Goal: Task Accomplishment & Management: Manage account settings

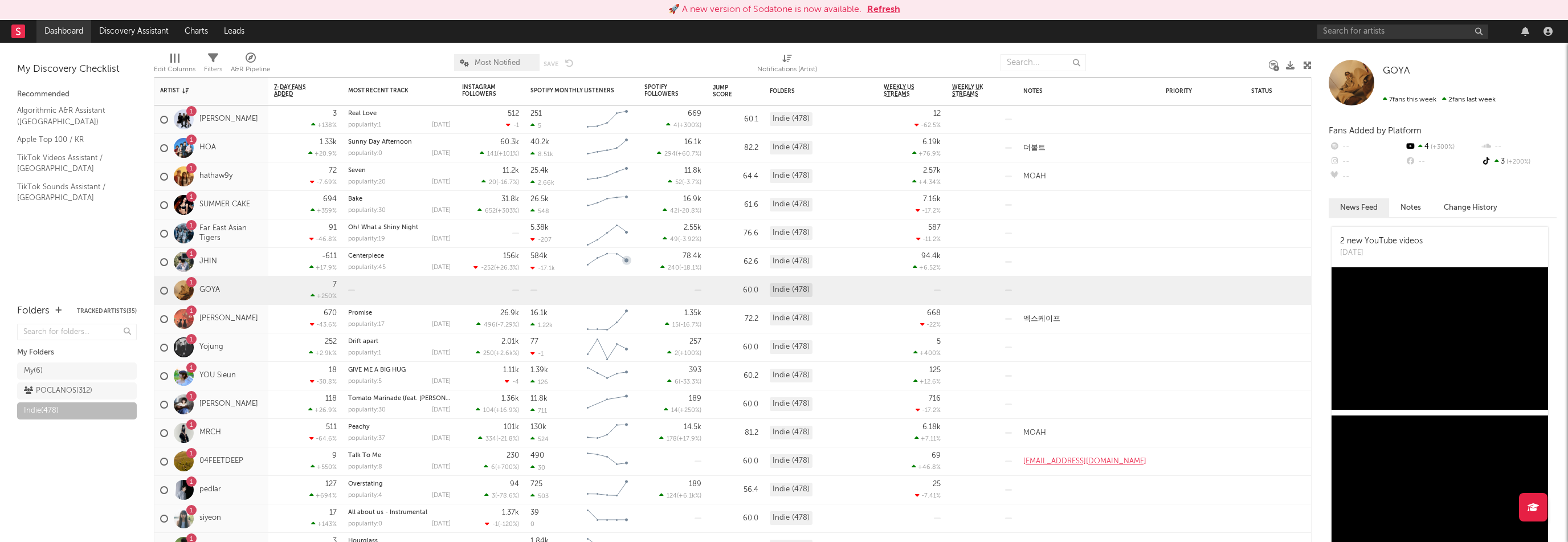
click at [73, 34] on link "Dashboard" at bounding box center [64, 31] width 55 height 23
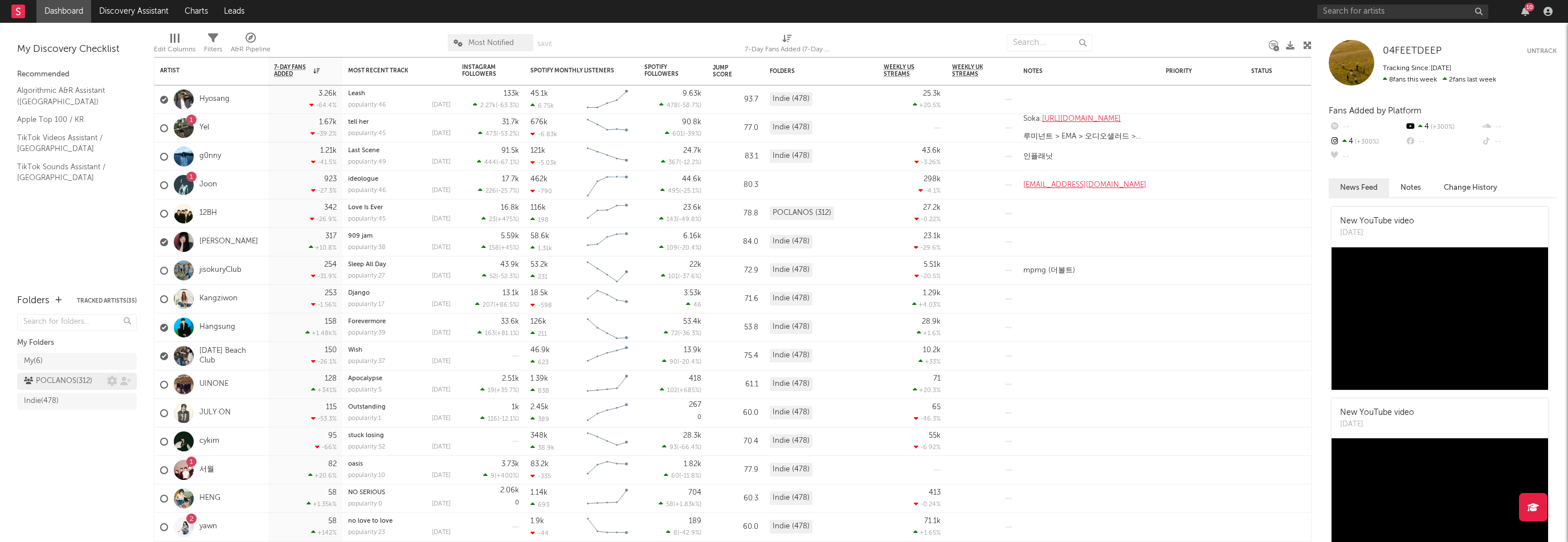
click at [60, 378] on div "POCLANOS ( 312 )" at bounding box center [57, 381] width 68 height 13
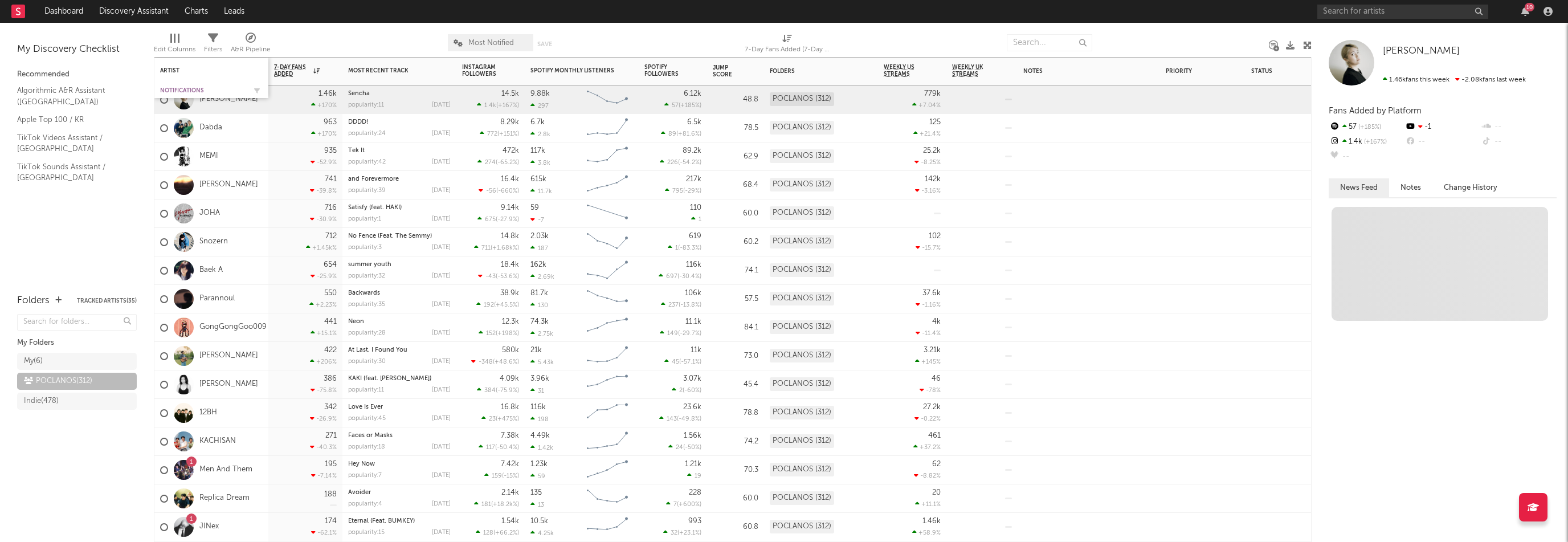
click at [172, 88] on div "Notifications" at bounding box center [203, 90] width 86 height 7
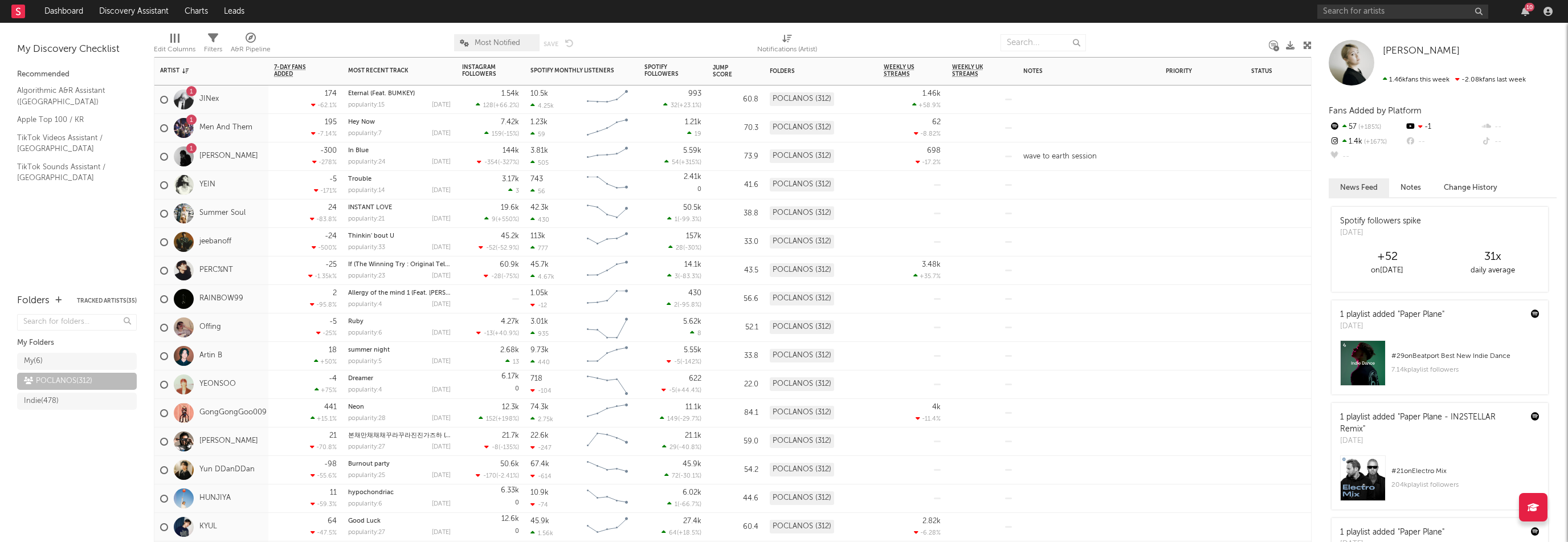
click at [238, 156] on div "1 [PERSON_NAME]" at bounding box center [211, 157] width 114 height 29
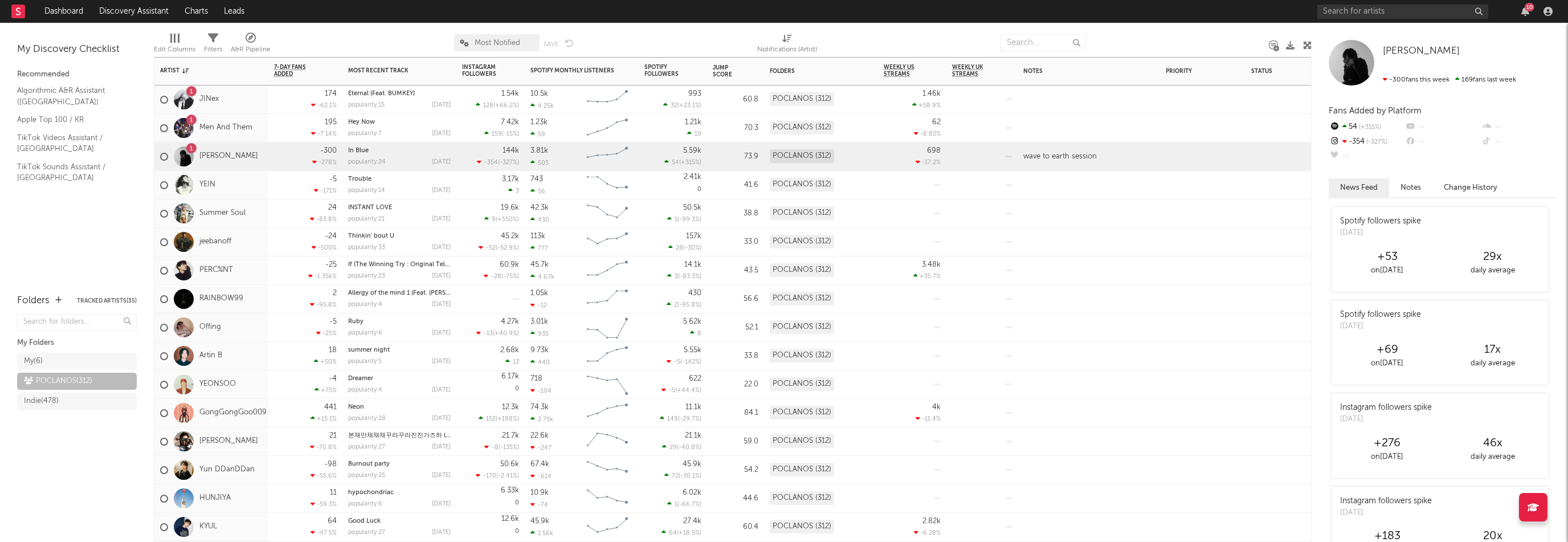
click at [260, 119] on div "1 Men And Them" at bounding box center [211, 128] width 114 height 29
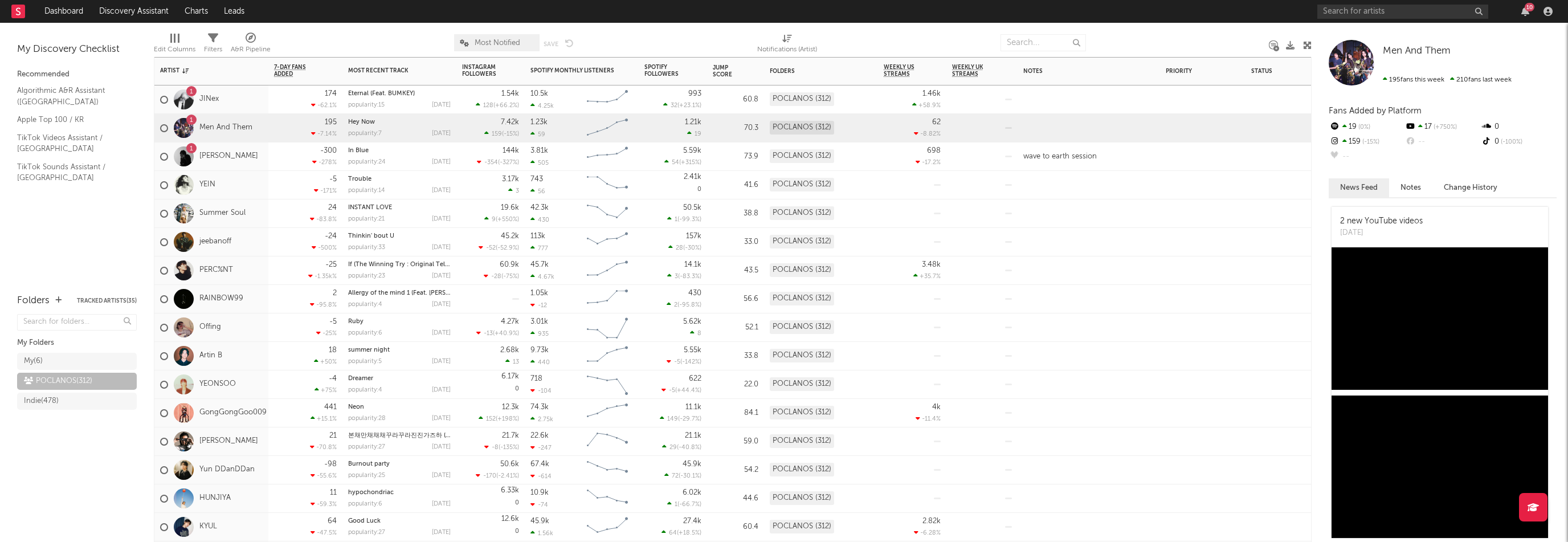
scroll to position [399, 0]
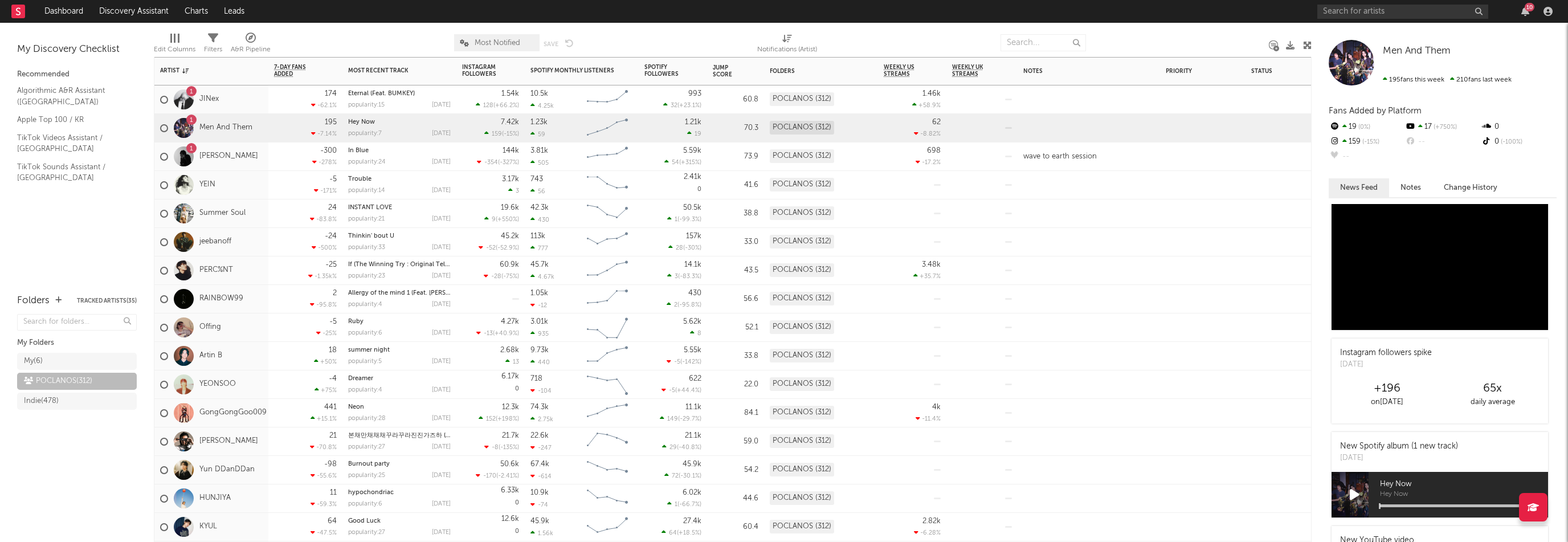
click at [252, 112] on div "1 JINex" at bounding box center [211, 100] width 114 height 29
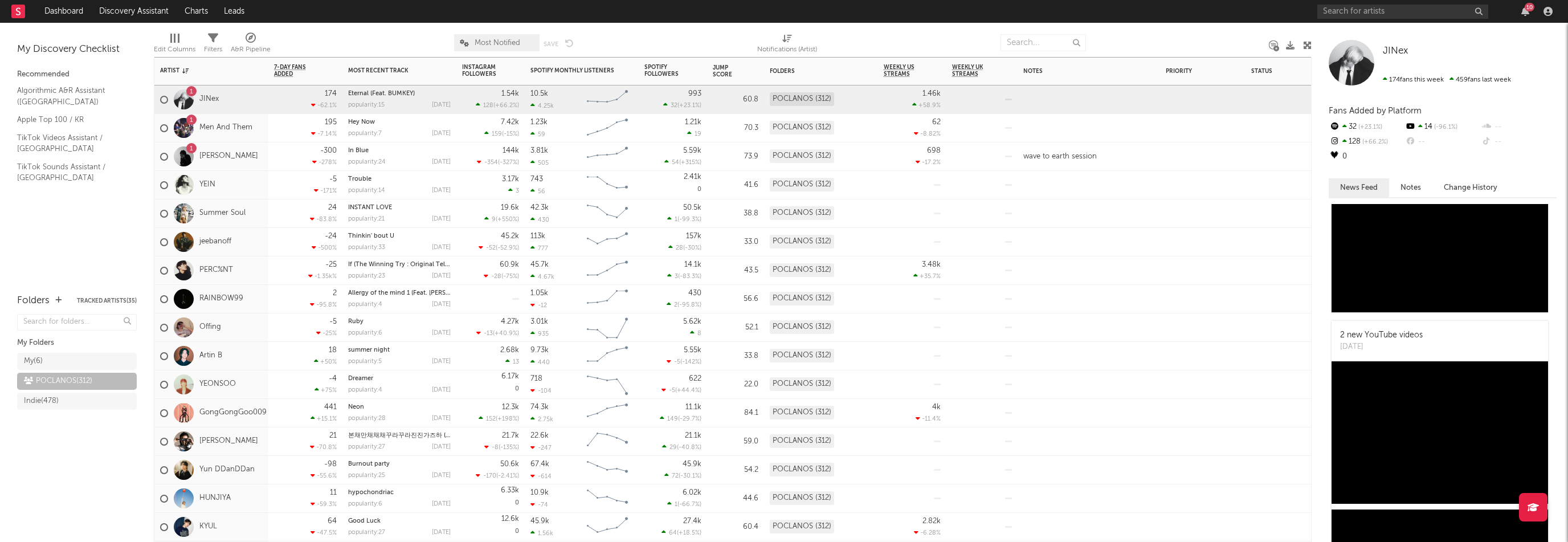
scroll to position [171, 0]
click at [1526, 8] on div "10" at bounding box center [1529, 6] width 10 height 8
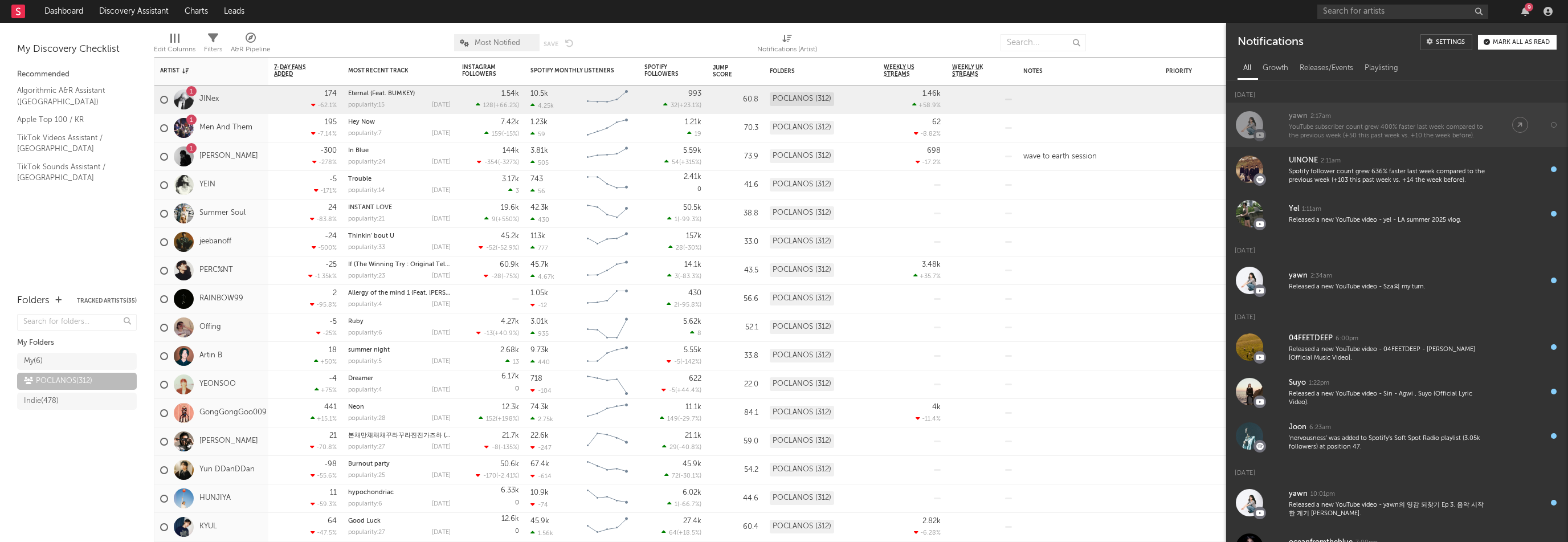
click at [1468, 133] on div "YouTube subscriber count grew 400% faster last week compared to the previous we…" at bounding box center [1389, 132] width 201 height 18
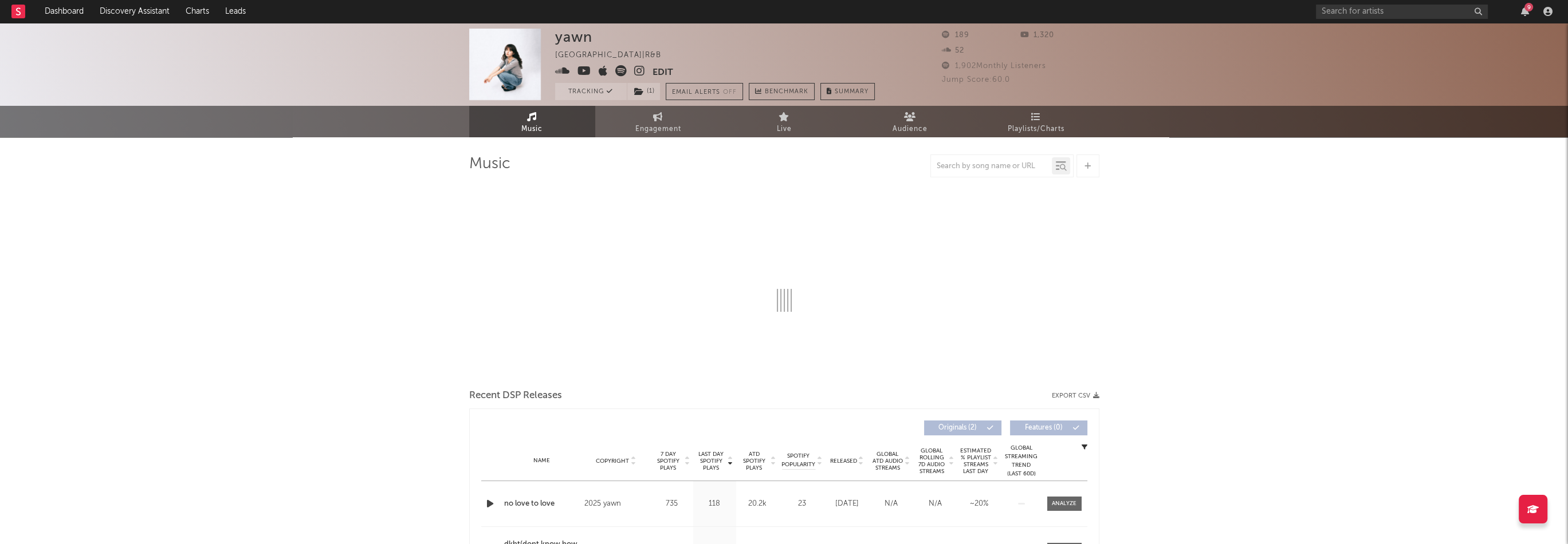
select select "1w"
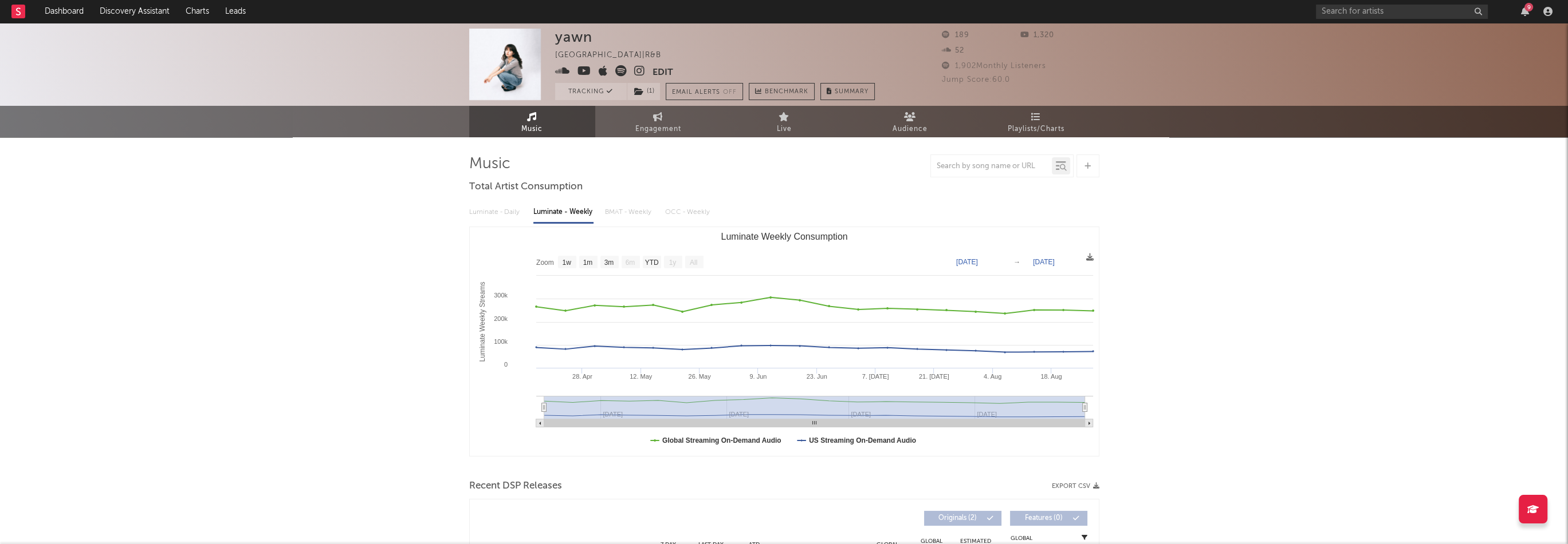
click at [578, 72] on icon at bounding box center [584, 71] width 13 height 12
click at [1524, 11] on icon "button" at bounding box center [1524, 12] width 8 height 9
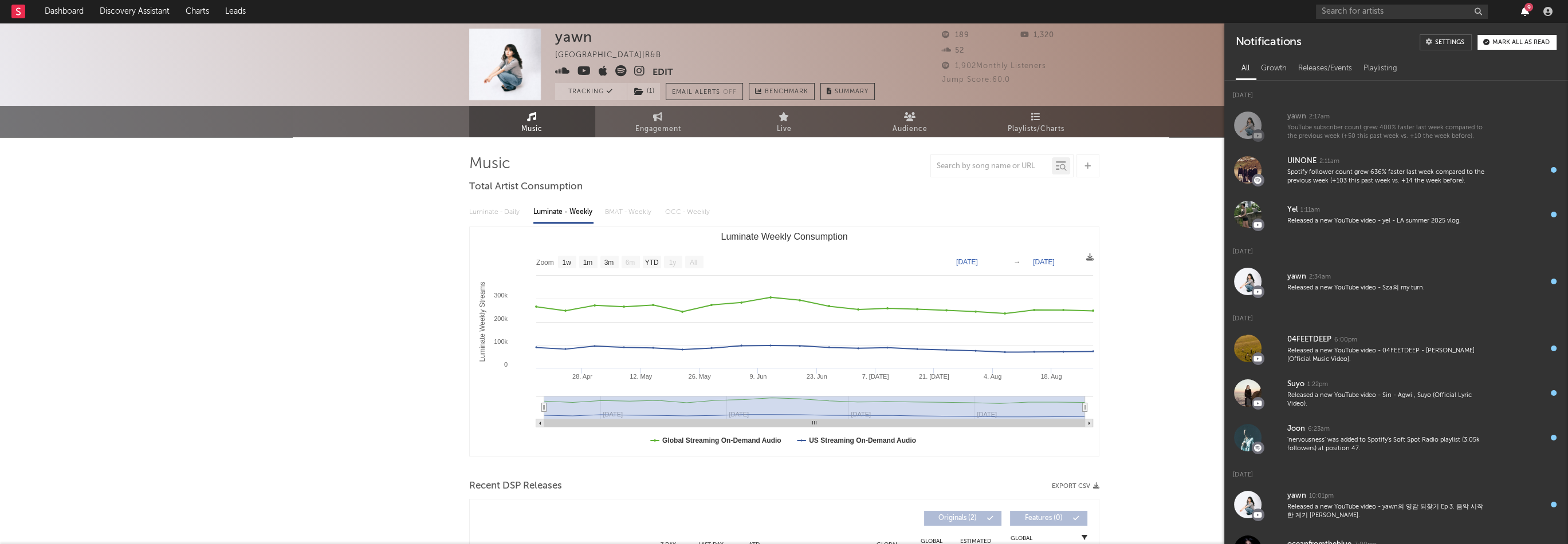
click at [1524, 9] on icon "button" at bounding box center [1524, 12] width 8 height 9
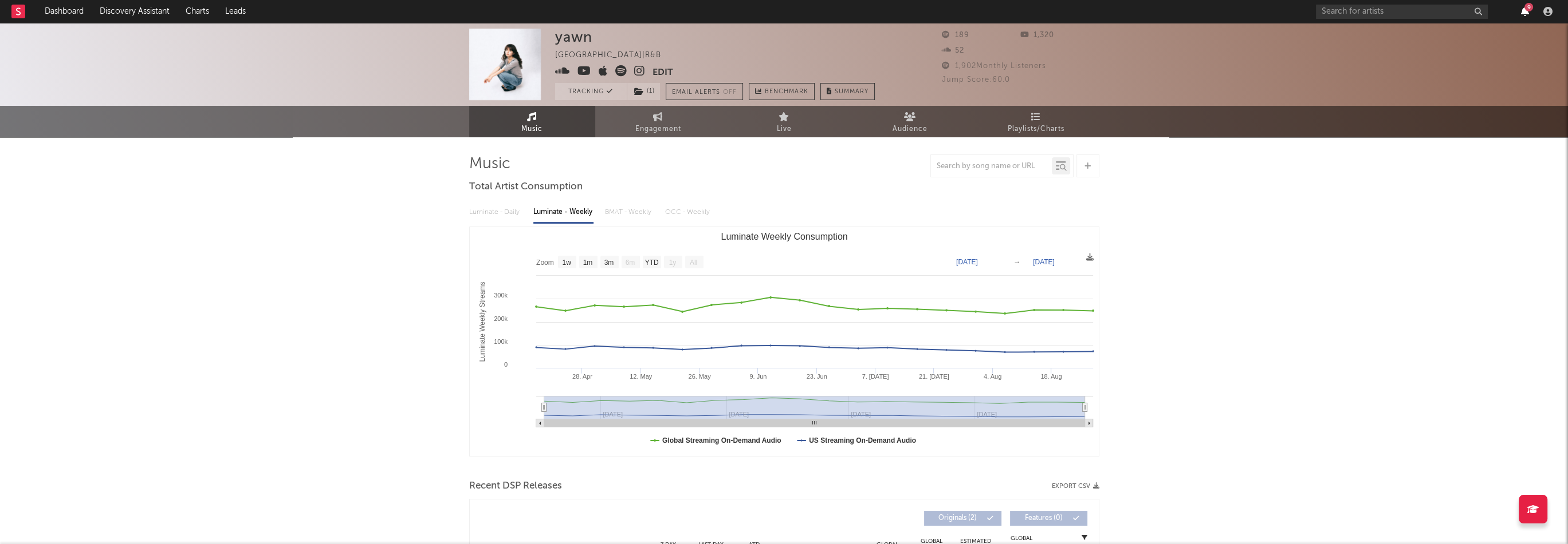
click at [1524, 9] on icon "button" at bounding box center [1524, 12] width 8 height 9
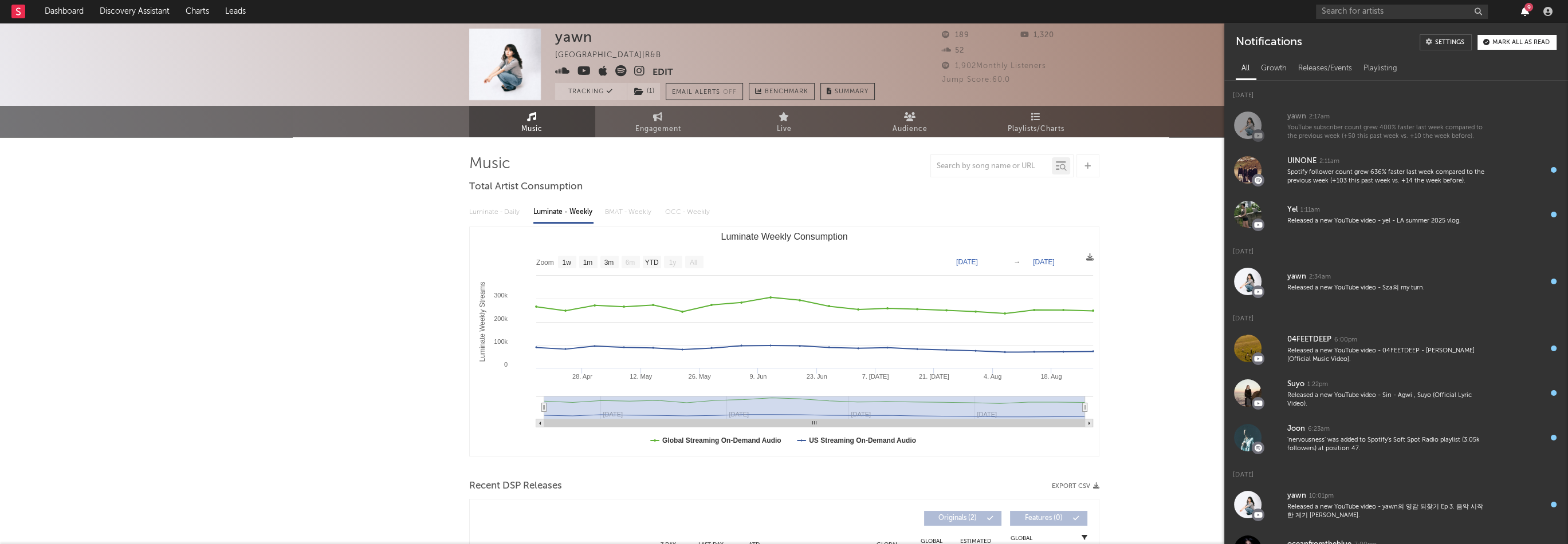
click at [1524, 9] on icon "button" at bounding box center [1524, 12] width 8 height 9
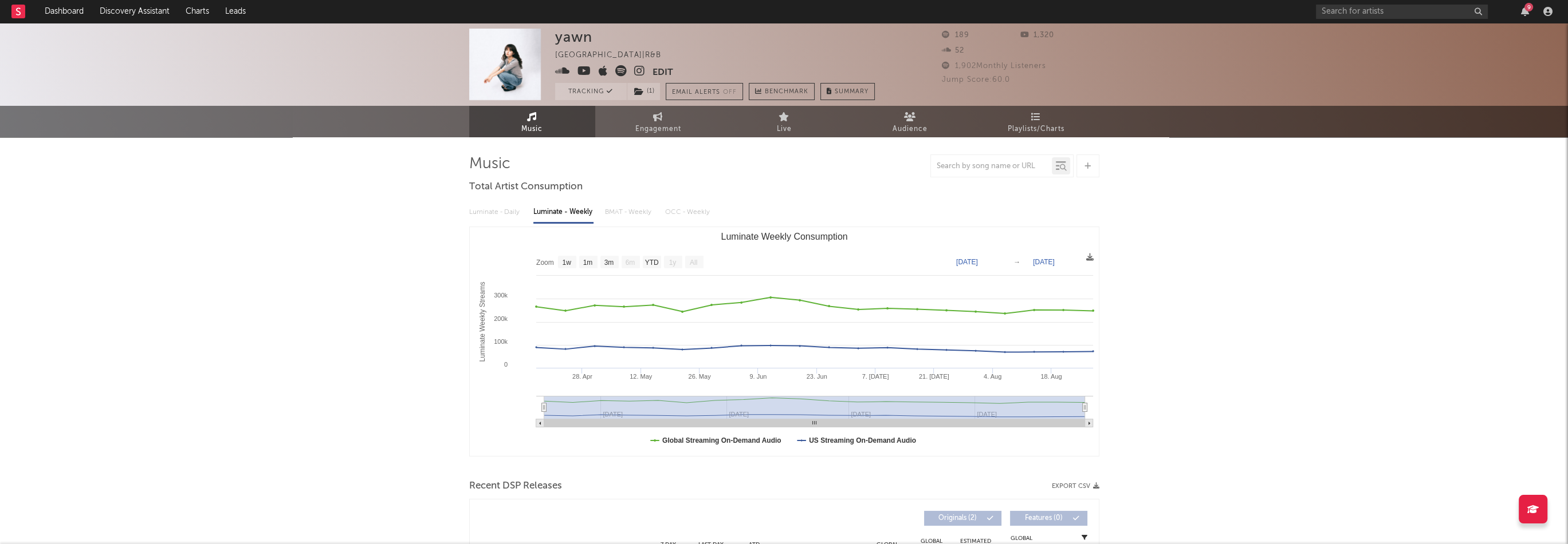
drag, startPoint x: 900, startPoint y: 146, endPoint x: 820, endPoint y: 178, distance: 86.2
drag, startPoint x: 820, startPoint y: 178, endPoint x: 1528, endPoint y: 9, distance: 727.9
click at [1528, 9] on div "9" at bounding box center [1528, 6] width 8 height 8
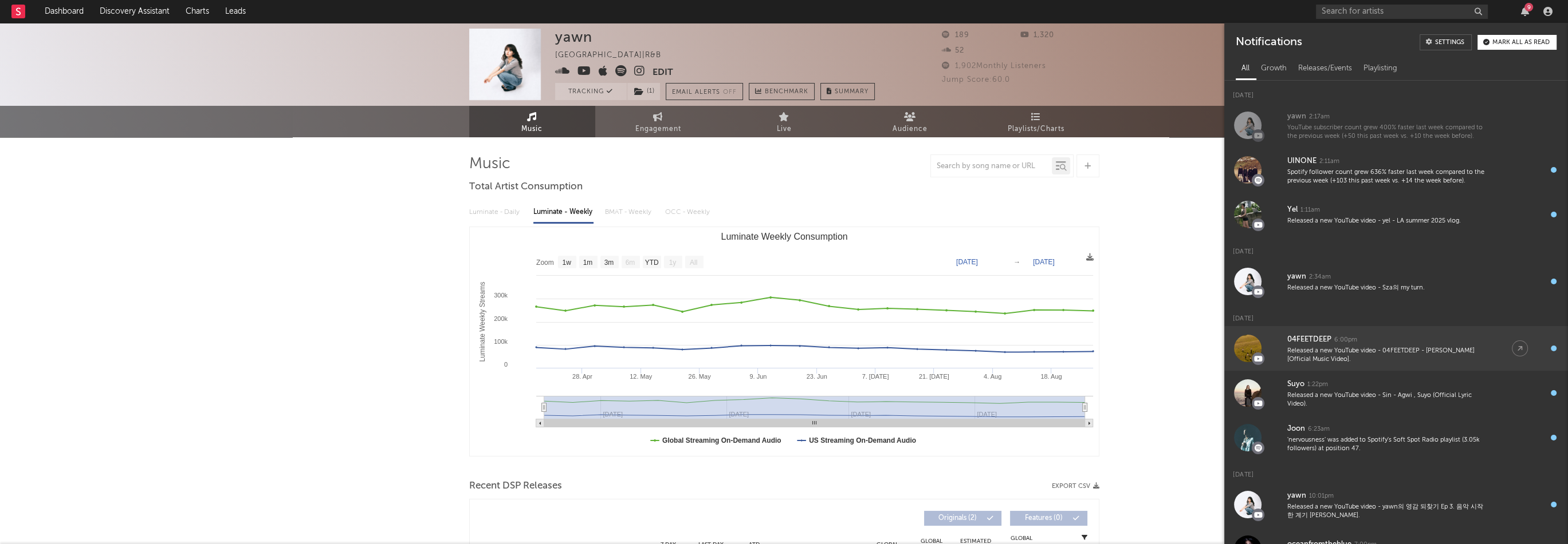
click at [1398, 345] on div "04FEETDEEP 6:00pm" at bounding box center [1388, 339] width 202 height 13
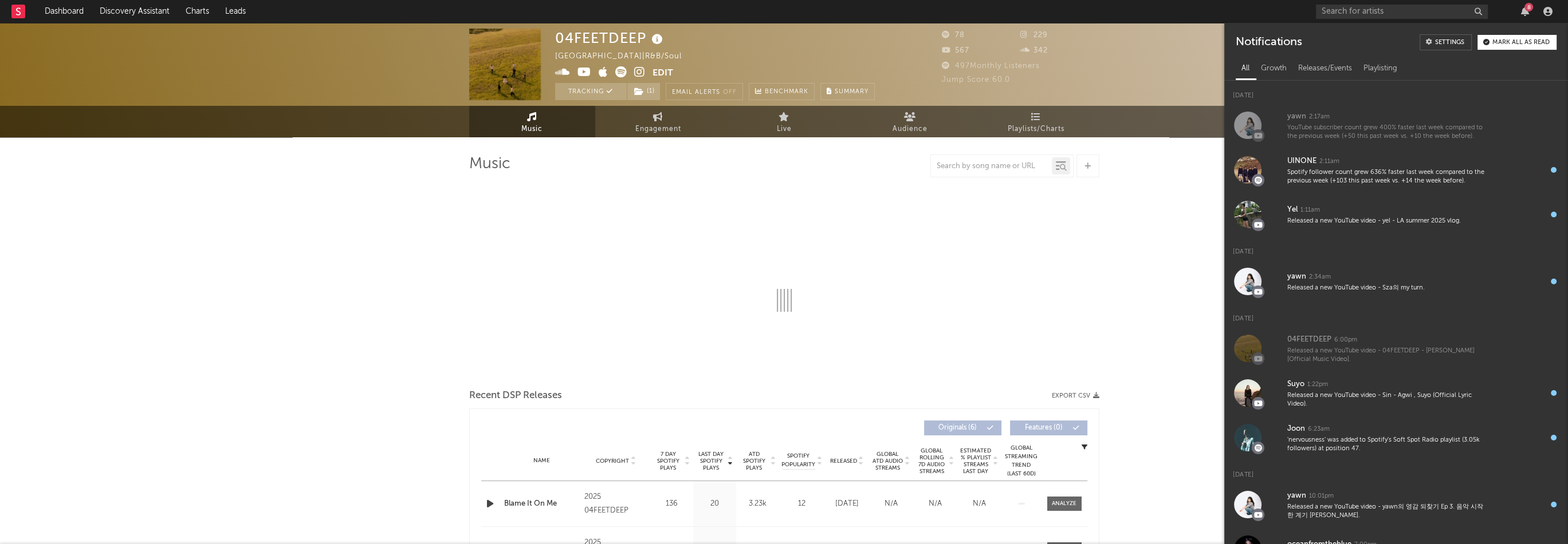
click at [581, 73] on icon at bounding box center [584, 72] width 13 height 12
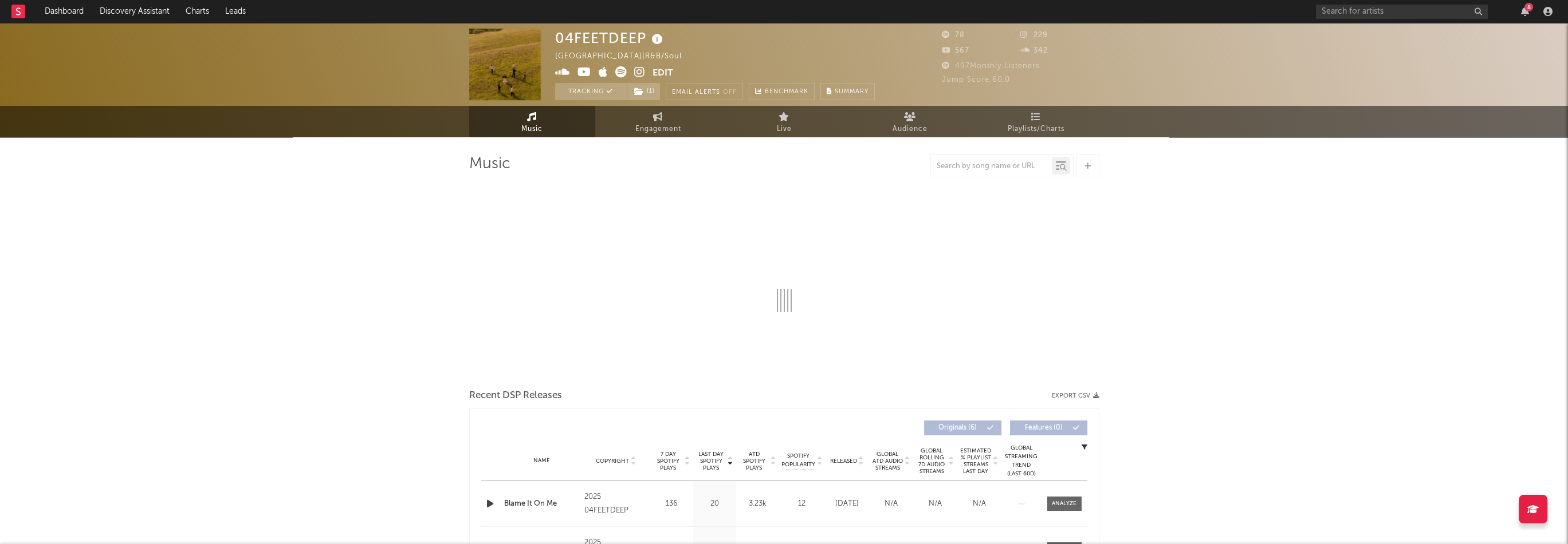
select select "6m"
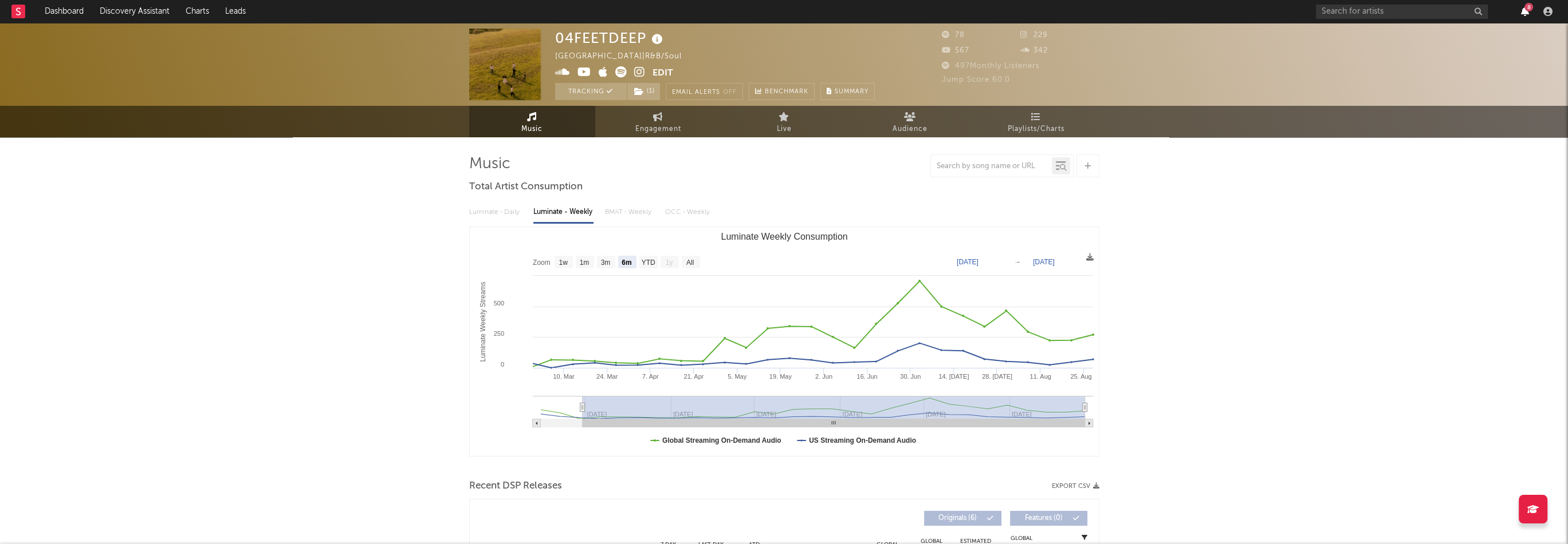
click at [1525, 13] on icon "button" at bounding box center [1524, 12] width 8 height 9
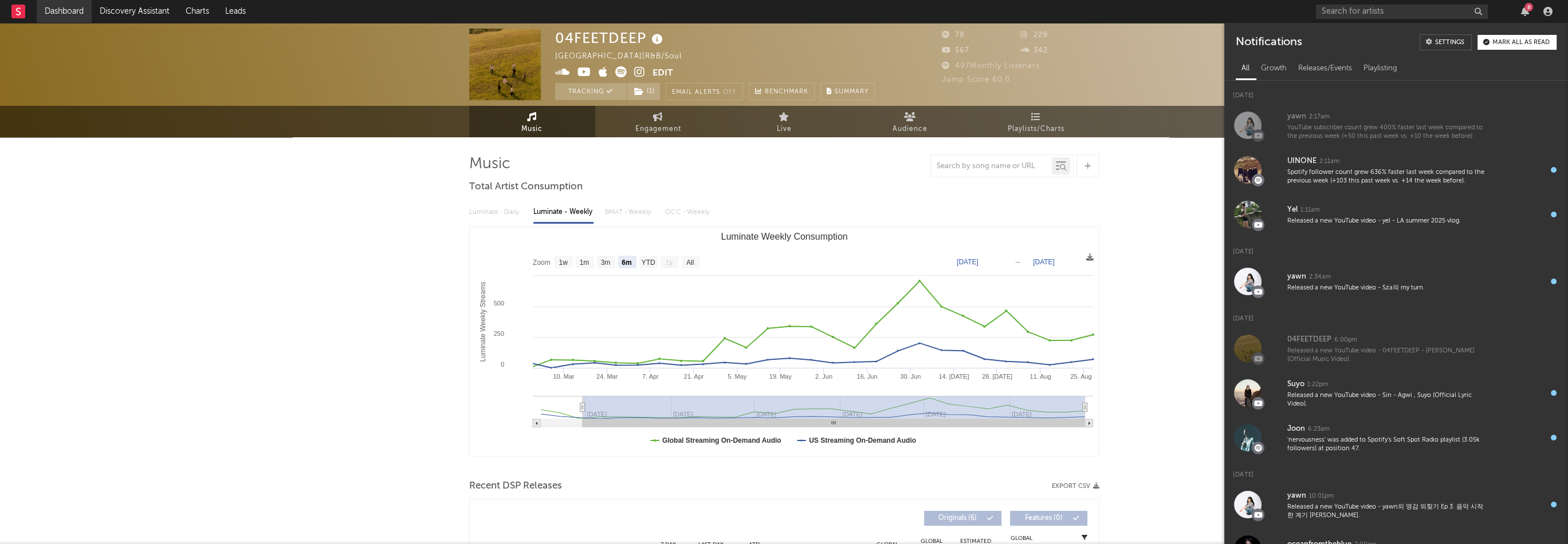
click at [72, 15] on link "Dashboard" at bounding box center [64, 12] width 55 height 23
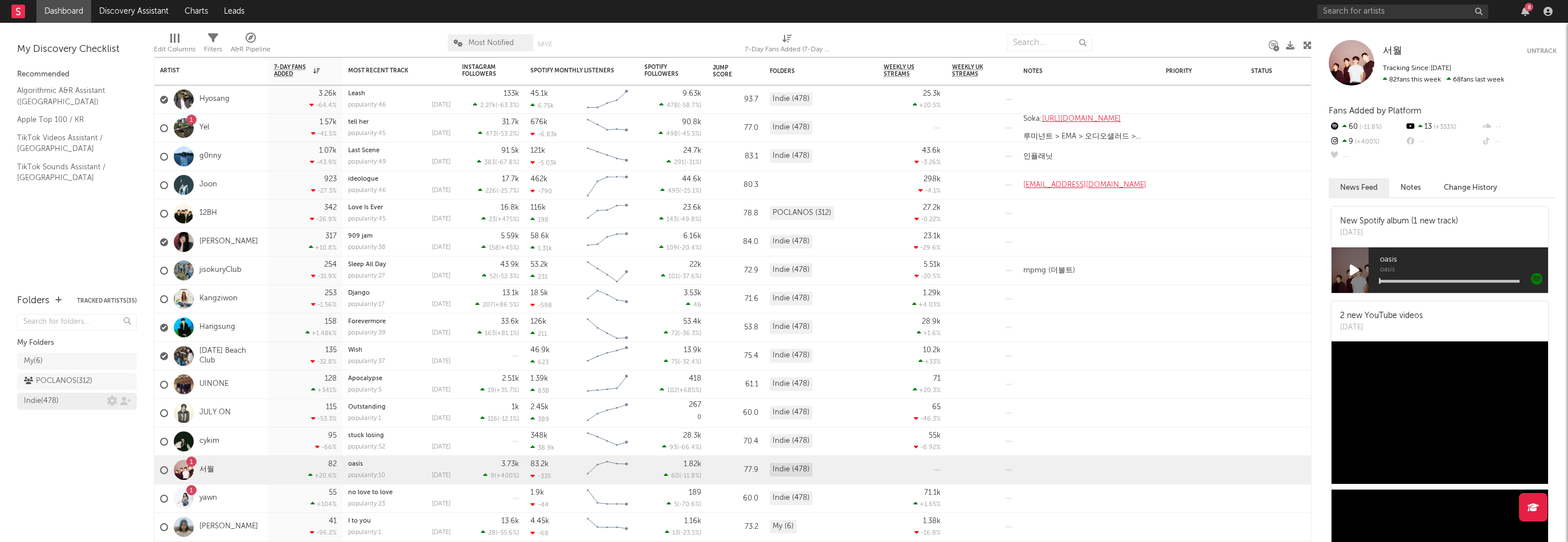
click at [59, 396] on div "Indie ( 478 )" at bounding box center [41, 401] width 34 height 13
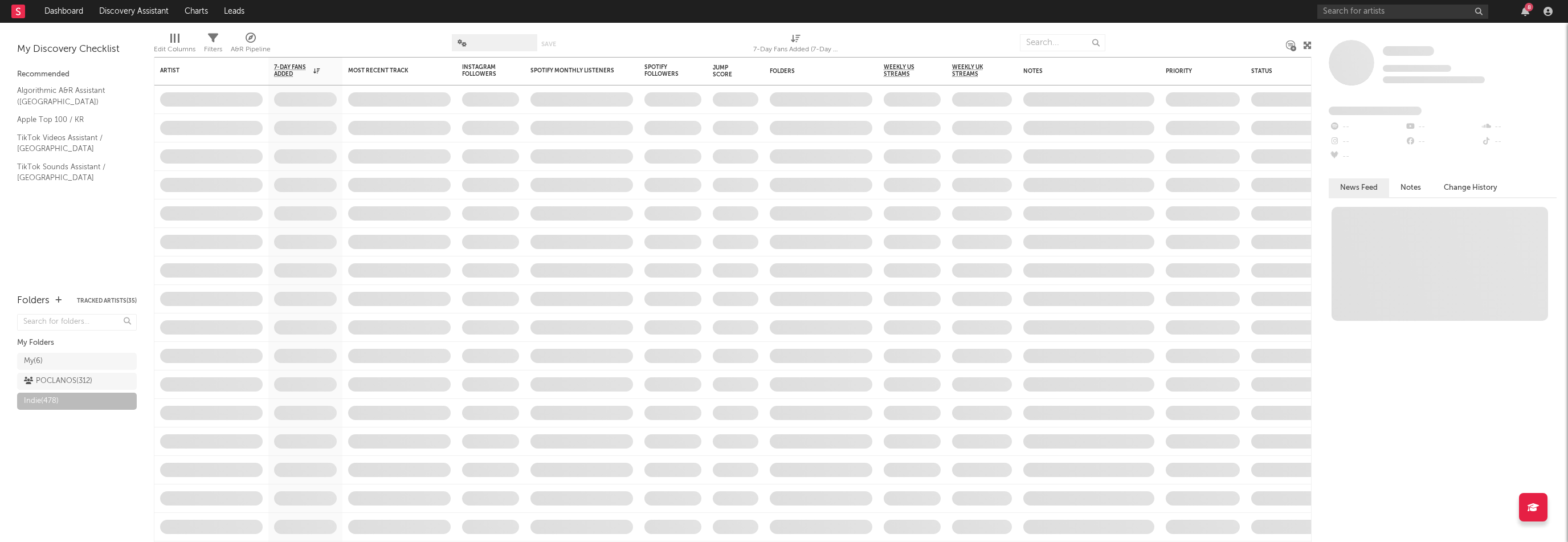
click at [1528, 10] on div "8" at bounding box center [1528, 6] width 8 height 8
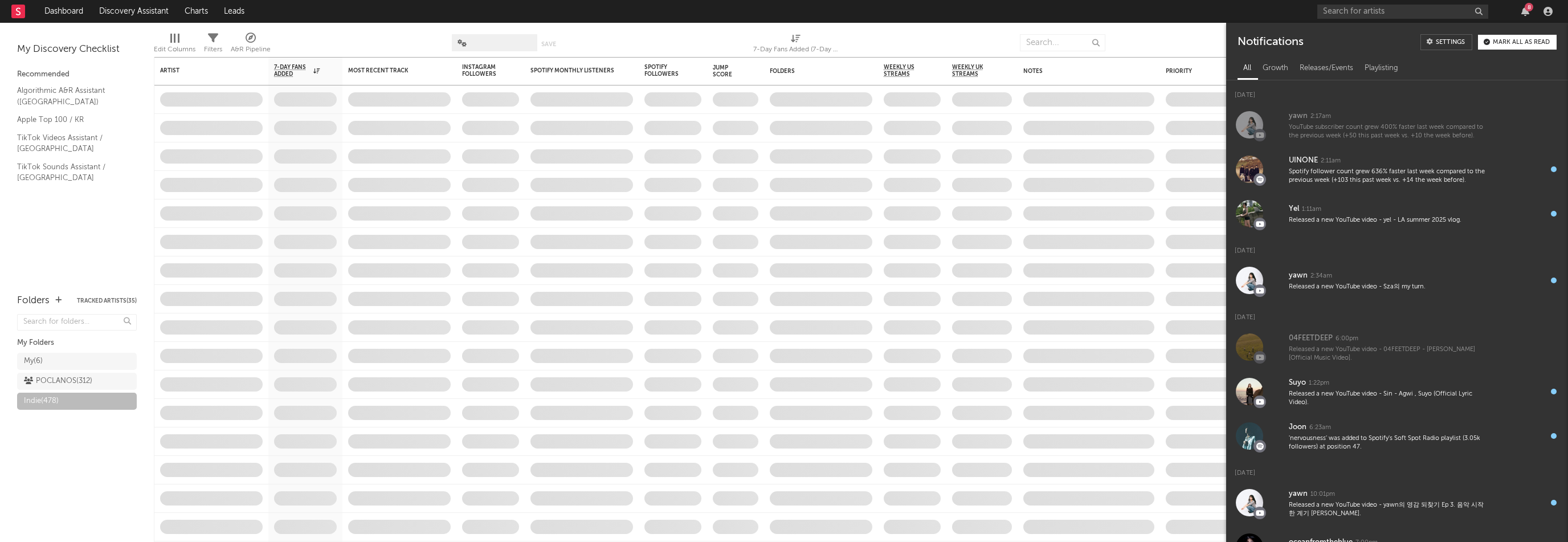
click at [1528, 10] on div "8" at bounding box center [1528, 6] width 8 height 8
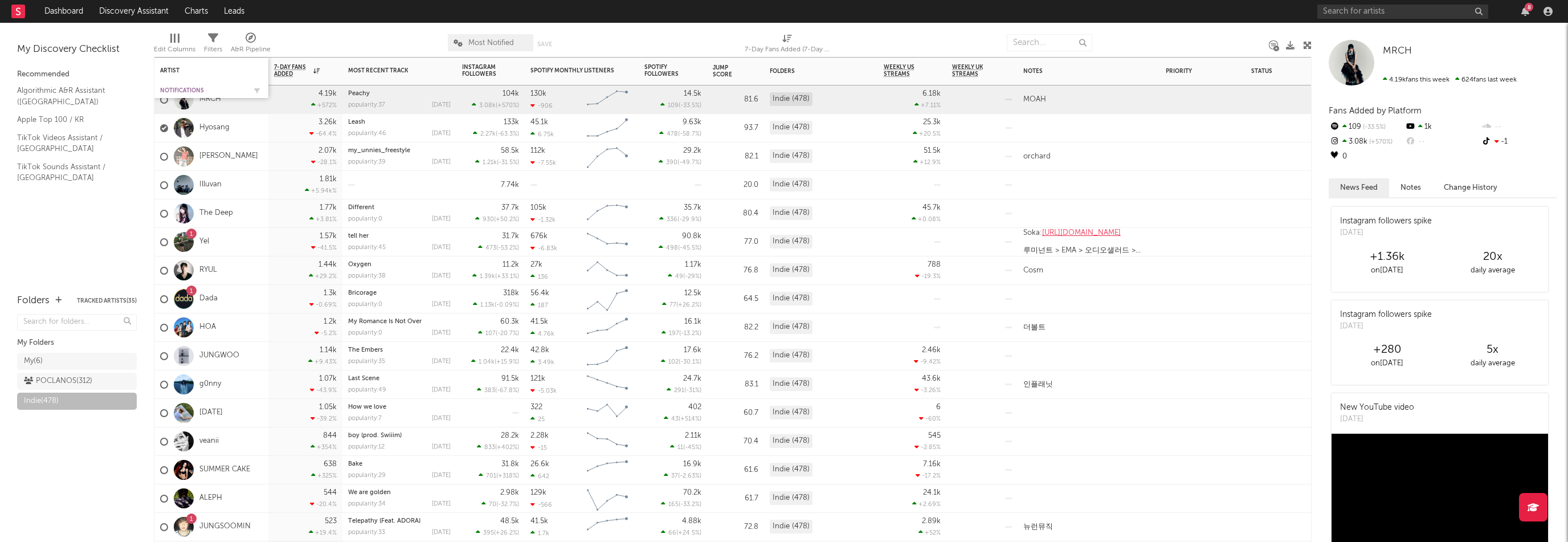
click at [180, 88] on div "Notifications" at bounding box center [203, 90] width 86 height 7
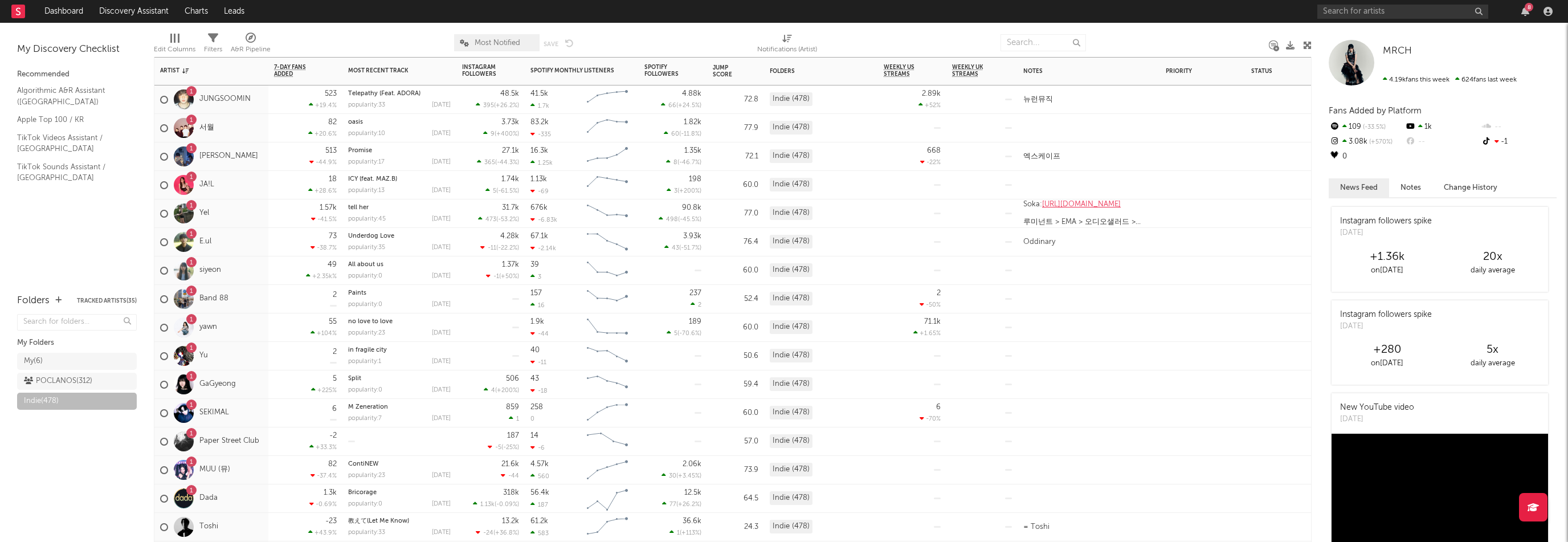
click at [264, 105] on div "1 JUNGSOOMIN" at bounding box center [211, 100] width 114 height 29
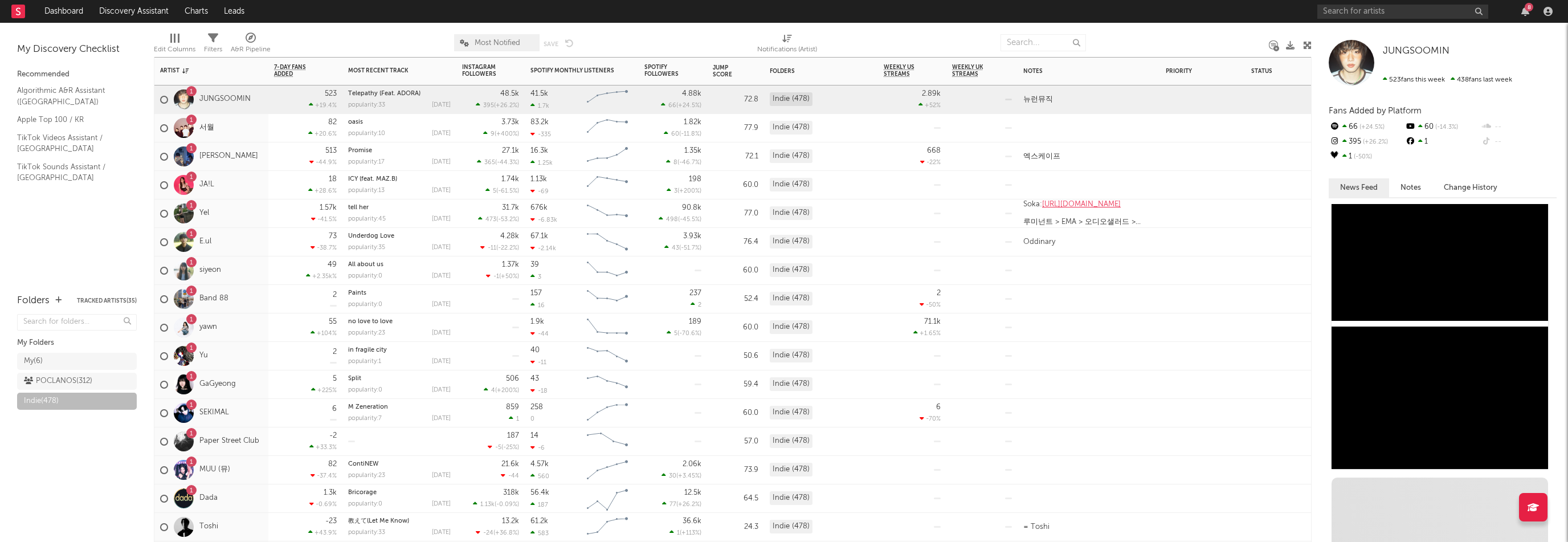
scroll to position [1042, 0]
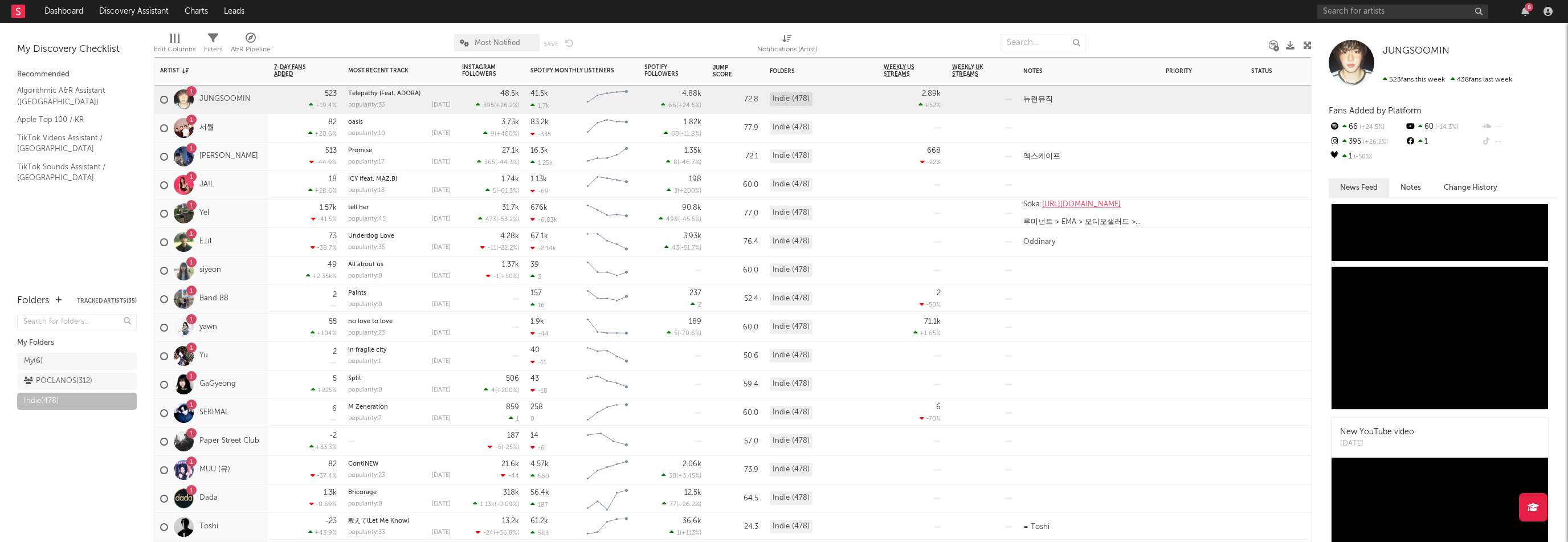
click at [247, 121] on div "1 서월" at bounding box center [211, 128] width 114 height 29
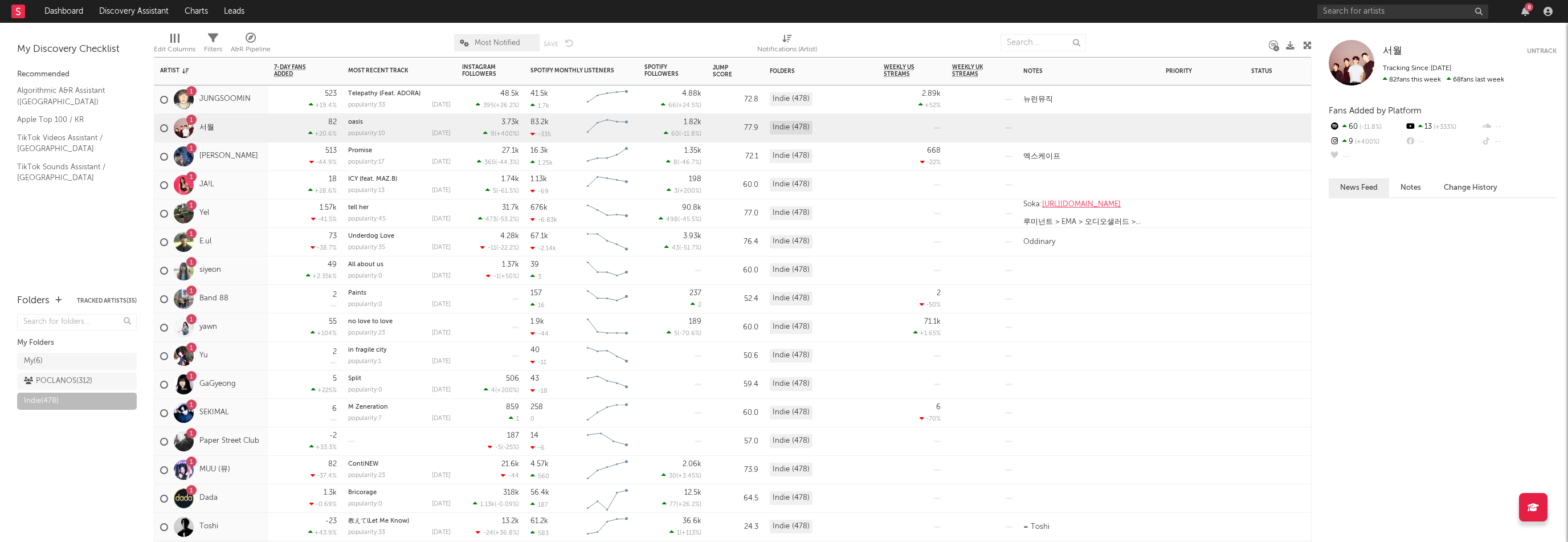
scroll to position [0, 0]
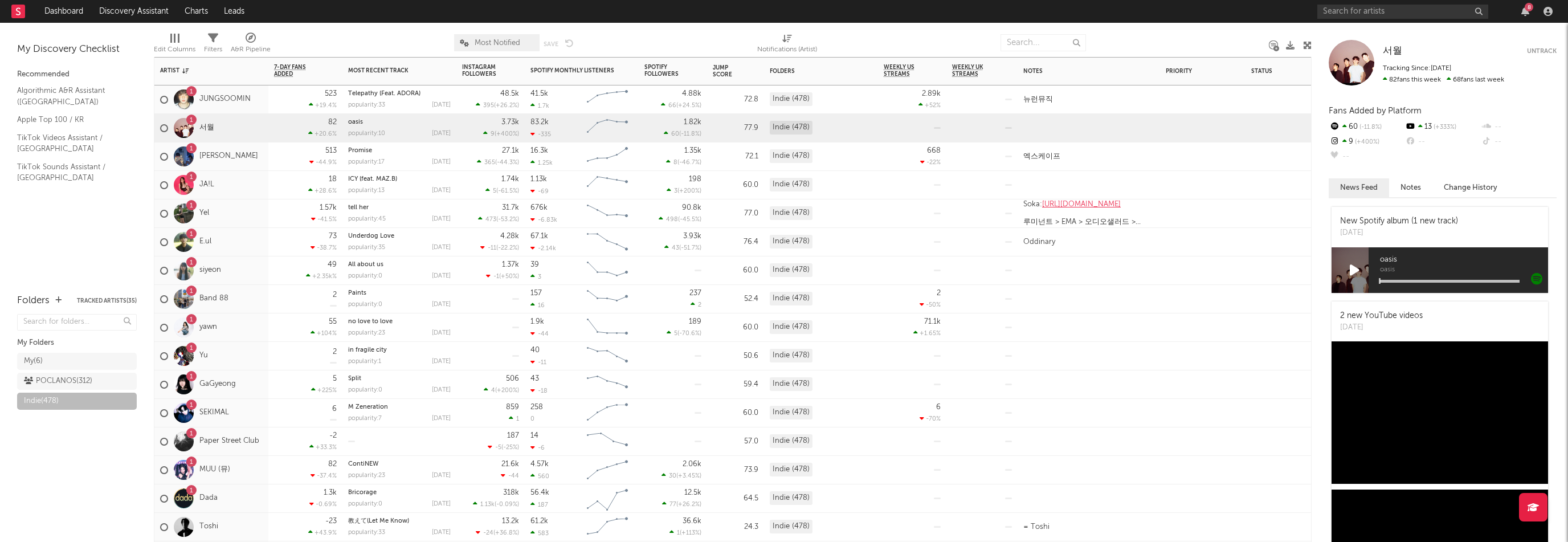
click at [240, 152] on div "1 [PERSON_NAME]" at bounding box center [211, 157] width 114 height 29
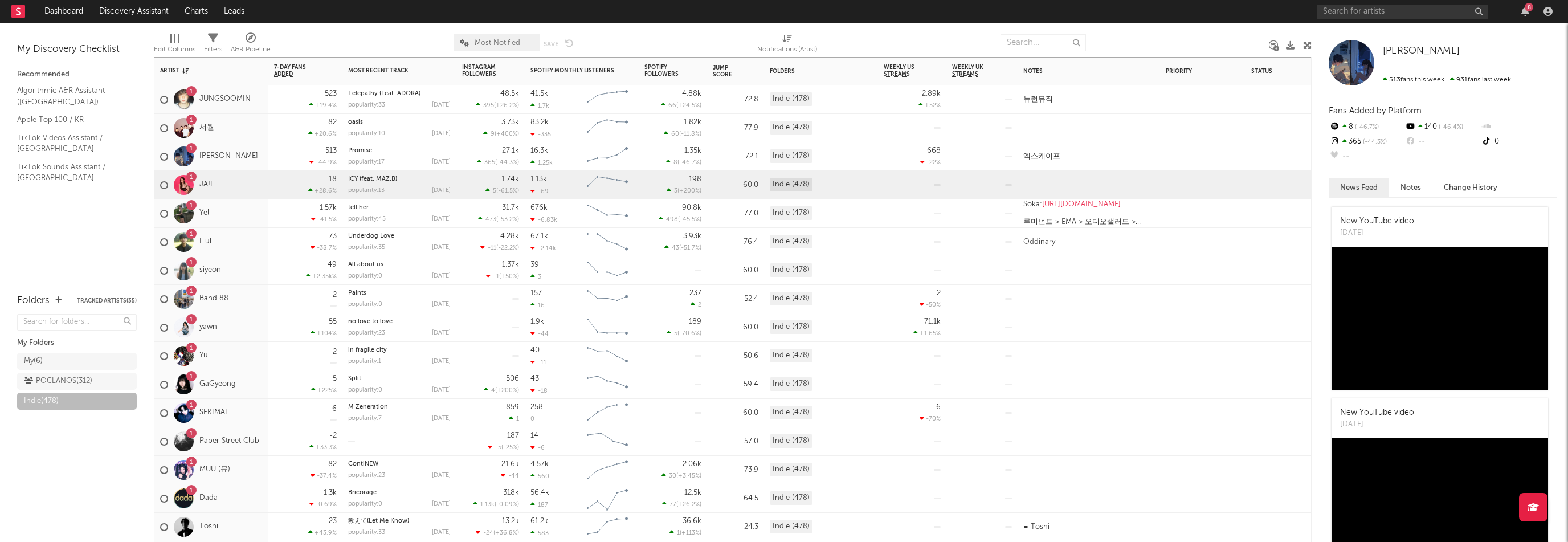
click at [250, 196] on div "1 JA!L" at bounding box center [211, 185] width 114 height 29
click at [248, 213] on div "1 Yel" at bounding box center [211, 213] width 114 height 29
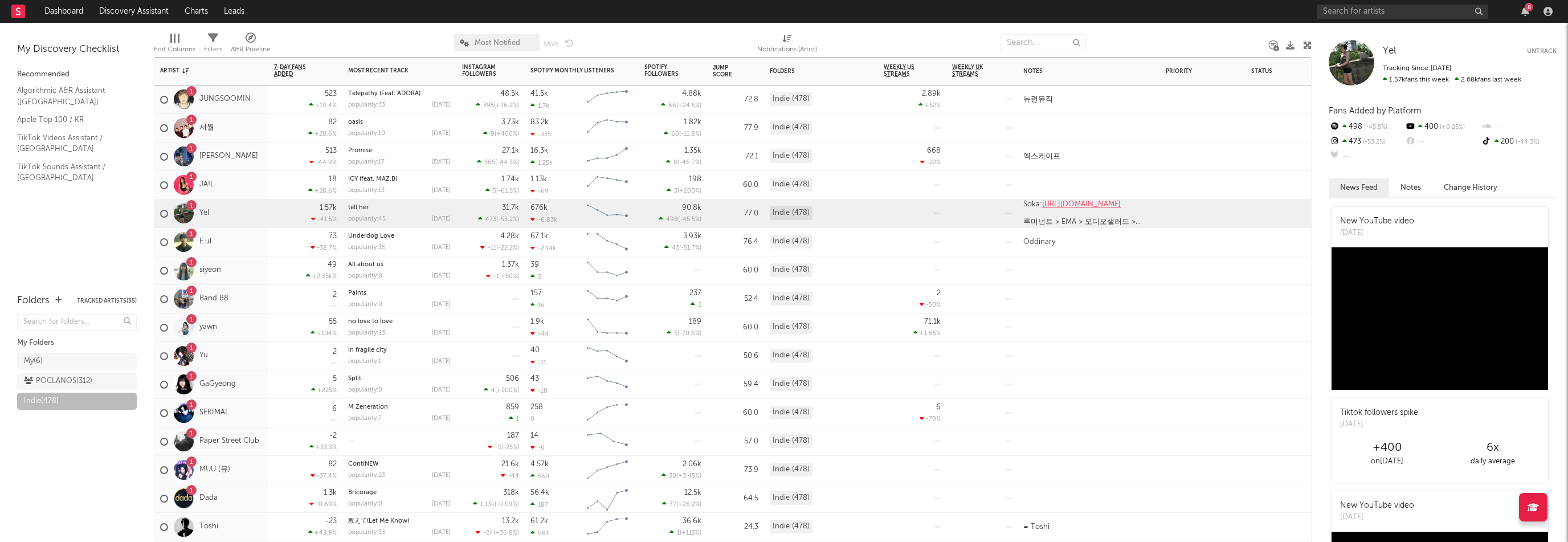
click at [248, 234] on div "1 E.ul" at bounding box center [211, 242] width 114 height 29
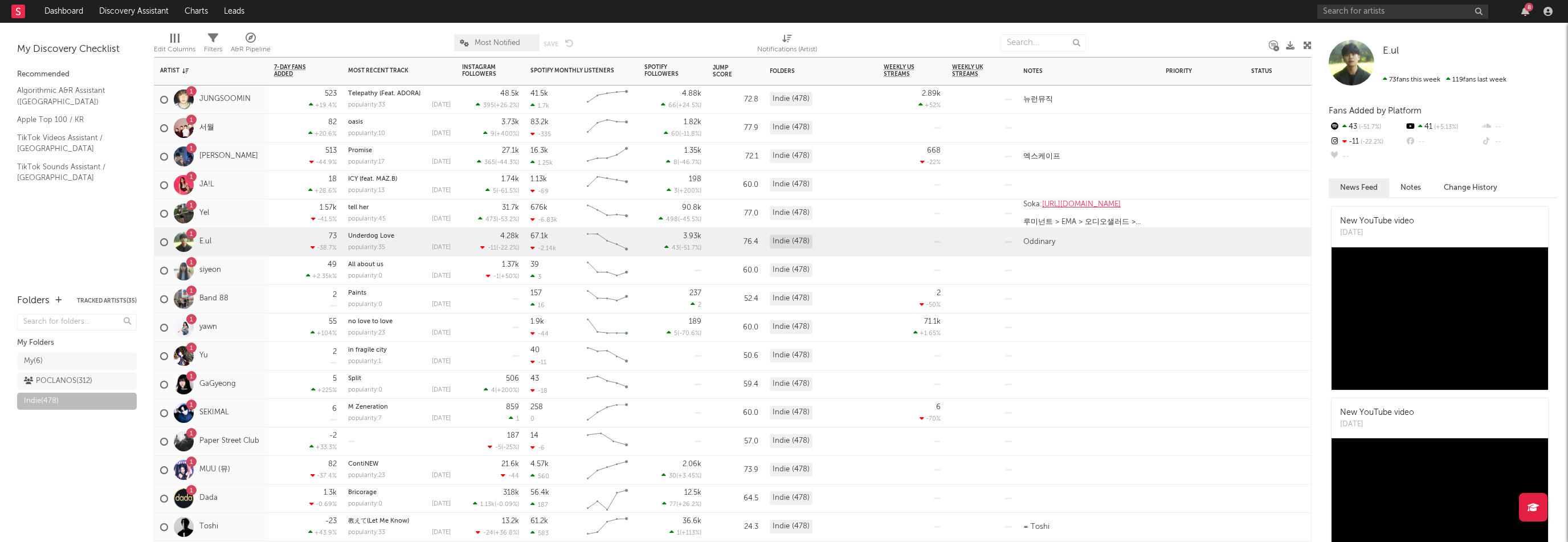
click at [240, 271] on div "1 siyeon" at bounding box center [211, 270] width 114 height 29
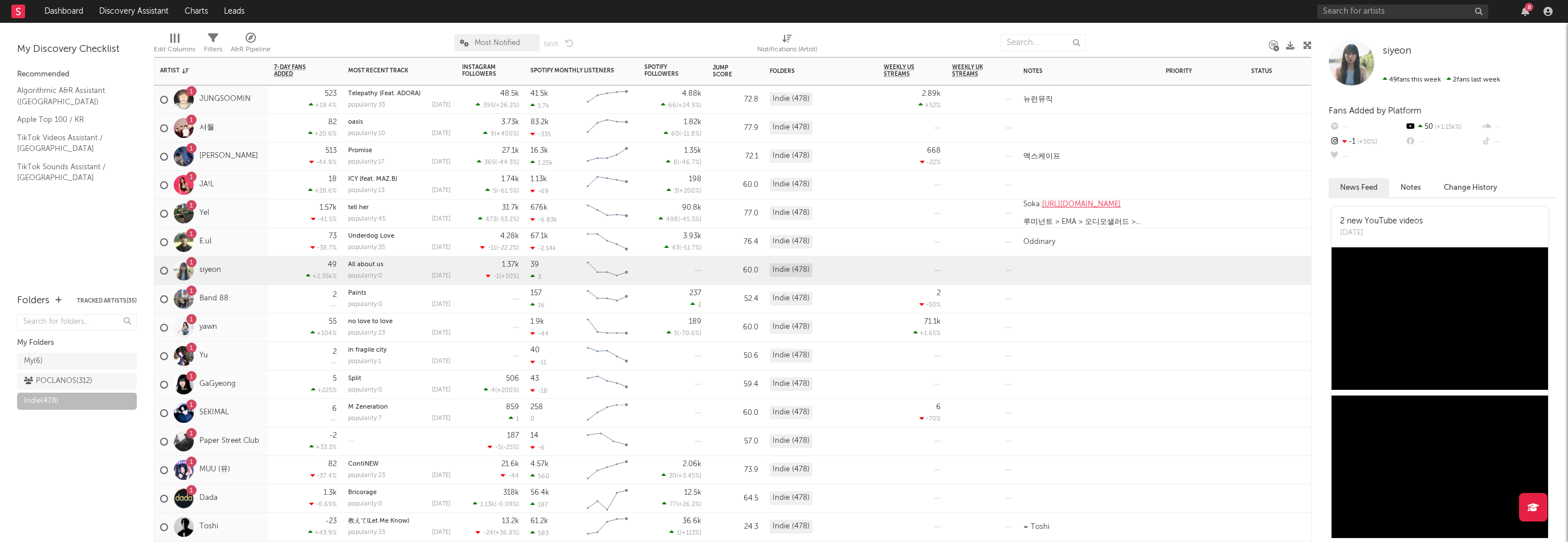
click at [251, 306] on div "1 Band 88" at bounding box center [211, 299] width 114 height 29
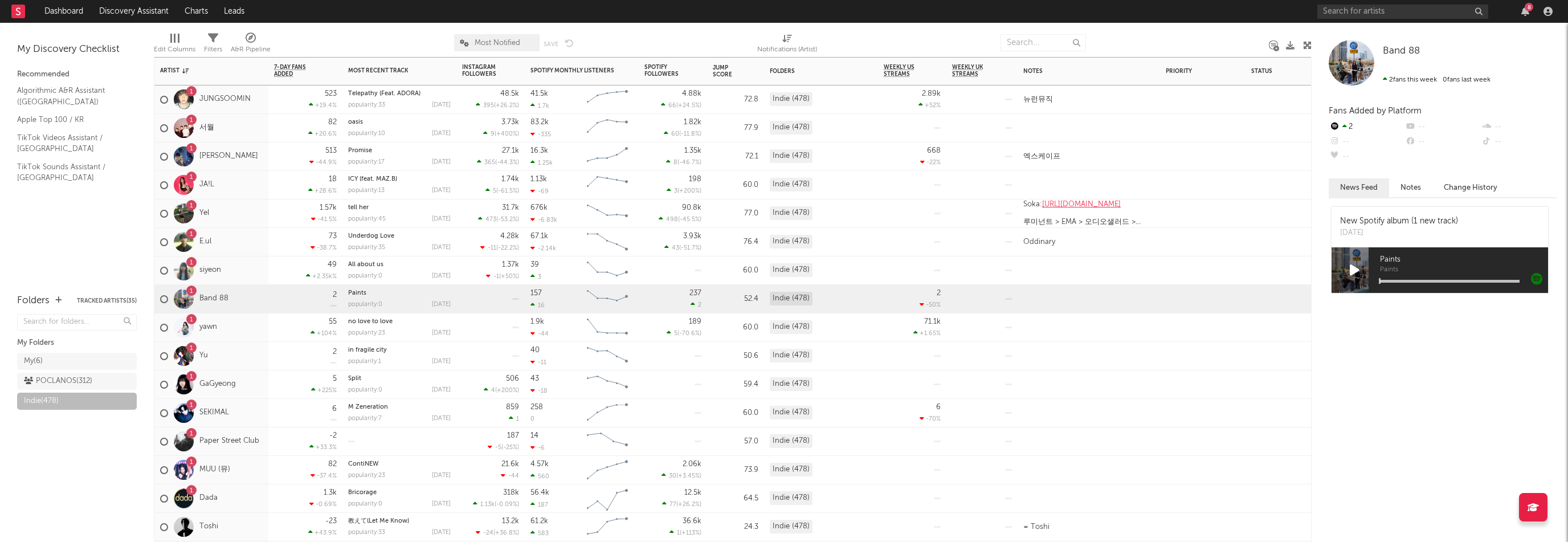
click at [215, 334] on div "1 yawn" at bounding box center [188, 328] width 57 height 33
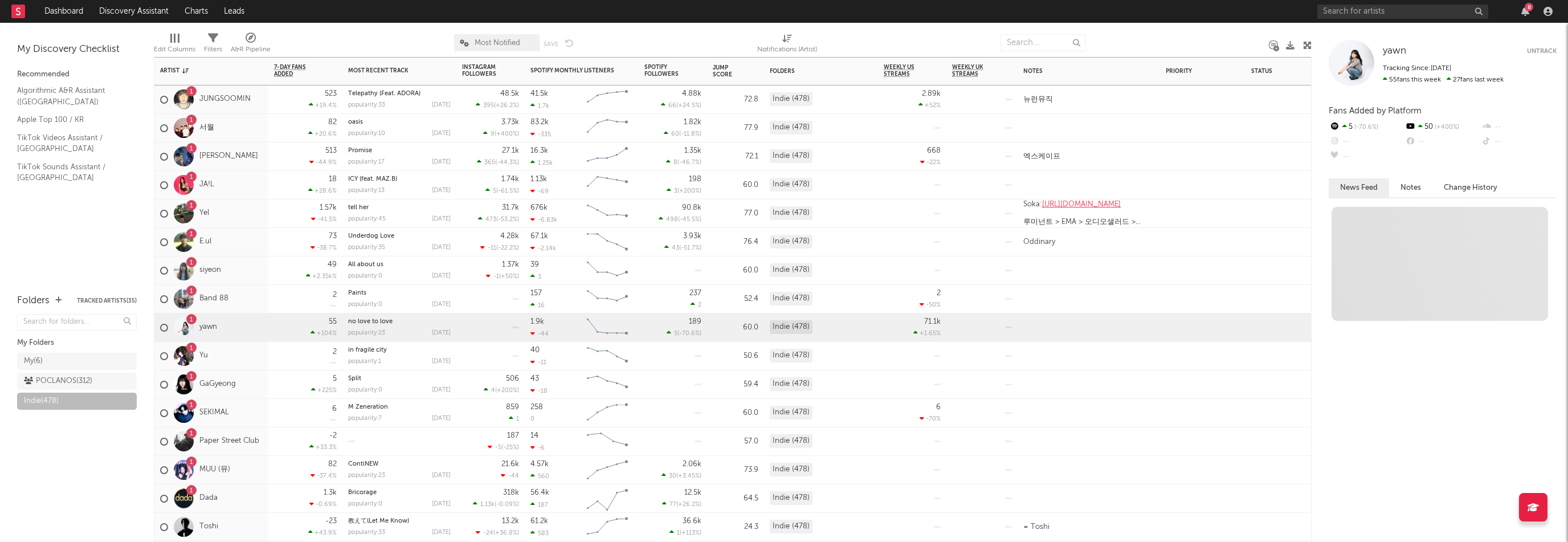
click at [219, 360] on div "1 Yu" at bounding box center [211, 356] width 114 height 29
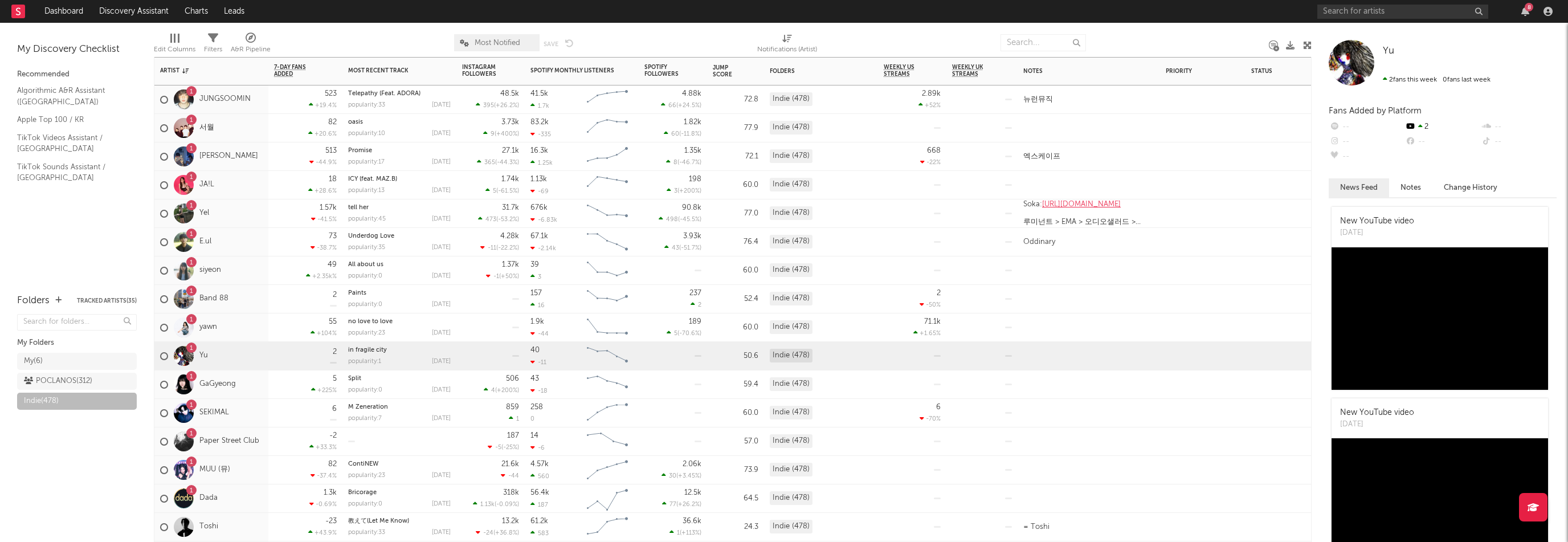
click at [246, 383] on div "1 GaGyeong" at bounding box center [211, 385] width 114 height 29
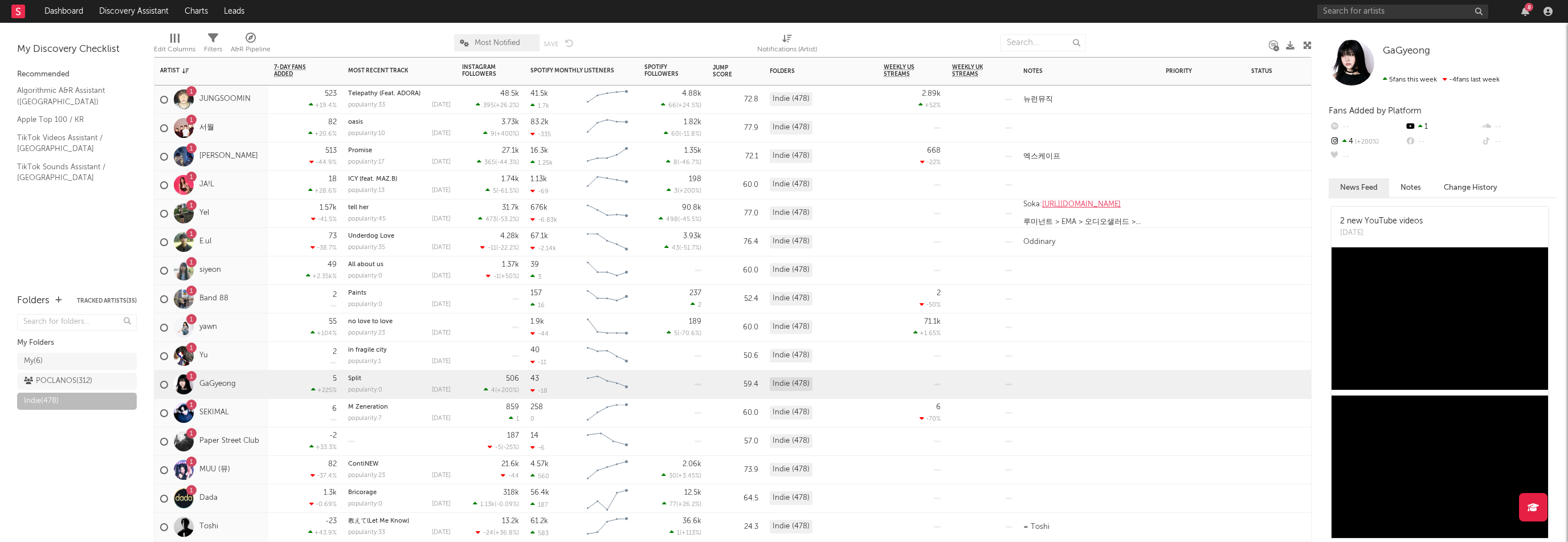
click at [255, 412] on div "1 SEKIMAL" at bounding box center [211, 413] width 114 height 29
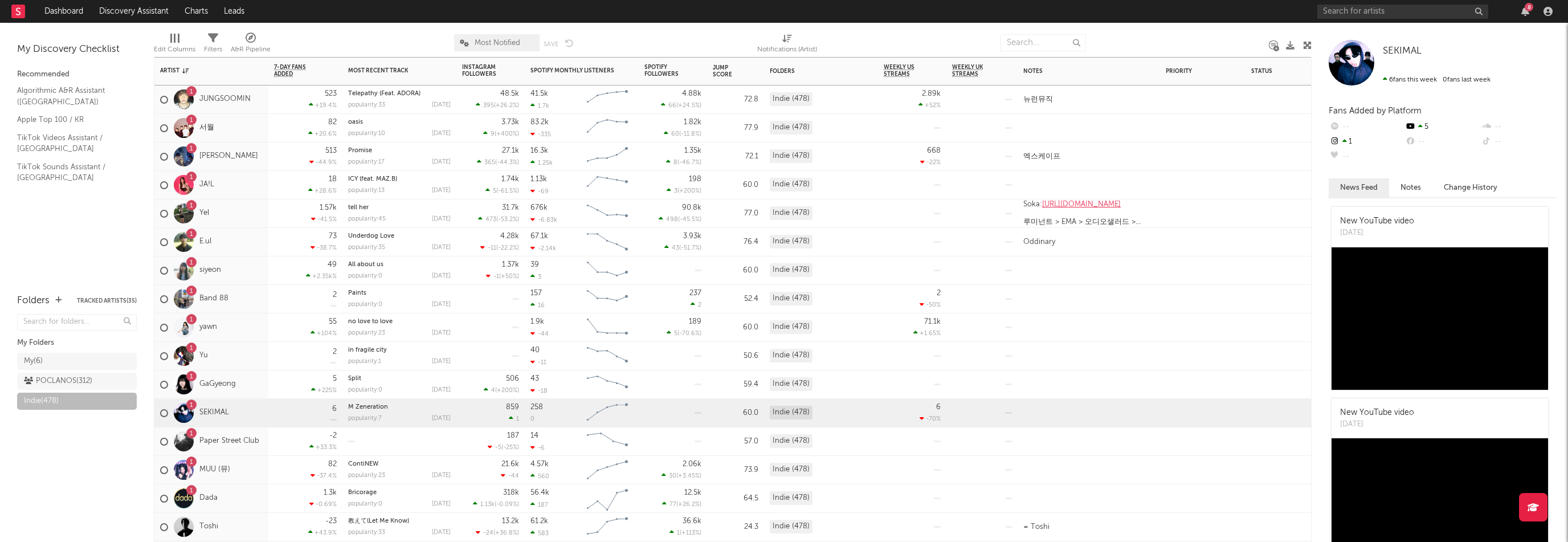
click at [251, 451] on div "1 Paper Street Club" at bounding box center [209, 442] width 99 height 33
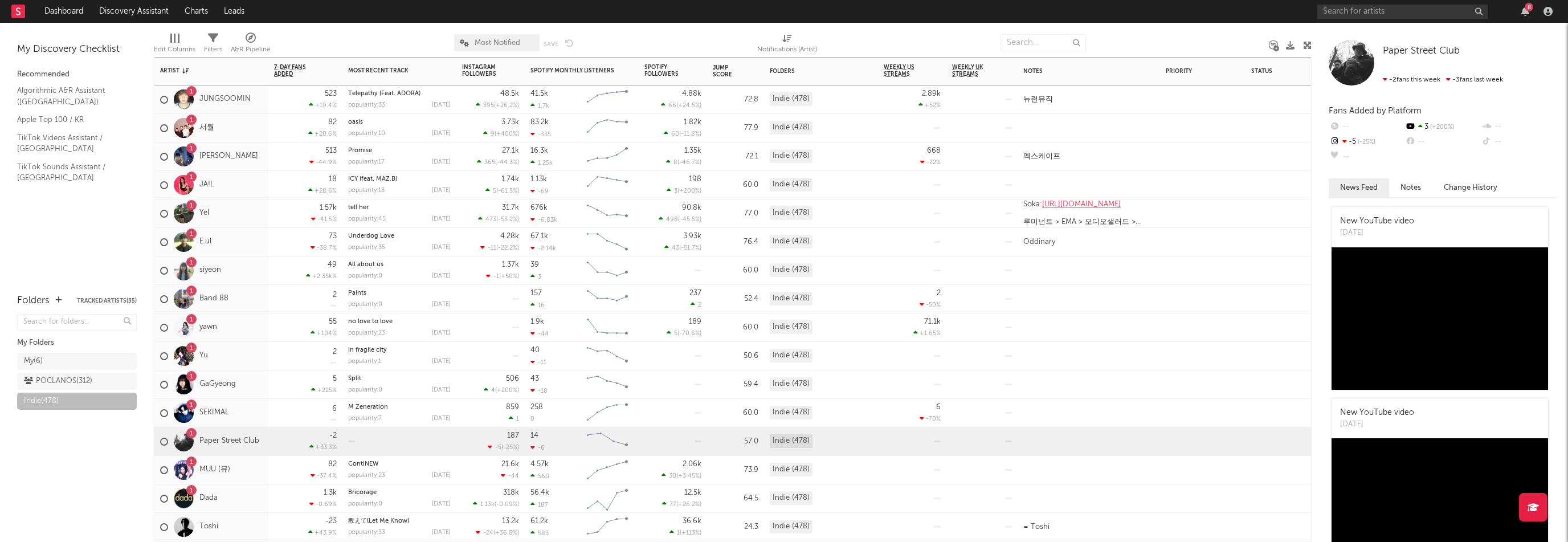
click at [251, 473] on div "1 MUU (뮤)" at bounding box center [211, 470] width 114 height 29
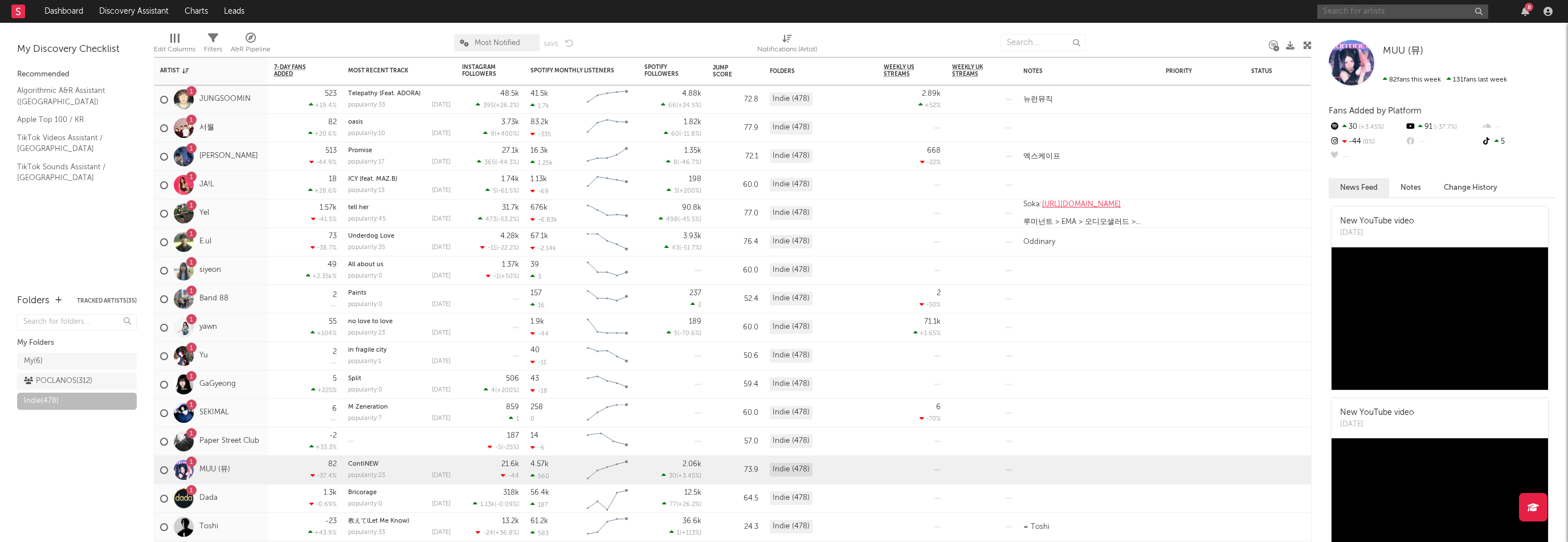
click at [1391, 13] on input "text" at bounding box center [1403, 12] width 171 height 14
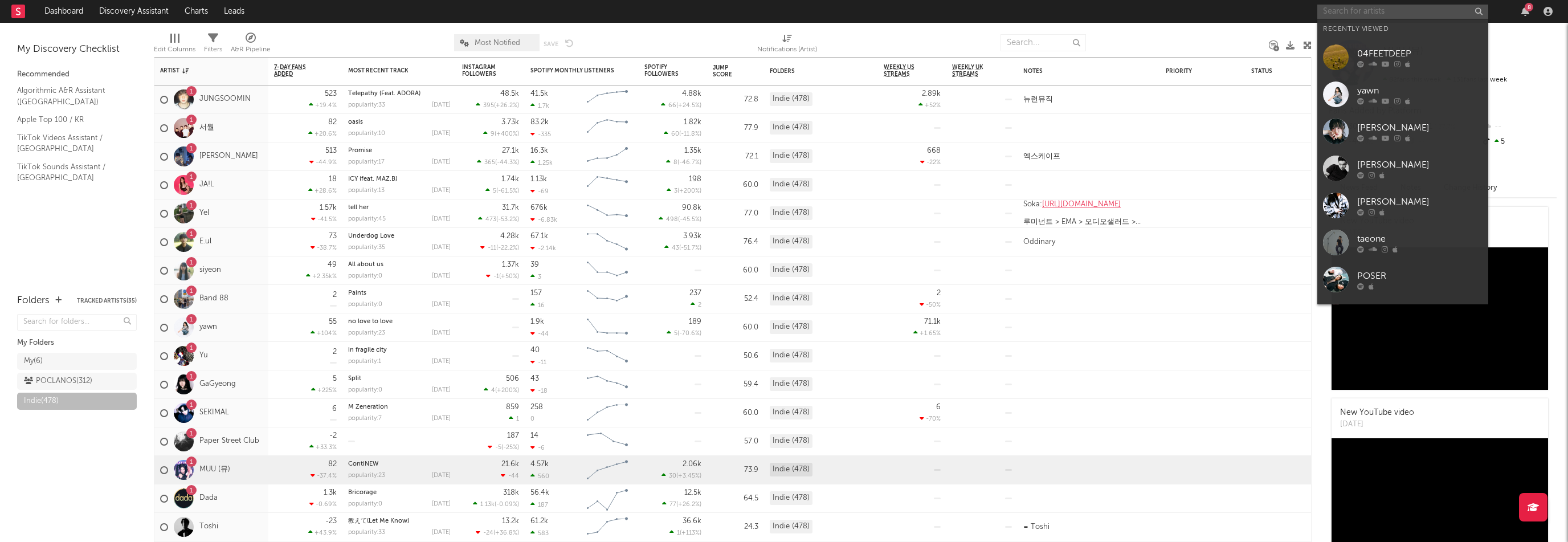
paste input "[URL][DOMAIN_NAME]"
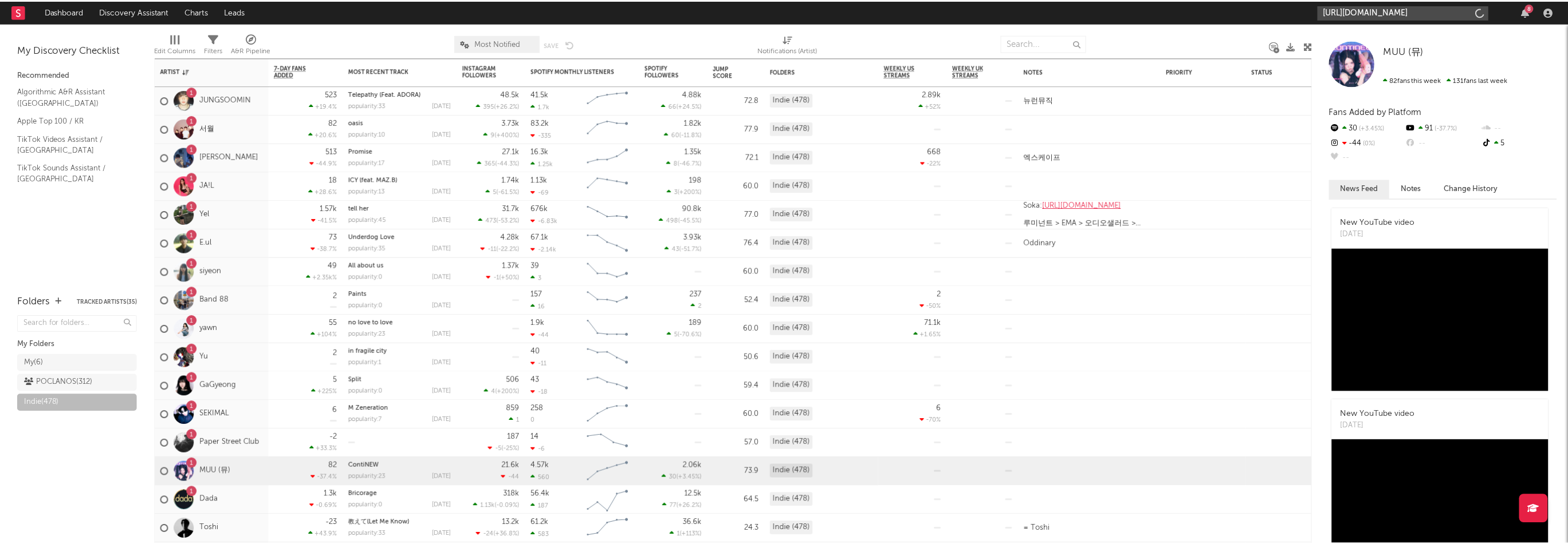
scroll to position [0, 73]
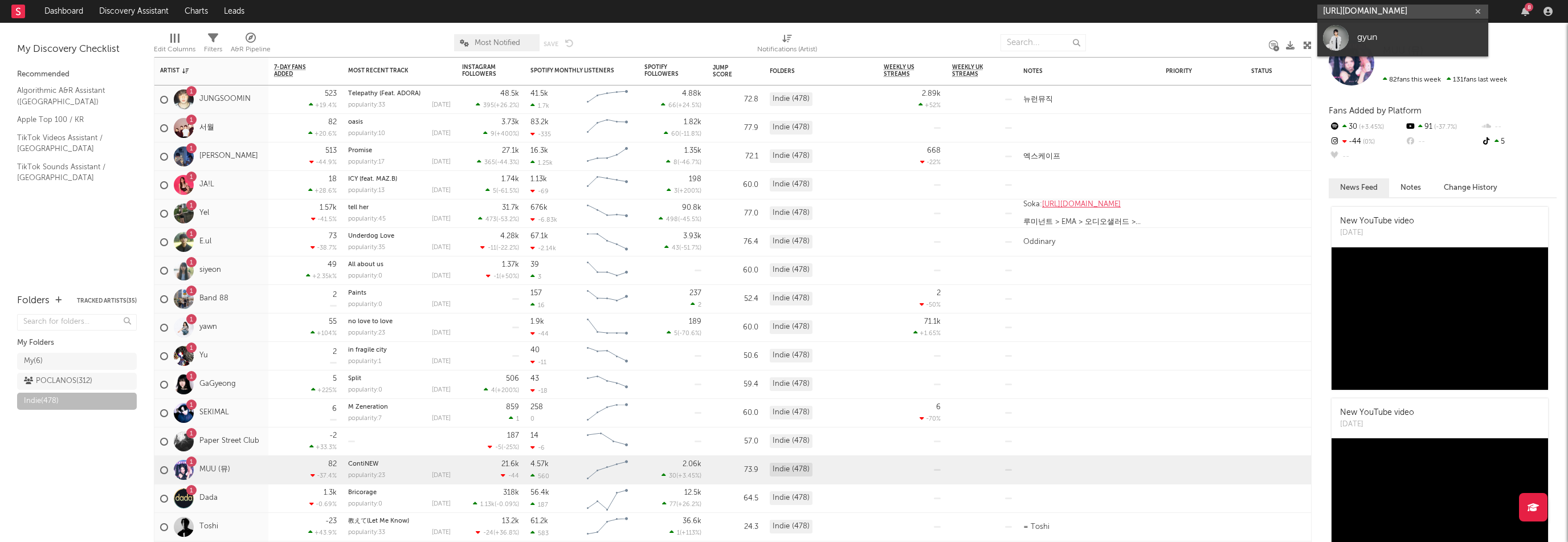
type input "[URL][DOMAIN_NAME]"
click at [1385, 33] on div "gyun" at bounding box center [1420, 37] width 125 height 13
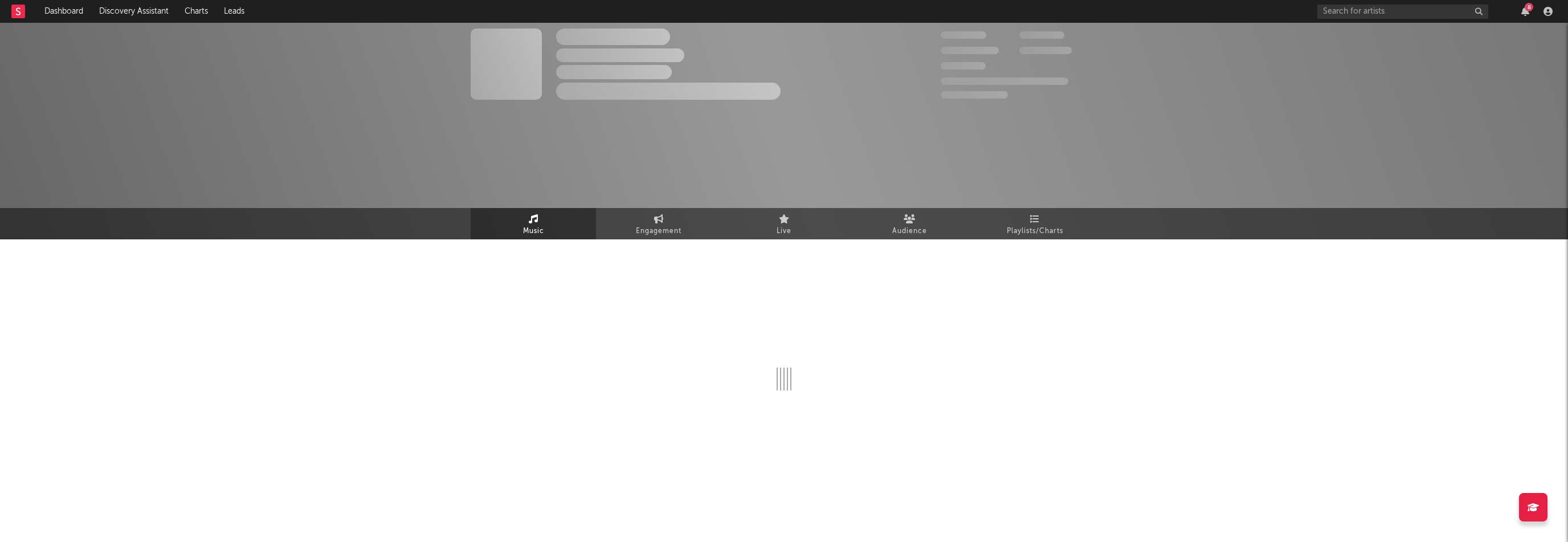
select select "1w"
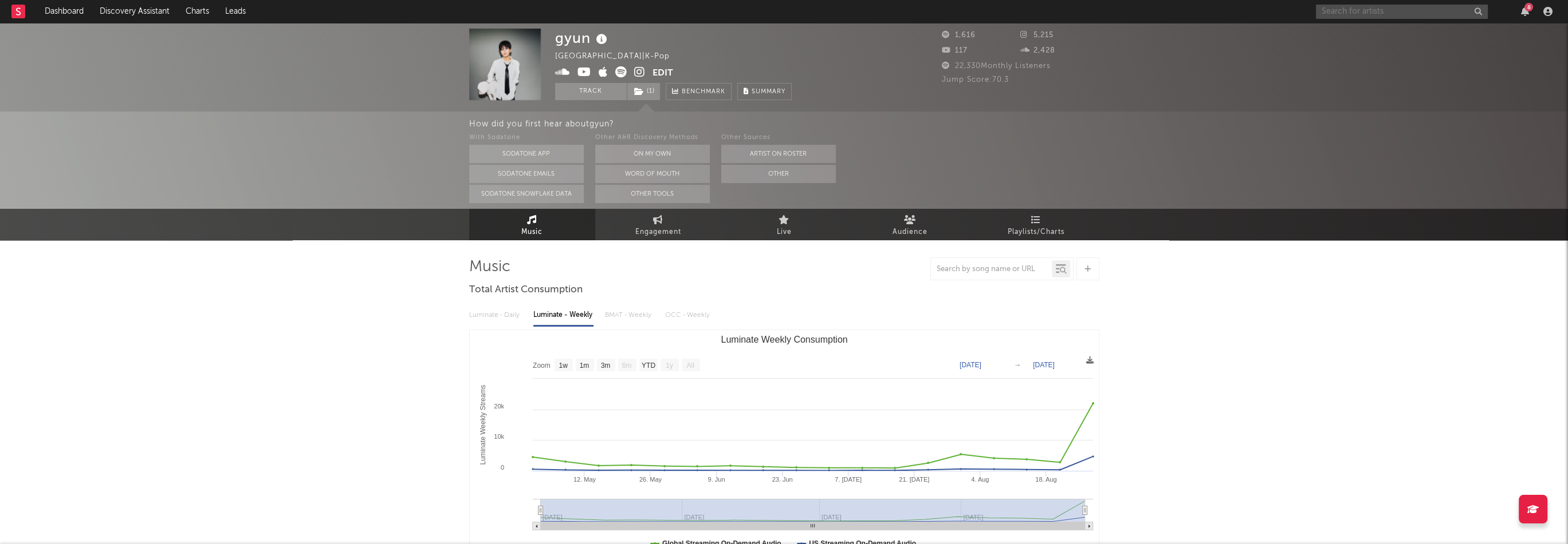
click at [1349, 13] on input "text" at bounding box center [1402, 12] width 172 height 14
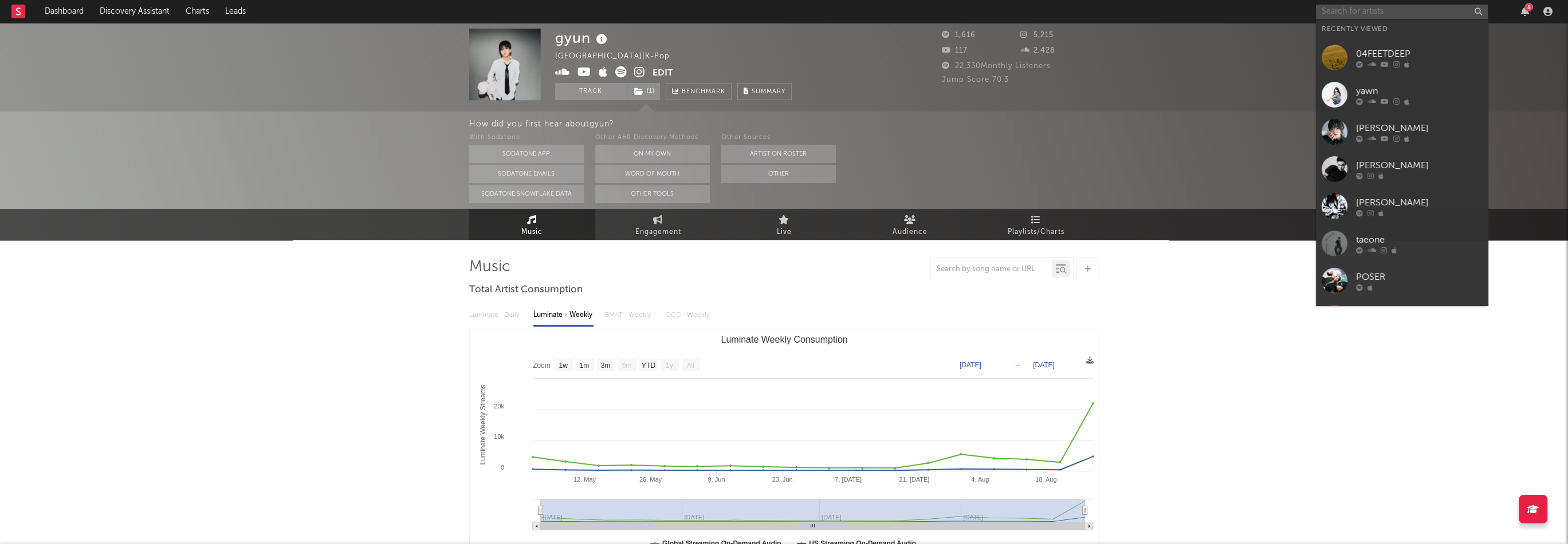
paste input "[URL][DOMAIN_NAME]"
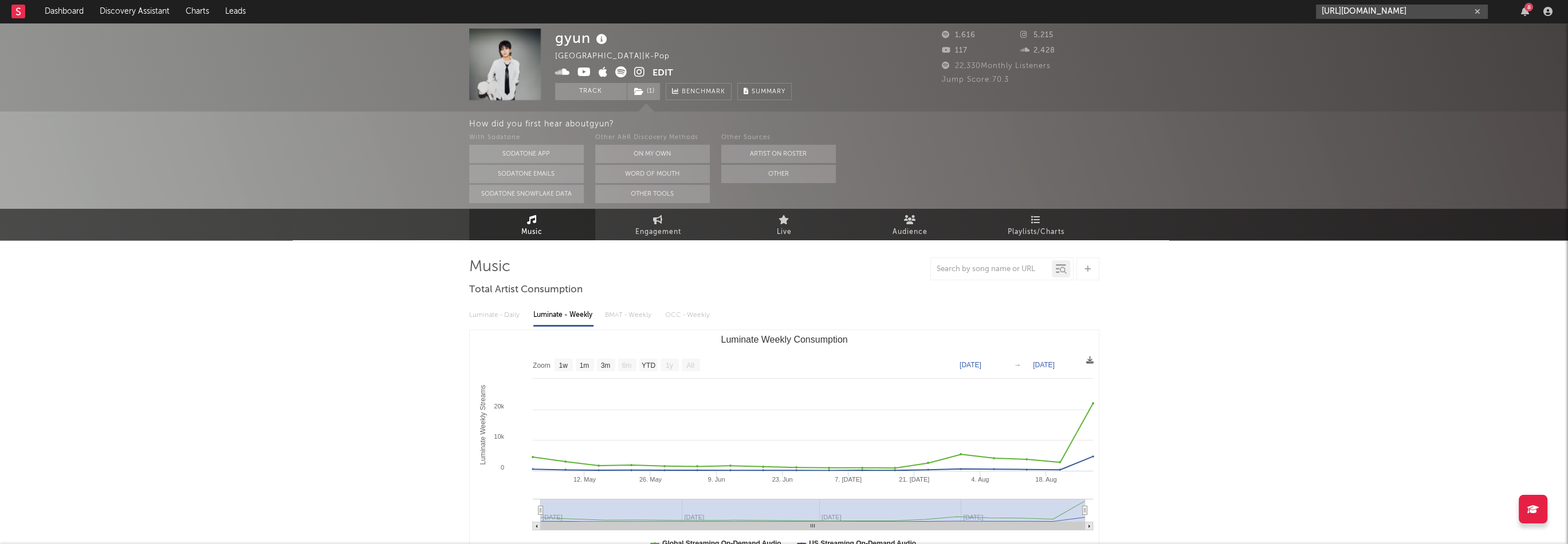
click at [1364, 13] on input "[URL][DOMAIN_NAME]" at bounding box center [1402, 12] width 172 height 14
type input "[URL][DOMAIN_NAME]"
click at [1368, 34] on div "LeSon" at bounding box center [1418, 37] width 126 height 13
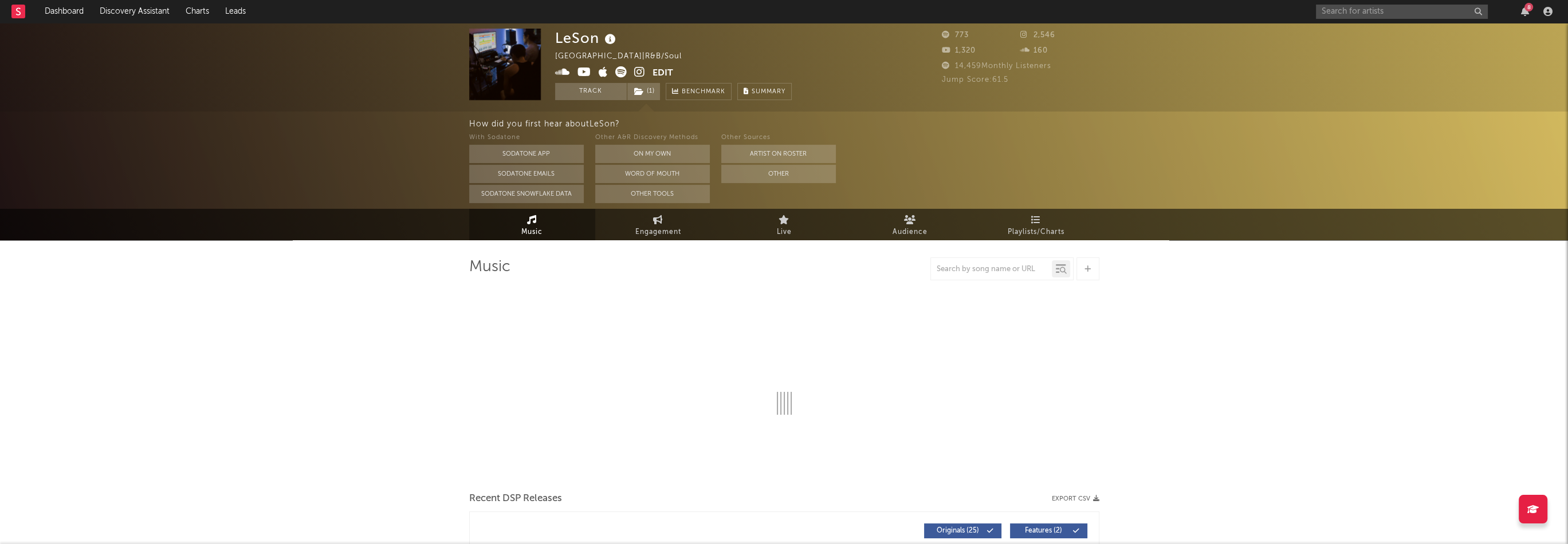
select select "1w"
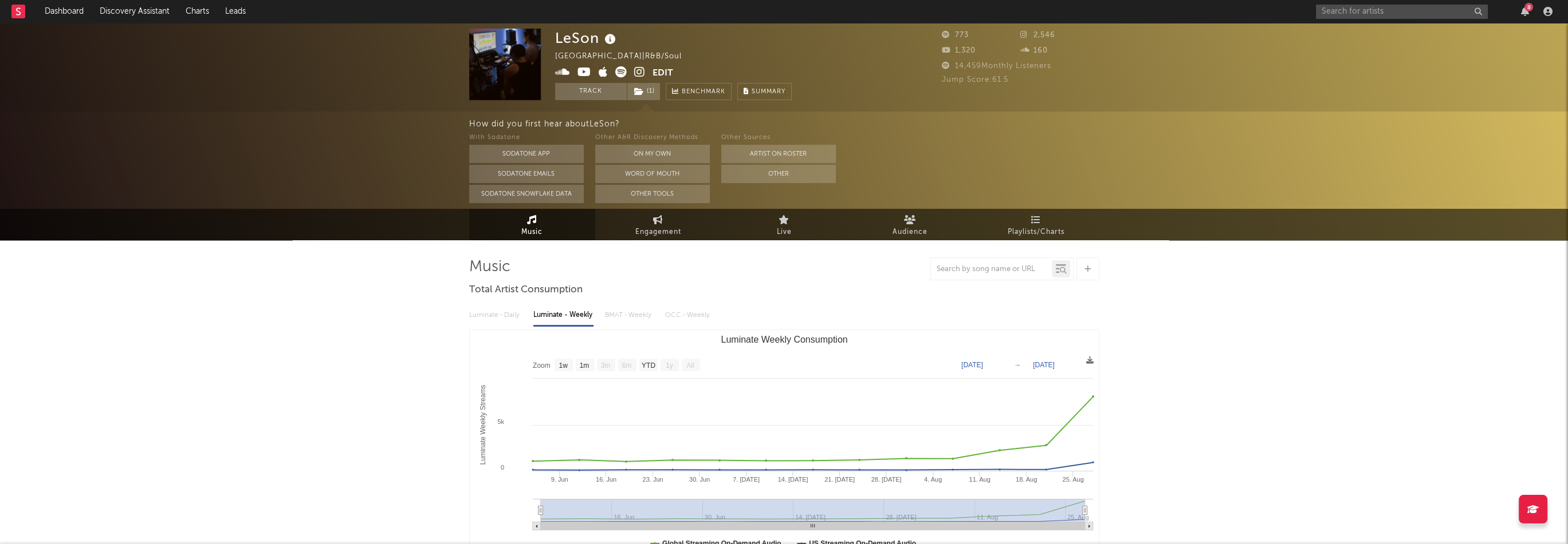
click at [634, 71] on icon at bounding box center [640, 72] width 11 height 12
click at [1347, 12] on input "text" at bounding box center [1402, 12] width 172 height 14
click at [1357, 13] on input "hangsung" at bounding box center [1402, 12] width 172 height 14
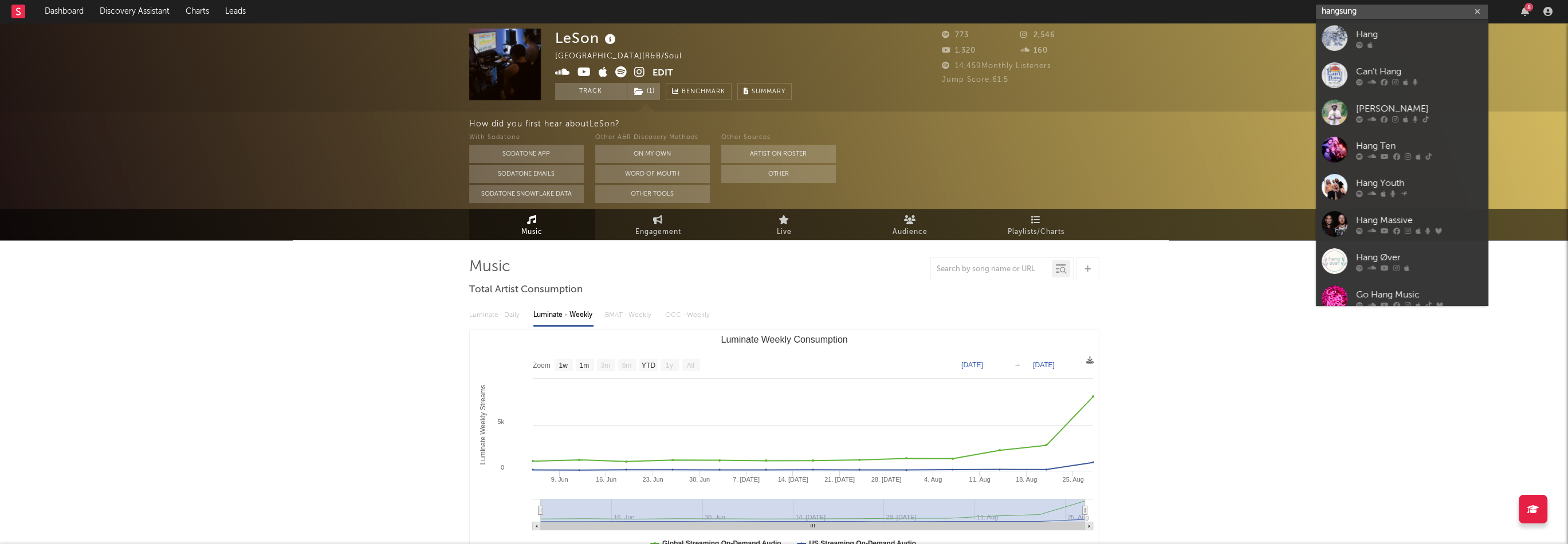
drag, startPoint x: 1377, startPoint y: 12, endPoint x: 1246, endPoint y: 1, distance: 131.5
click at [1246, 1] on nav "Dashboard Discovery Assistant Charts Leads hangsung 8" at bounding box center [784, 12] width 1568 height 23
paste input "ttps://[DOMAIN_NAME][URL]"
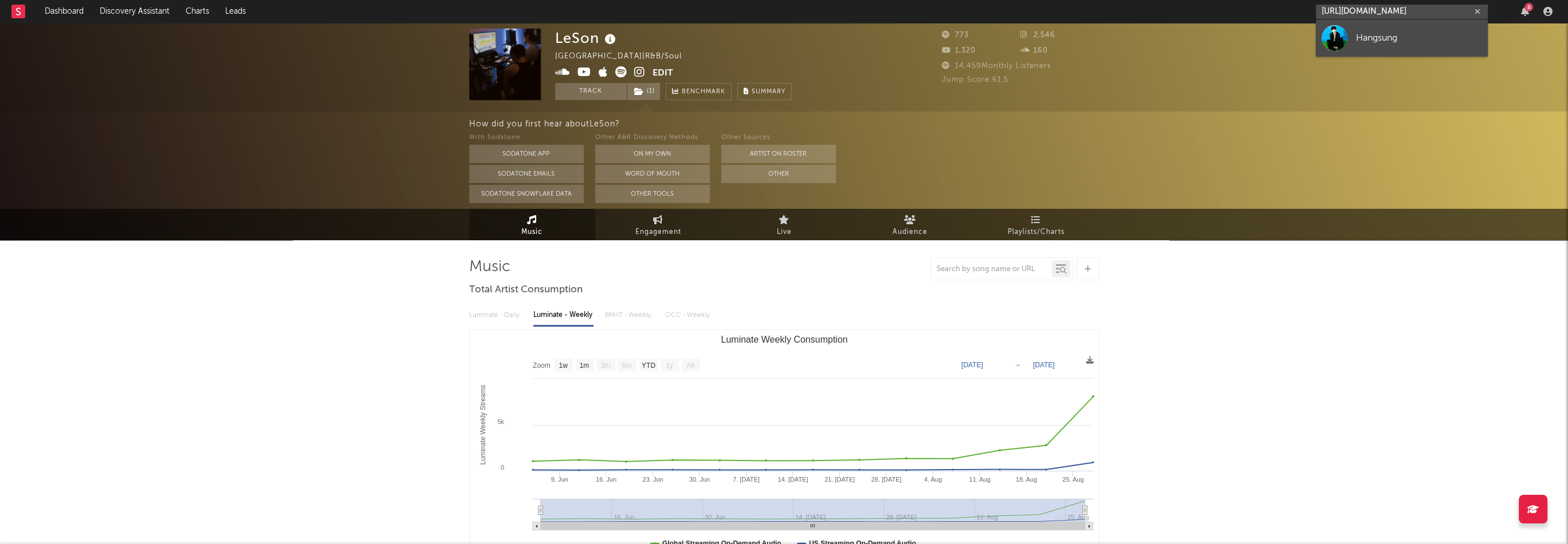
type input "[URL][DOMAIN_NAME]"
click at [1408, 40] on div "Hangsung" at bounding box center [1418, 37] width 126 height 13
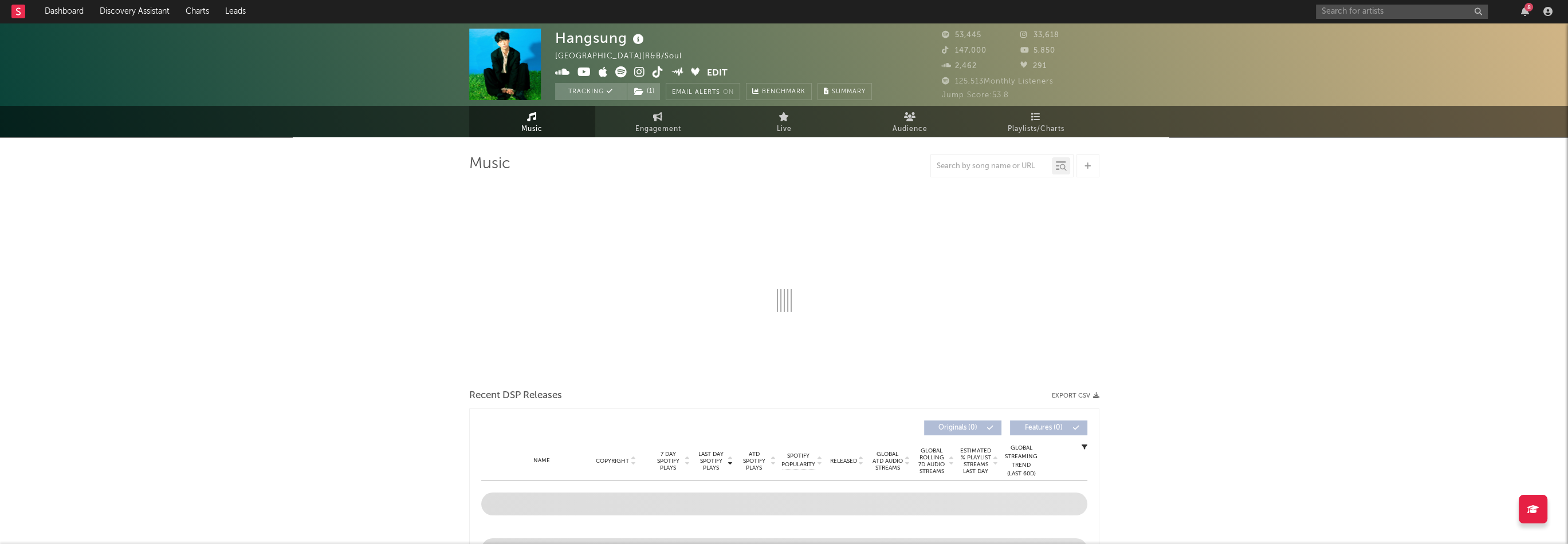
select select "6m"
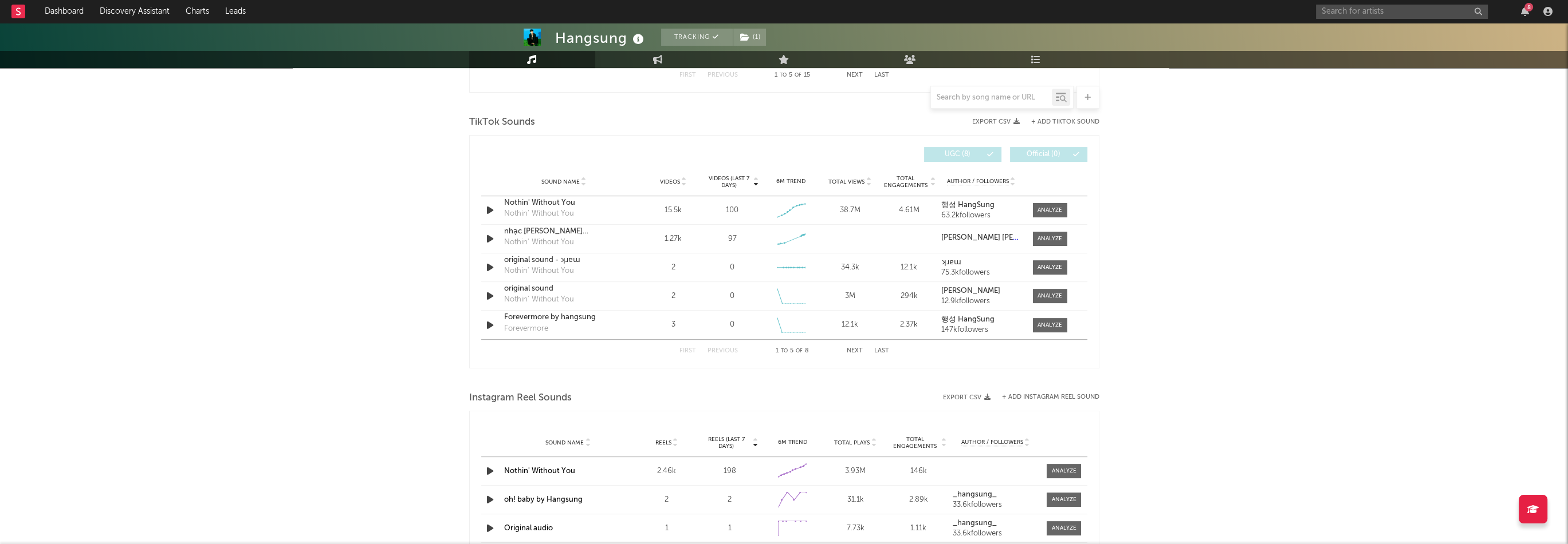
scroll to position [744, 0]
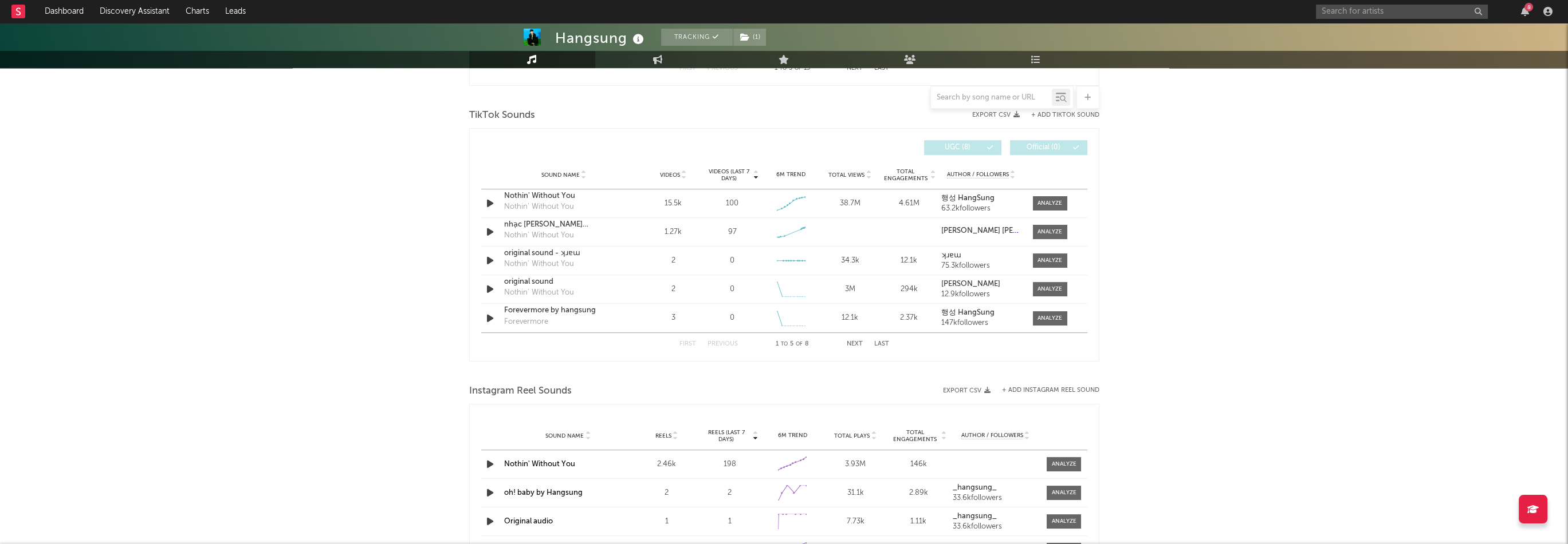
click at [855, 346] on button "Next" at bounding box center [854, 344] width 16 height 6
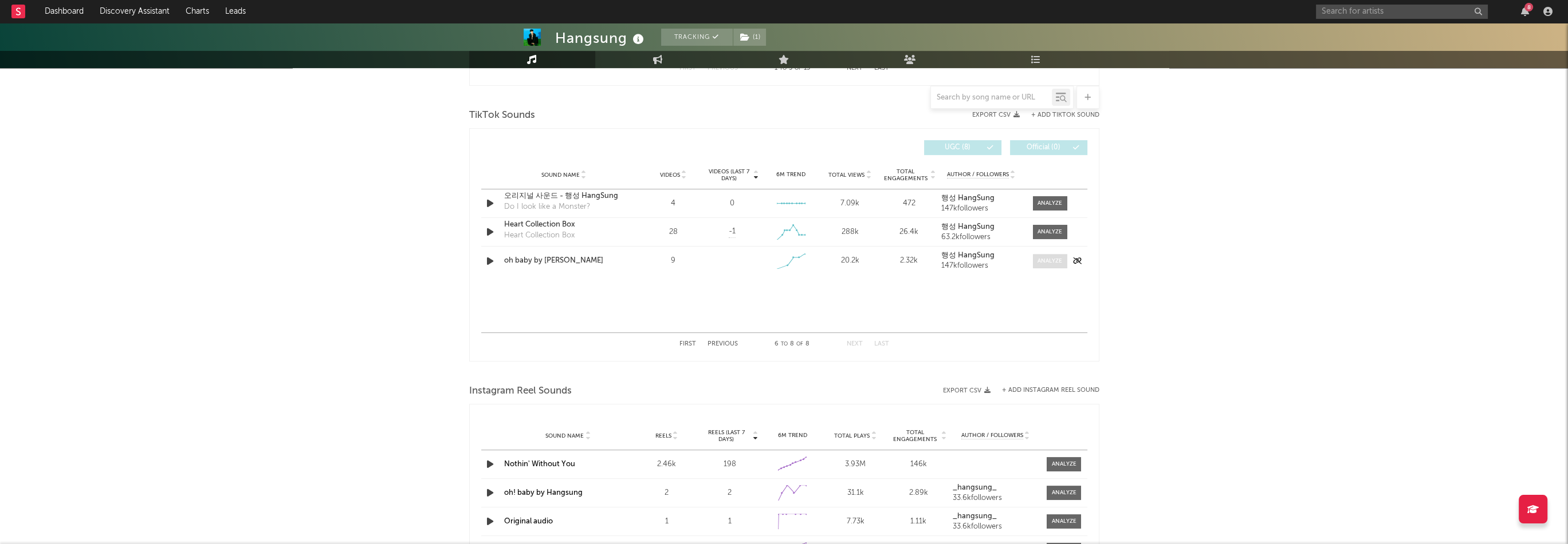
click at [1063, 264] on span at bounding box center [1050, 261] width 35 height 14
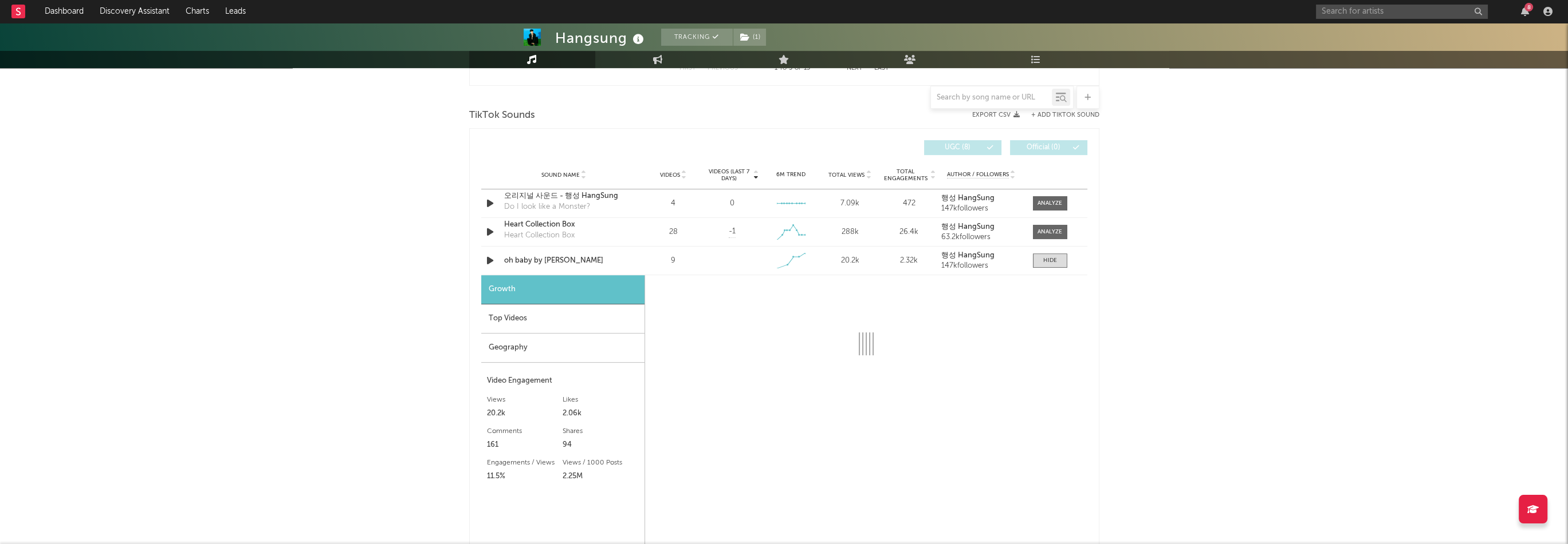
select select "1w"
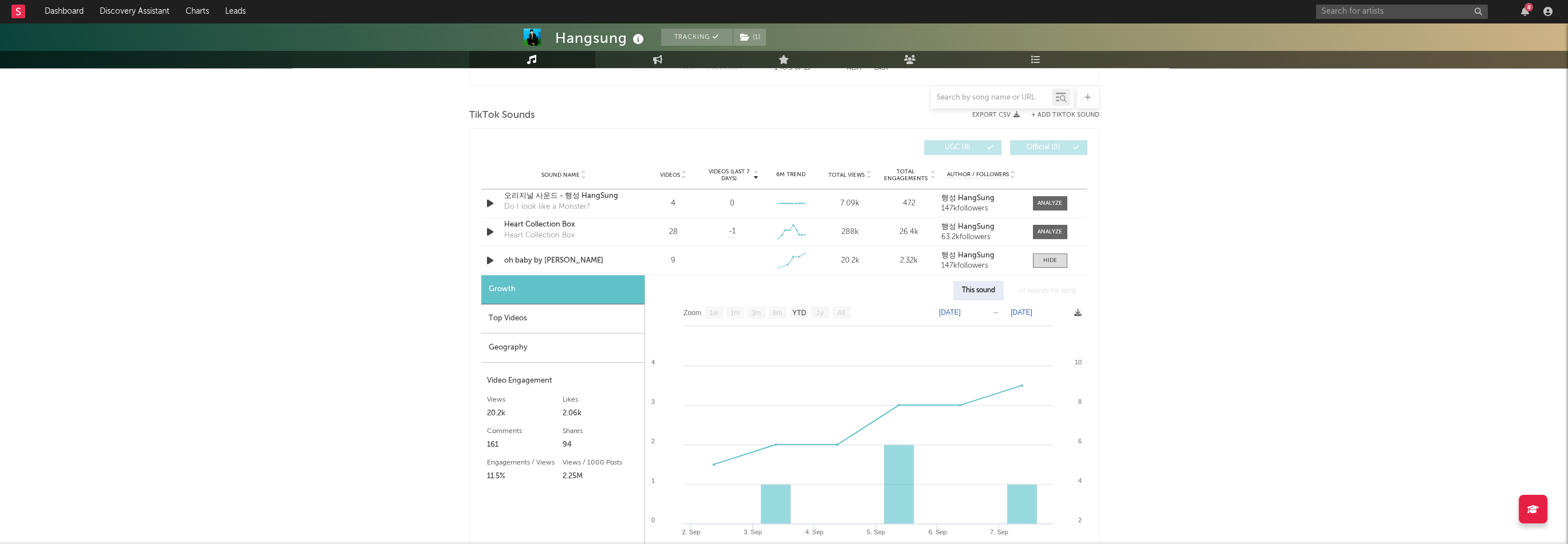
click at [574, 323] on div "Top Videos" at bounding box center [562, 319] width 163 height 29
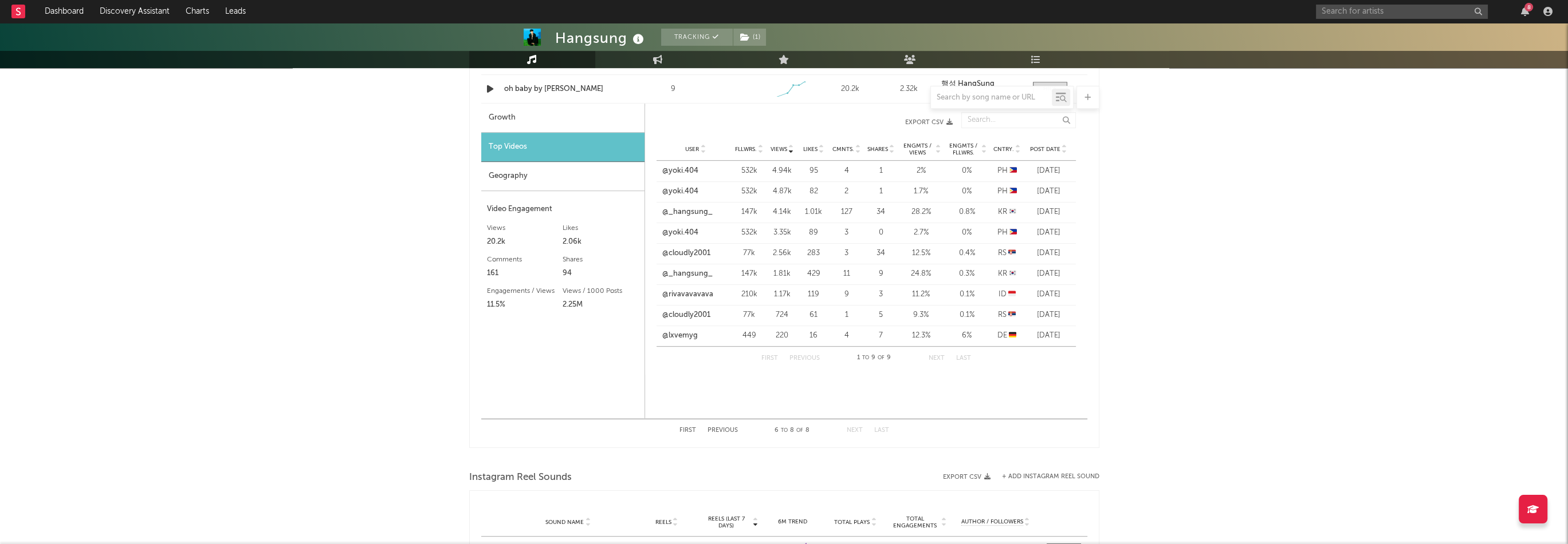
scroll to position [1144, 0]
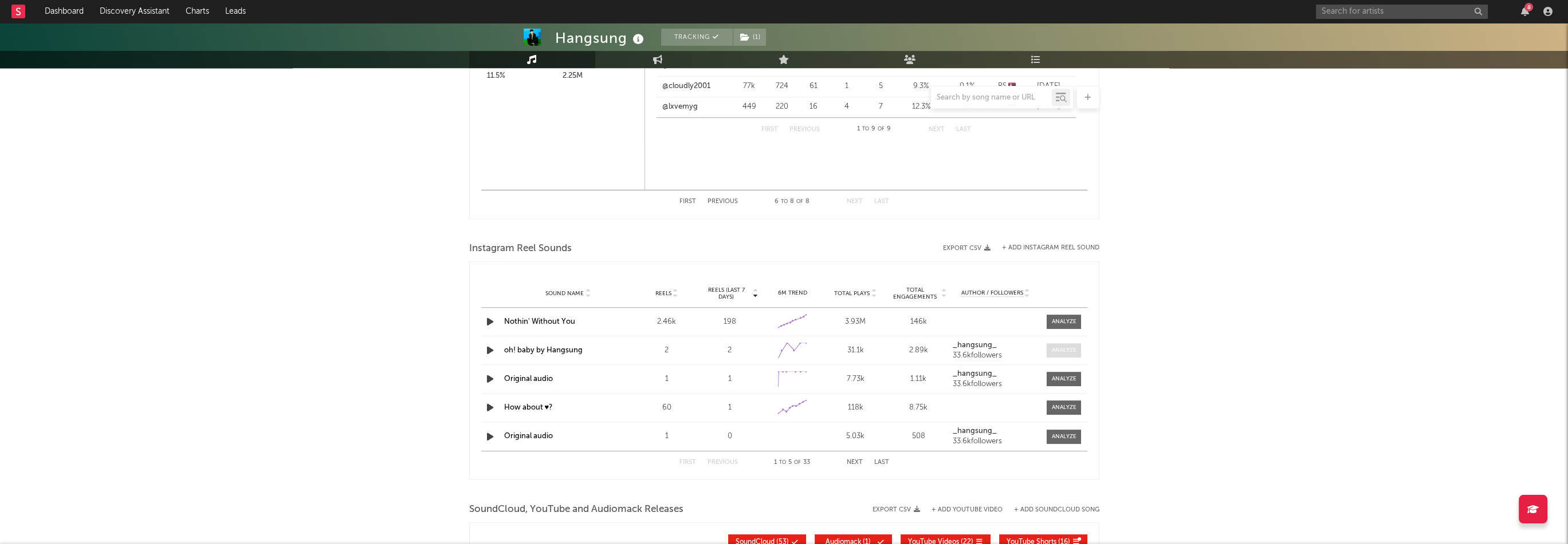
click at [1074, 350] on div at bounding box center [1064, 350] width 24 height 8
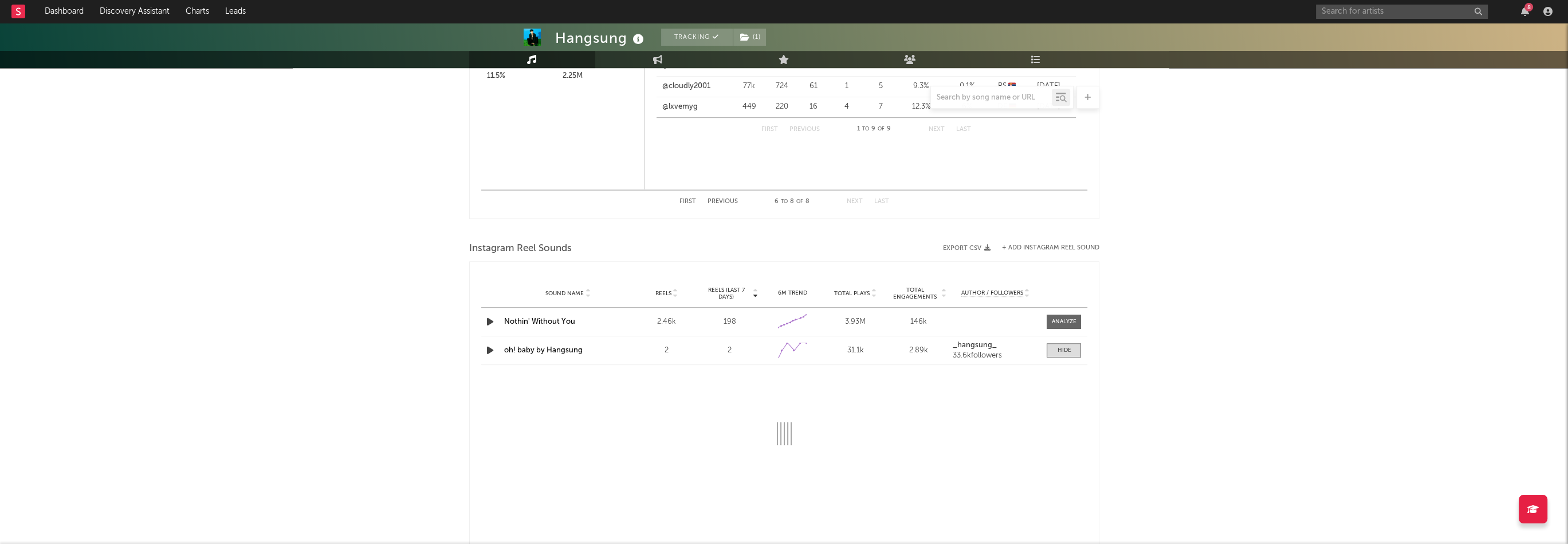
select select "1w"
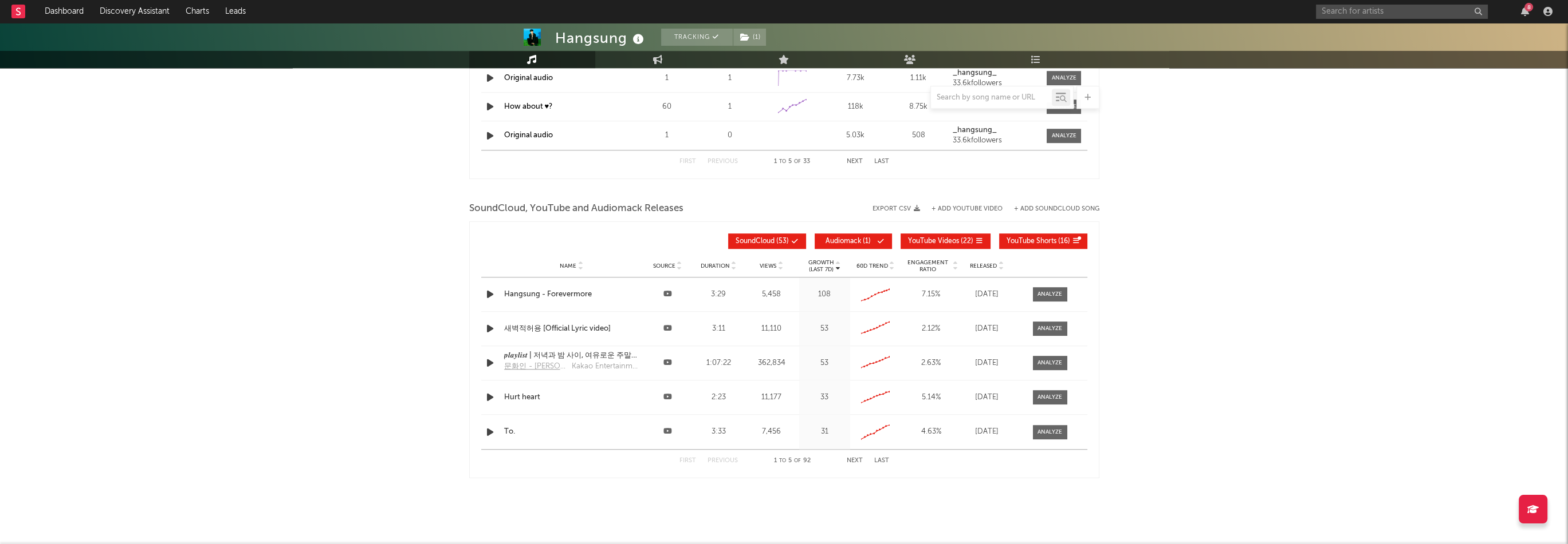
scroll to position [1659, 0]
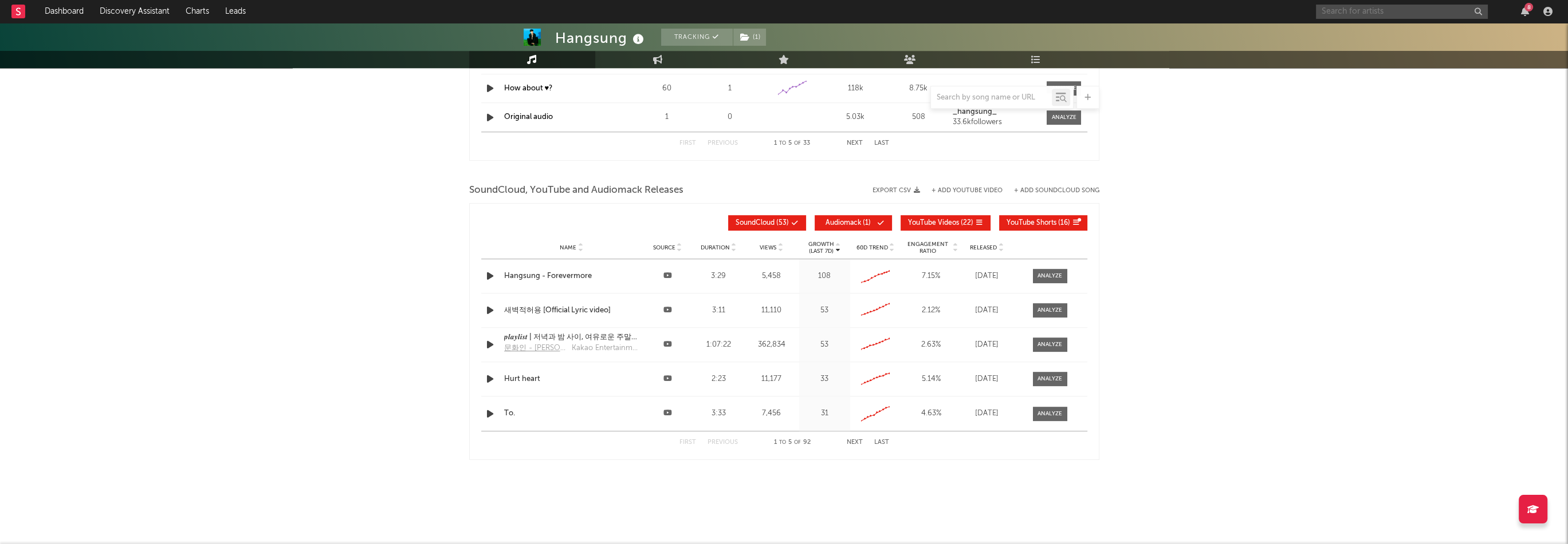
click at [1355, 12] on input "text" at bounding box center [1402, 12] width 172 height 14
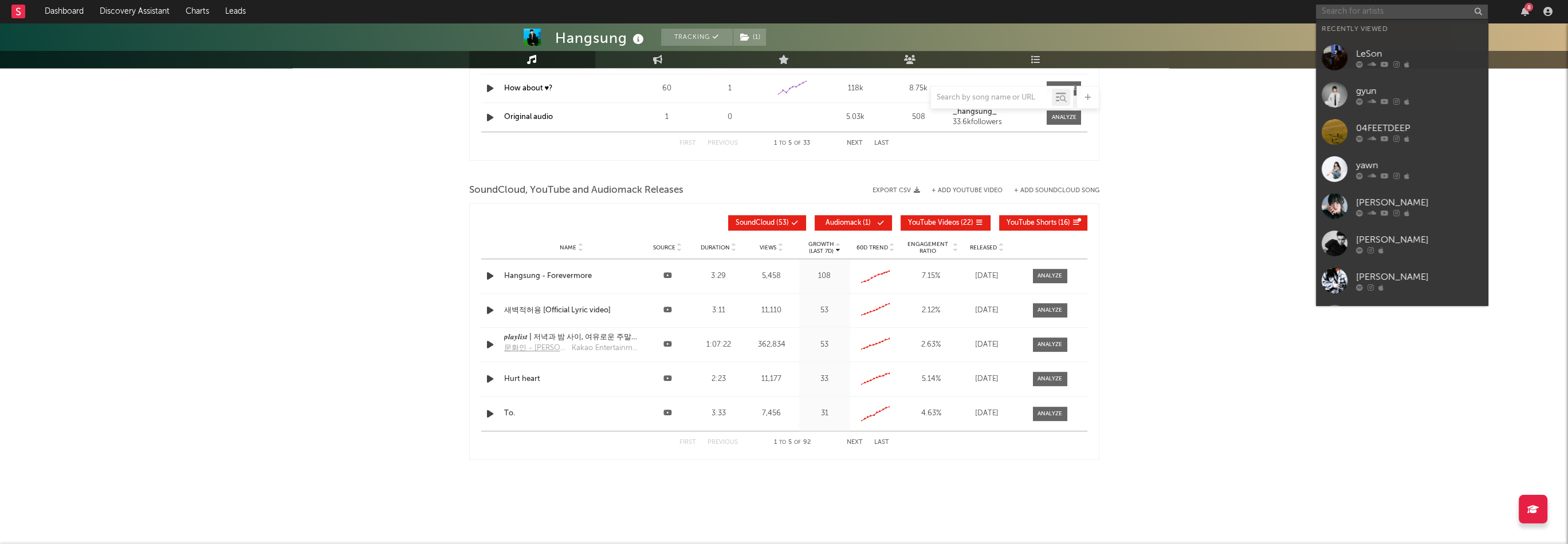
paste input "[URL][DOMAIN_NAME]"
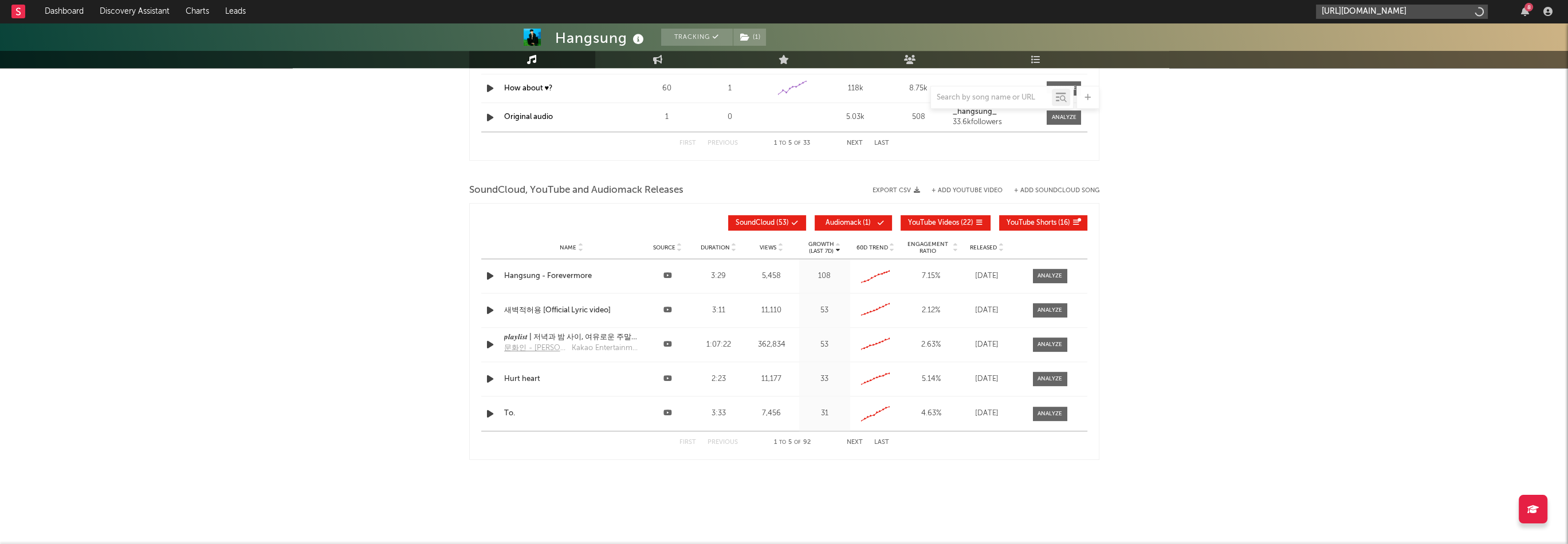
scroll to position [0, 73]
type input "[URL][DOMAIN_NAME]"
click at [1361, 36] on div "OVA" at bounding box center [1418, 37] width 126 height 13
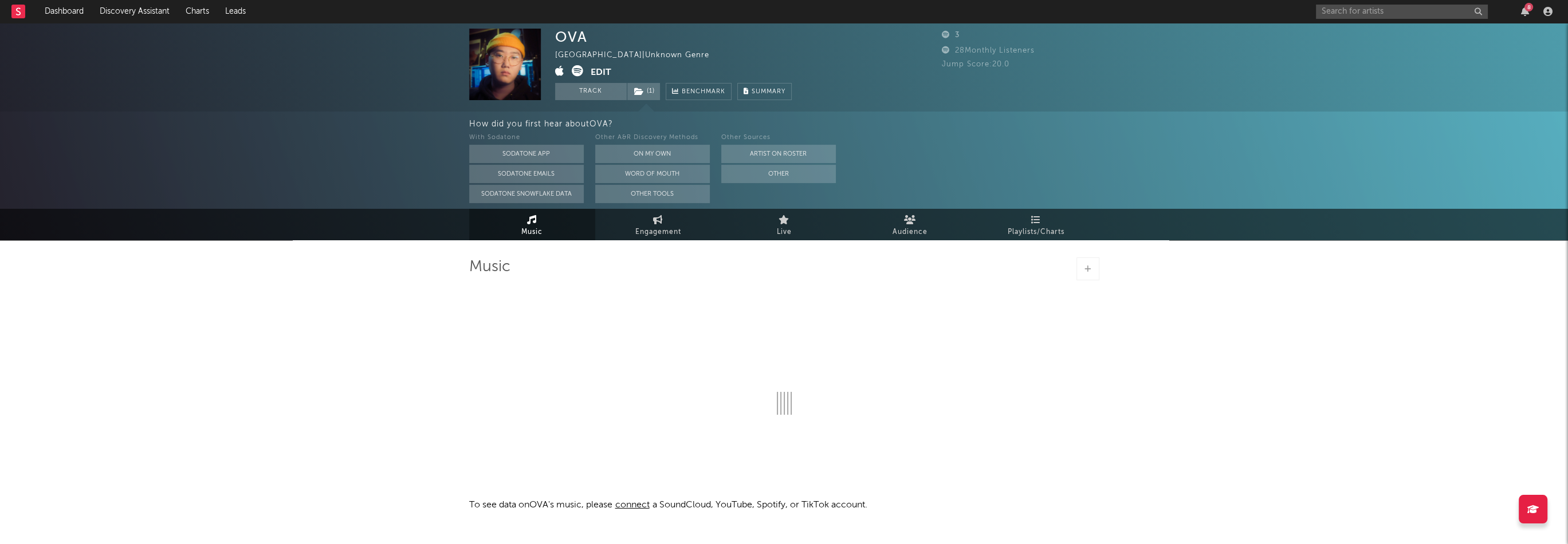
select select "1w"
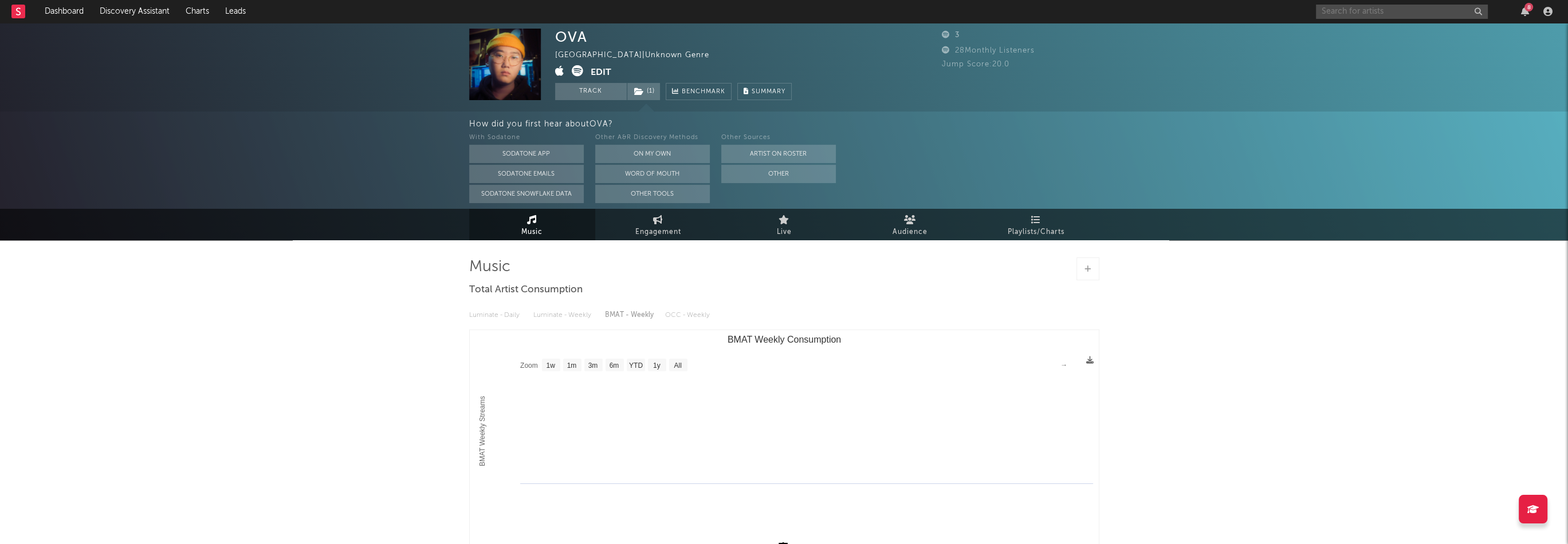
click at [1339, 13] on input "text" at bounding box center [1402, 12] width 172 height 14
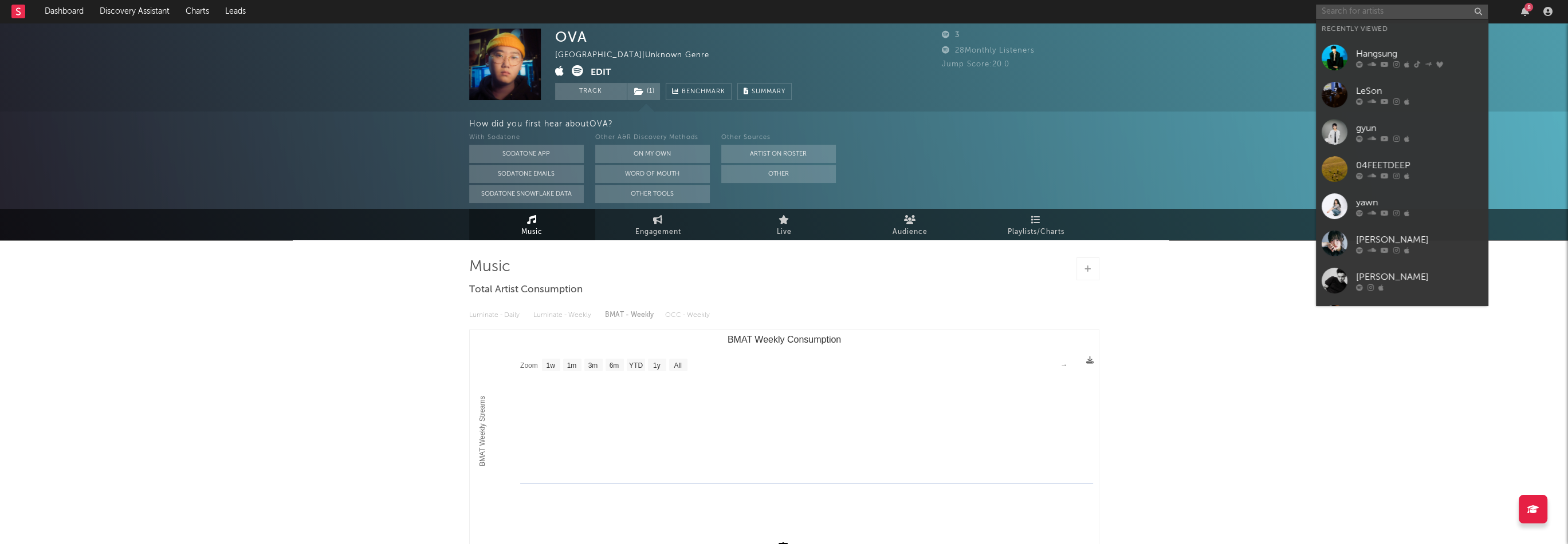
paste input "[URL][DOMAIN_NAME]"
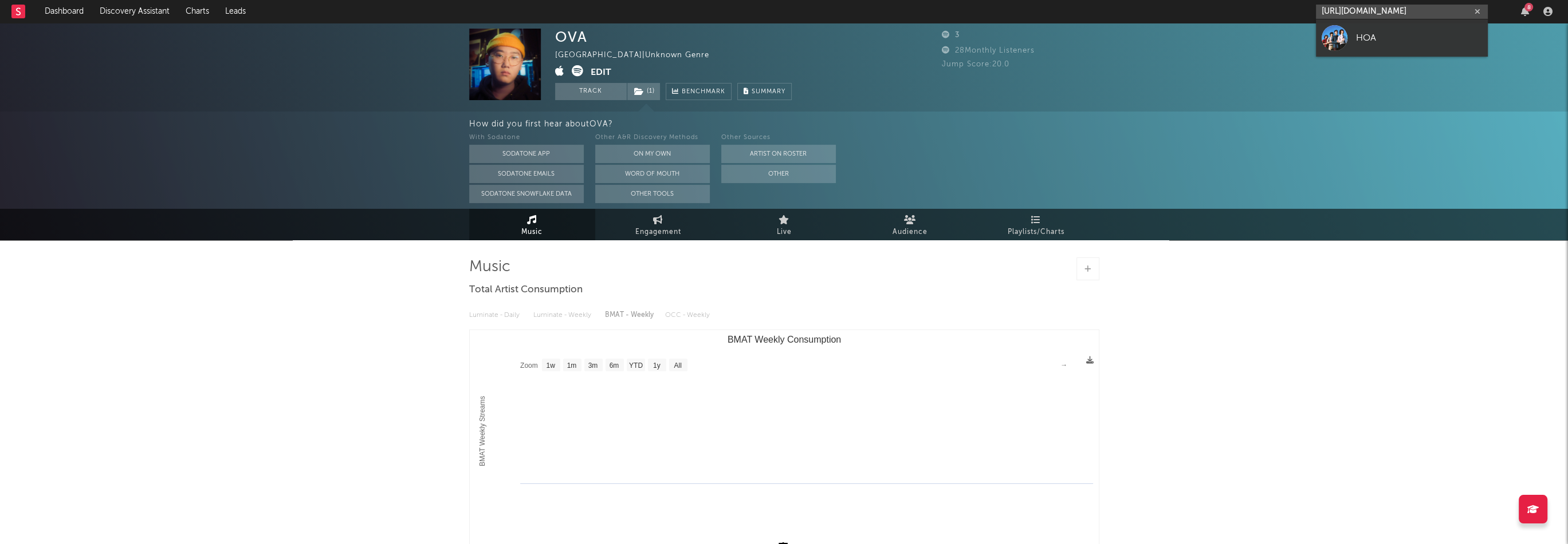
type input "[URL][DOMAIN_NAME]"
click at [1352, 39] on link "HOA" at bounding box center [1402, 38] width 172 height 37
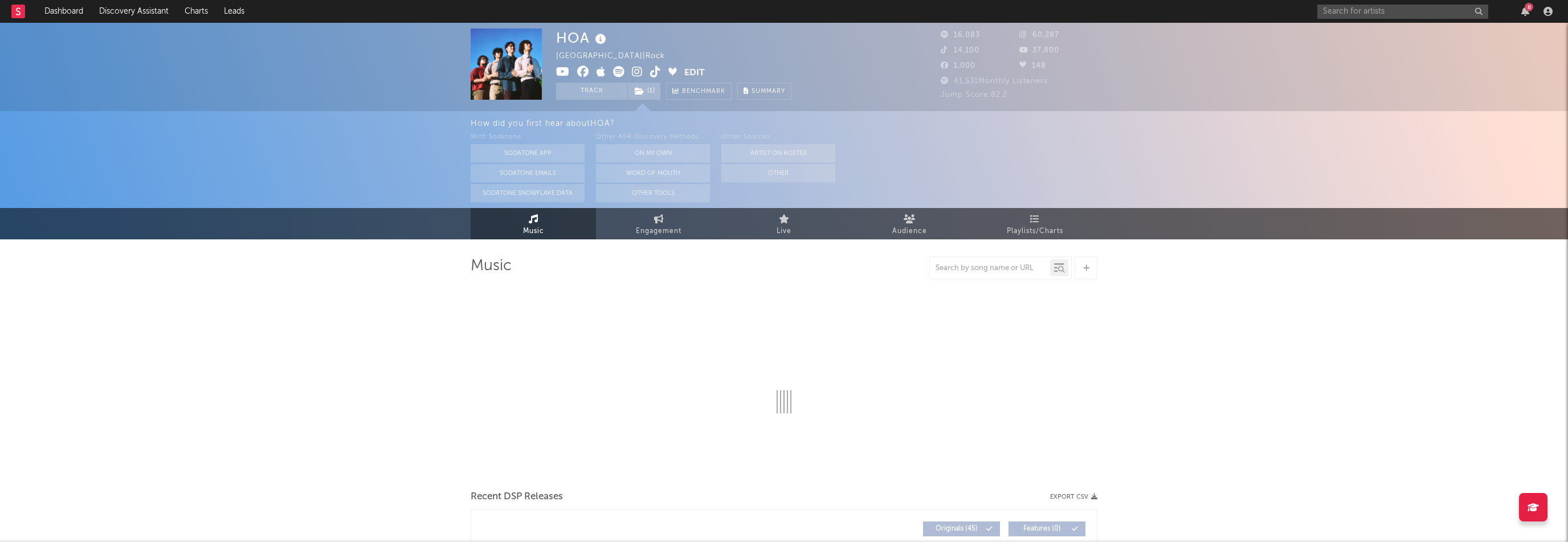
select select "6m"
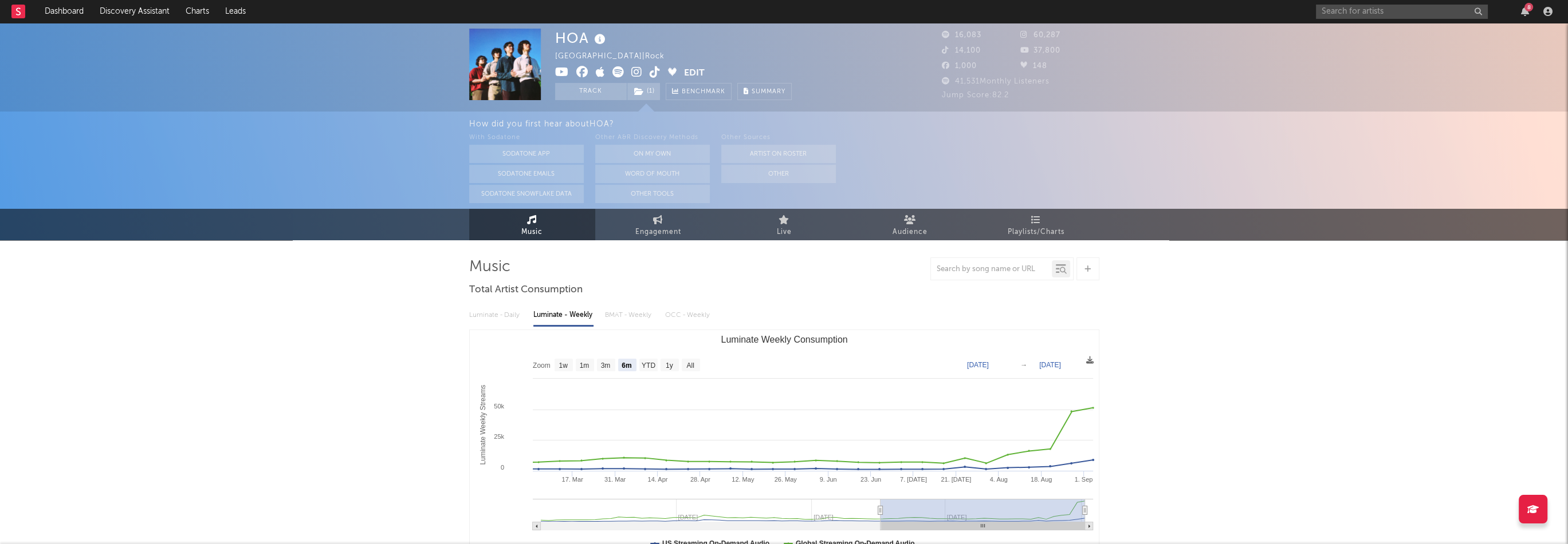
click at [633, 73] on icon at bounding box center [636, 72] width 11 height 12
click at [1352, 12] on input "text" at bounding box center [1402, 12] width 172 height 14
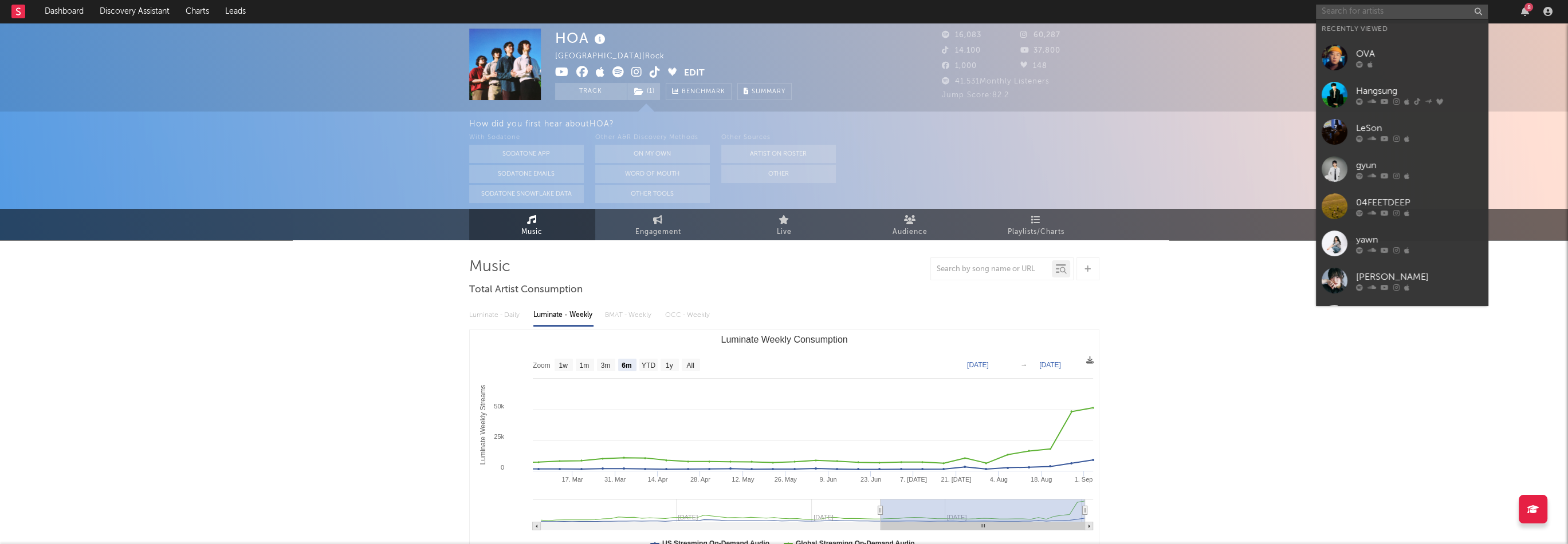
paste input "[URL][DOMAIN_NAME]"
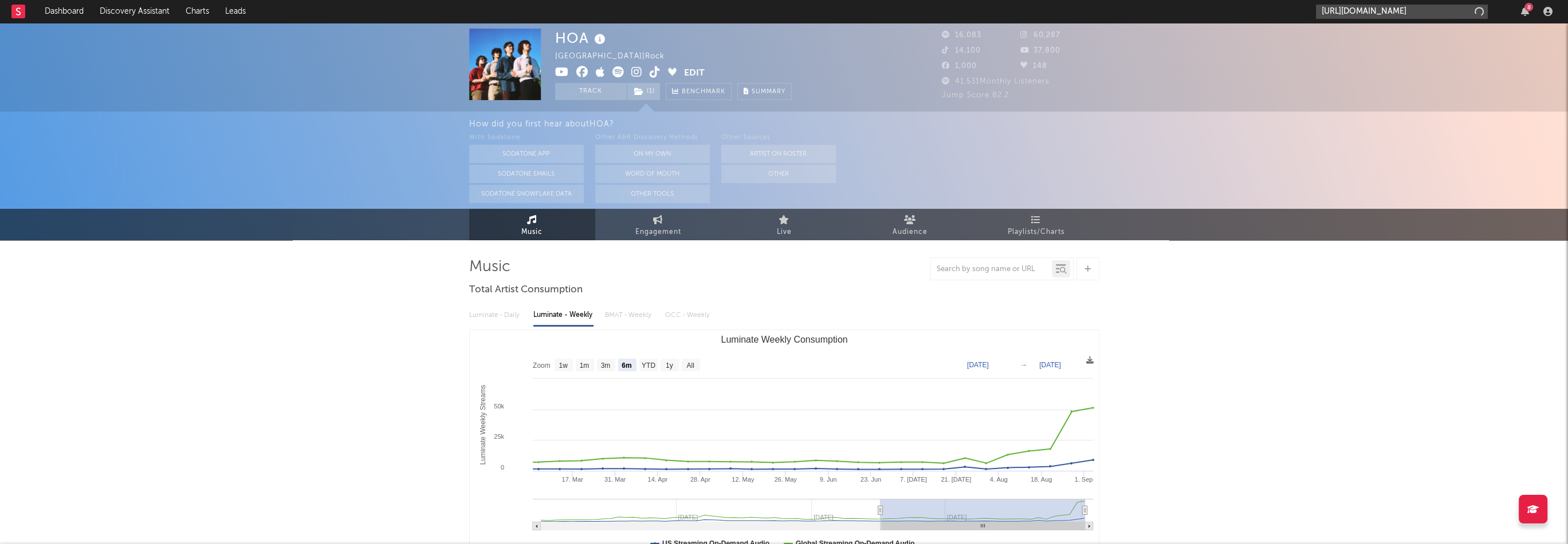
scroll to position [0, 66]
type input "[URL][DOMAIN_NAME]"
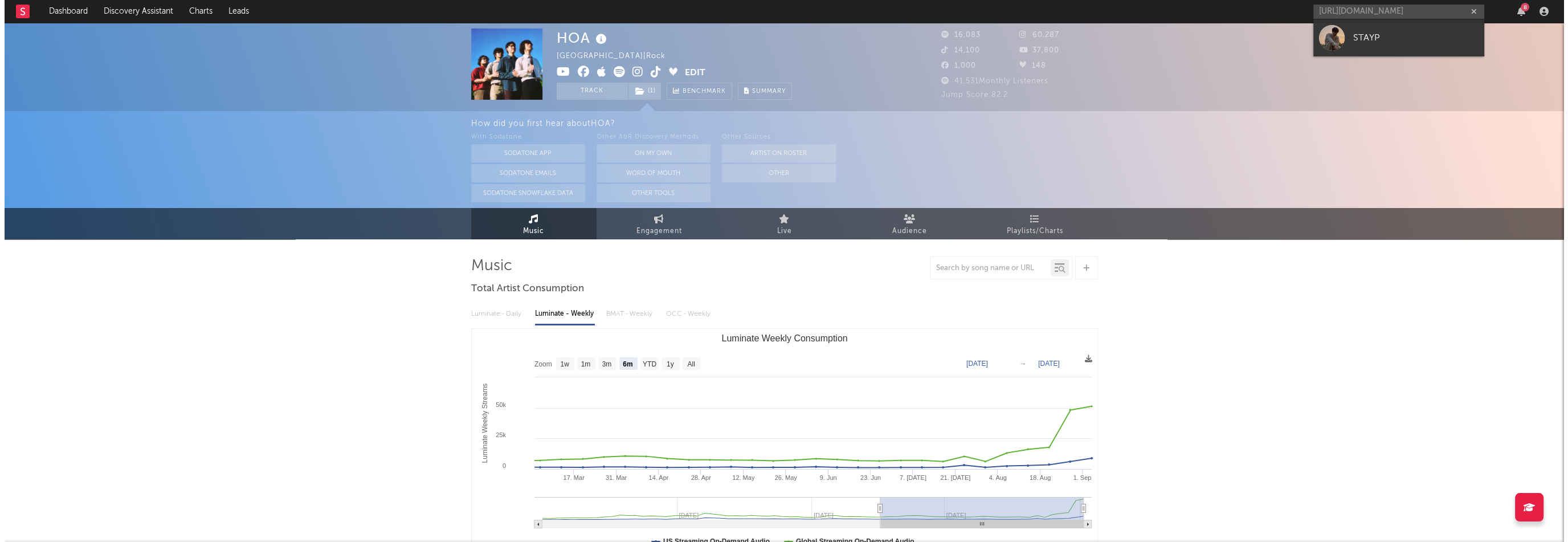
scroll to position [0, 0]
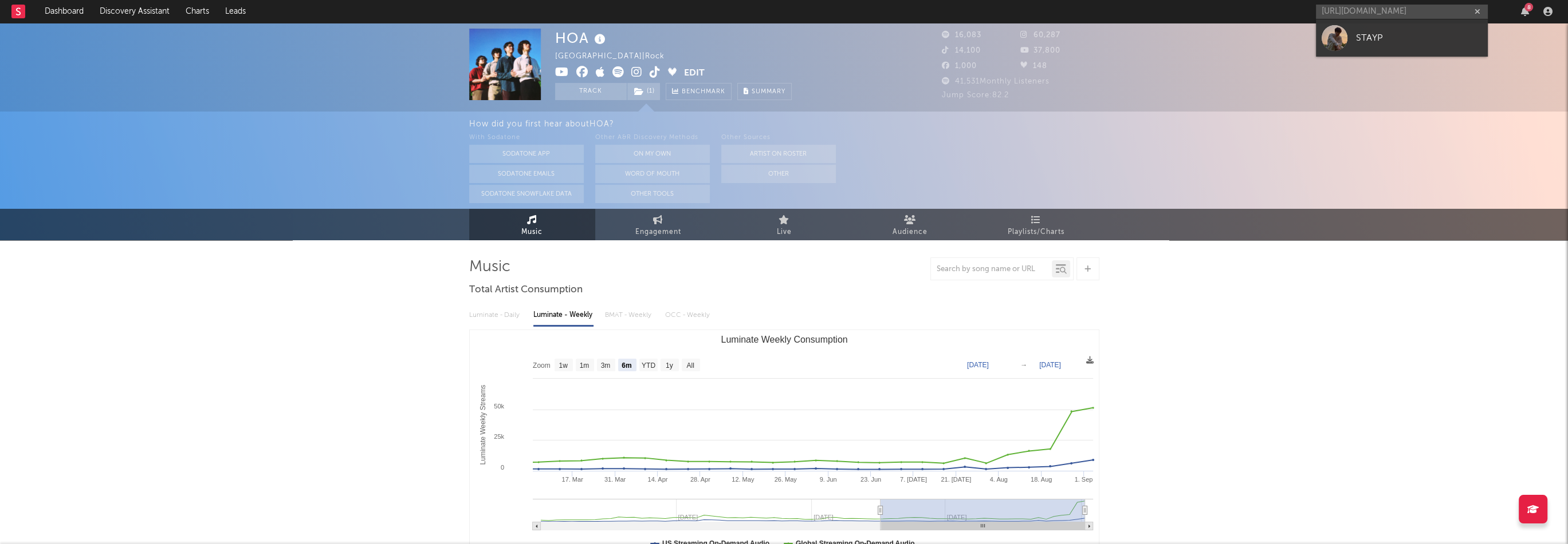
click at [1391, 34] on div "STAYP" at bounding box center [1418, 37] width 126 height 13
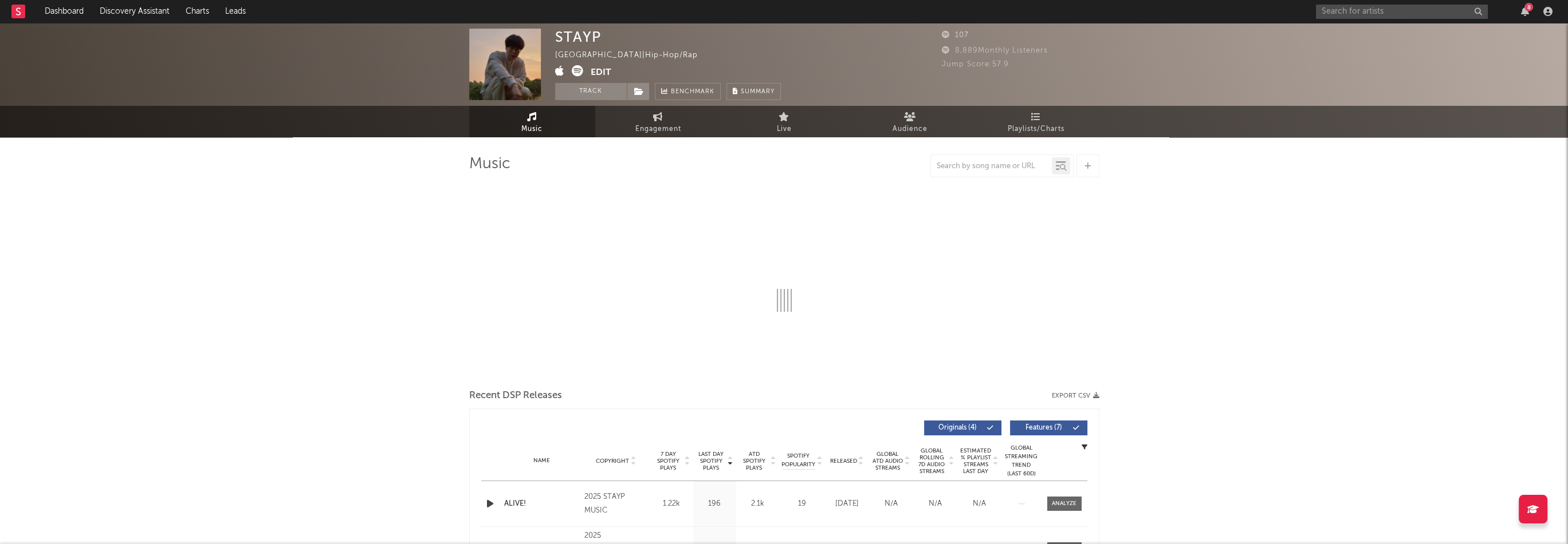
select select "1w"
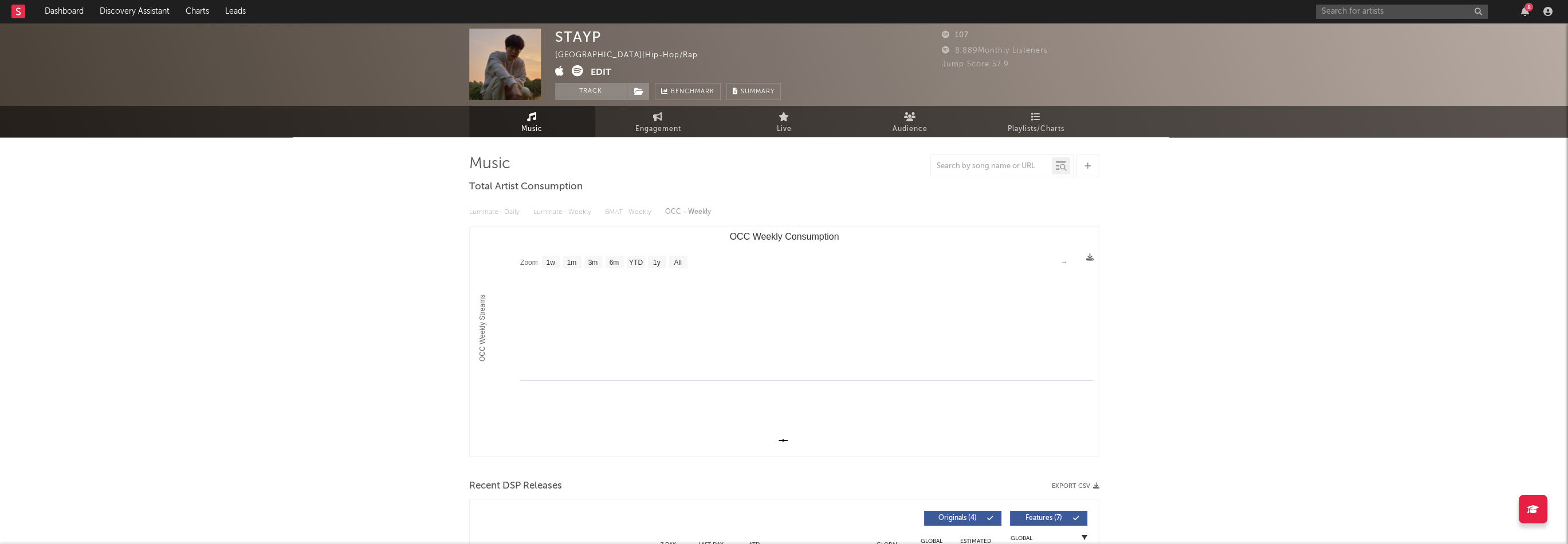
click at [559, 71] on icon at bounding box center [559, 71] width 9 height 12
click at [584, 38] on div "STAYP" at bounding box center [577, 37] width 46 height 17
copy div "STAYP"
click at [609, 72] on button "Edit" at bounding box center [601, 72] width 21 height 14
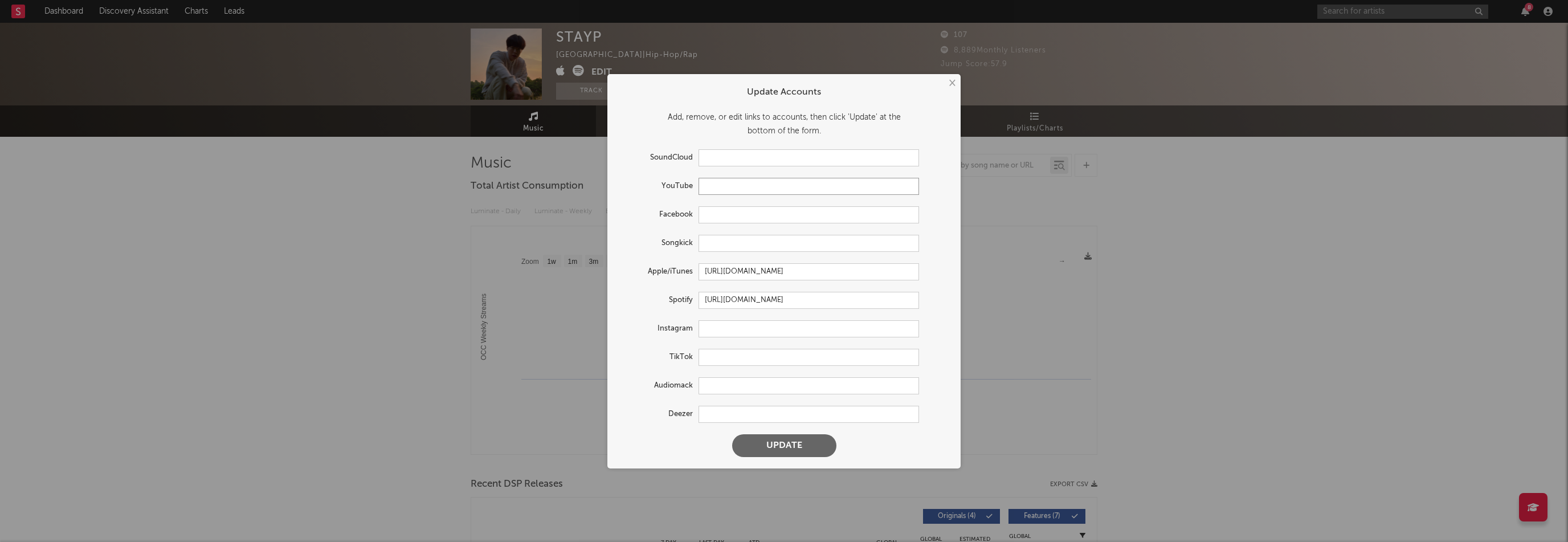
click at [727, 190] on input "text" at bounding box center [809, 186] width 220 height 17
paste input "[URL][DOMAIN_NAME]"
type input "[URL][DOMAIN_NAME]"
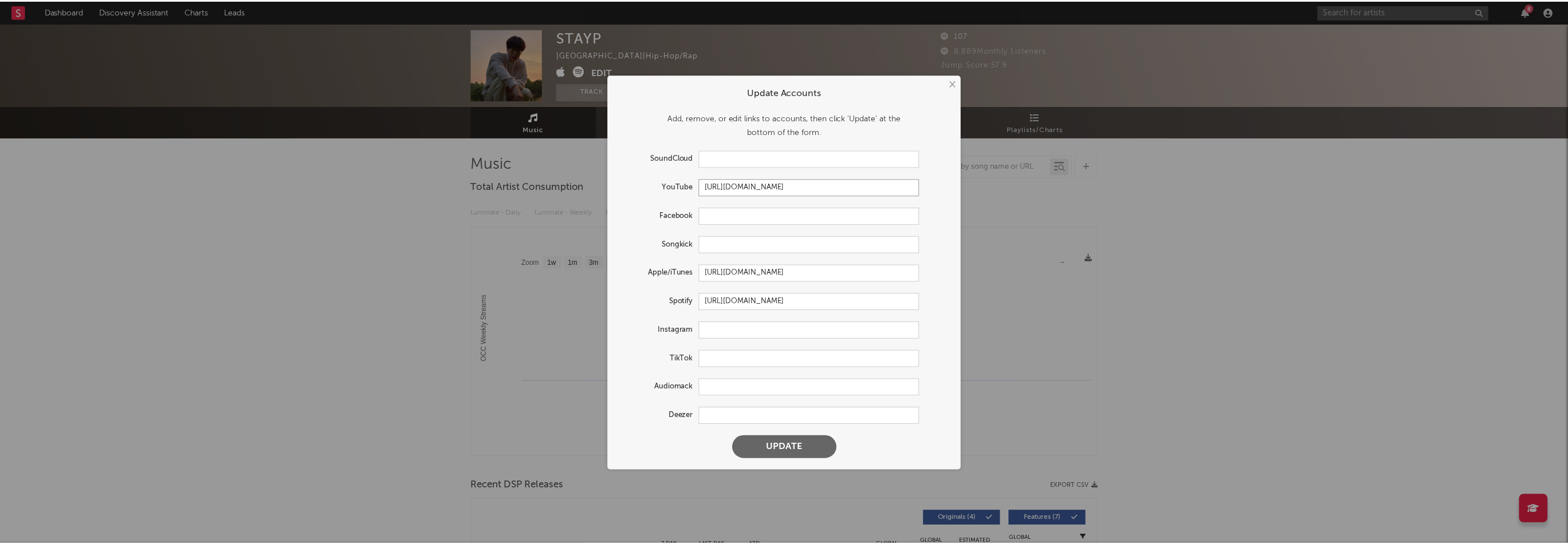
scroll to position [0, 0]
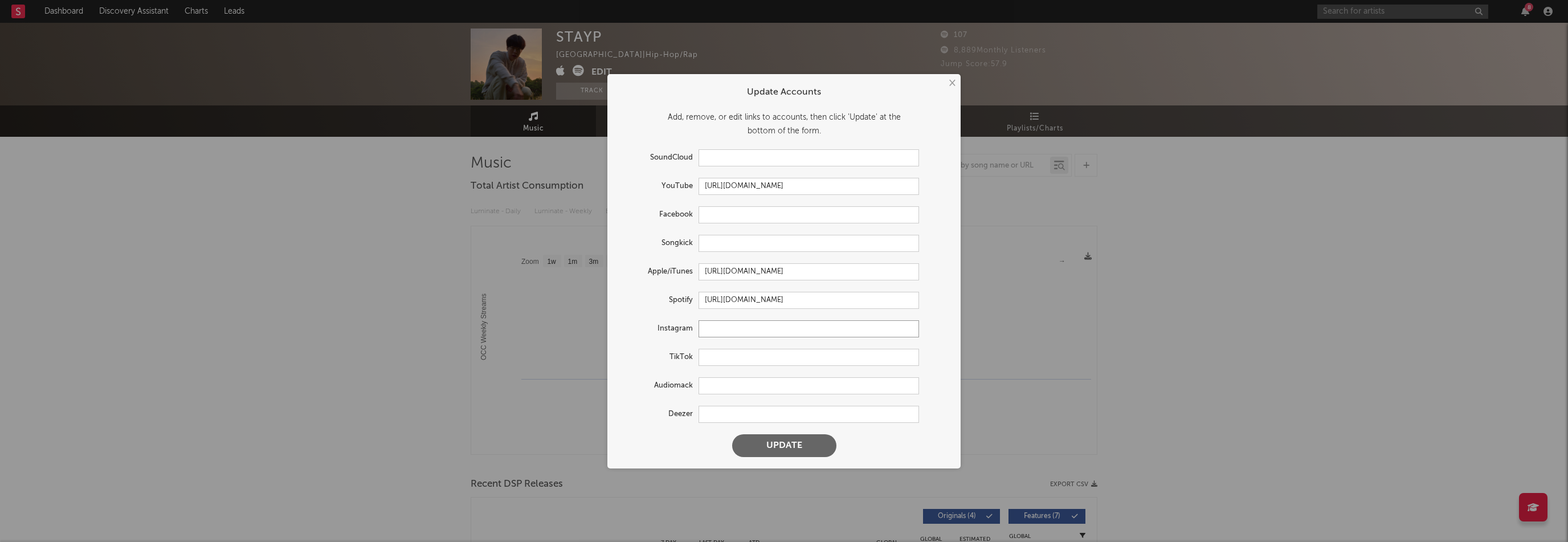
click at [752, 323] on input "text" at bounding box center [809, 329] width 220 height 17
paste input "[URL][DOMAIN_NAME]"
type input "[URL][DOMAIN_NAME]"
click at [782, 444] on button "Update" at bounding box center [784, 446] width 104 height 23
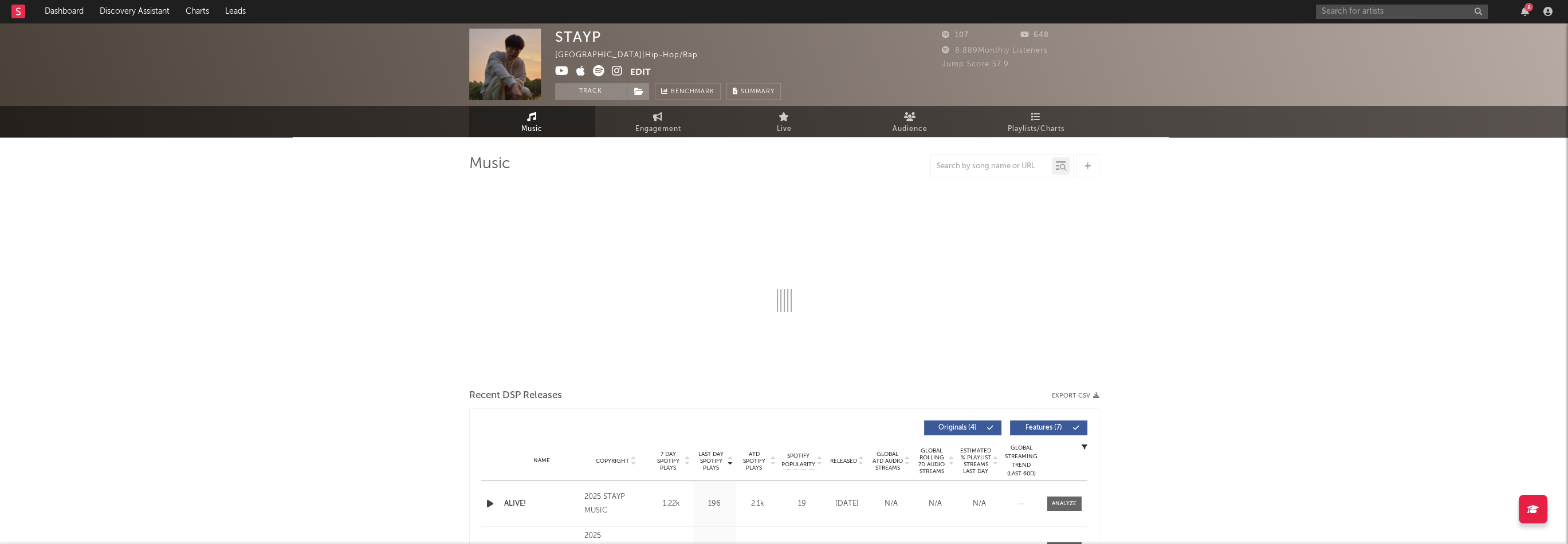
select select "1w"
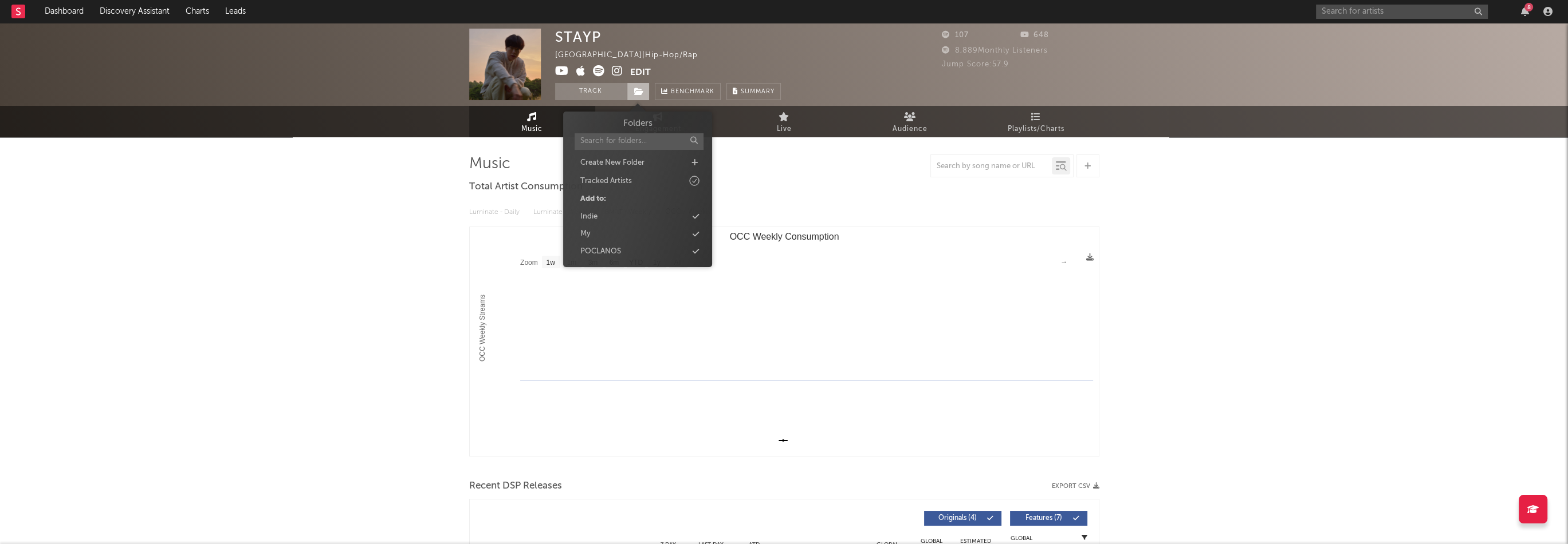
click at [641, 89] on icon at bounding box center [639, 91] width 10 height 8
click at [630, 216] on div "Indie" at bounding box center [637, 216] width 132 height 15
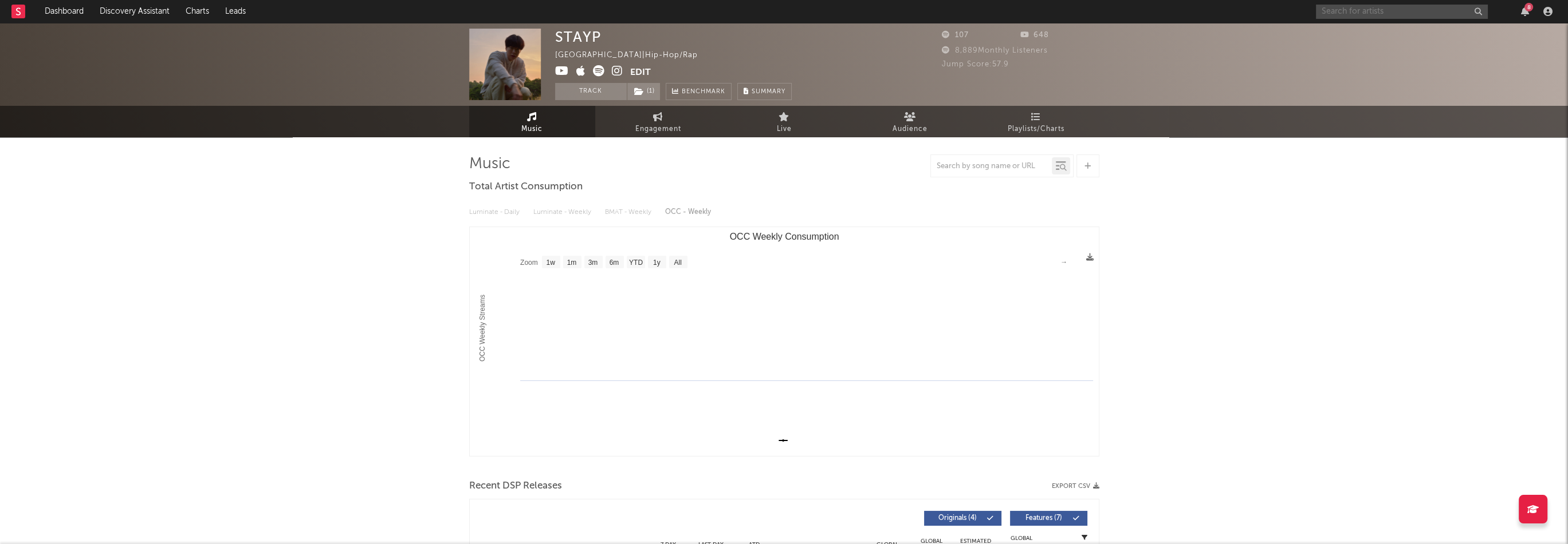
click at [1359, 8] on input "text" at bounding box center [1402, 12] width 172 height 14
paste input "[URL][DOMAIN_NAME]"
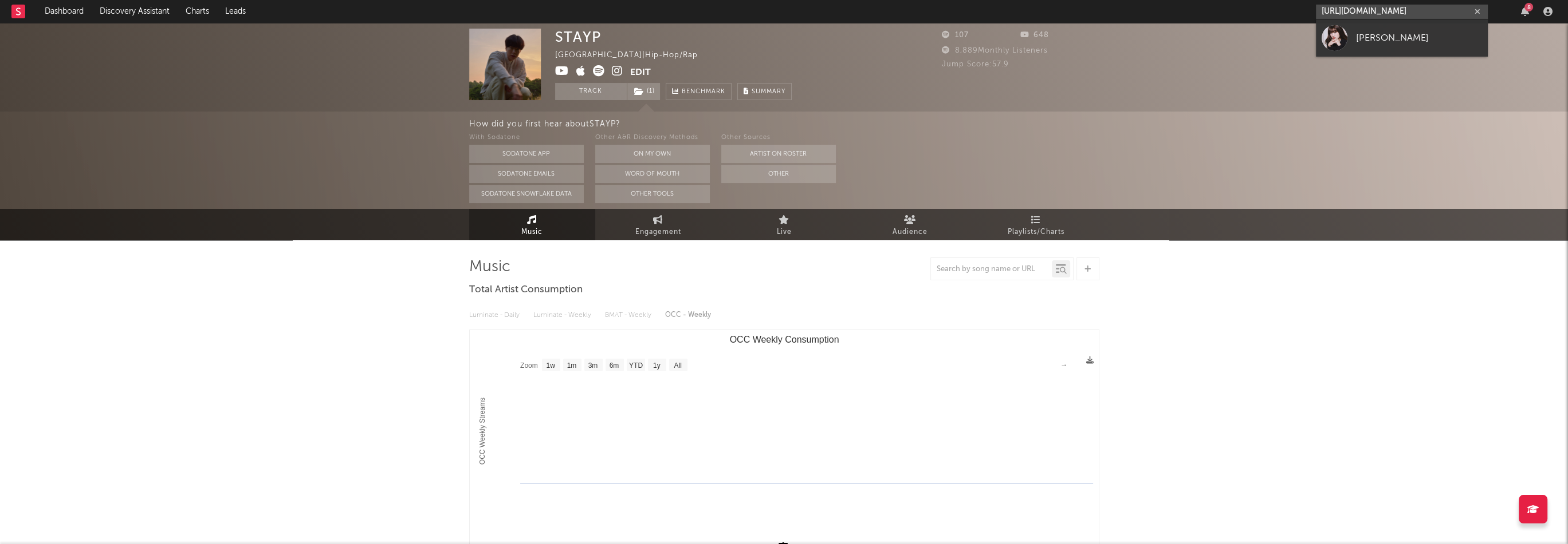
type input "[URL][DOMAIN_NAME]"
click at [1372, 43] on div "[PERSON_NAME]" at bounding box center [1418, 37] width 126 height 13
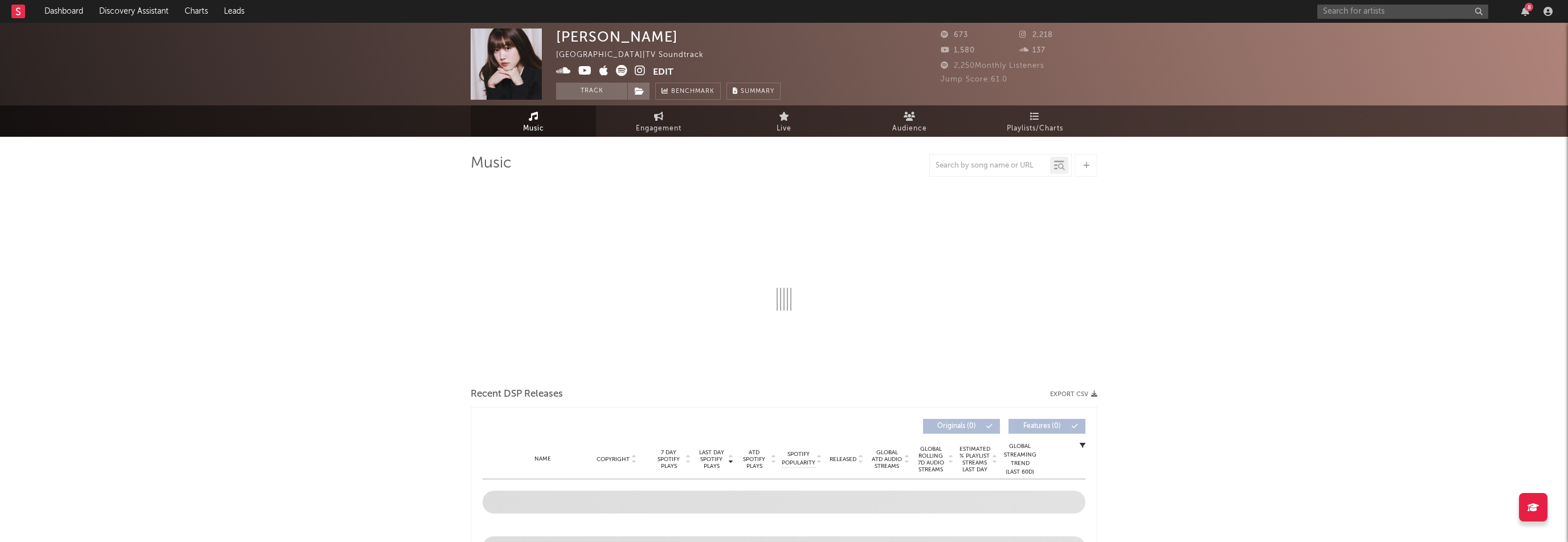
select select "1w"
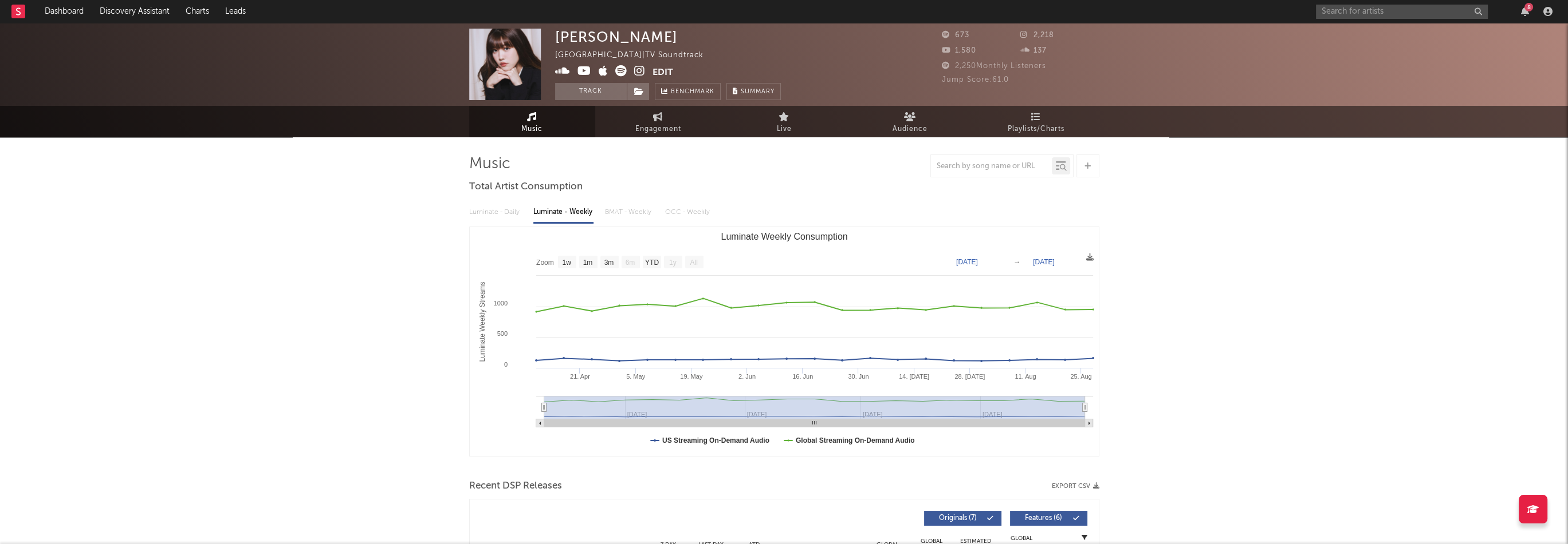
click at [637, 71] on icon at bounding box center [640, 71] width 11 height 12
click at [605, 72] on icon at bounding box center [603, 71] width 9 height 12
click at [585, 71] on icon at bounding box center [584, 71] width 13 height 12
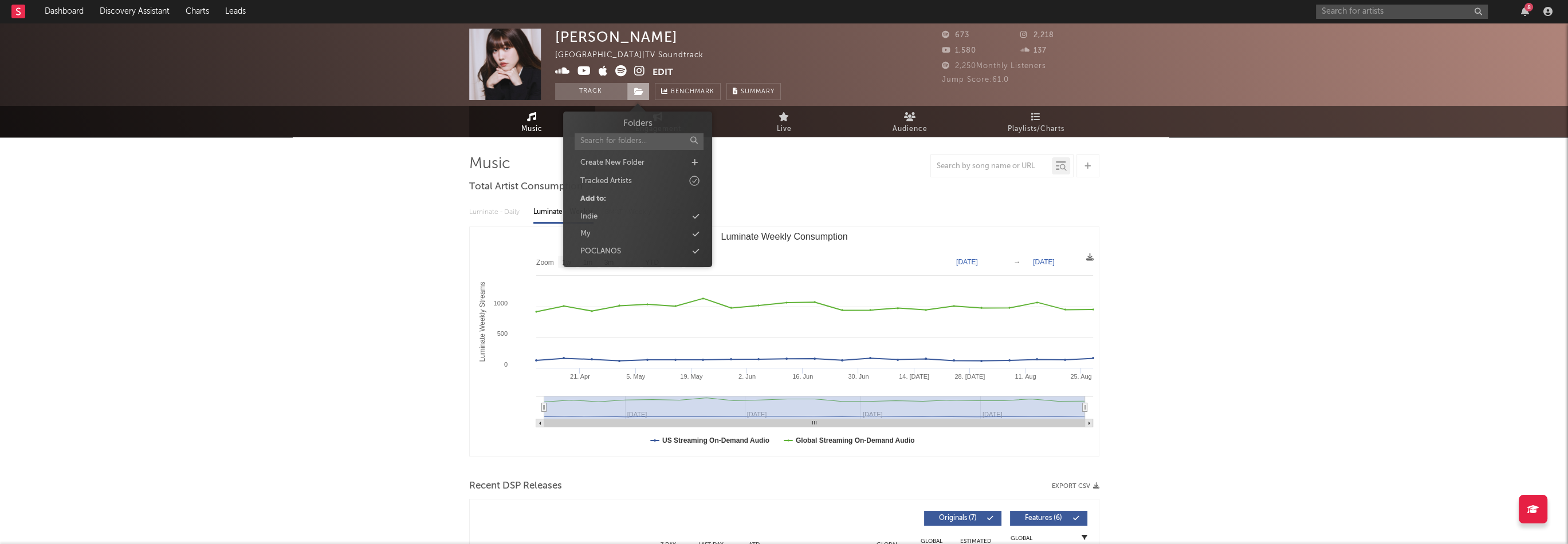
click at [642, 89] on icon at bounding box center [639, 91] width 10 height 8
click at [605, 216] on div "Indie" at bounding box center [637, 216] width 132 height 15
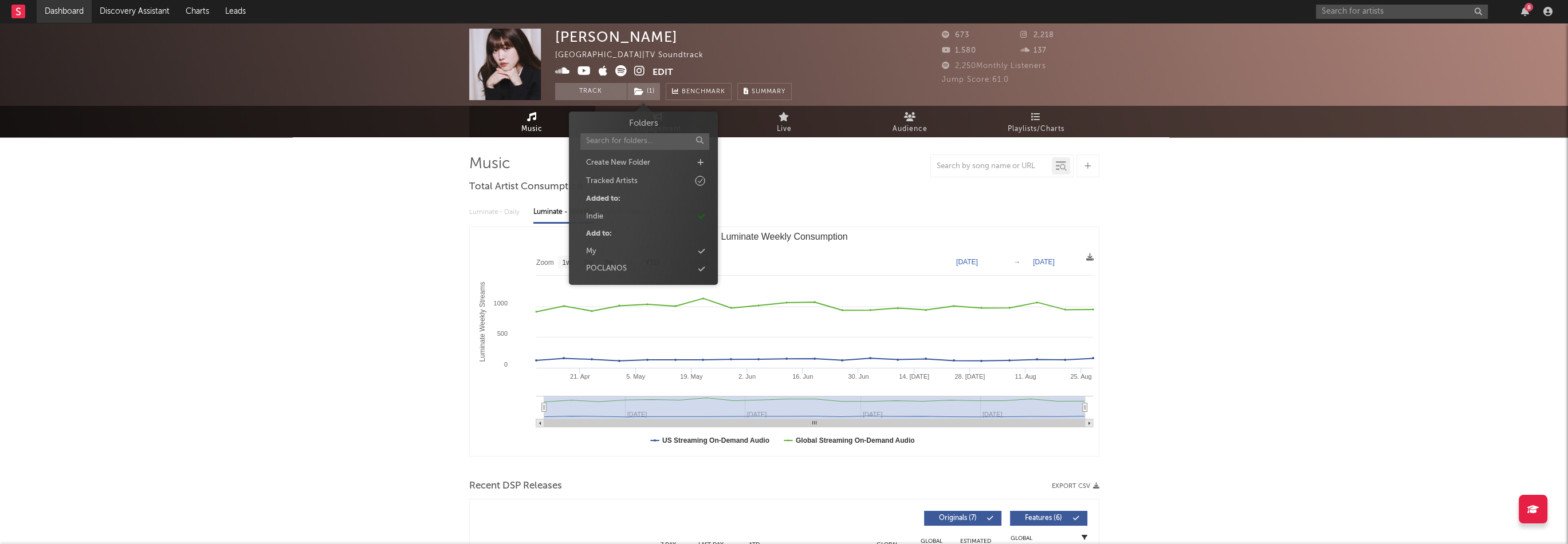
click at [63, 17] on link "Dashboard" at bounding box center [64, 12] width 55 height 23
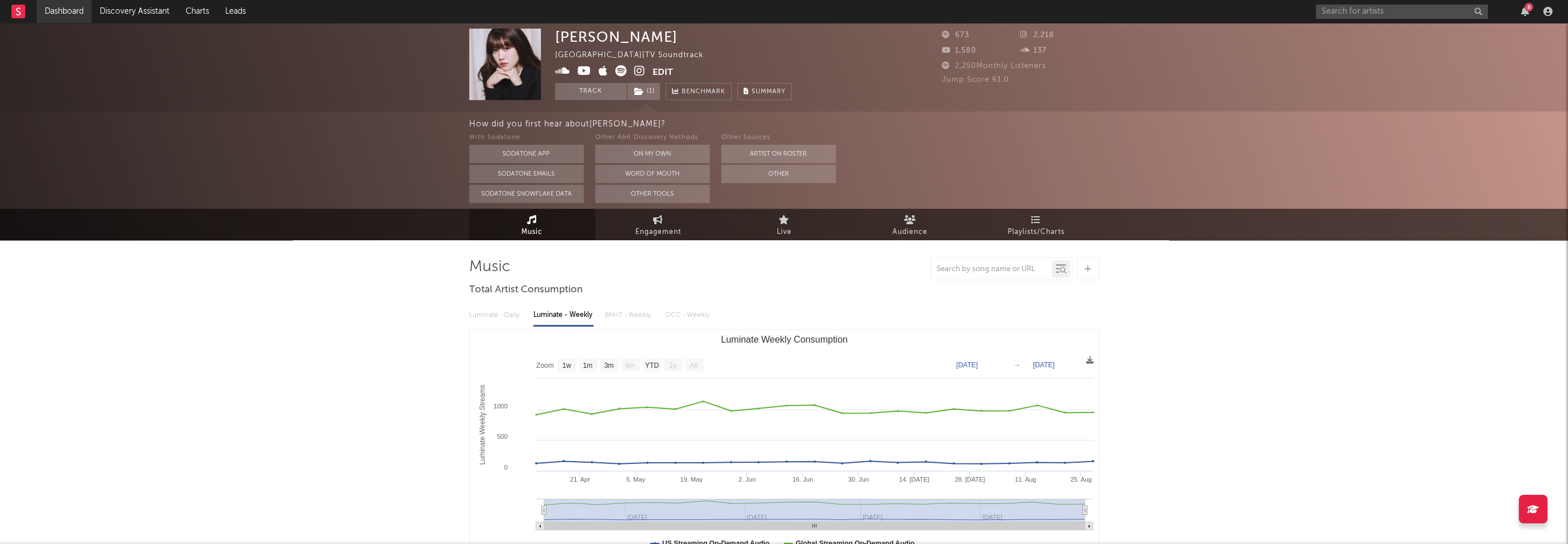
click at [76, 11] on link "Dashboard" at bounding box center [64, 12] width 55 height 23
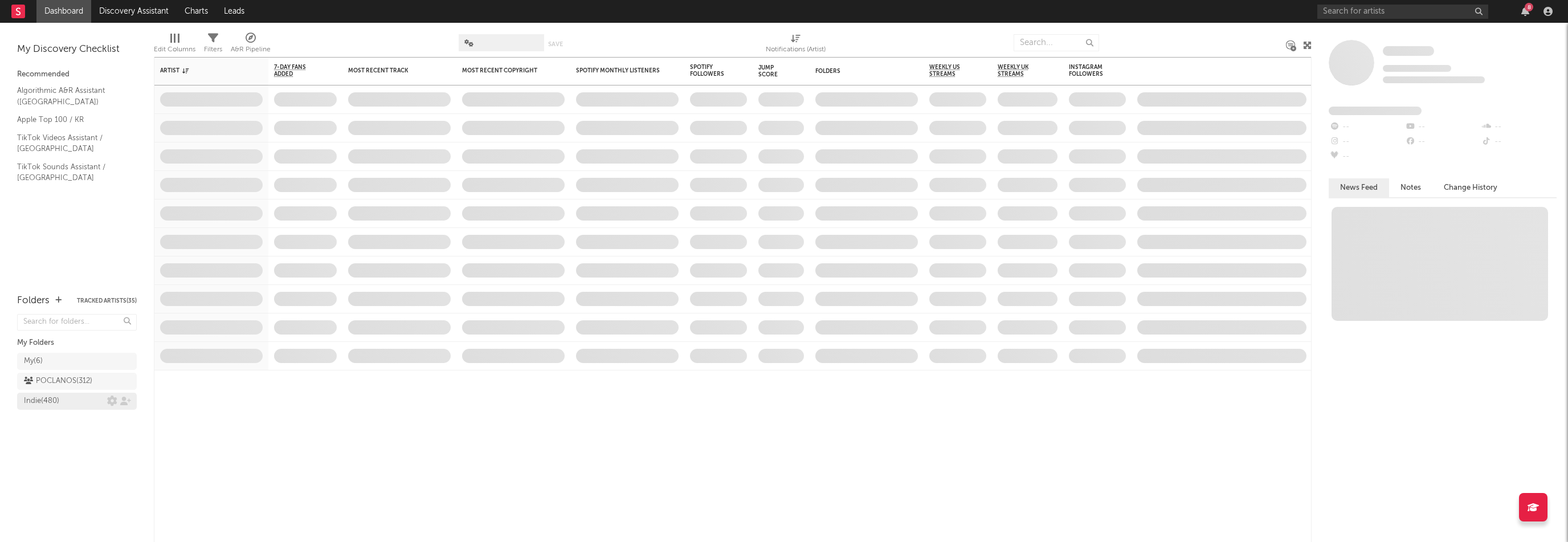
click at [57, 398] on div "Indie ( 480 )" at bounding box center [41, 401] width 35 height 13
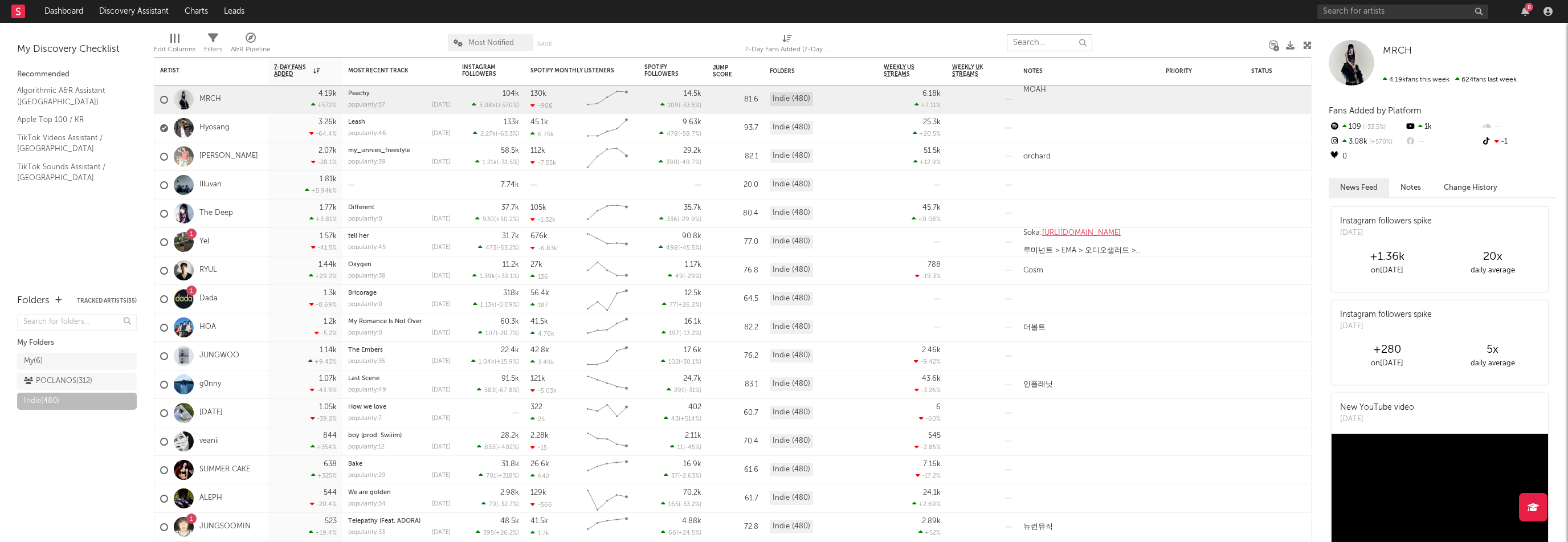
click at [1042, 43] on input "text" at bounding box center [1049, 43] width 86 height 17
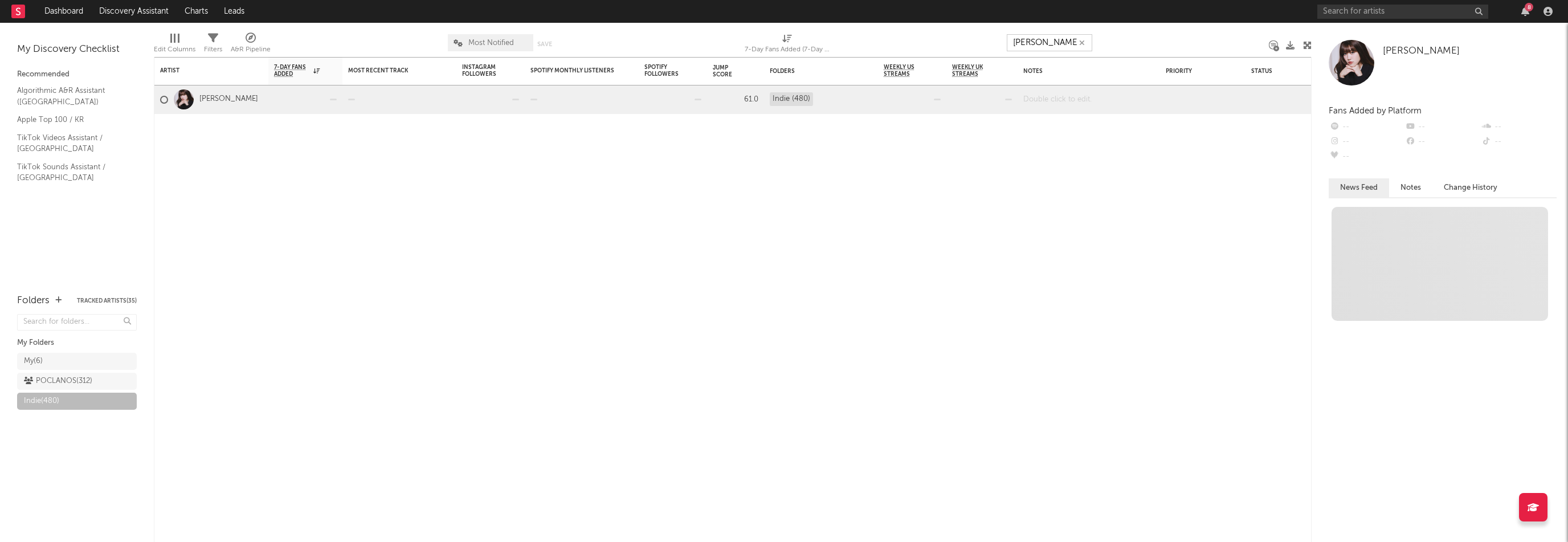
type input "[PERSON_NAME]"
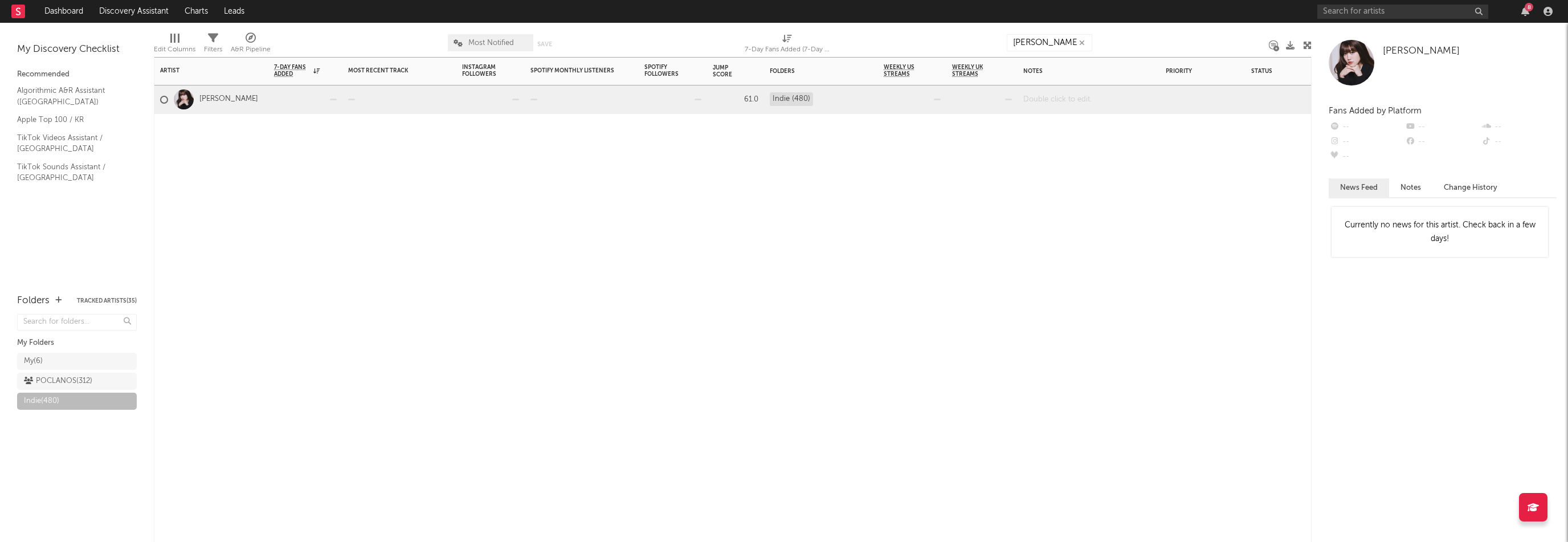
click at [1053, 100] on div at bounding box center [1088, 100] width 142 height 28
paste div
click at [1390, 10] on input "text" at bounding box center [1403, 12] width 171 height 14
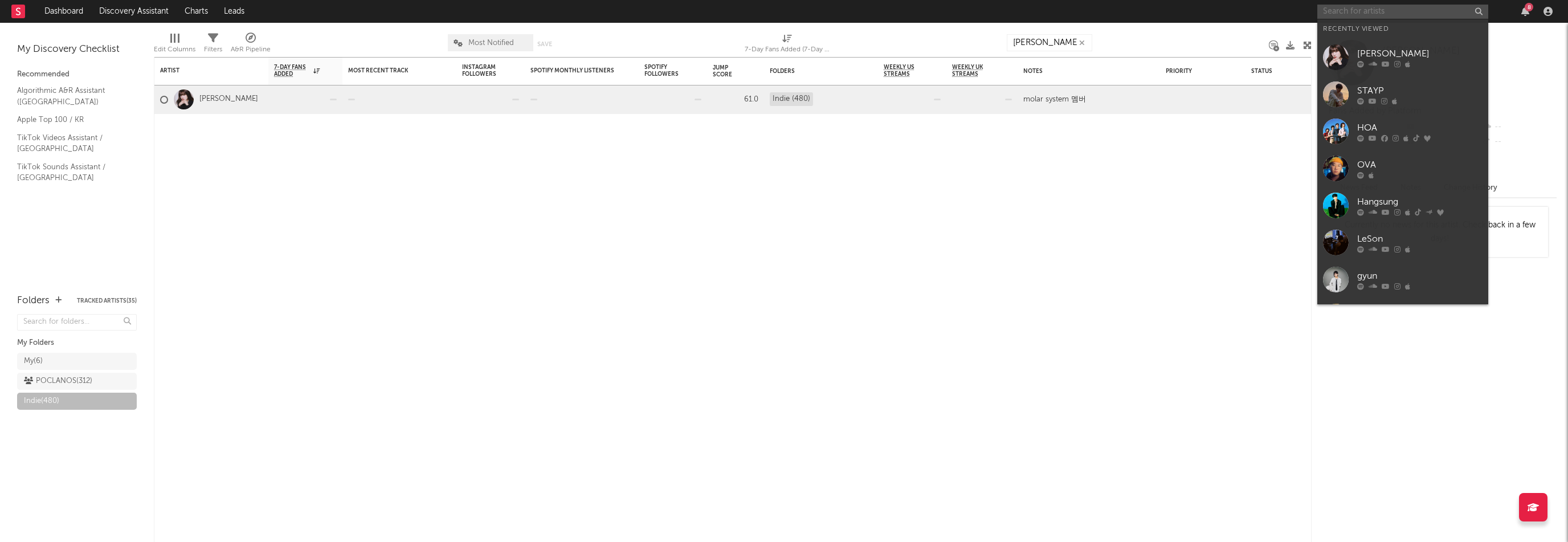
paste input "https://open.spotify.com/artist/5YInVe0GebNuOMDzvCpHVh"
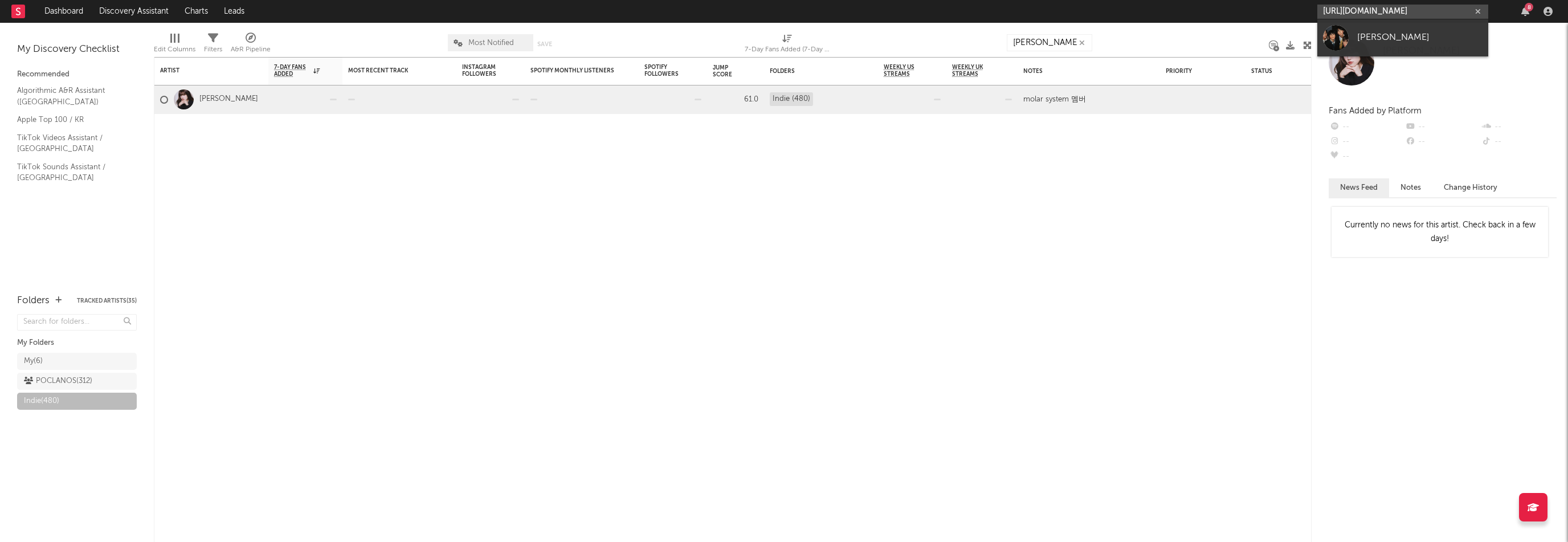
type input "https://open.spotify.com/artist/5YInVe0GebNuOMDzvCpHVh"
click at [1375, 35] on div "Natasha" at bounding box center [1420, 37] width 125 height 13
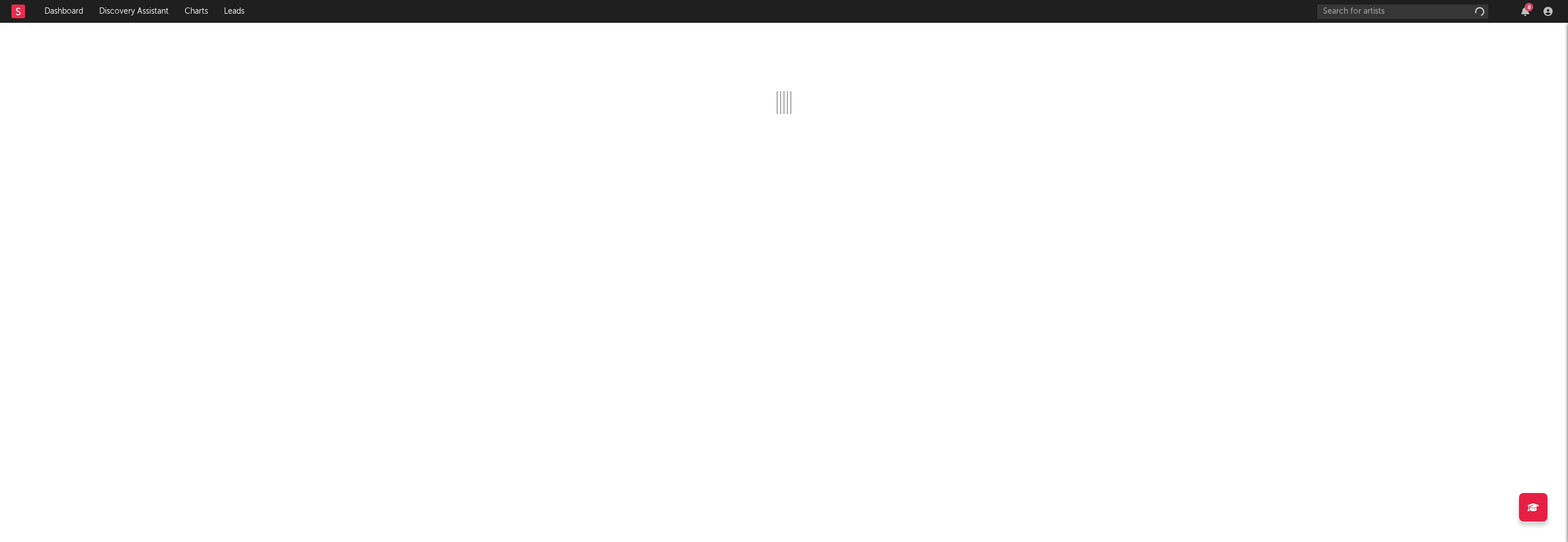
click at [1530, 6] on div "8" at bounding box center [1528, 6] width 8 height 8
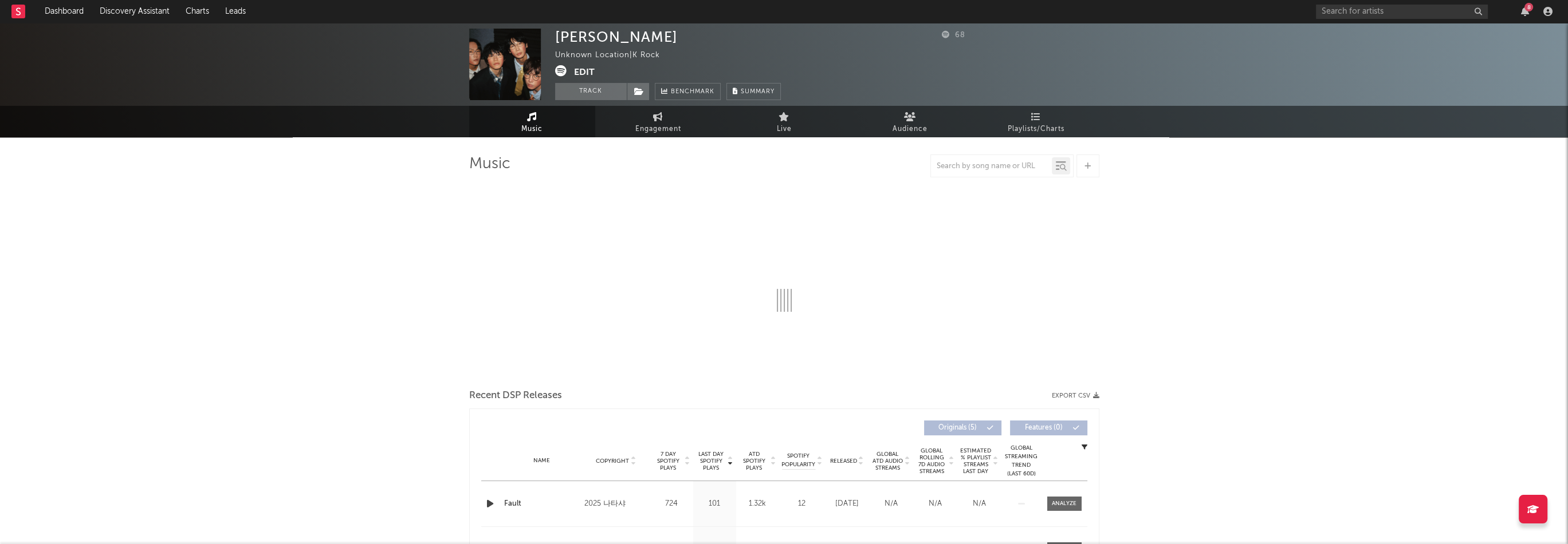
click at [596, 40] on div "Natasha" at bounding box center [616, 37] width 123 height 17
select select "1w"
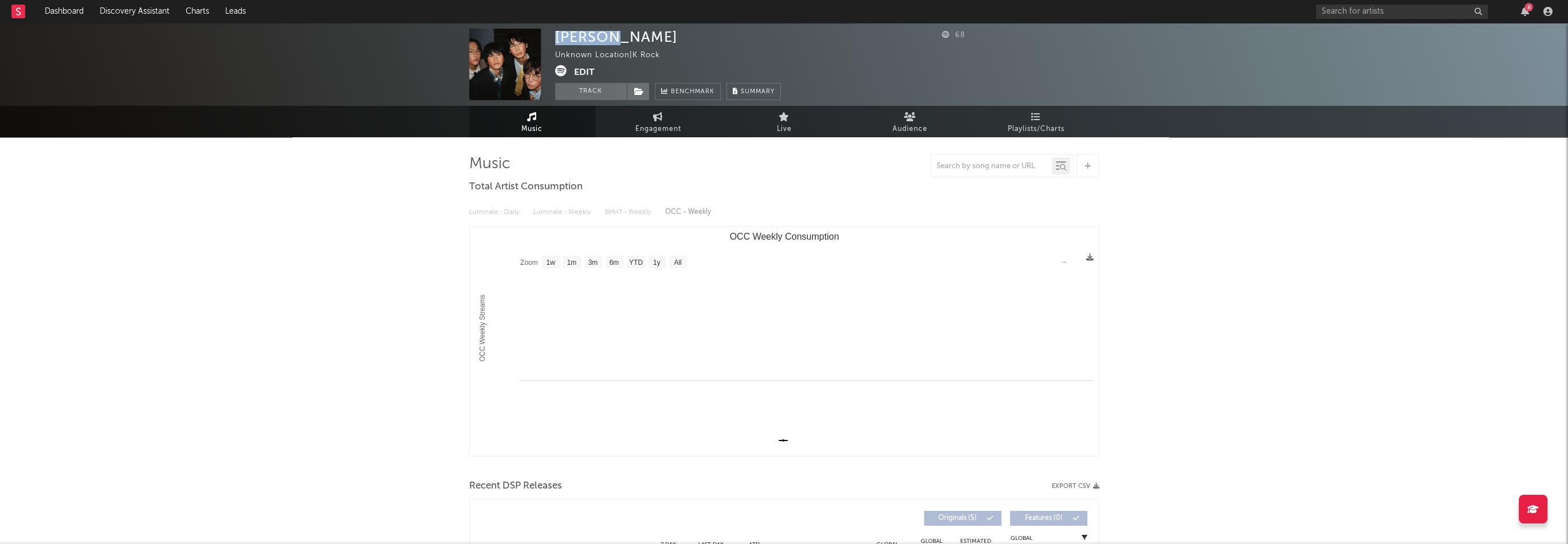
copy div "Natasha"
click at [588, 73] on button "Edit" at bounding box center [584, 72] width 21 height 14
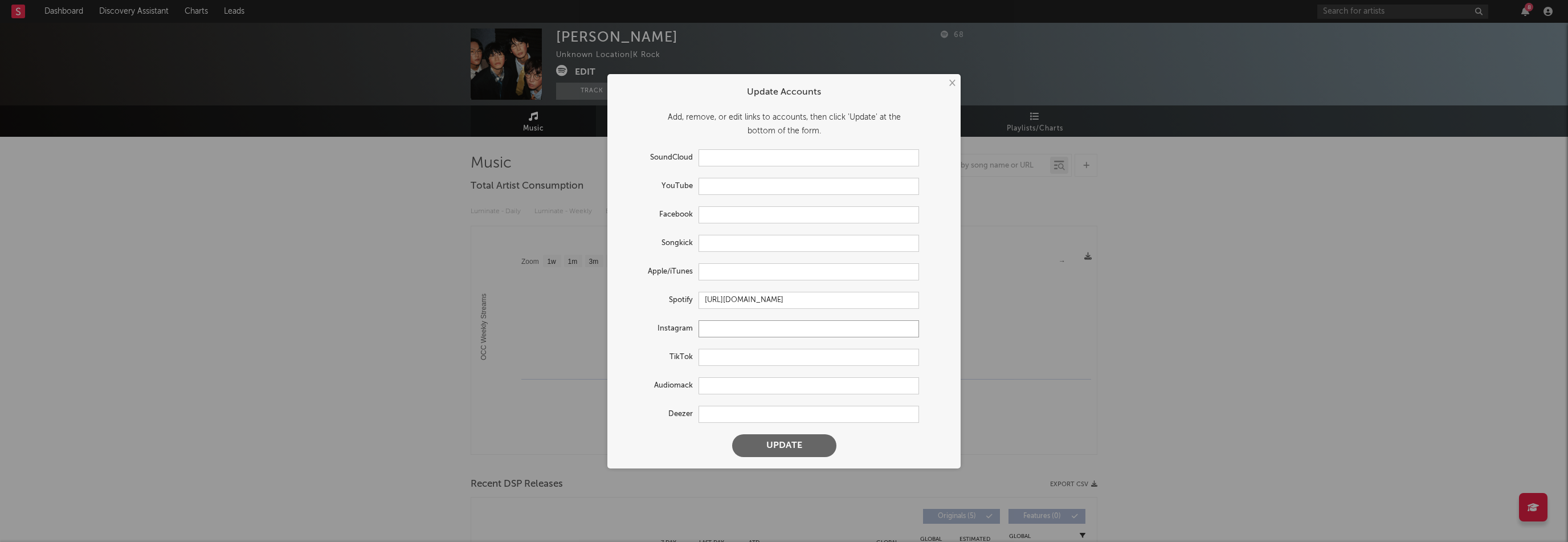
click at [734, 325] on input "text" at bounding box center [809, 329] width 220 height 17
paste input "https://www.instagram.com/bandnatasha_/"
type input "https://www.instagram.com/bandnatasha_/"
click at [734, 272] on input "text" at bounding box center [809, 272] width 220 height 17
paste input "https://music.apple.com/kr/artist/%EB%82%98%ED%83%80%EC%83%A4/1798123567"
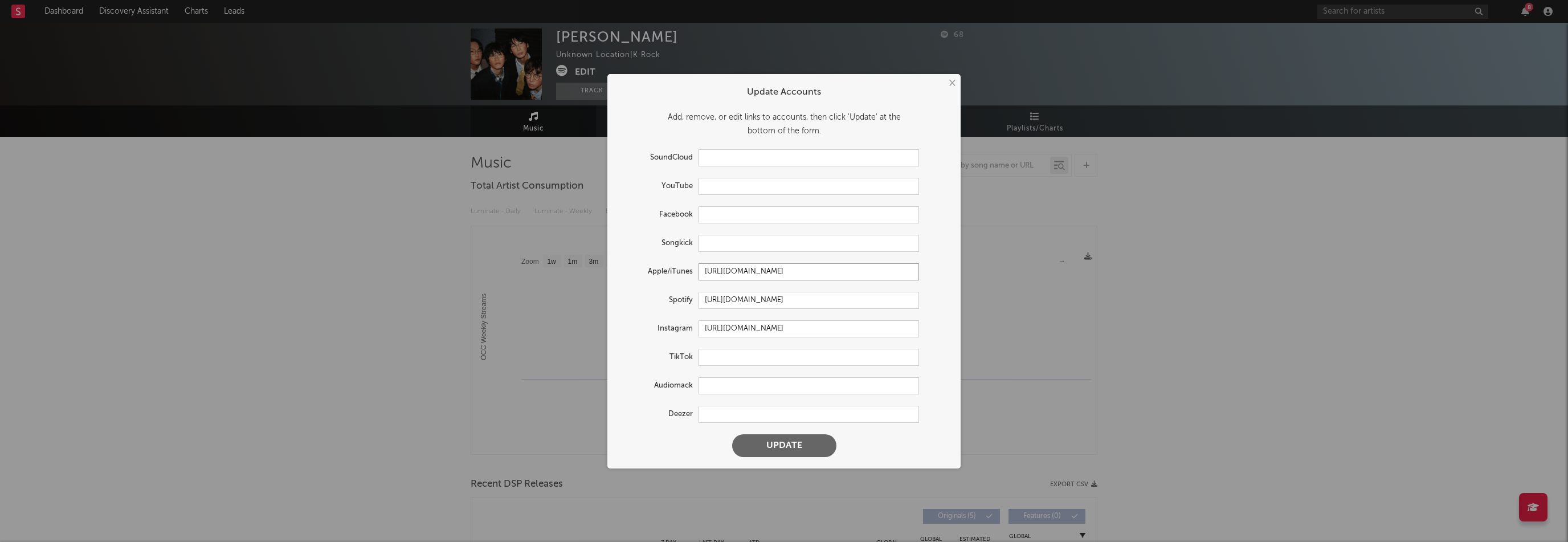
scroll to position [0, 79]
type input "https://music.apple.com/kr/artist/%EB%82%98%ED%83%80%EC%83%A4/1798123567"
click at [818, 453] on button "Update" at bounding box center [784, 446] width 104 height 23
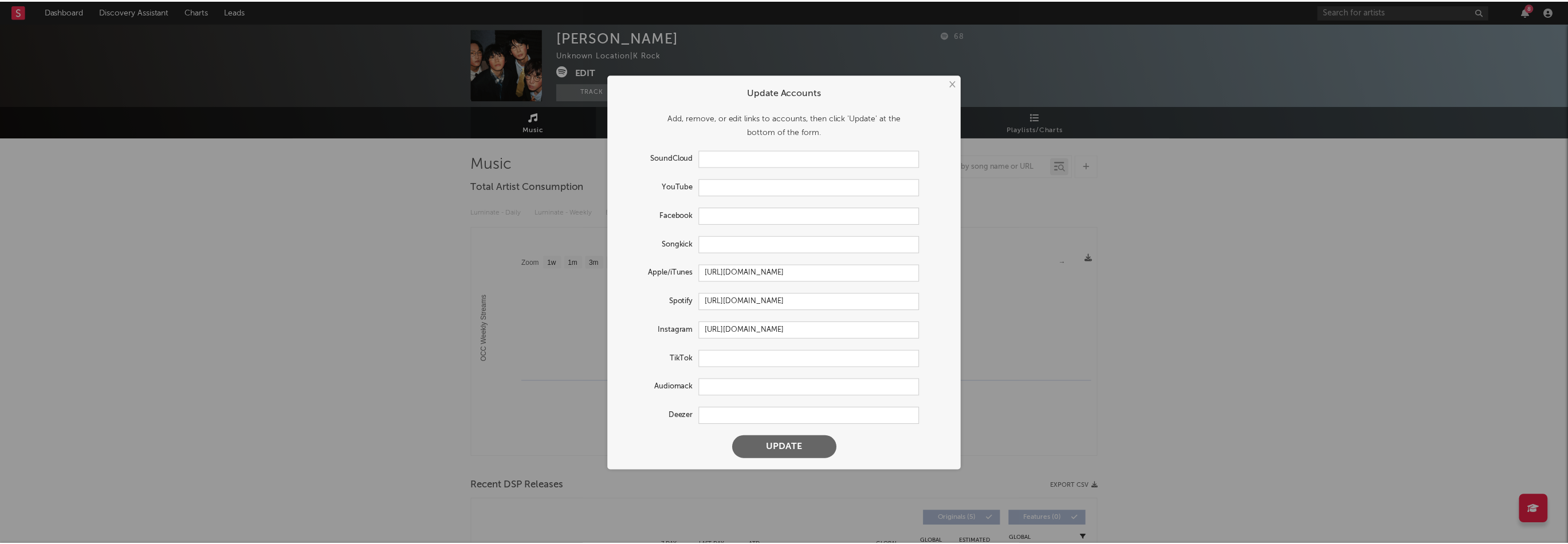
scroll to position [0, 0]
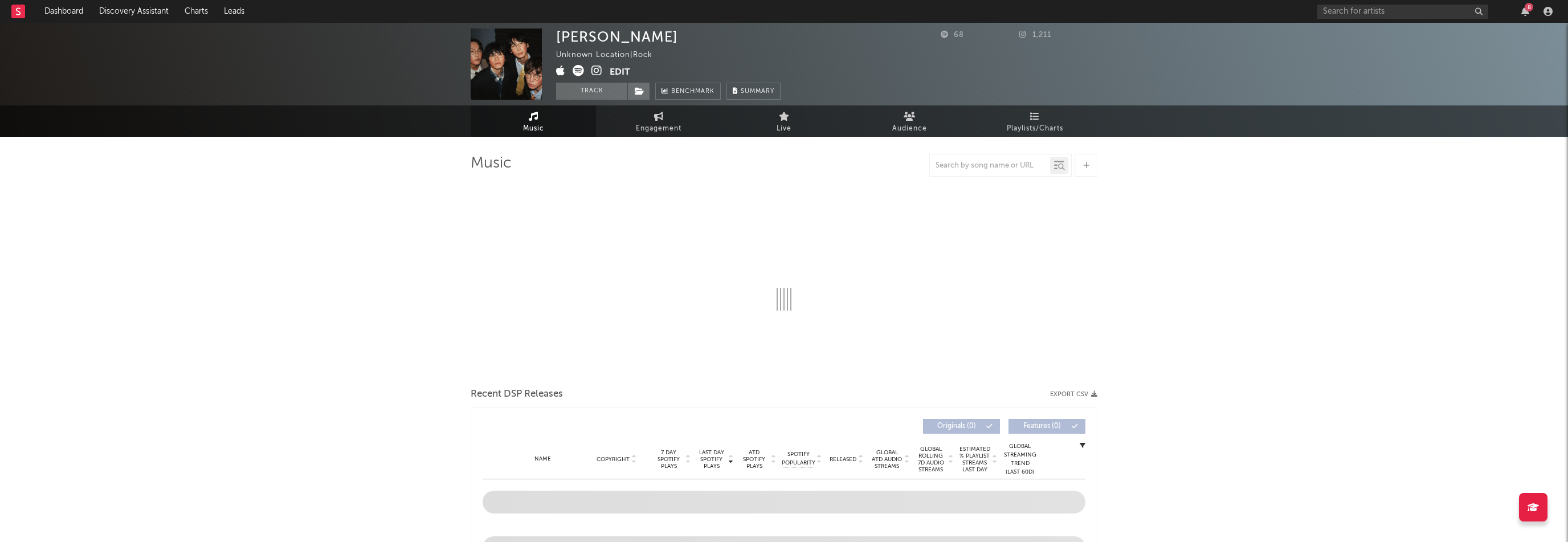
select select "1w"
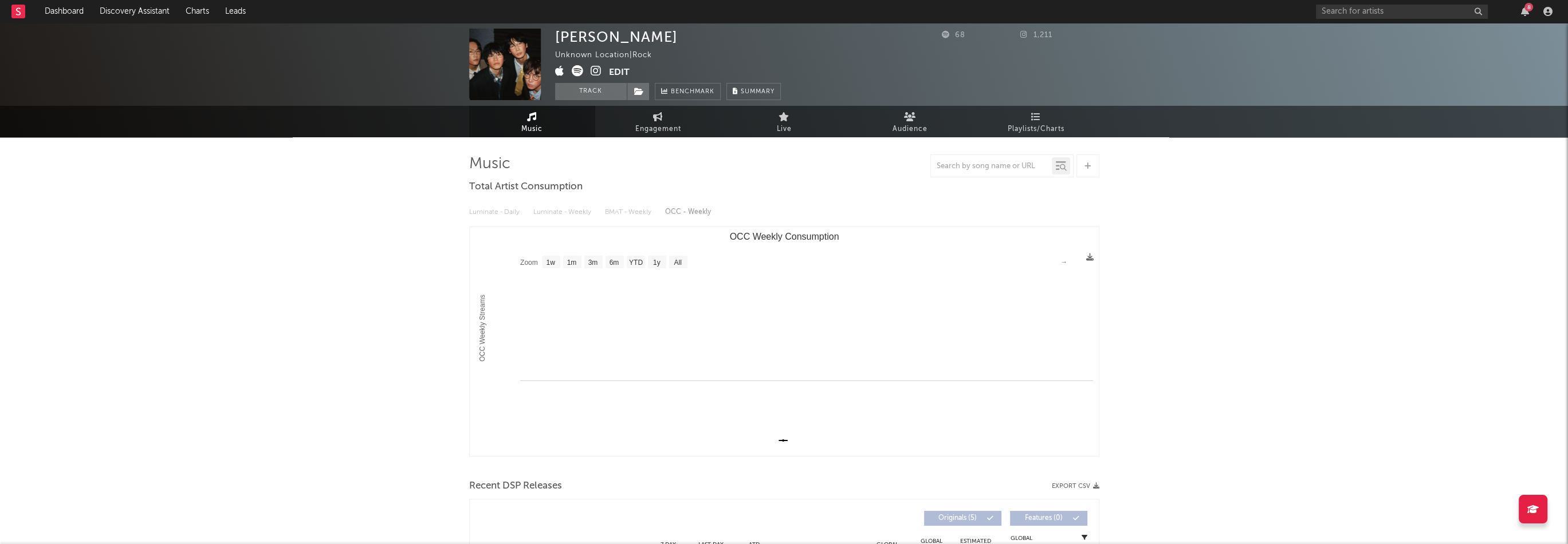
click at [621, 69] on button "Edit" at bounding box center [619, 72] width 21 height 14
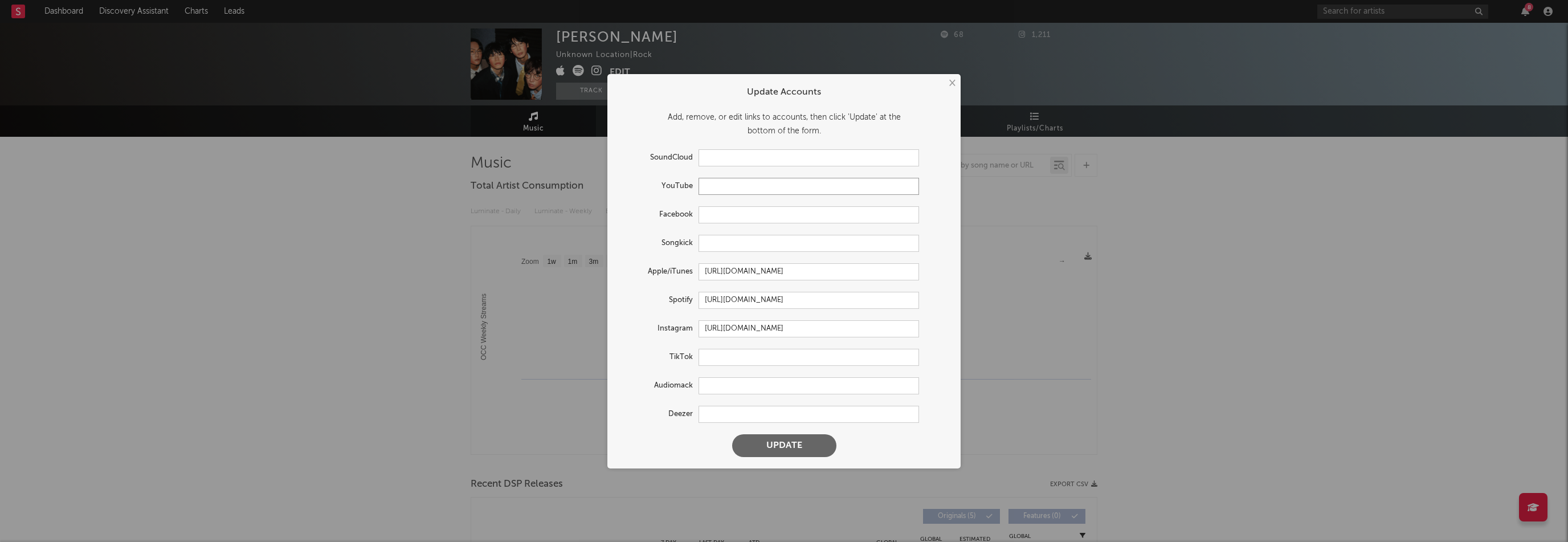
click at [735, 187] on input "text" at bounding box center [809, 186] width 220 height 17
paste input "https://www.youtube.com/@BANDNATASHA"
type input "https://www.youtube.com/@BANDNATASHA"
click at [801, 449] on button "Update" at bounding box center [784, 446] width 104 height 23
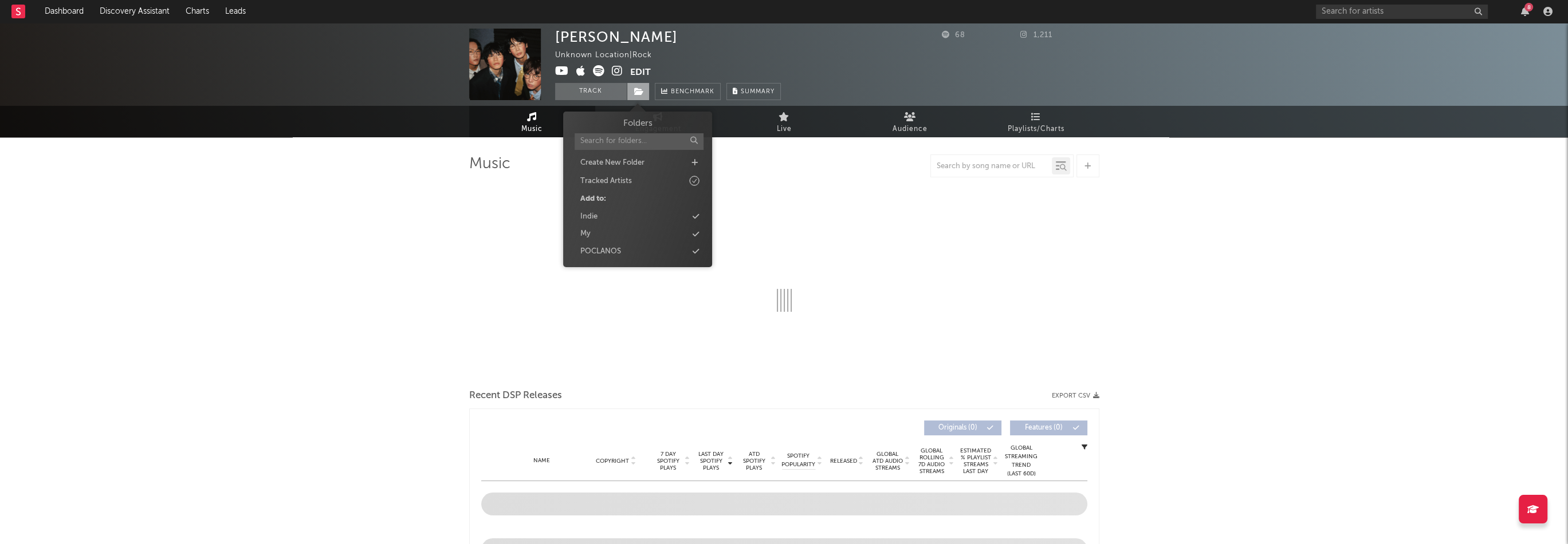
click at [634, 97] on span at bounding box center [638, 91] width 23 height 17
select select "1w"
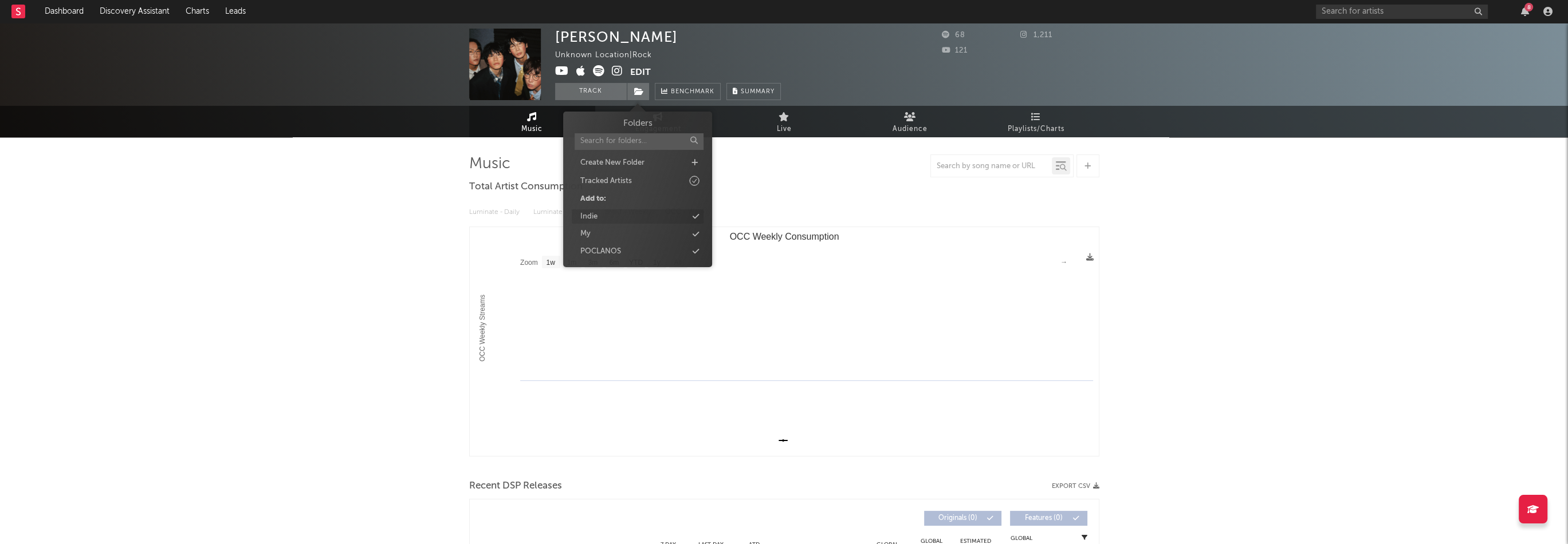
click at [618, 221] on div "Indie" at bounding box center [637, 216] width 132 height 15
select select "1w"
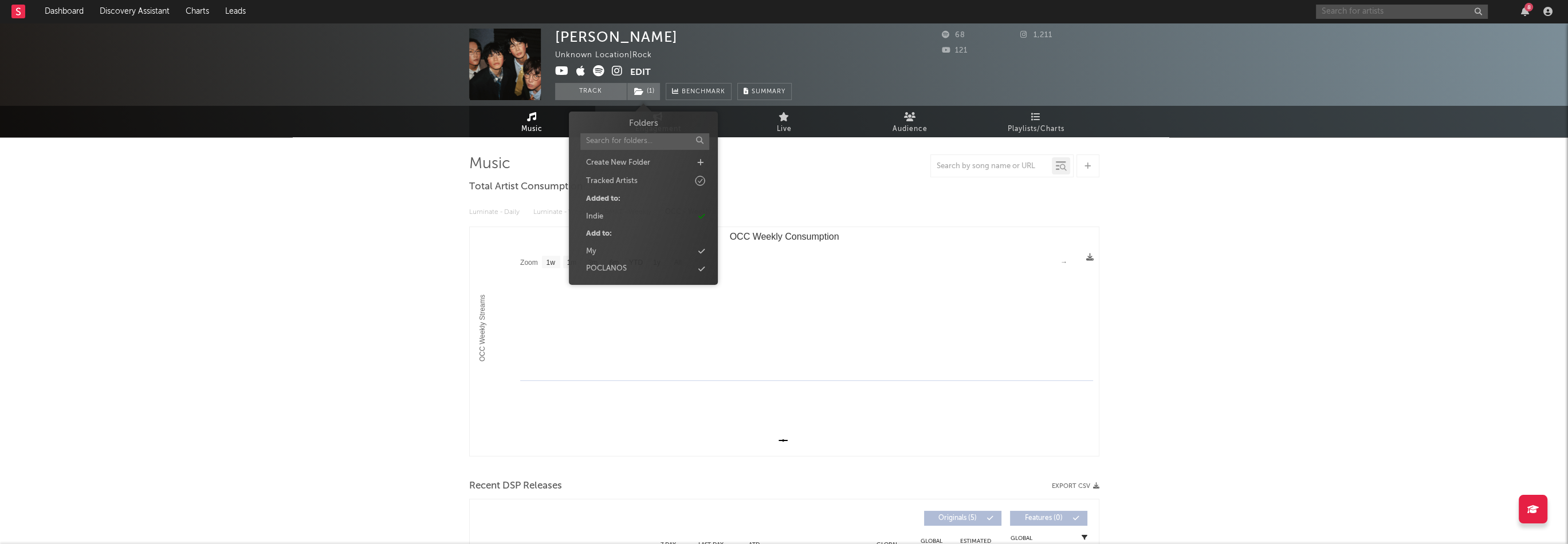
click at [1335, 15] on input "text" at bounding box center [1402, 12] width 172 height 14
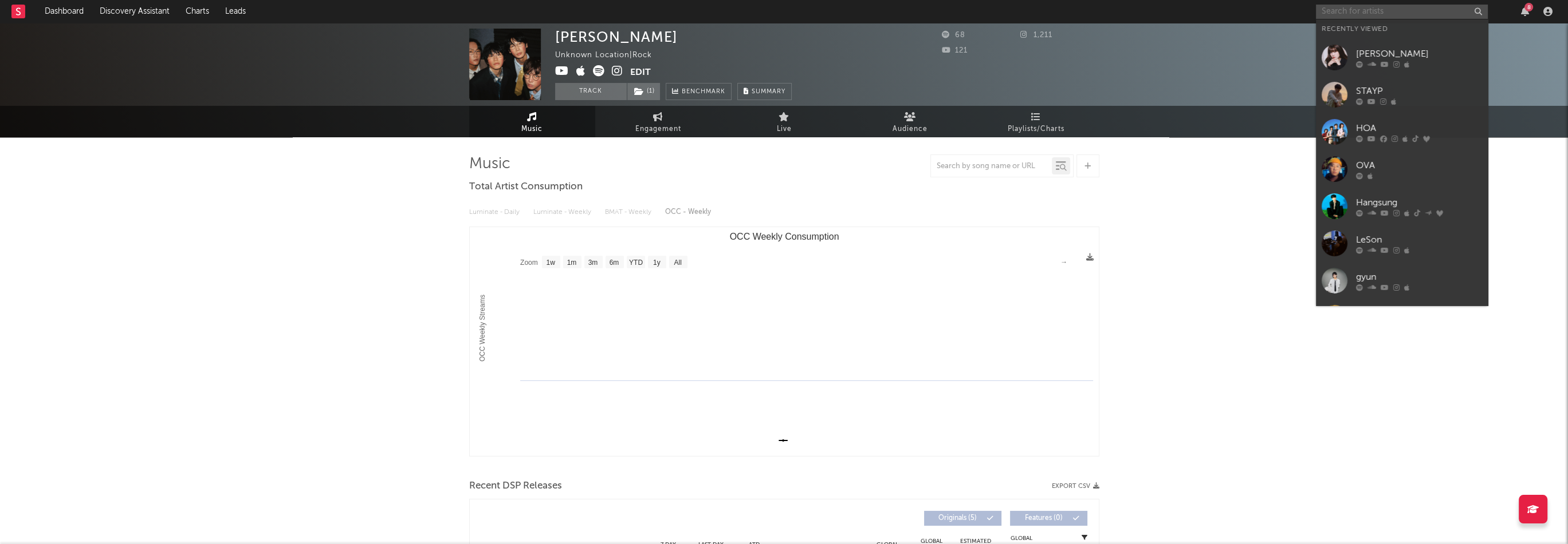
paste input "https://open.spotify.com/artist/7sKb4GW1vMZiQkBoma0lM2"
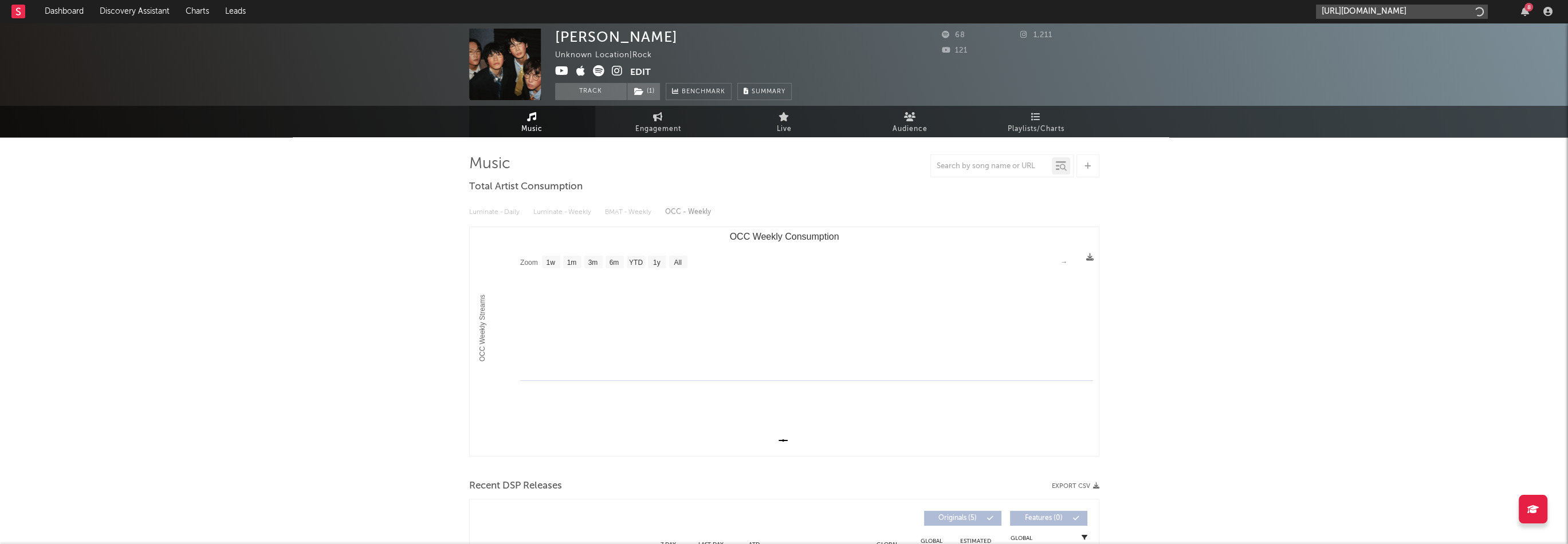
scroll to position [0, 75]
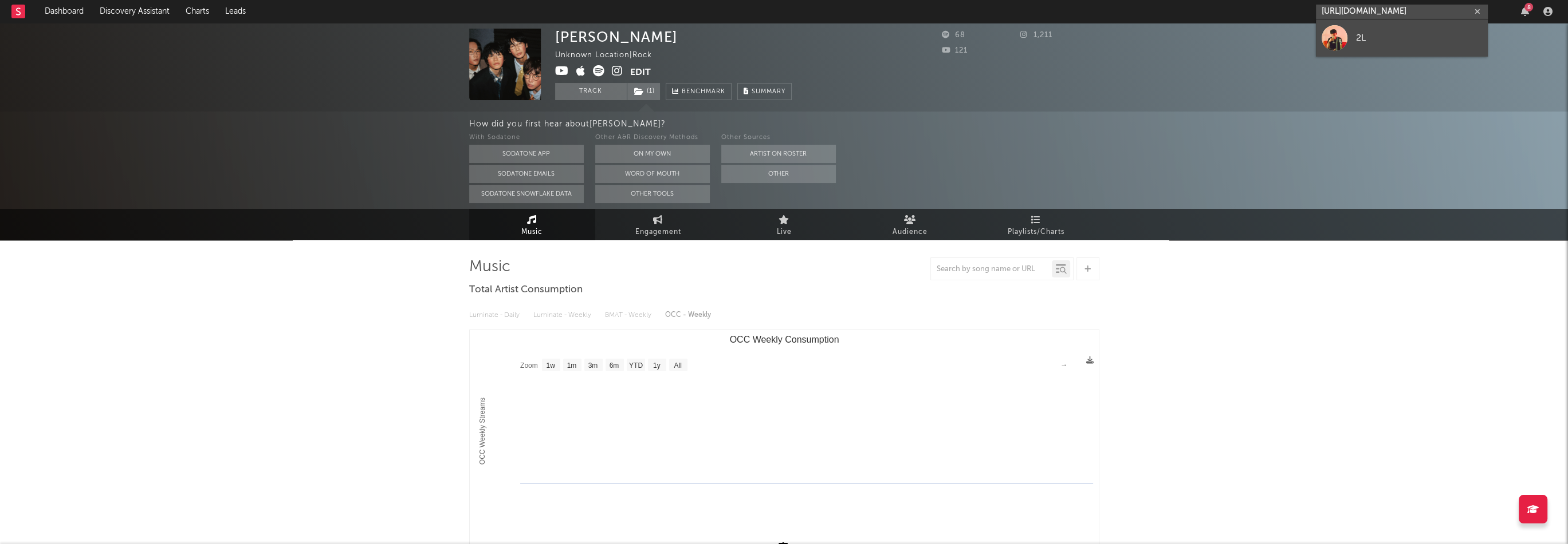
type input "https://open.spotify.com/artist/7sKb4GW1vMZiQkBoma0lM2"
click at [1350, 36] on link "2L" at bounding box center [1402, 38] width 172 height 37
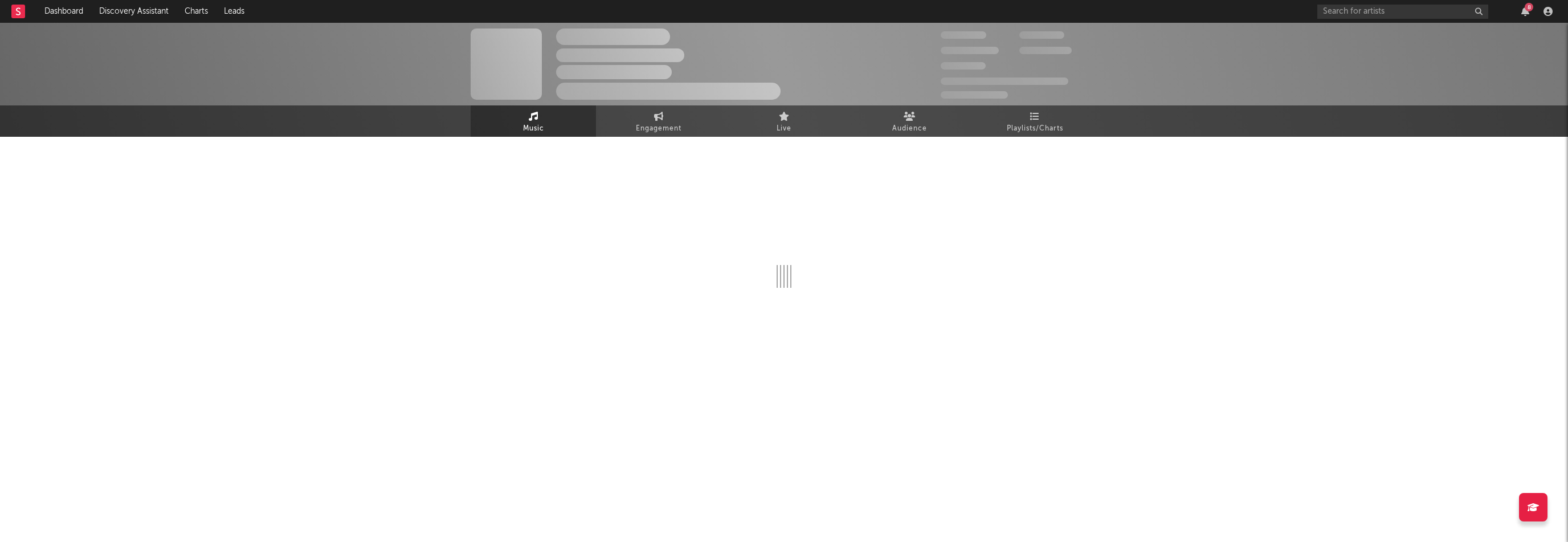
select select "1w"
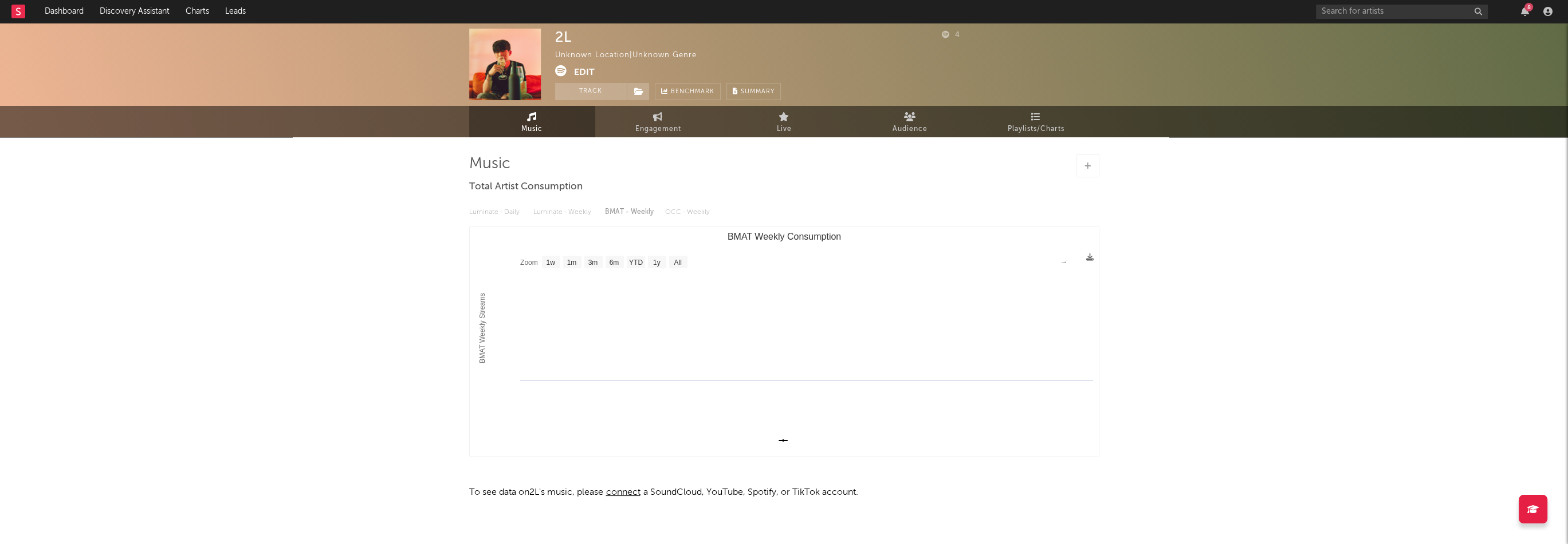
select select "1w"
click at [592, 71] on button "Edit" at bounding box center [584, 72] width 21 height 14
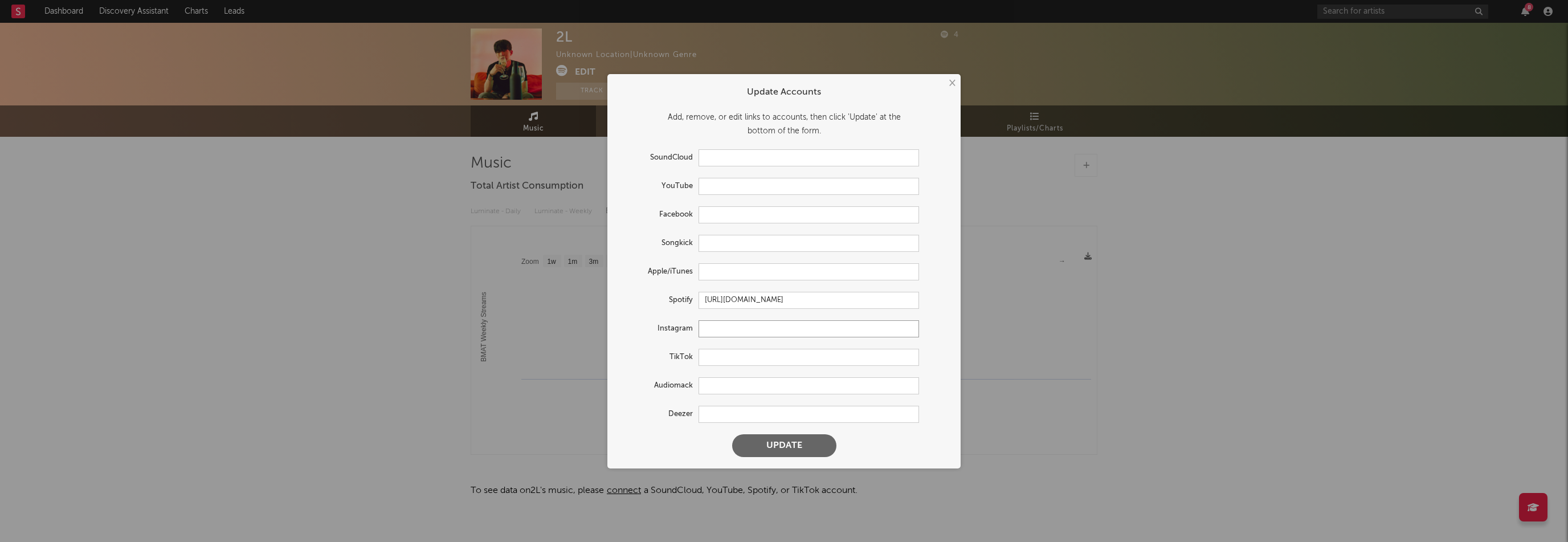
click at [729, 330] on input "text" at bounding box center [809, 329] width 220 height 17
paste input "https://www.instagram.com/2sy_life/"
type input "https://www.instagram.com/2sy_life/"
click at [713, 158] on input "text" at bounding box center [809, 158] width 220 height 17
paste input "https://soundcloud.com/user-300305526"
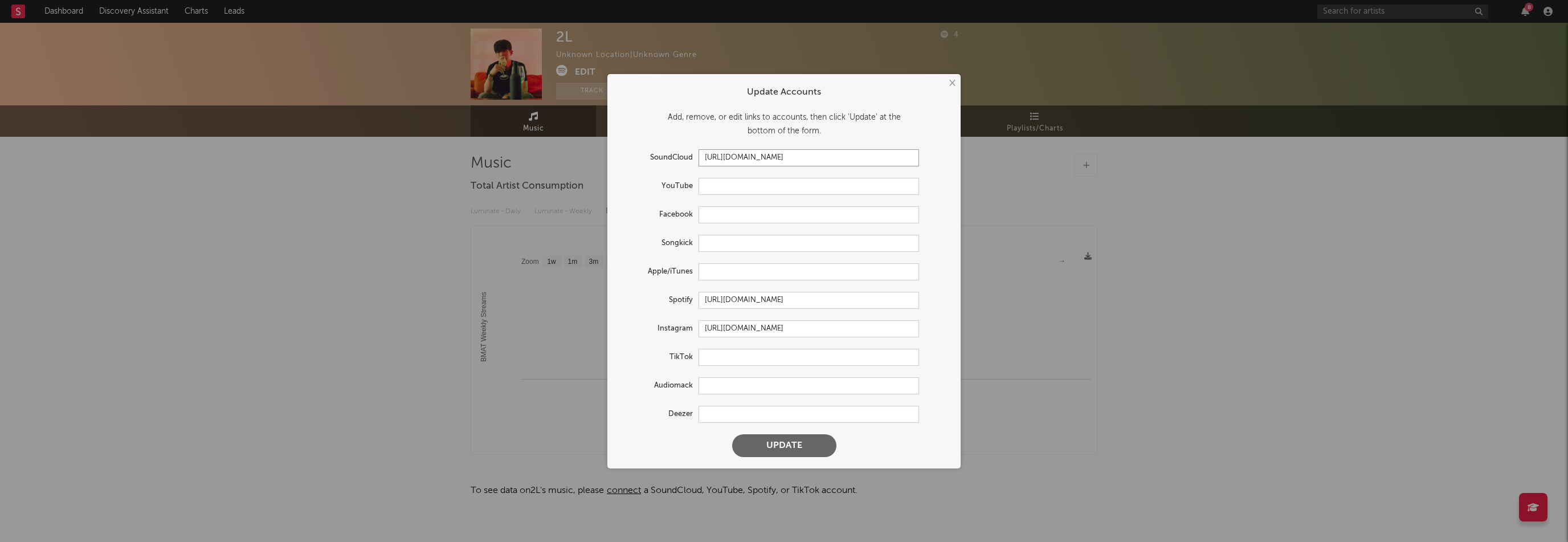
type input "https://soundcloud.com/user-300305526"
click at [722, 274] on input "text" at bounding box center [809, 272] width 220 height 17
paste input "https://music.apple.com/kr/artist/2l-%ED%88%AC%EC%97%98/1801804085"
type input "https://music.apple.com/kr/artist/2l-%ED%88%AC%EC%97%98/1801804085"
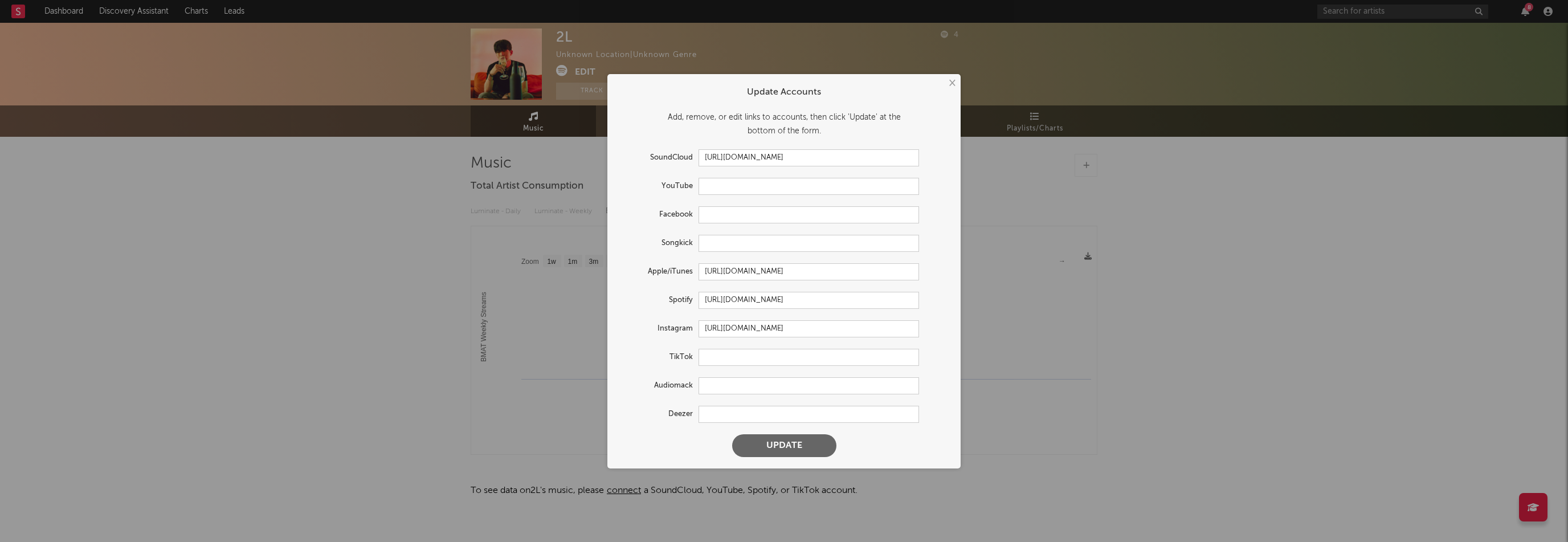
click at [818, 442] on button "Update" at bounding box center [784, 446] width 104 height 23
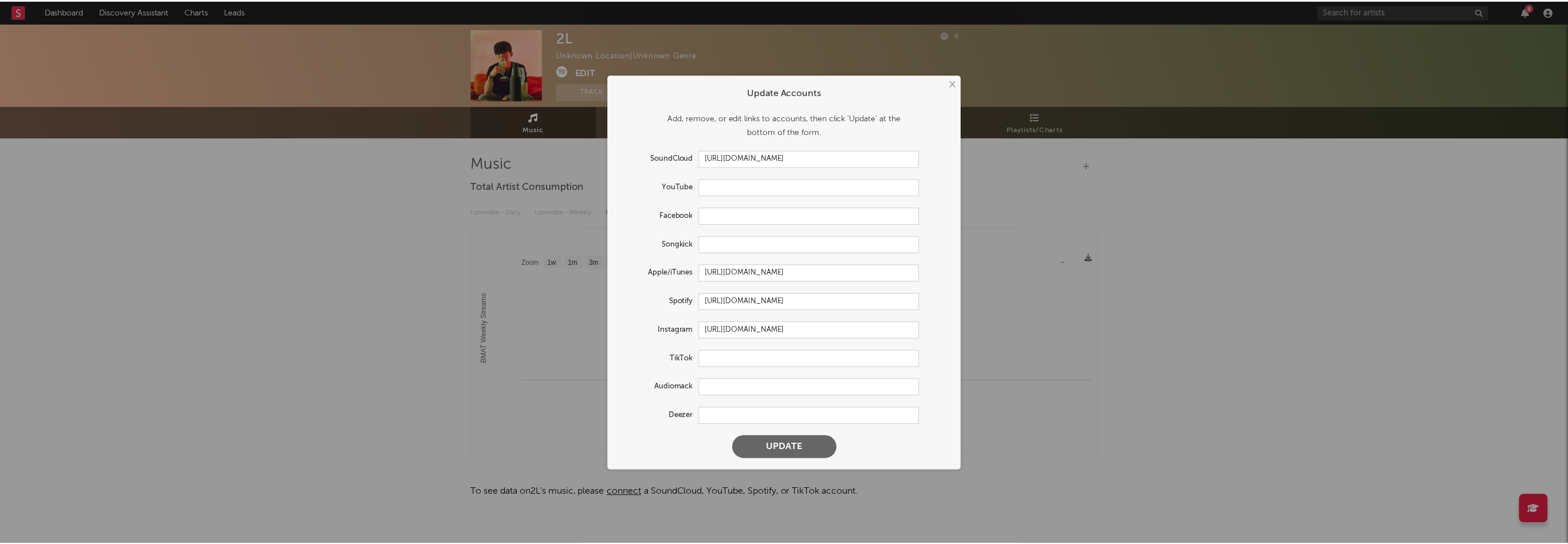
scroll to position [0, 0]
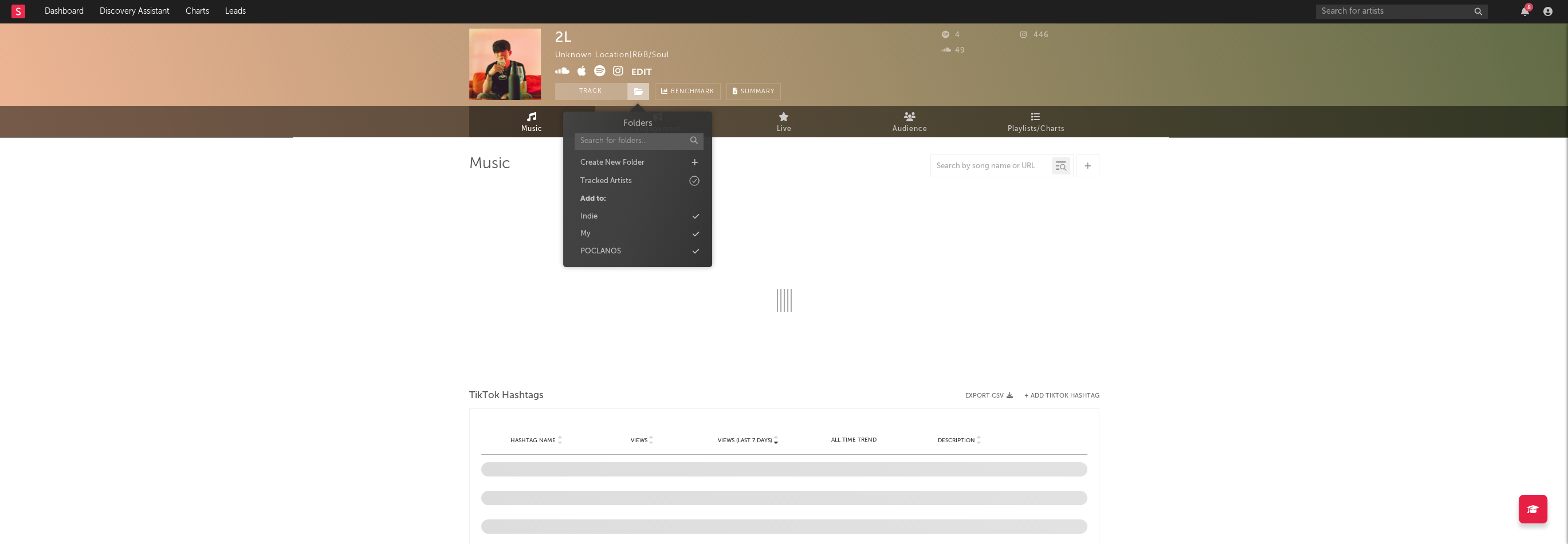
click at [634, 92] on icon at bounding box center [639, 91] width 10 height 8
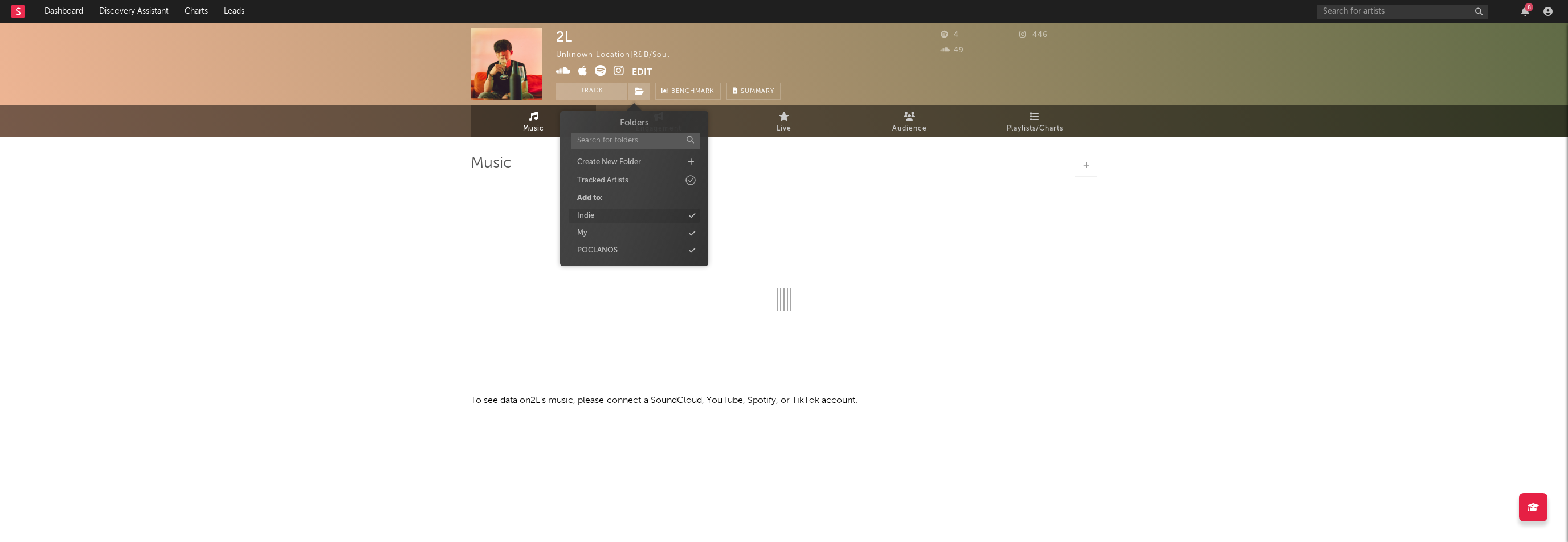
click at [590, 219] on div "Indie" at bounding box center [586, 216] width 17 height 12
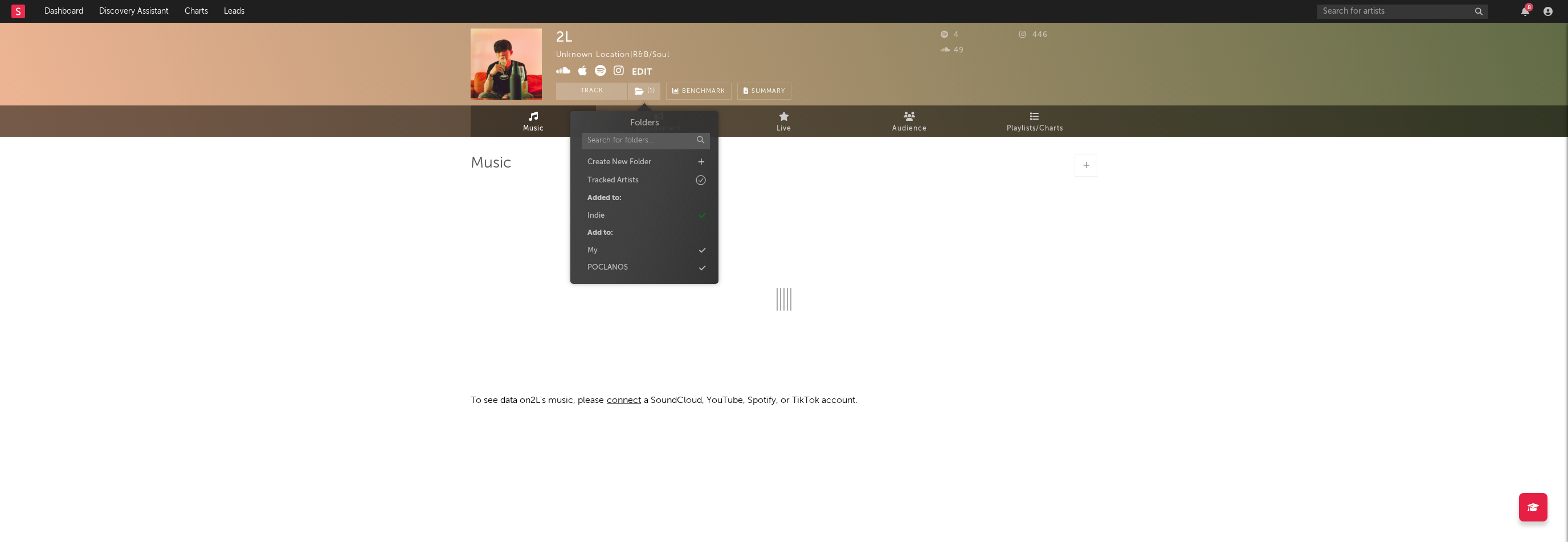
select select "1w"
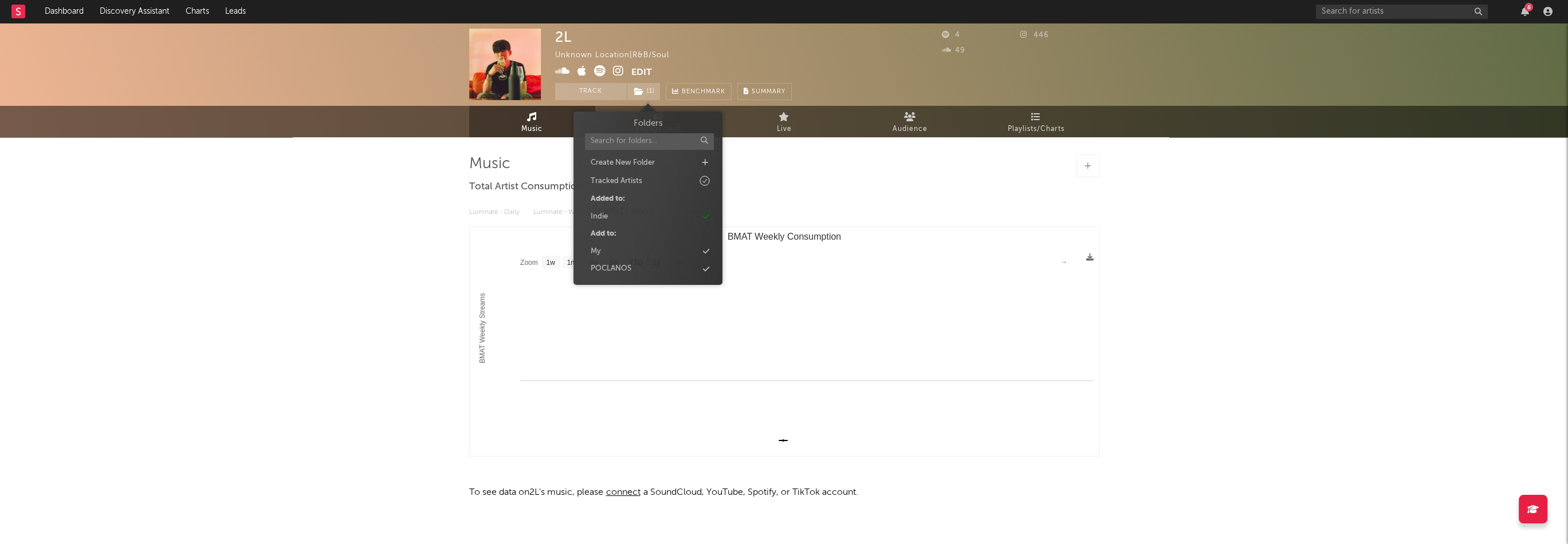
click at [358, 176] on div "2L Unknown Location | R&B/Soul Edit Track ( 1 ) Benchmark Summary 4 446 49 Musi…" at bounding box center [784, 292] width 1568 height 538
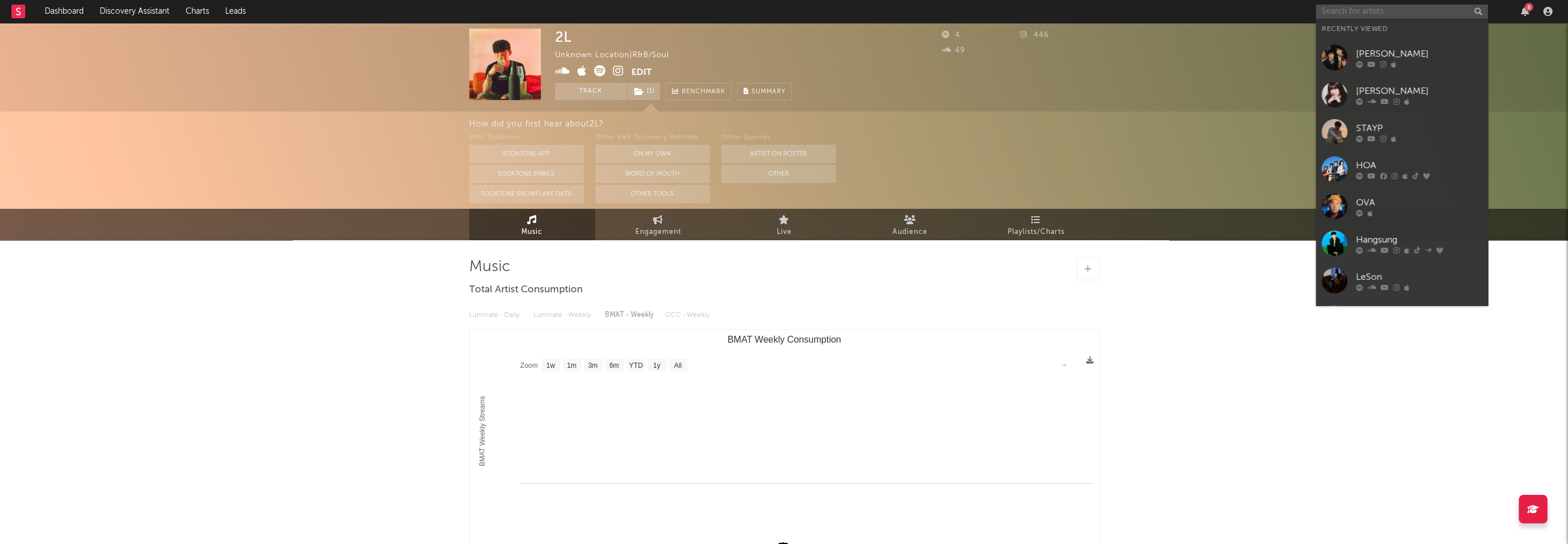
click at [1329, 13] on input "text" at bounding box center [1402, 12] width 172 height 14
paste input "https://open.spotify.com/artist/7Bezyy4h6Ftw2pjtq8NcbE"
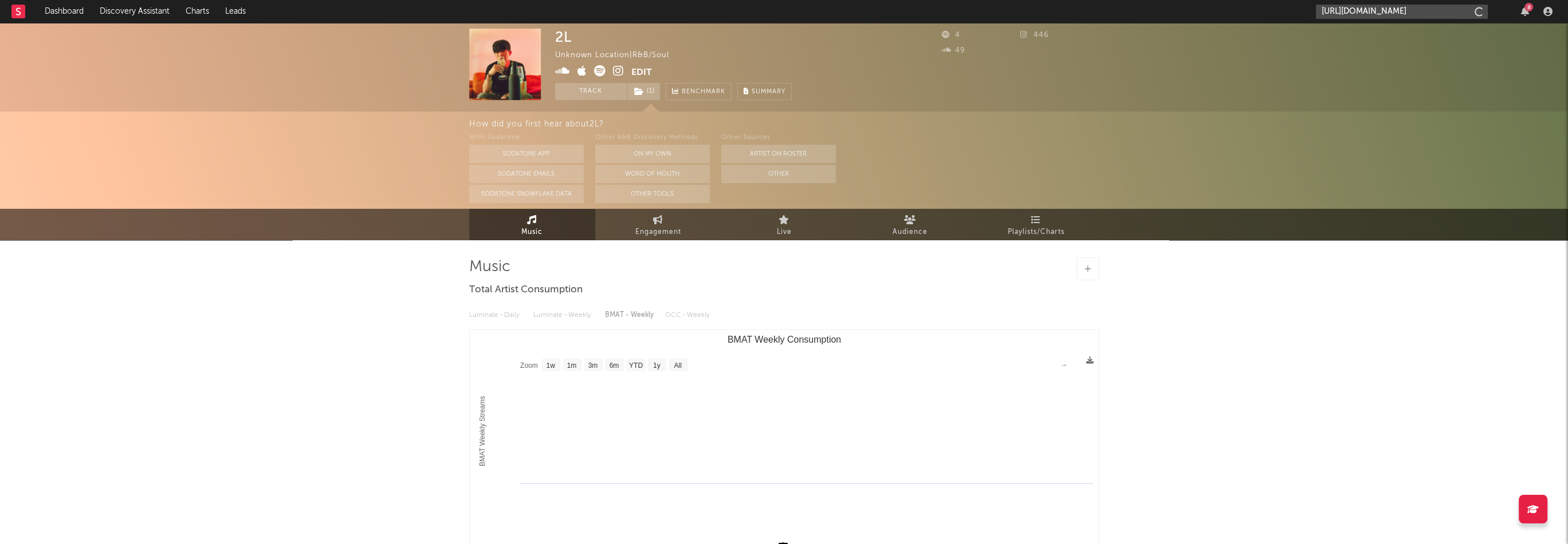
scroll to position [0, 64]
type input "https://open.spotify.com/artist/7Bezyy4h6Ftw2pjtq8NcbE"
click at [1357, 34] on div "Goodmorning Pancake" at bounding box center [1418, 37] width 126 height 13
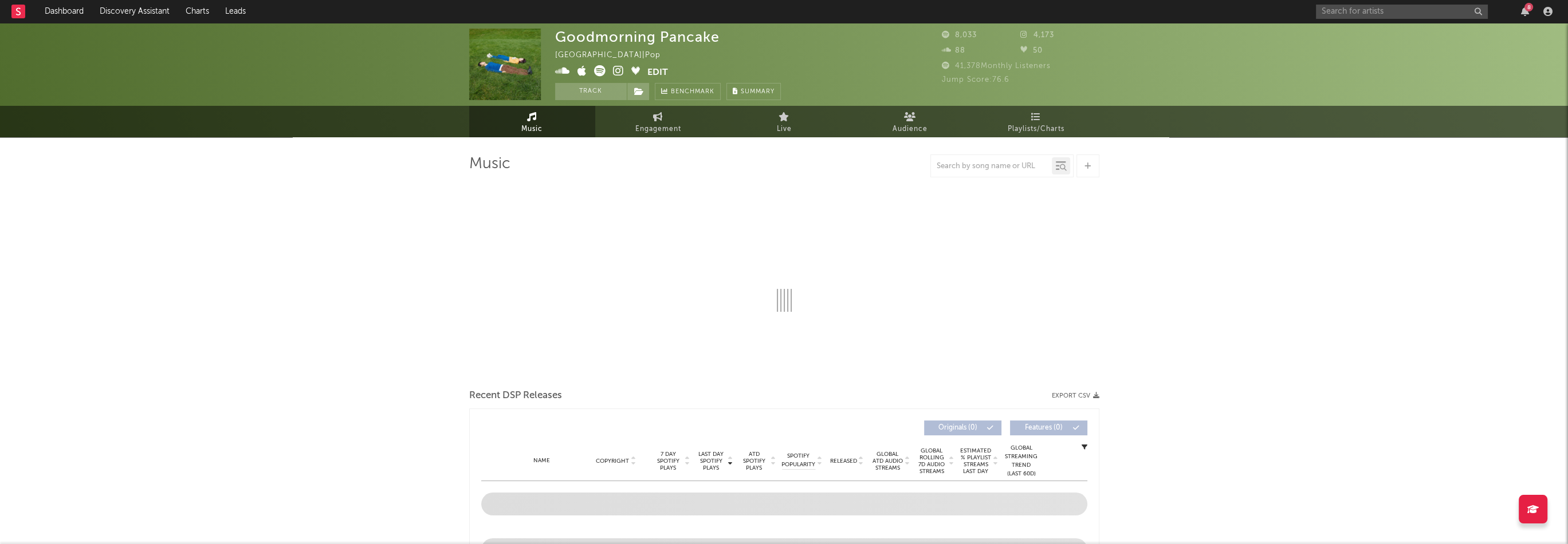
select select "6m"
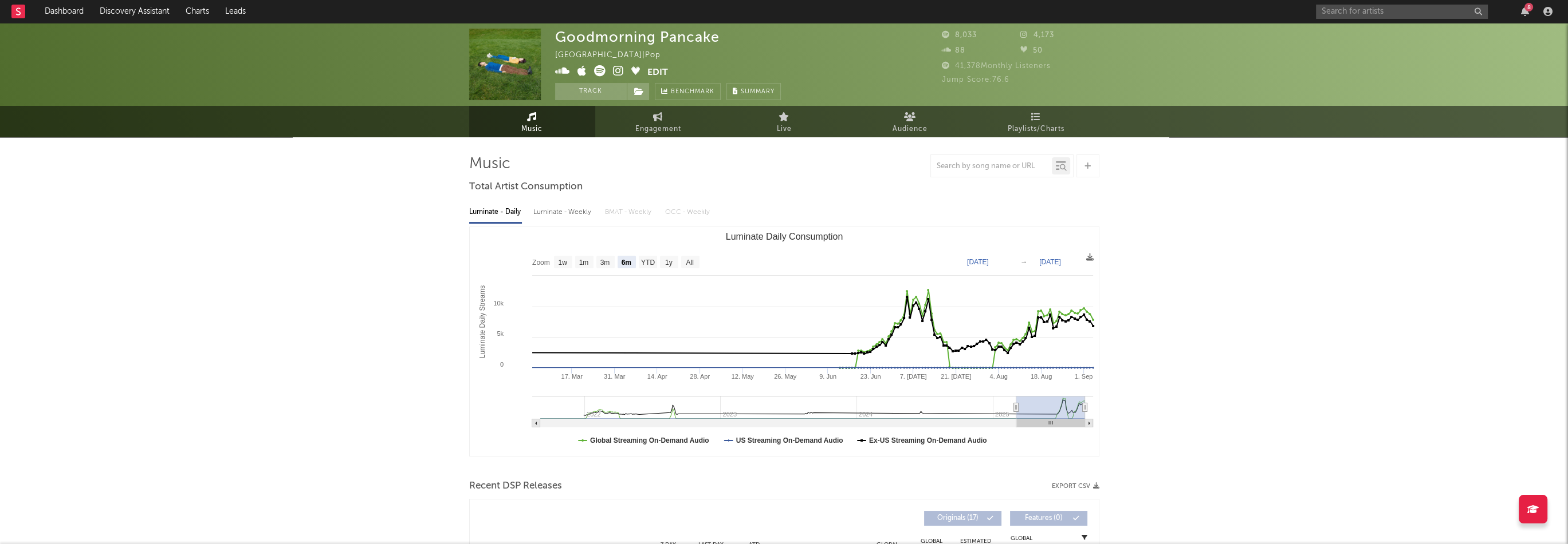
click at [585, 71] on icon at bounding box center [582, 71] width 9 height 12
click at [621, 72] on icon at bounding box center [618, 71] width 11 height 12
click at [641, 89] on icon at bounding box center [639, 91] width 10 height 8
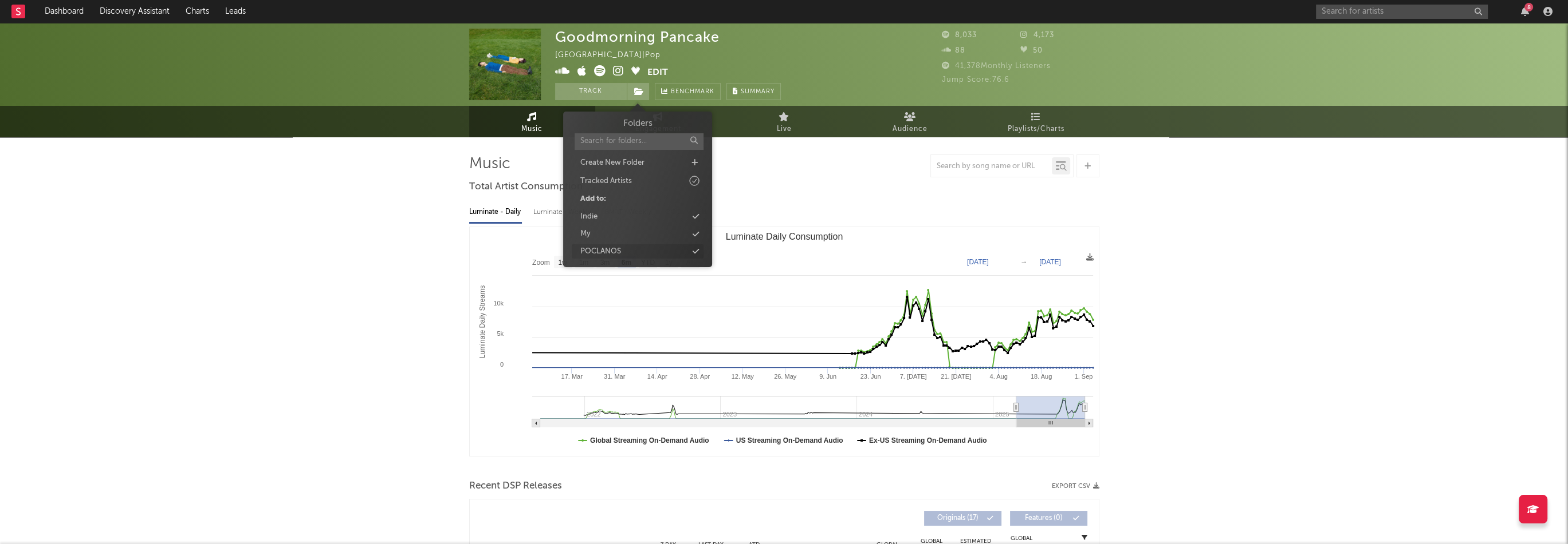
click at [630, 246] on div "POCLANOS" at bounding box center [637, 251] width 132 height 15
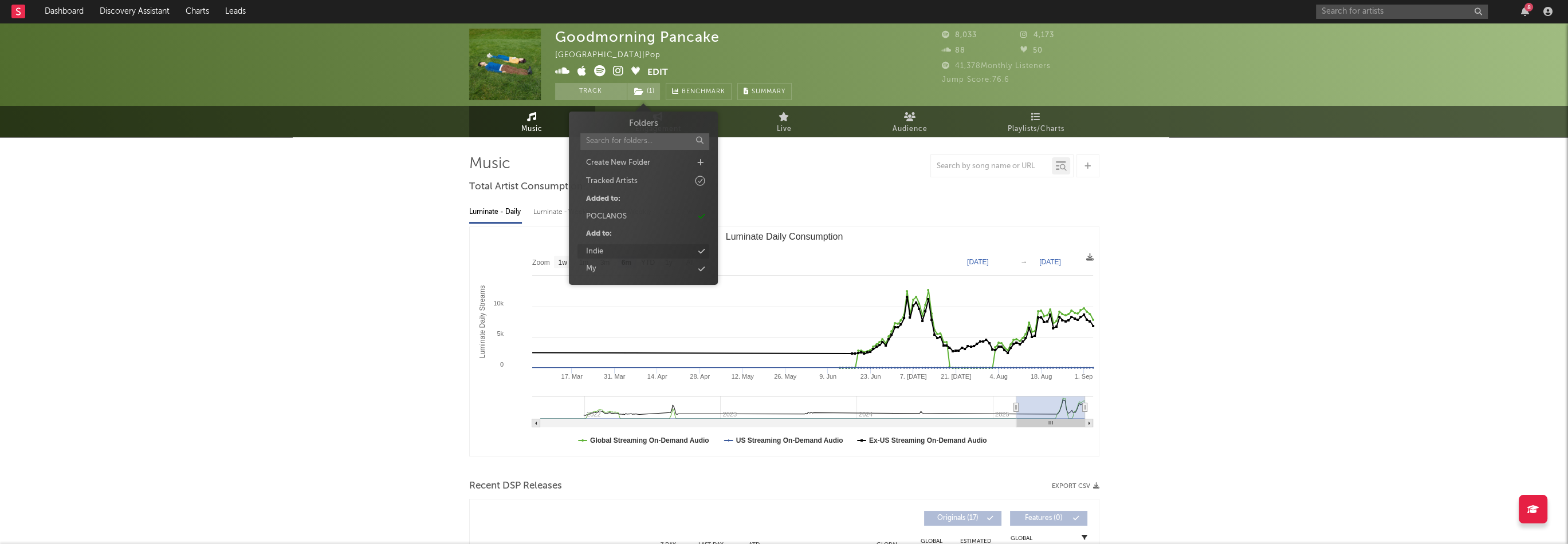
click at [613, 248] on div "Indie" at bounding box center [643, 251] width 132 height 15
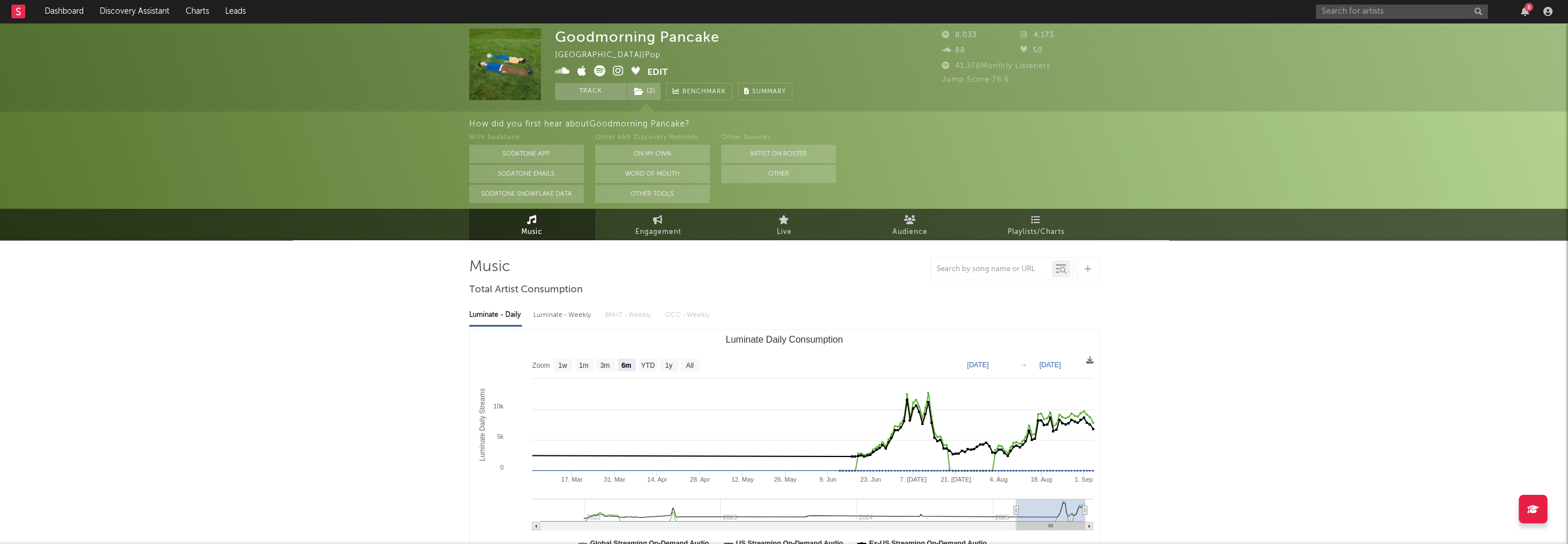
click at [651, 72] on button "Edit" at bounding box center [658, 72] width 21 height 14
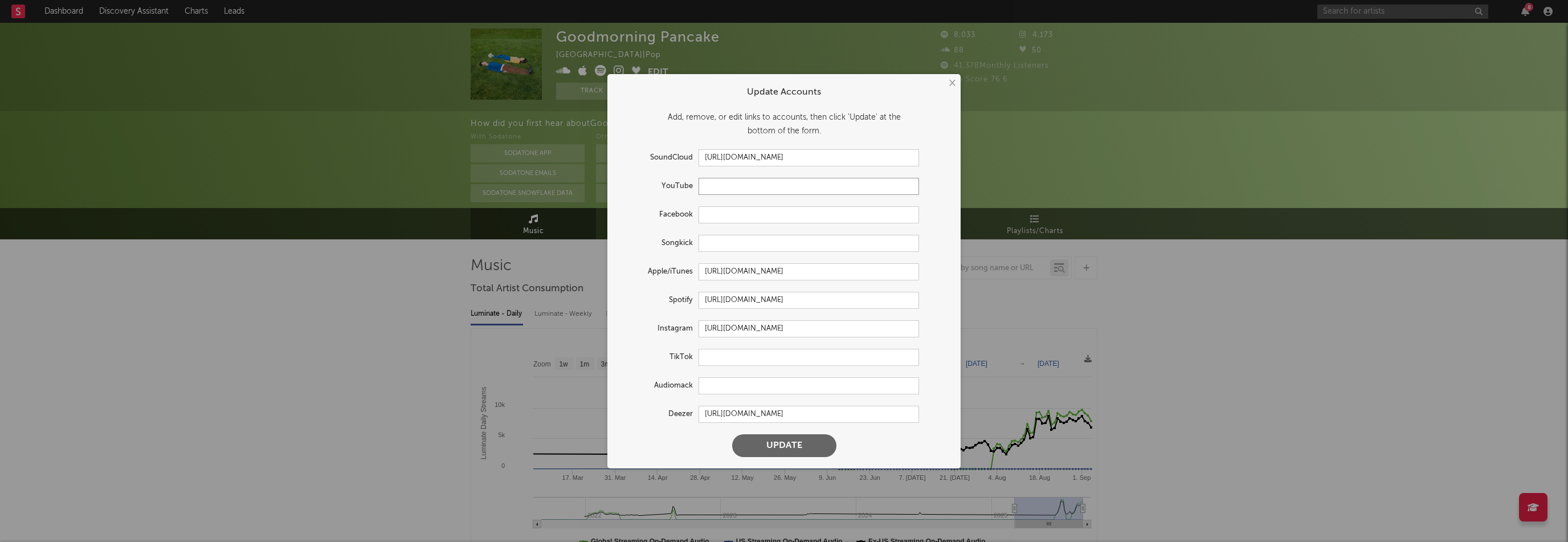
click at [727, 194] on input "text" at bounding box center [809, 186] width 220 height 17
paste input "https://www.youtube.com/@goodmorningpancake"
type input "https://www.youtube.com/@goodmorningpancake"
click at [819, 440] on button "Update" at bounding box center [784, 446] width 104 height 23
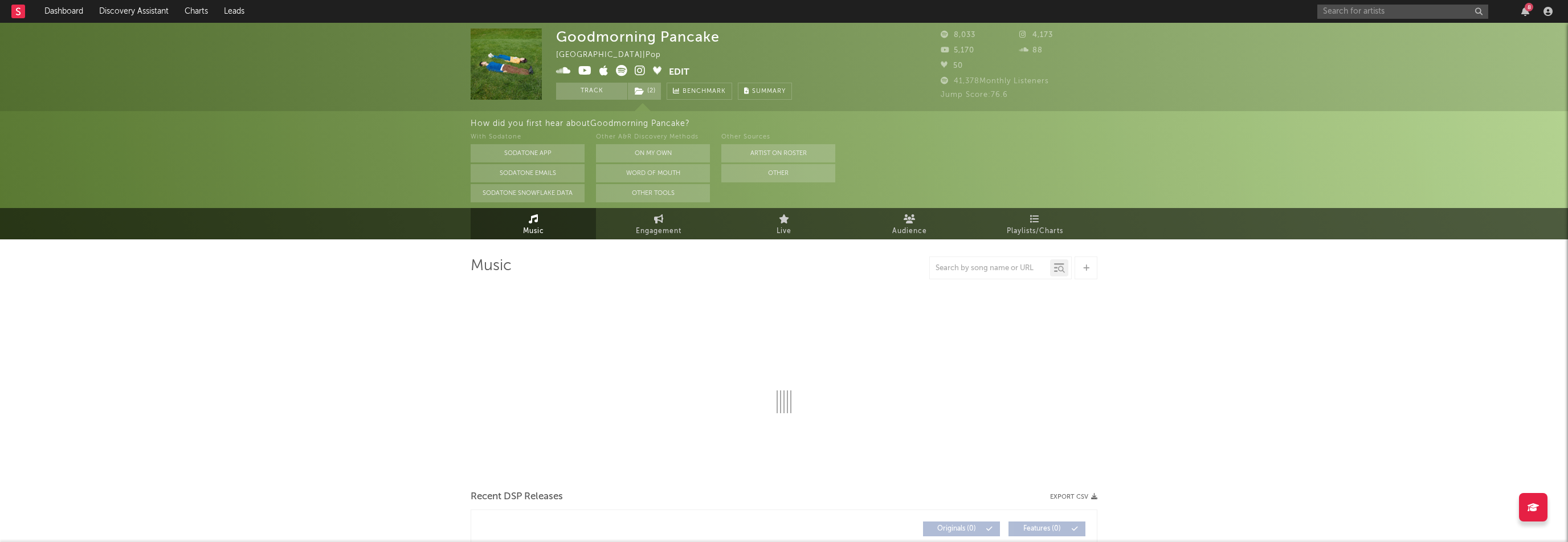
select select "6m"
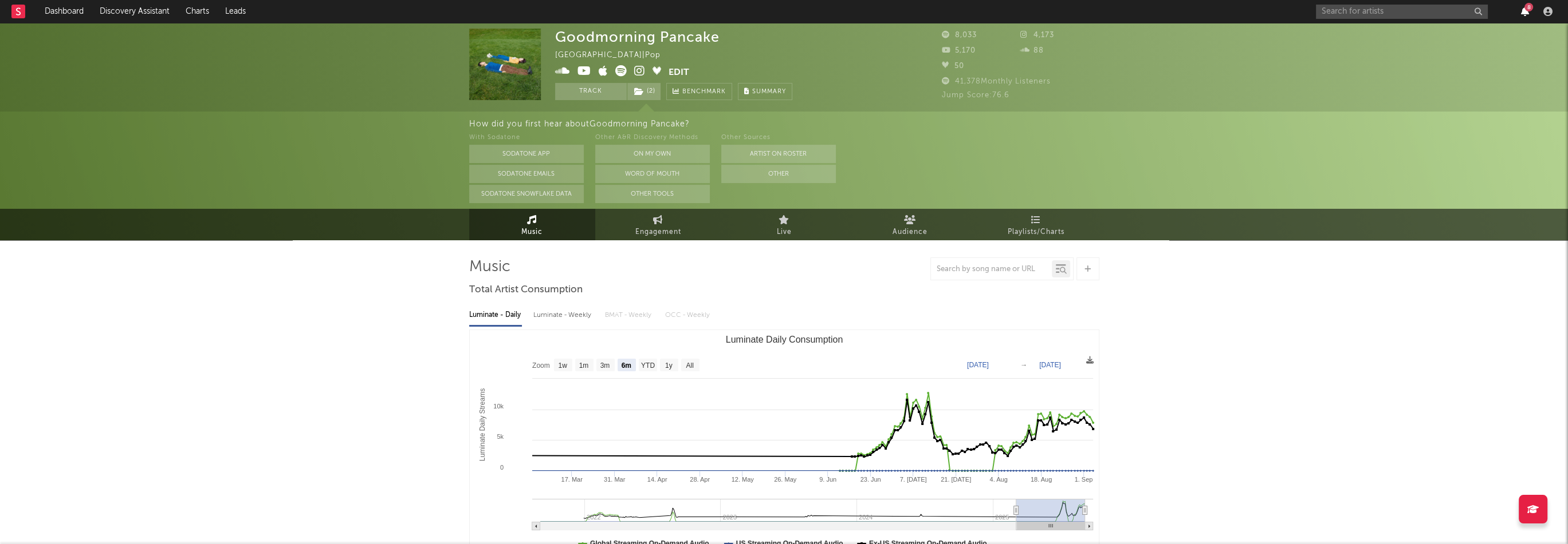
click at [1520, 11] on icon "button" at bounding box center [1524, 12] width 8 height 9
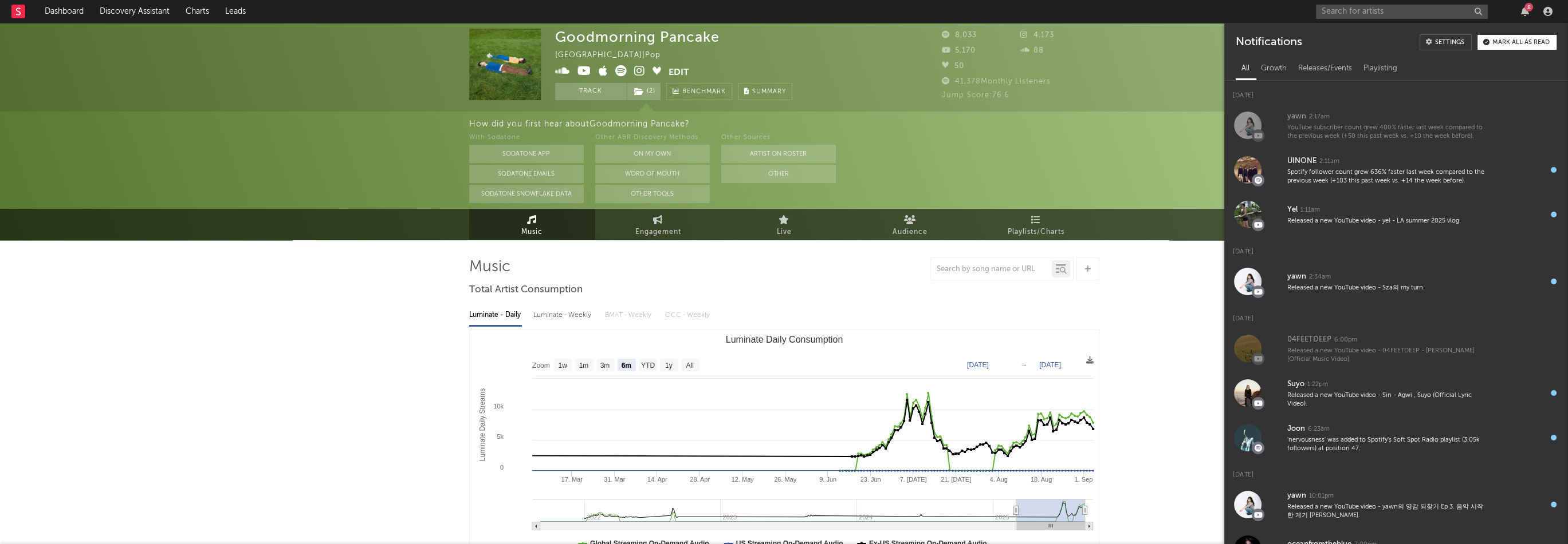
click at [797, 64] on div "Goodmorning Pancake Taiwan | Pop Edit Track ( 2 ) Benchmark Summary" at bounding box center [741, 65] width 372 height 72
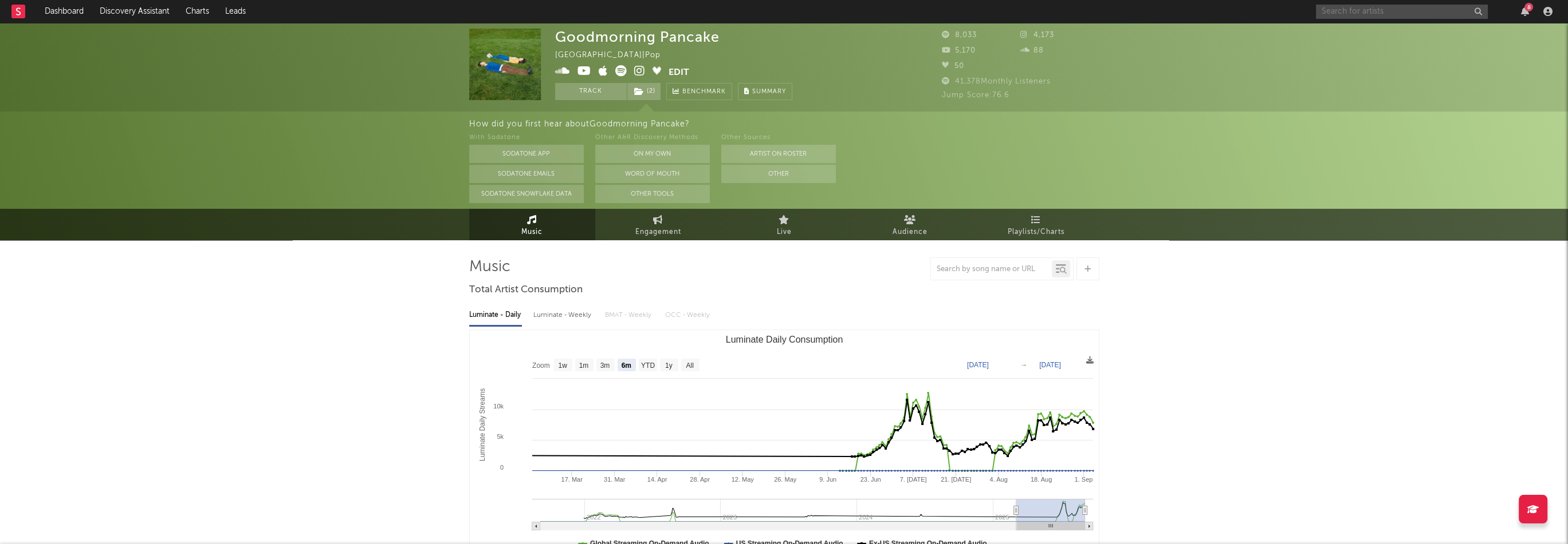
click at [1340, 7] on input "text" at bounding box center [1402, 12] width 172 height 14
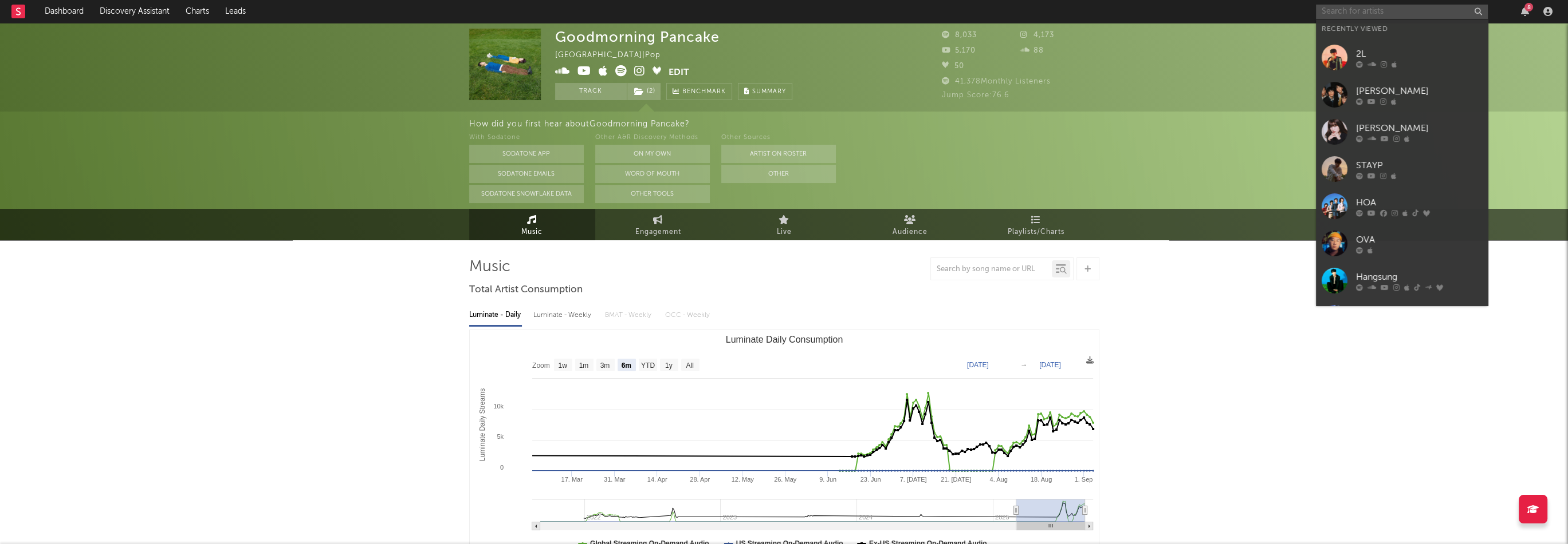
paste input "https://open.spotify.com/artist/5cN2J6NZtgnnOb5y54E4iD"
type input "https://open.spotify.com/artist/5cN2J6NZtgnnOb5y54E4iD"
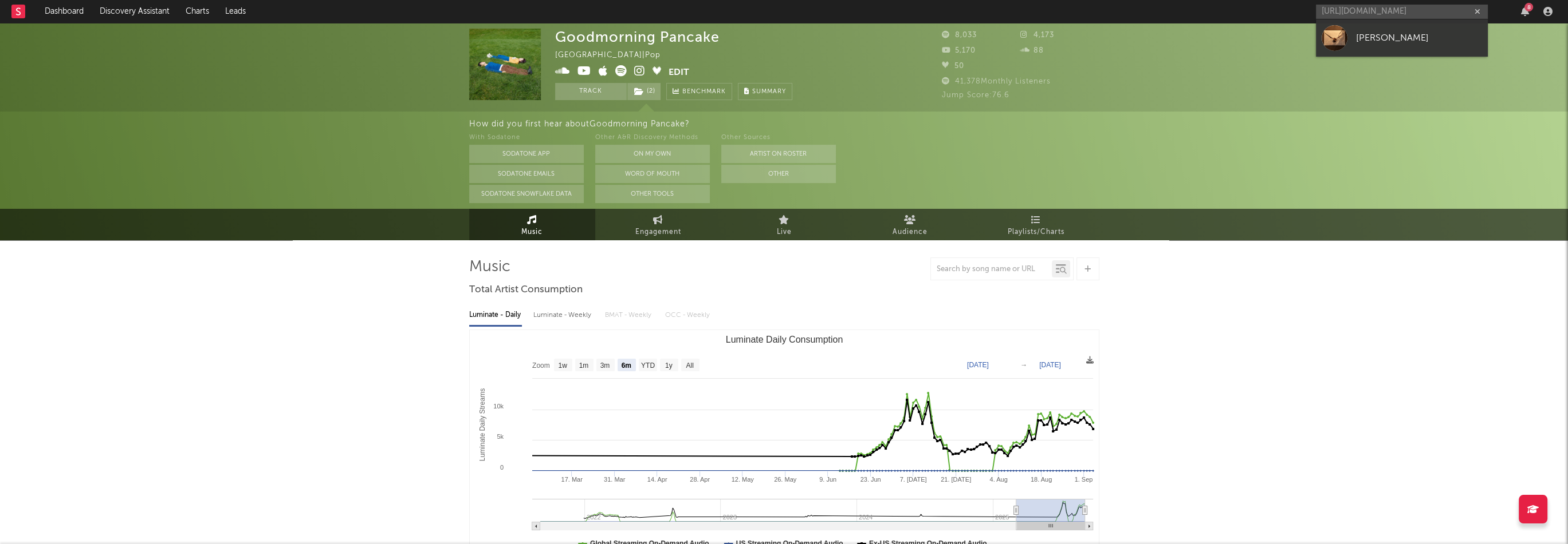
click at [1357, 34] on div "Seung-eun" at bounding box center [1418, 37] width 126 height 13
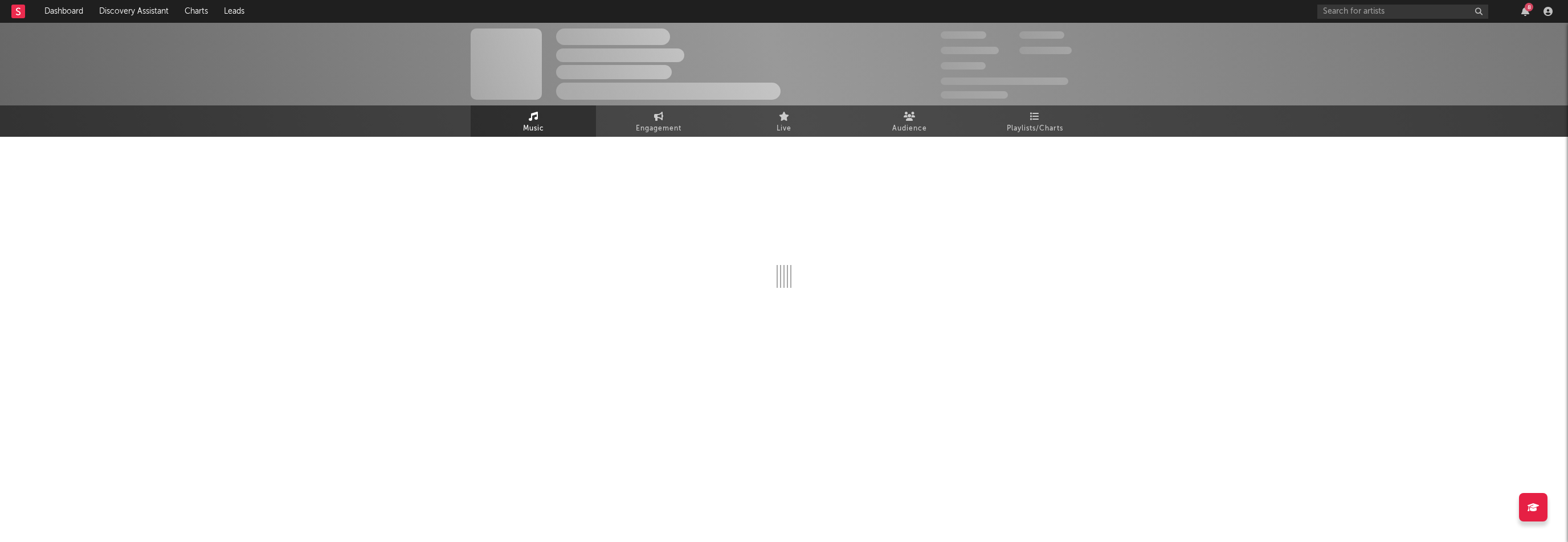
select select "1w"
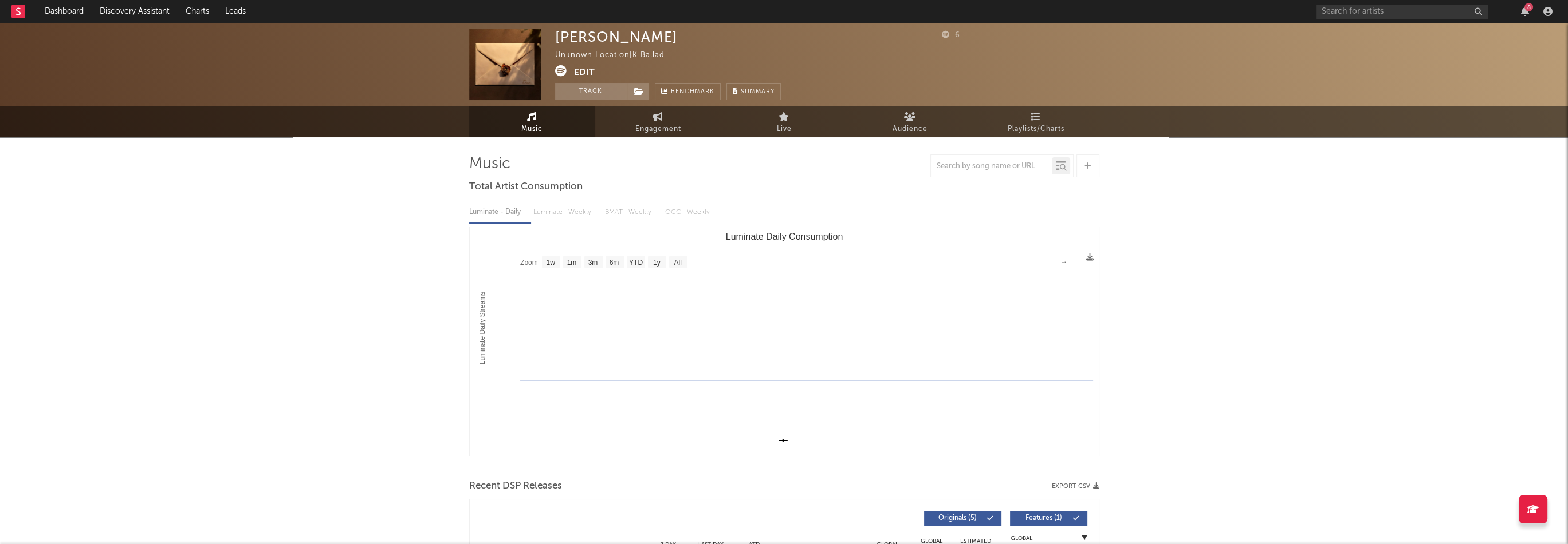
click at [592, 71] on button "Edit" at bounding box center [584, 72] width 21 height 14
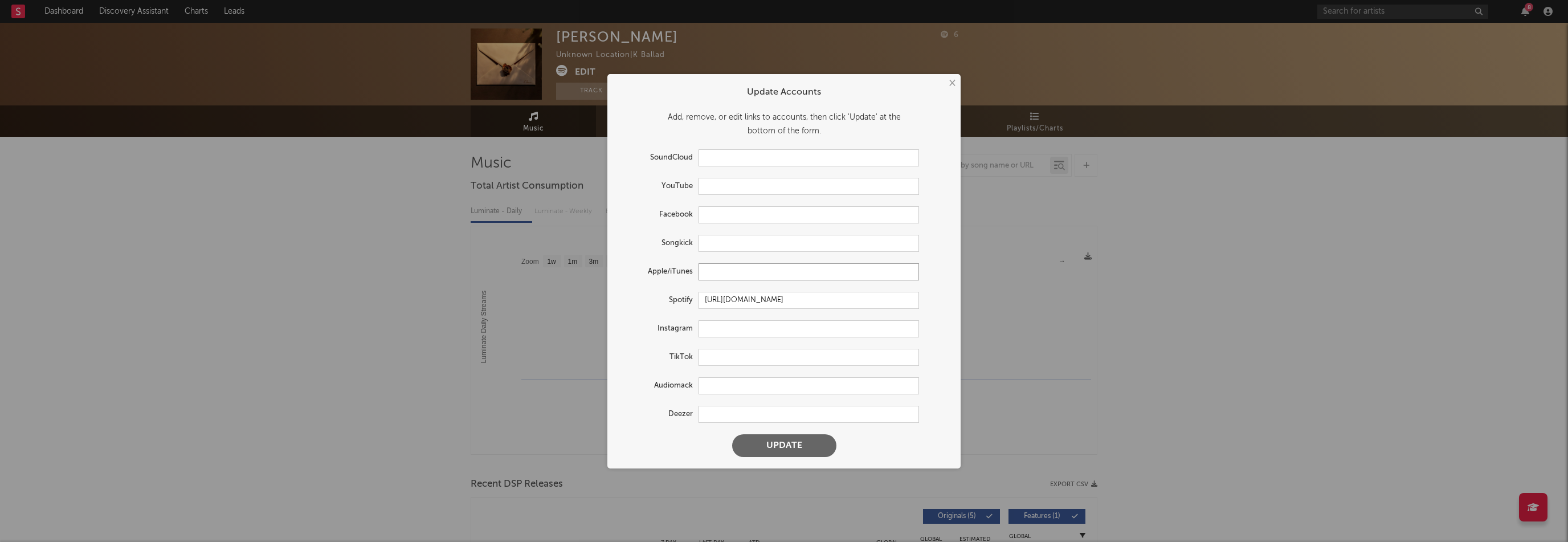
click at [747, 274] on input "text" at bounding box center [809, 272] width 220 height 17
paste input "https://music.apple.com/kr/artist/%EC%8A%B9%EC%9D%80/1808361170"
type input "https://music.apple.com/kr/artist/%EC%8A%B9%EC%9D%80/1808361170"
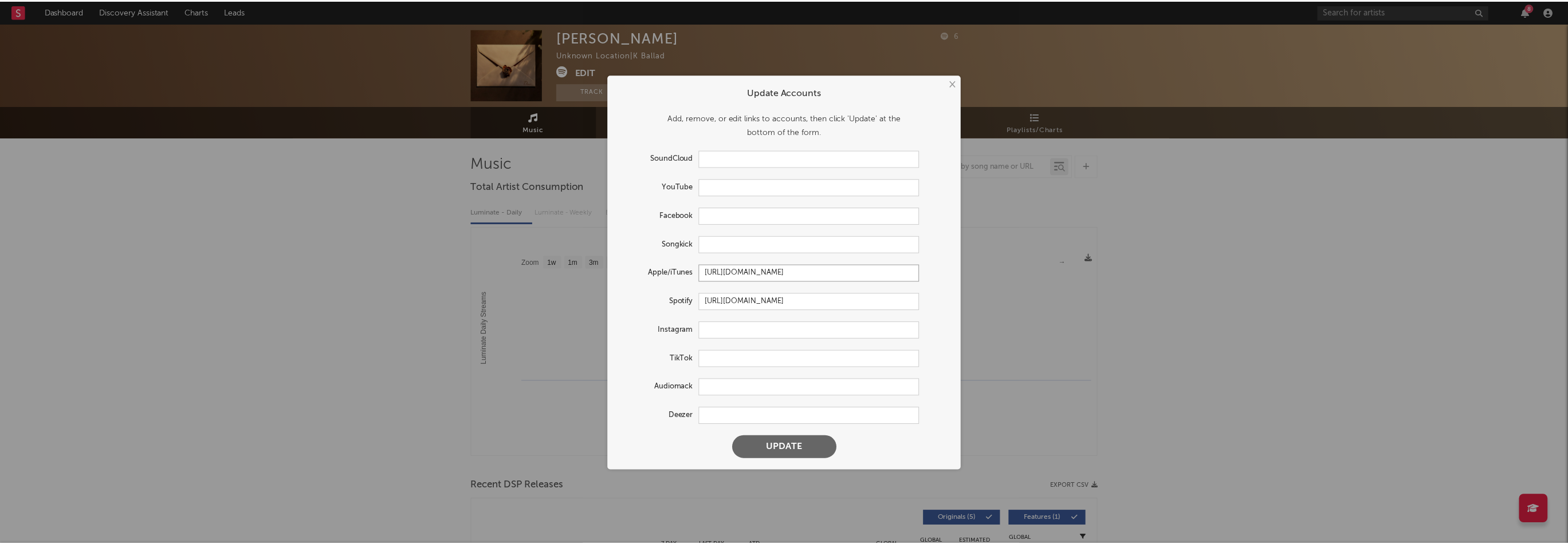
scroll to position [0, 0]
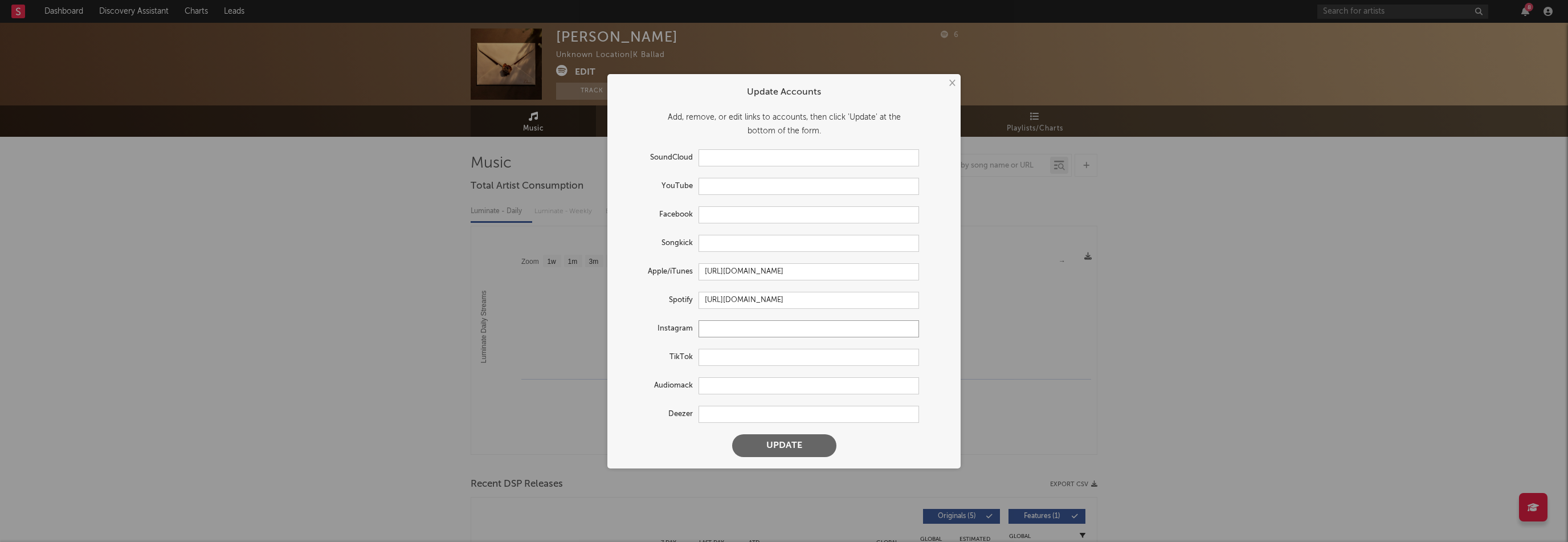
click at [736, 332] on input "text" at bounding box center [809, 329] width 220 height 17
paste input "https://www.instagram.com/sictoryag/"
type input "https://www.instagram.com/sictoryag/"
click at [811, 444] on button "Update" at bounding box center [784, 446] width 104 height 23
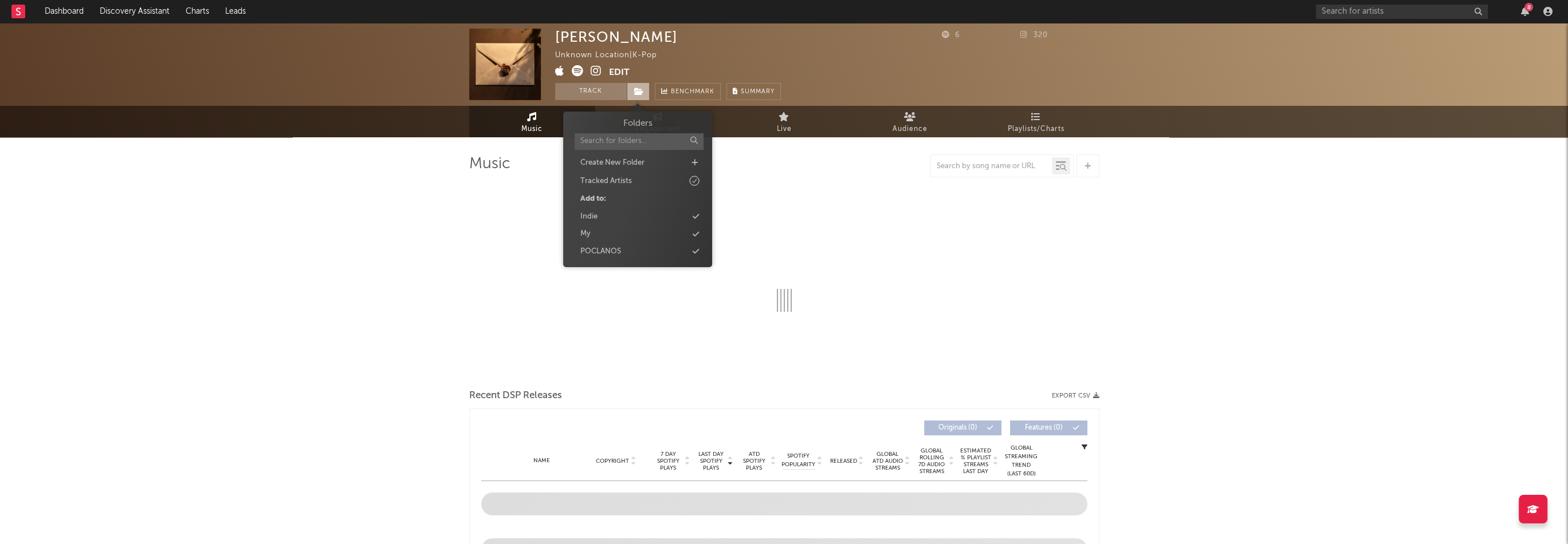
click at [637, 94] on icon at bounding box center [639, 91] width 10 height 8
select select "1w"
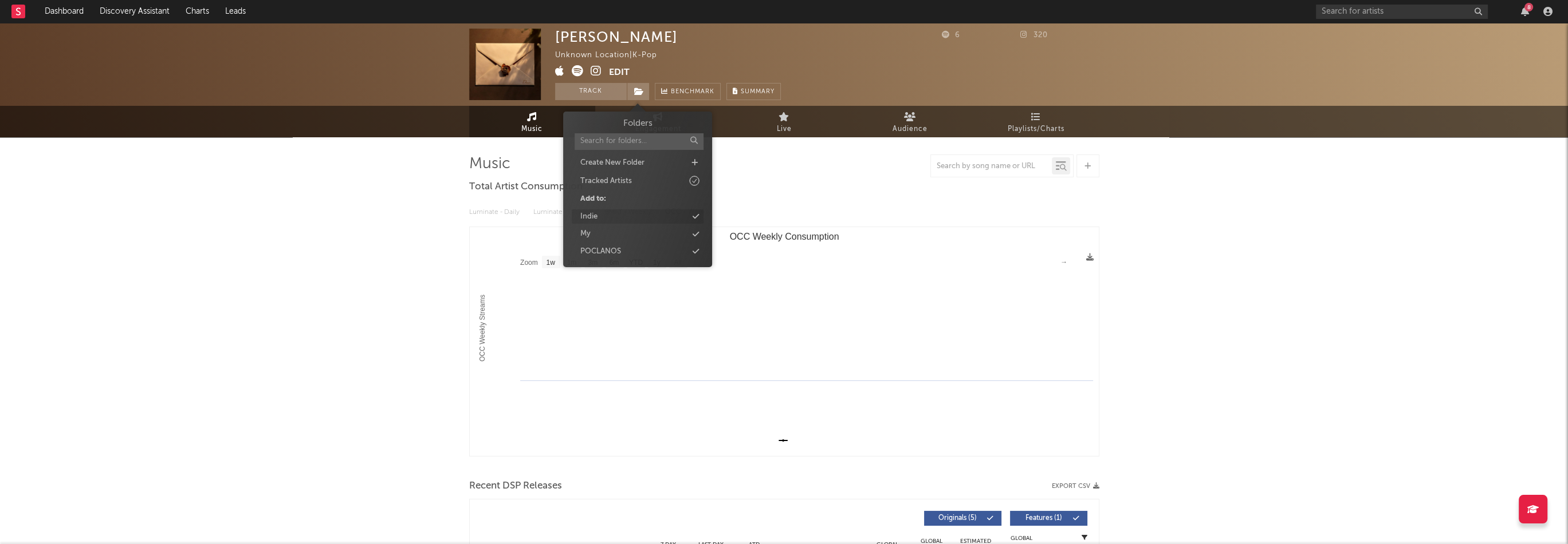
select select "1w"
click at [608, 221] on div "Indie" at bounding box center [637, 216] width 132 height 15
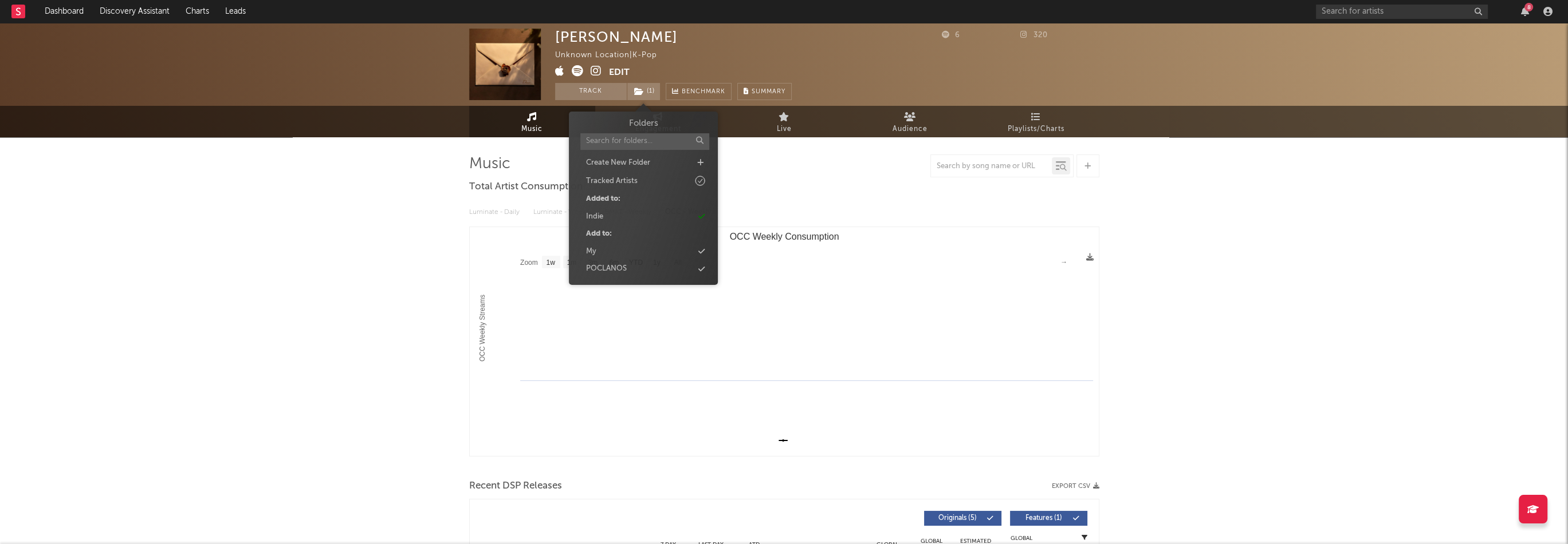
click at [1302, 207] on div "Seung-eun Unknown Location | K-Pop Edit Track ( 1 ) Benchmark Summary 6 320 Mus…" at bounding box center [784, 454] width 1568 height 862
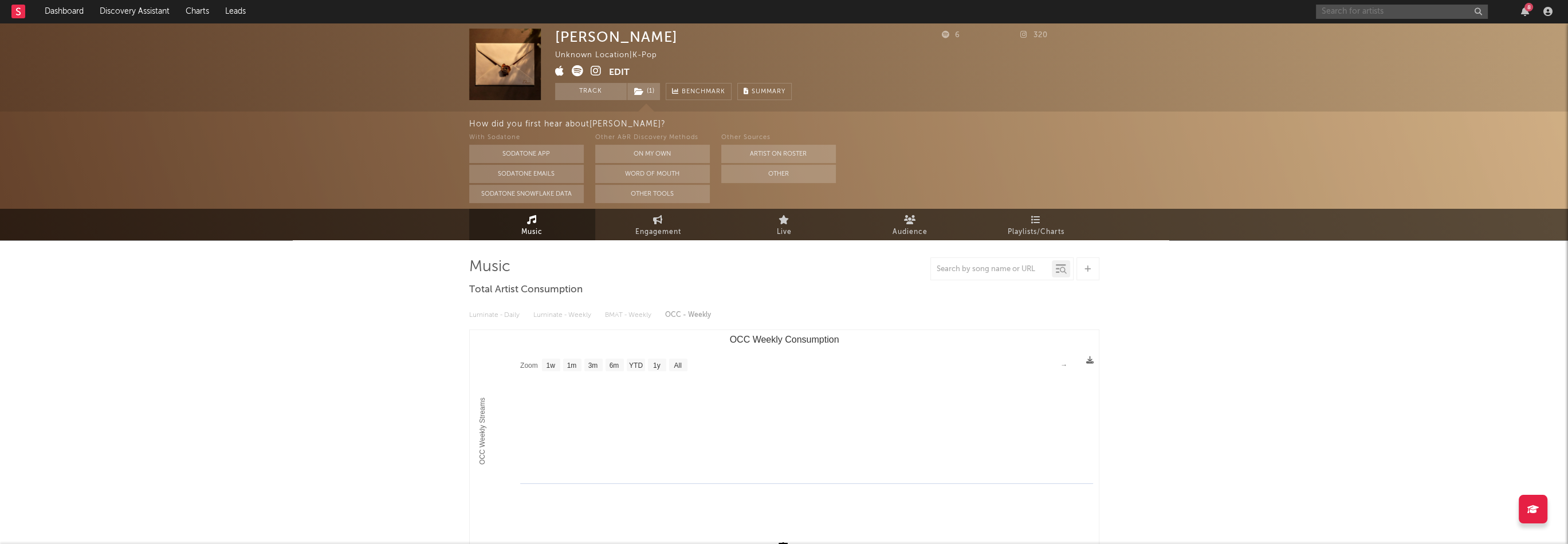
click at [1377, 13] on input "text" at bounding box center [1402, 12] width 172 height 14
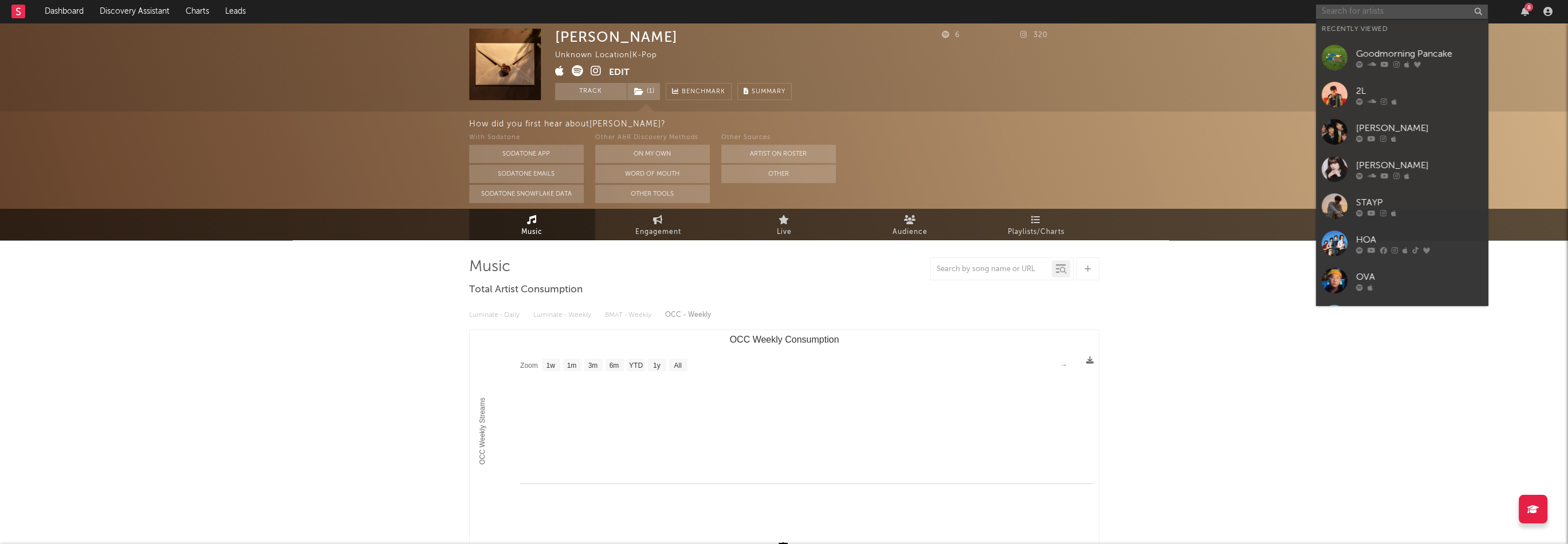
paste input "https://open.spotify.com/artist/6j2dniBiWyEM20bd5GEc0Y"
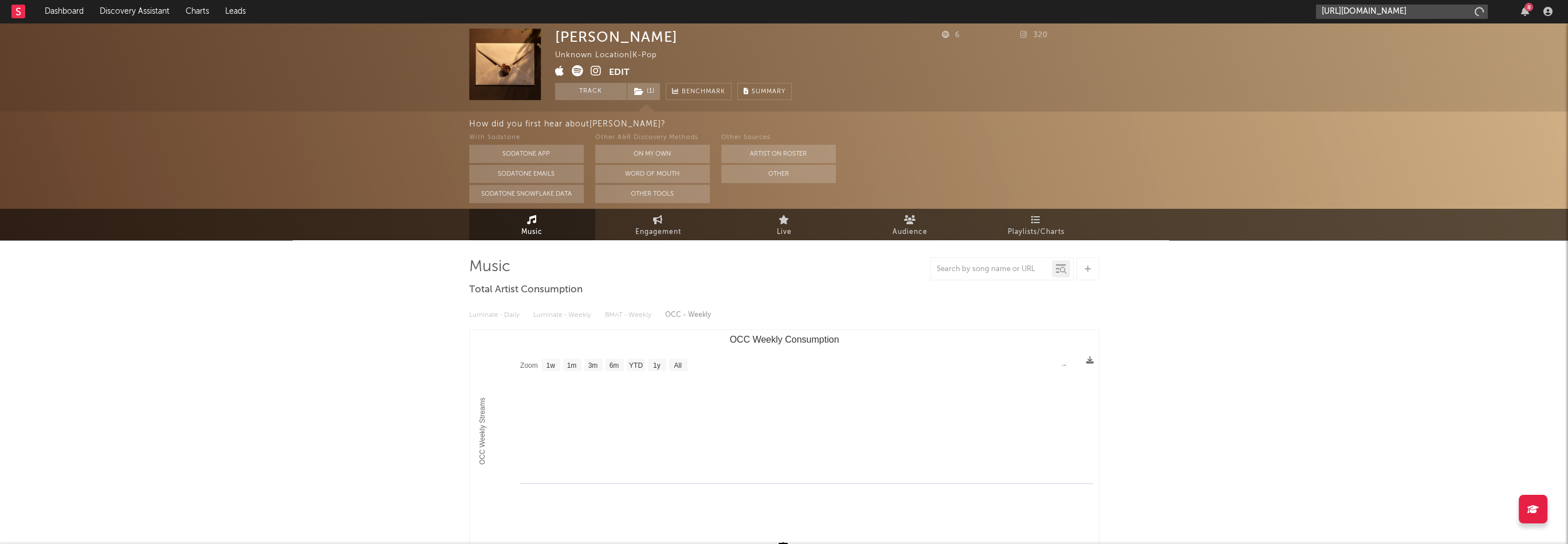
scroll to position [0, 67]
type input "https://open.spotify.com/artist/6j2dniBiWyEM20bd5GEc0Y"
click at [1377, 36] on div "imzoo" at bounding box center [1418, 37] width 126 height 13
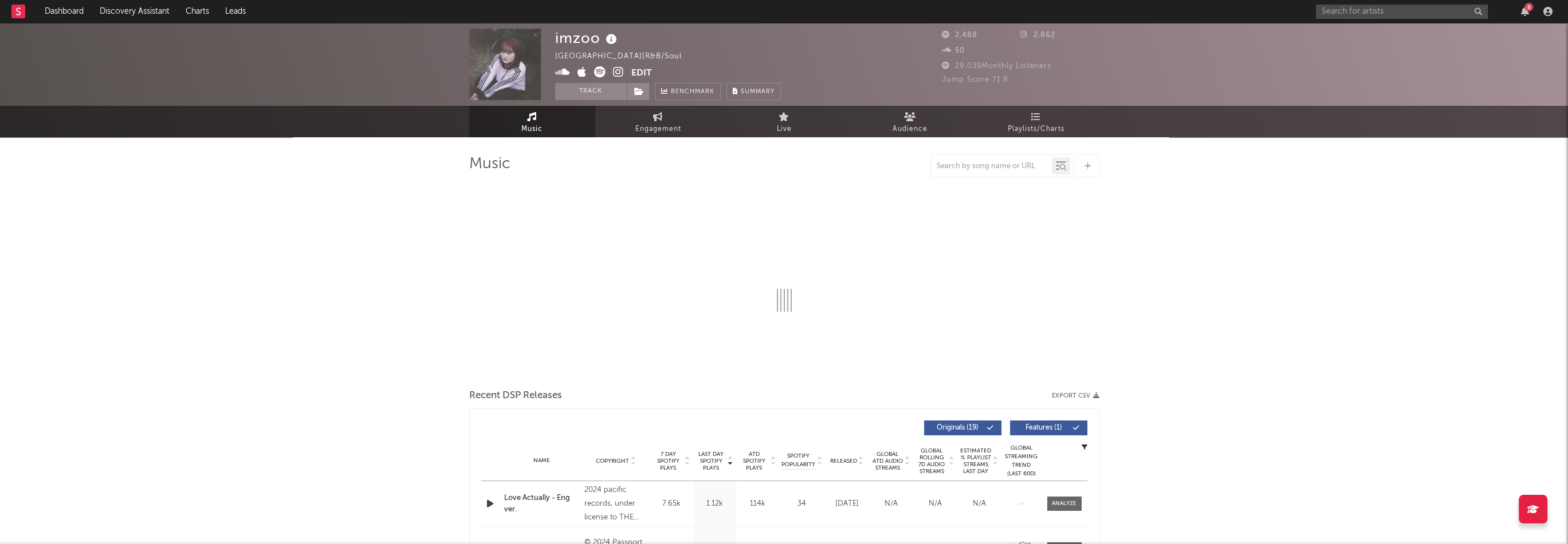
select select "1w"
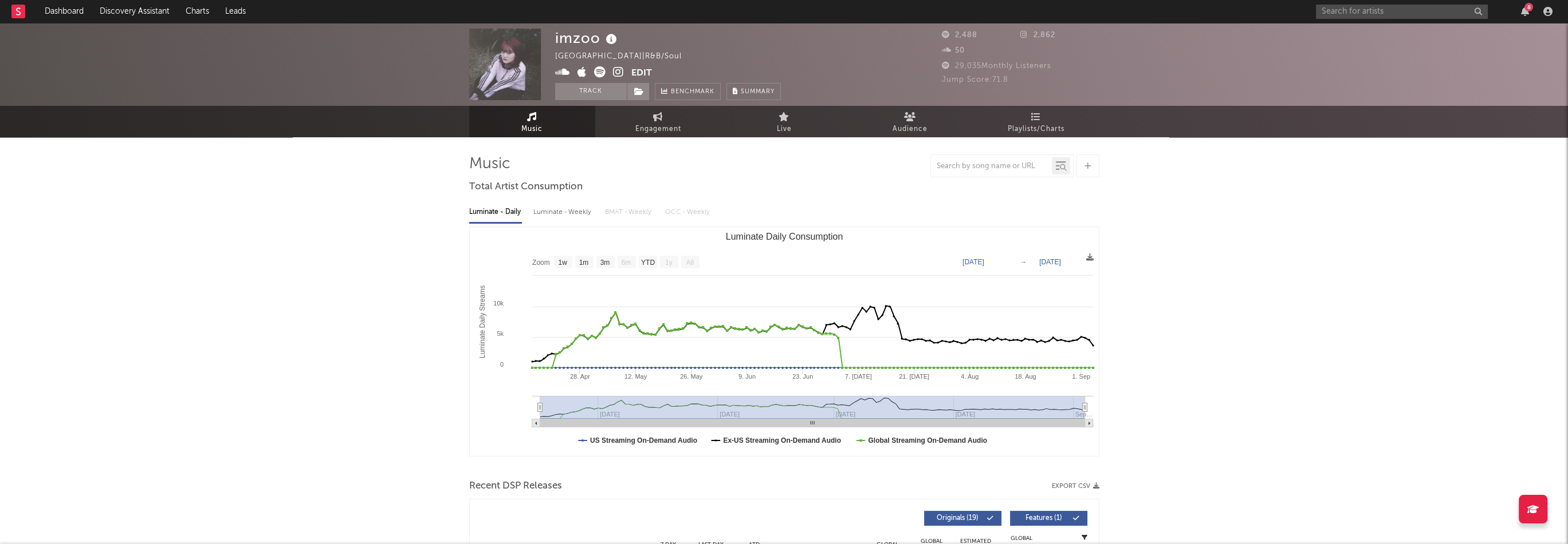
click at [581, 72] on icon at bounding box center [582, 72] width 9 height 12
click at [622, 72] on icon at bounding box center [618, 72] width 11 height 12
click at [642, 86] on span at bounding box center [638, 91] width 23 height 17
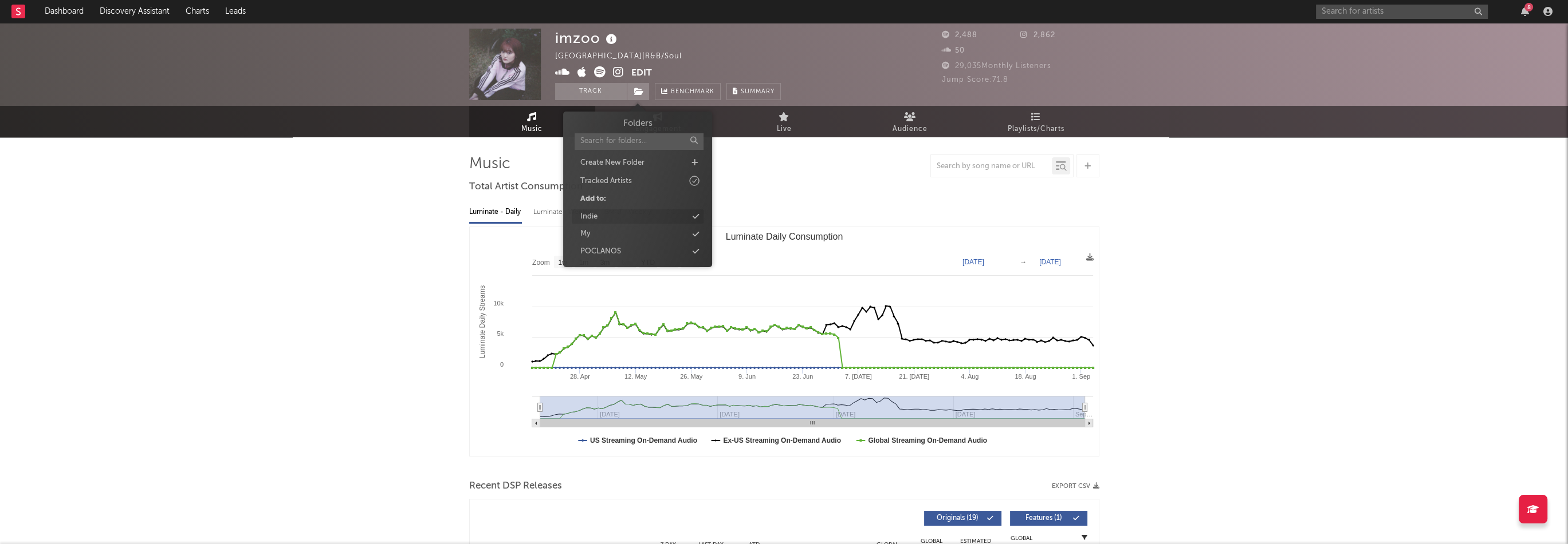
click at [621, 210] on div "Indie" at bounding box center [637, 216] width 132 height 15
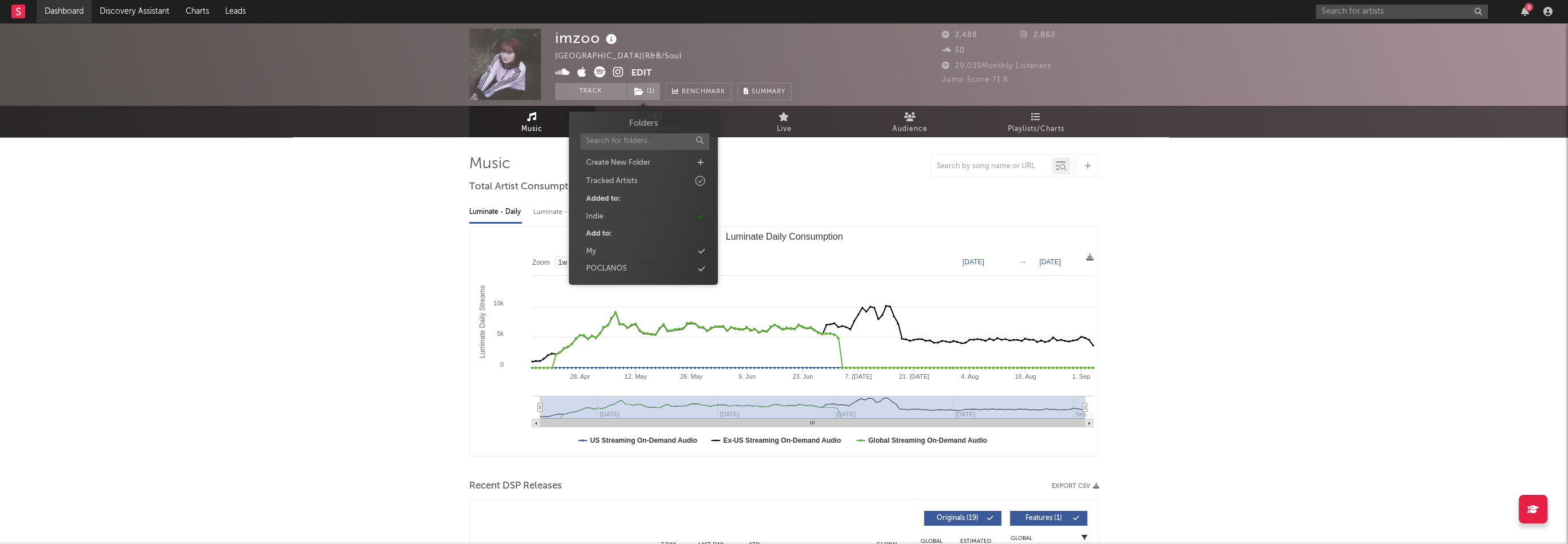
click at [76, 13] on link "Dashboard" at bounding box center [64, 12] width 55 height 23
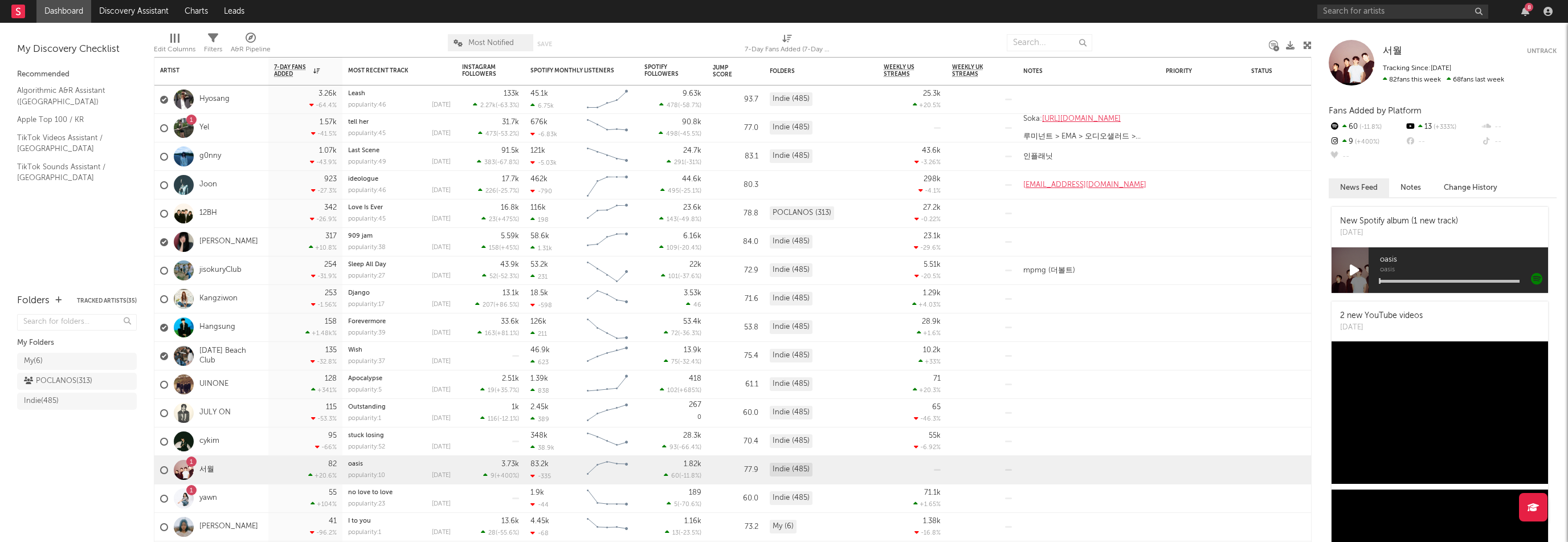
drag, startPoint x: 68, startPoint y: 462, endPoint x: 65, endPoint y: 435, distance: 27.2
click at [68, 462] on div "Folders Tracked Artists ( 35 ) My Folders My ( 6 ) POCLANOS ( 313 ) Indie ( 485…" at bounding box center [77, 412] width 154 height 260
click at [56, 405] on div "Indie ( 485 )" at bounding box center [41, 401] width 34 height 13
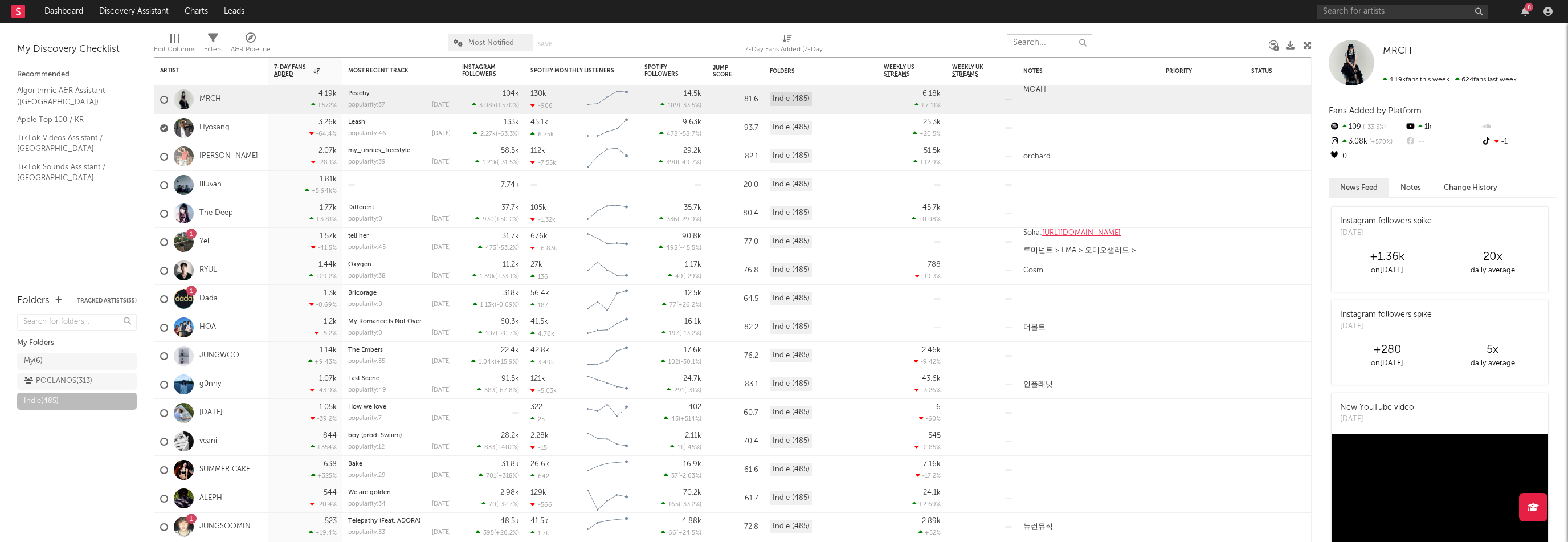
click at [1048, 36] on input "text" at bounding box center [1049, 43] width 86 height 17
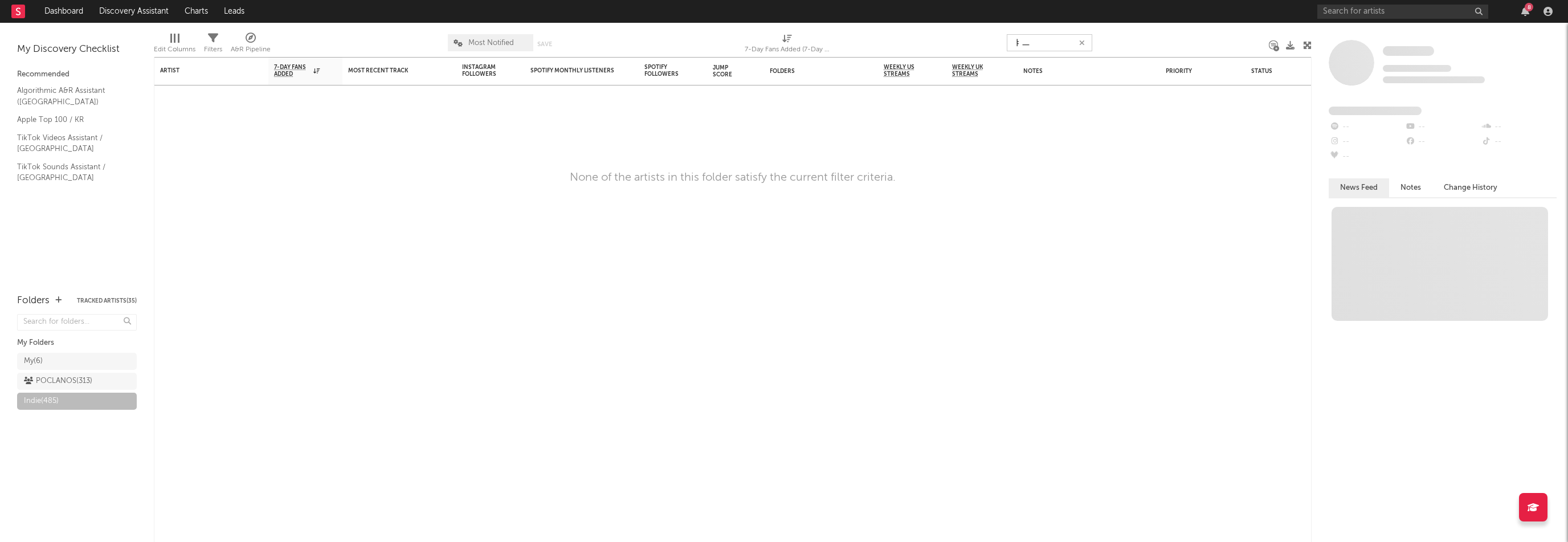
type input "ㅑ"
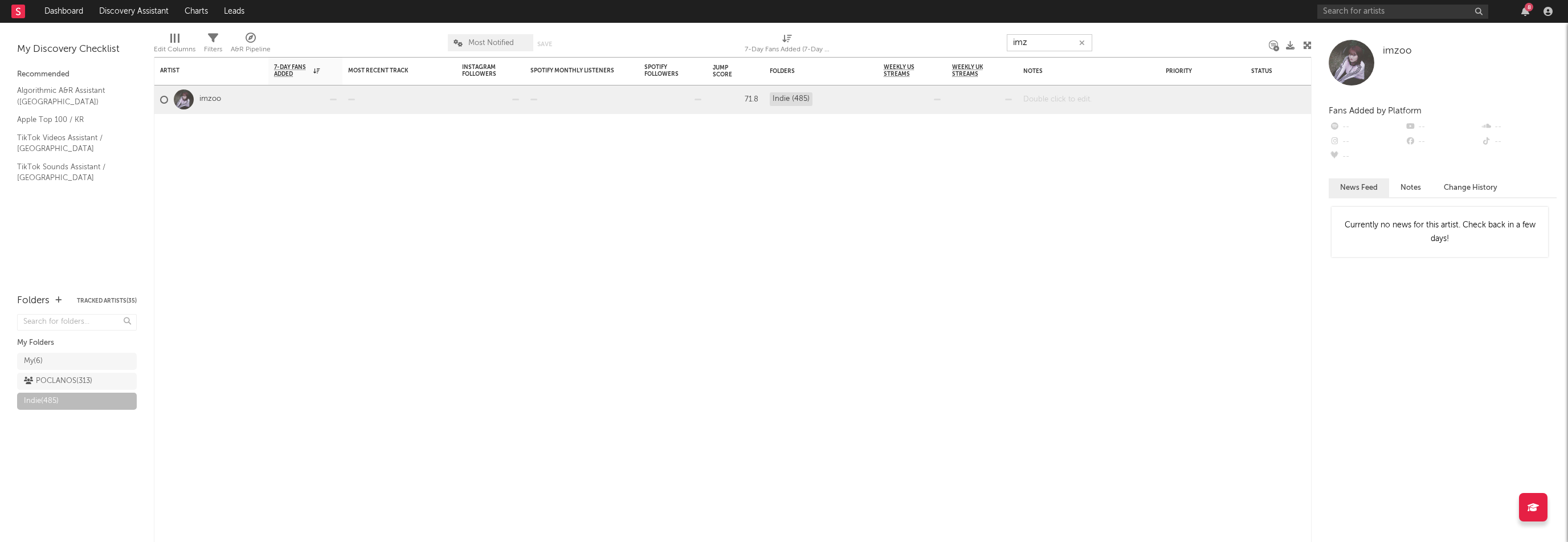
type input "imz"
click at [1064, 98] on div at bounding box center [1088, 100] width 142 height 28
paste div
click at [1420, 6] on input "text" at bounding box center [1403, 12] width 171 height 14
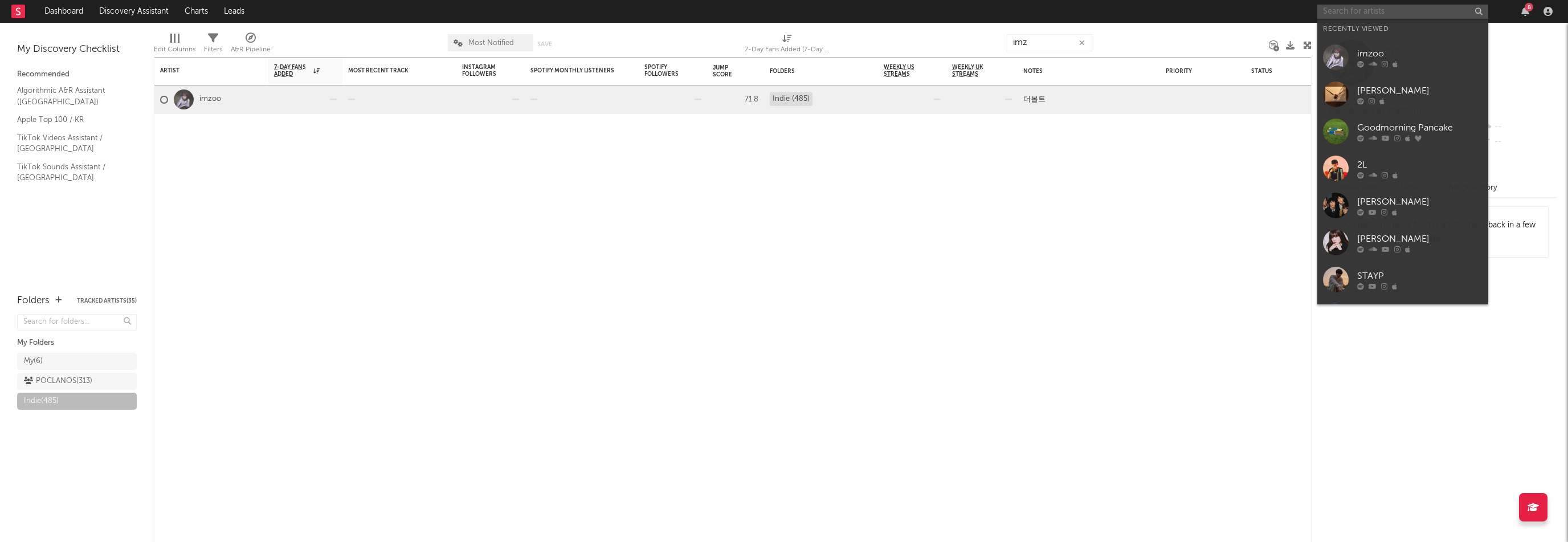
paste input "https://open.spotify.com/artist/6VkF74y0Xi38WJyePVqwCV"
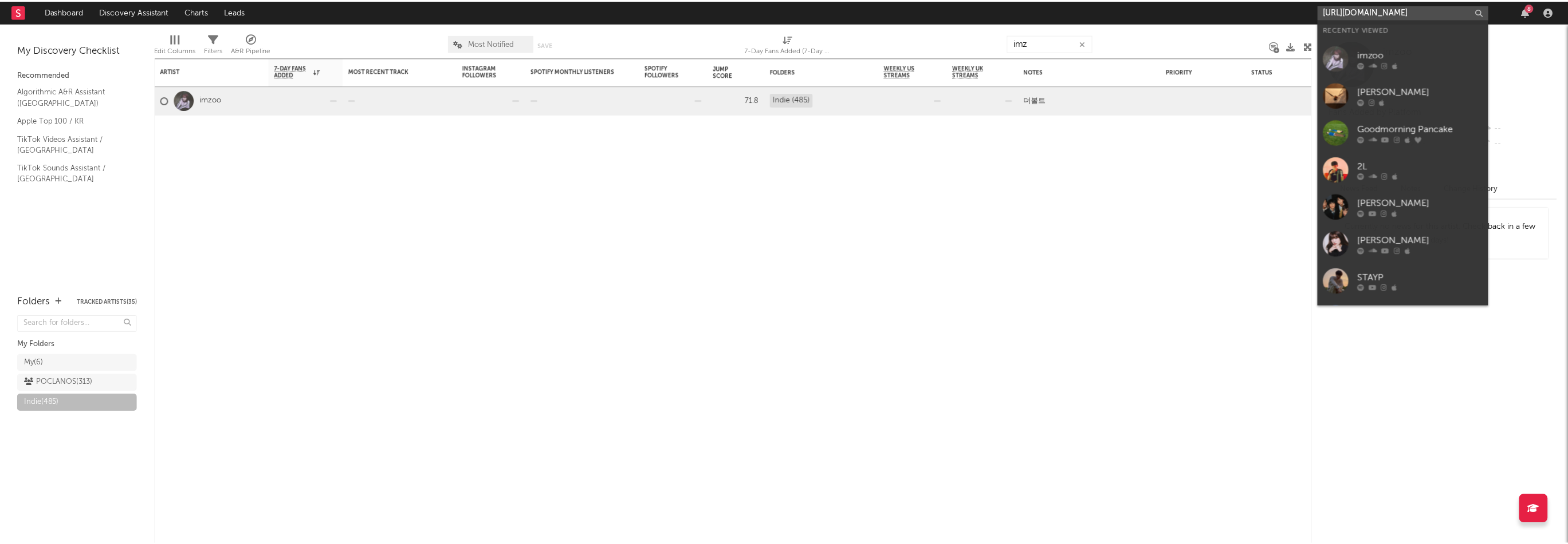
scroll to position [0, 71]
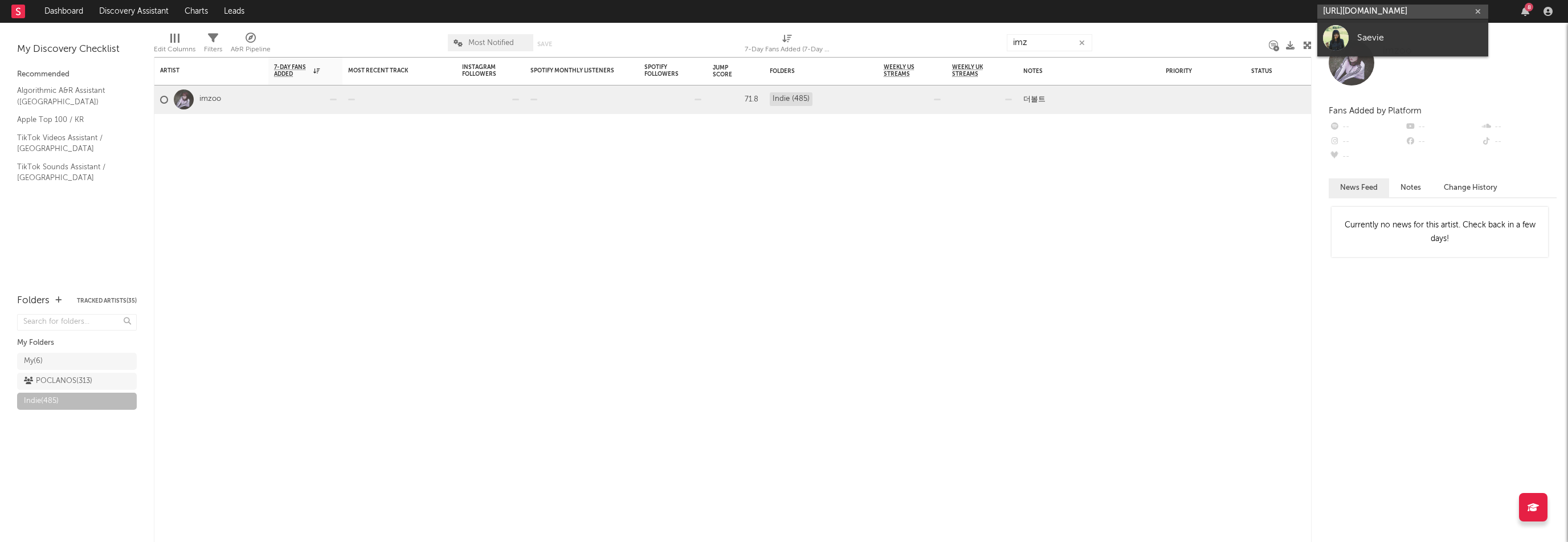
type input "https://open.spotify.com/artist/6VkF74y0Xi38WJyePVqwCV"
click at [1413, 29] on link "Saevie" at bounding box center [1403, 38] width 171 height 37
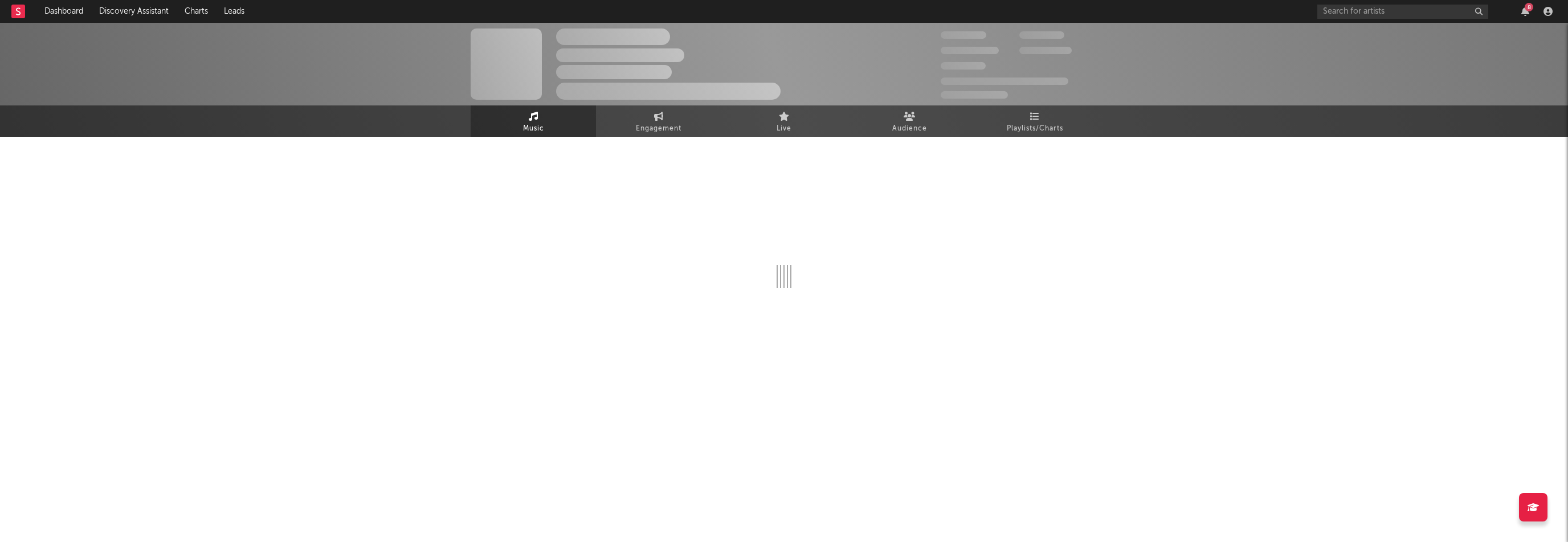
select select "1w"
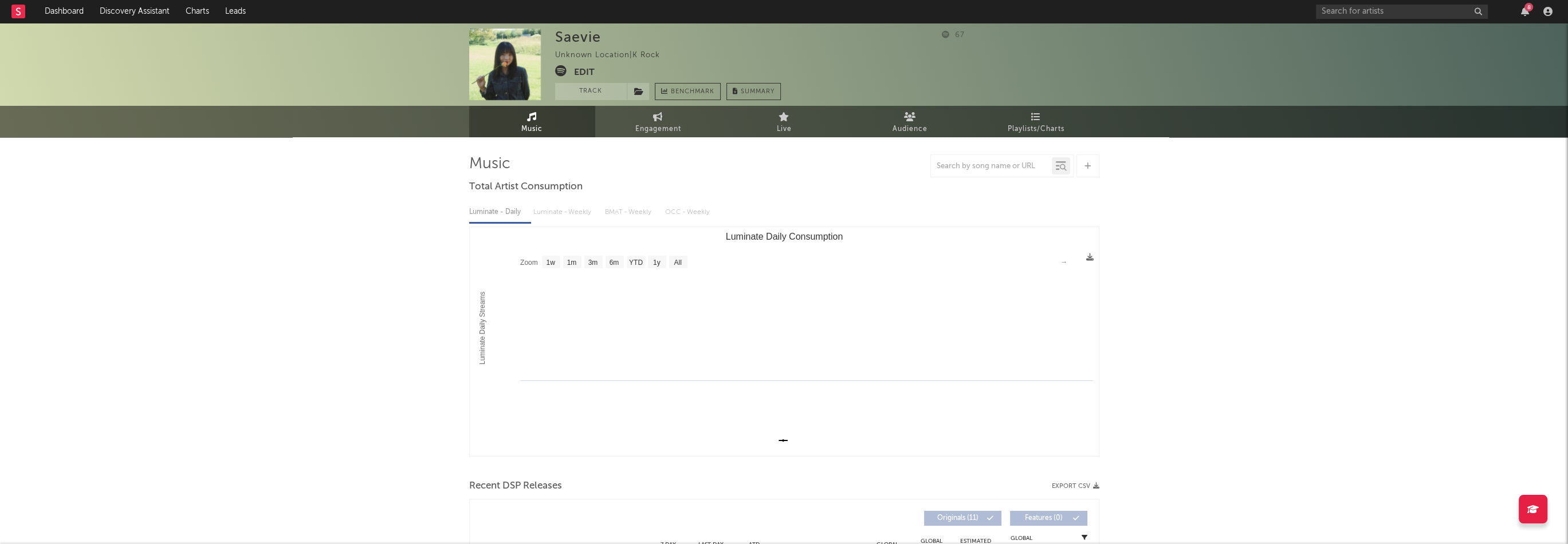
click at [581, 71] on button "Edit" at bounding box center [584, 72] width 21 height 14
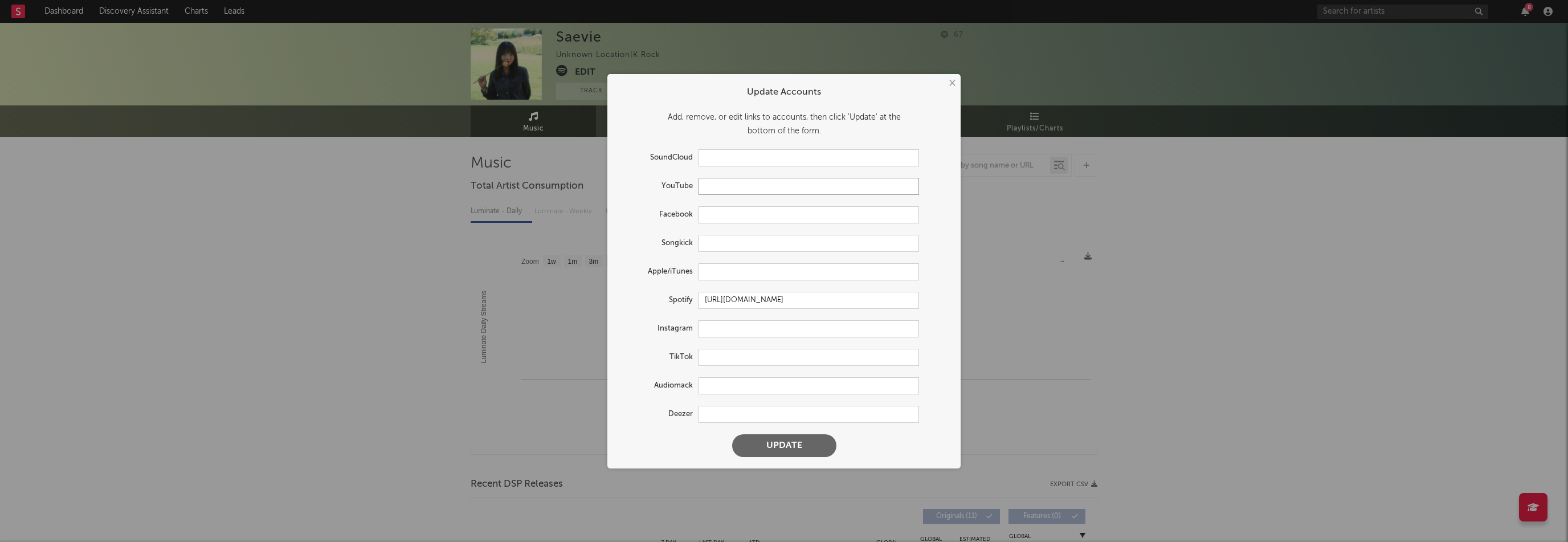
click at [729, 188] on input "text" at bounding box center [809, 186] width 220 height 17
paste input "https://www.youtube.com/@saeviee"
type input "https://www.youtube.com/@saeviee"
click at [739, 330] on input "text" at bounding box center [809, 329] width 220 height 17
click at [726, 268] on input "text" at bounding box center [809, 272] width 220 height 17
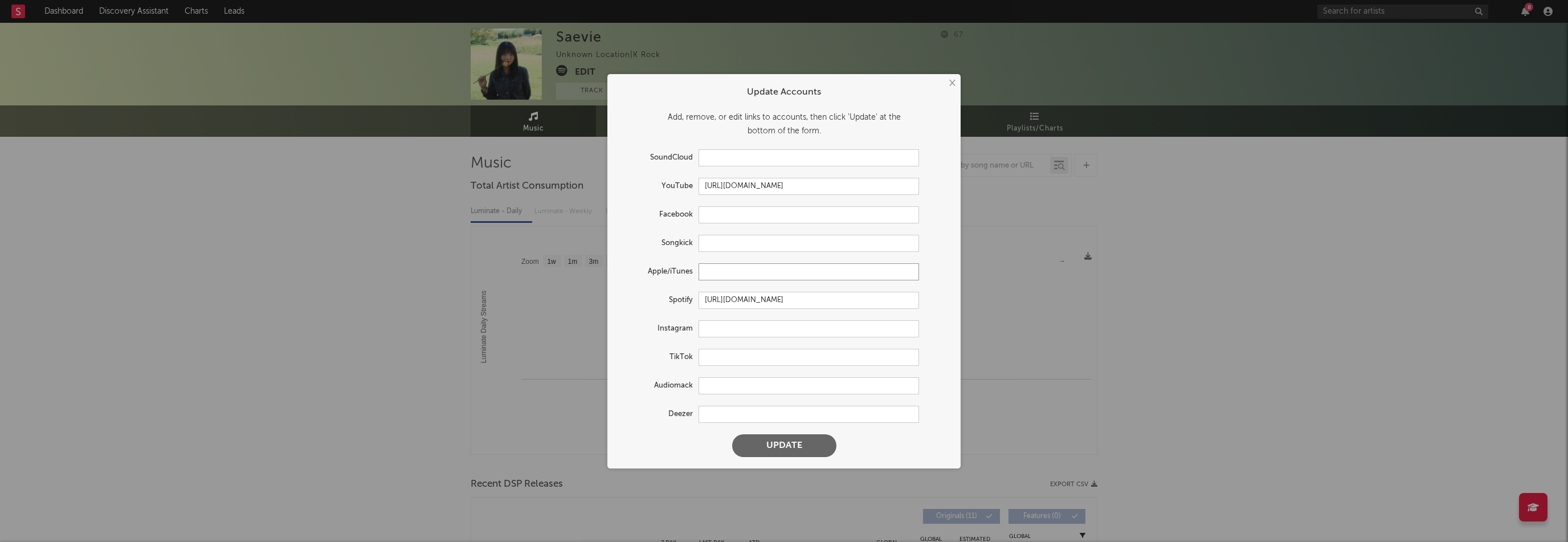
paste input "https://music.apple.com/kr/artist/saevie/1726604163"
type input "https://music.apple.com/kr/artist/saevie/1726604163"
click at [731, 330] on input "text" at bounding box center [809, 329] width 220 height 17
paste input "https://www.instagram.com/saeviee"
type input "https://www.instagram.com/saeviee"
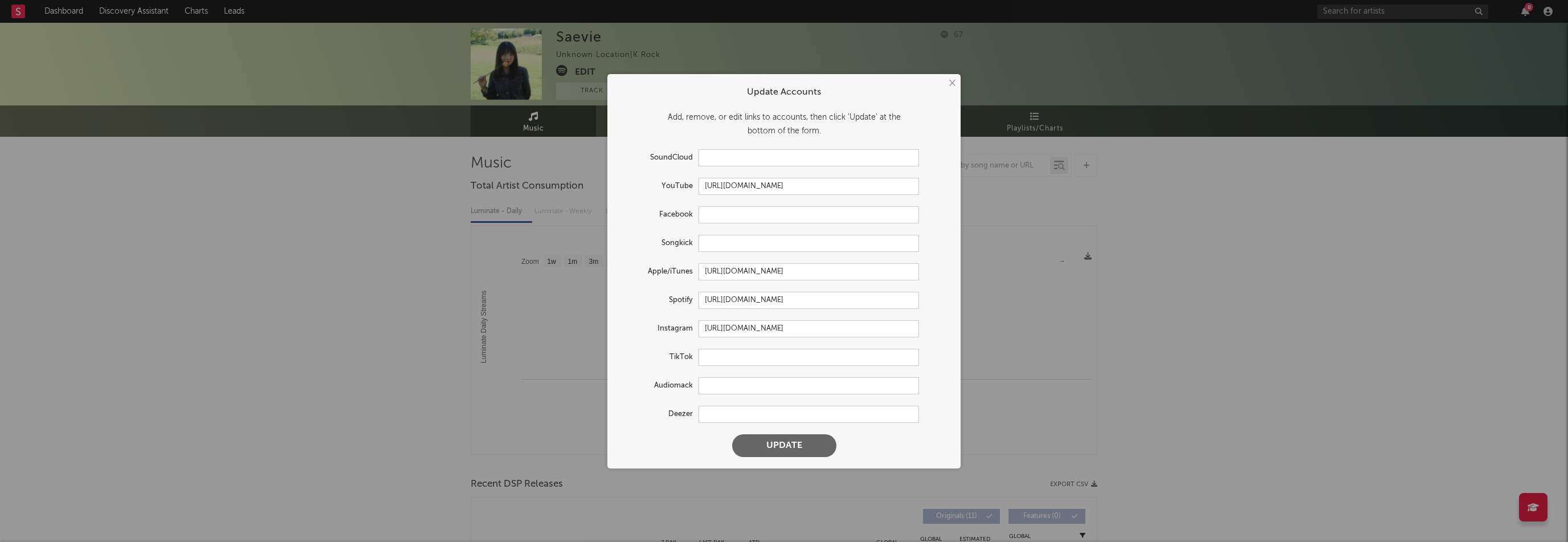
click at [796, 444] on button "Update" at bounding box center [784, 446] width 104 height 23
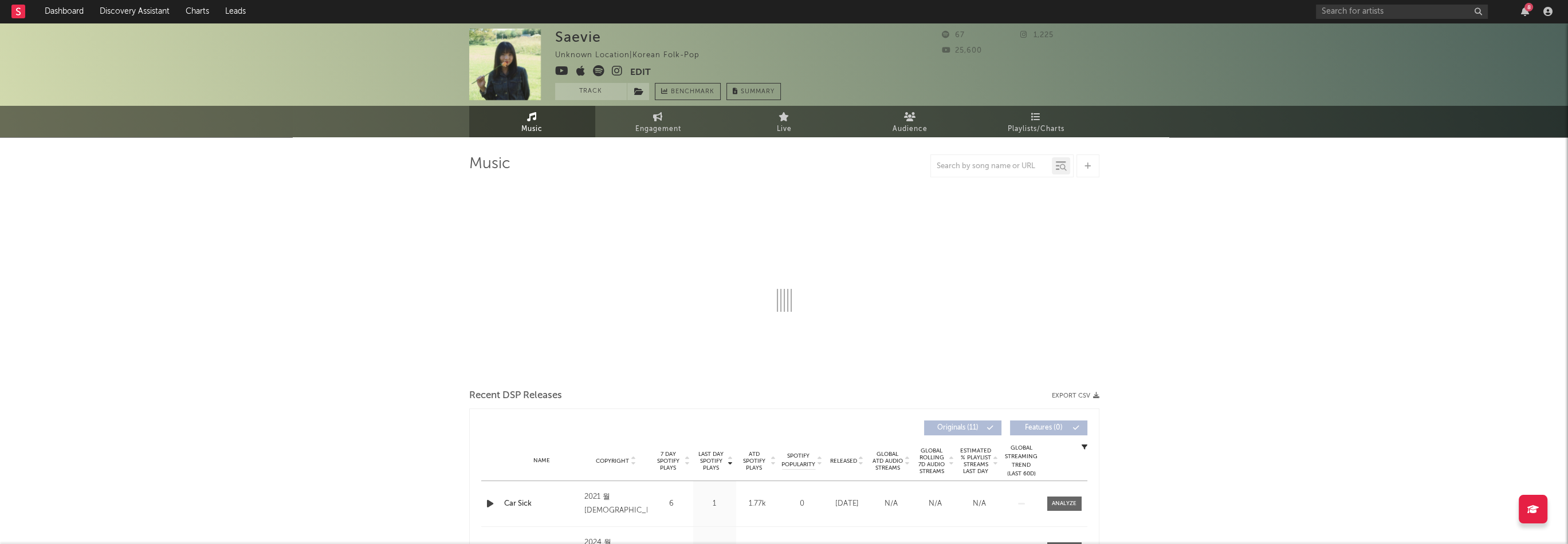
select select "1w"
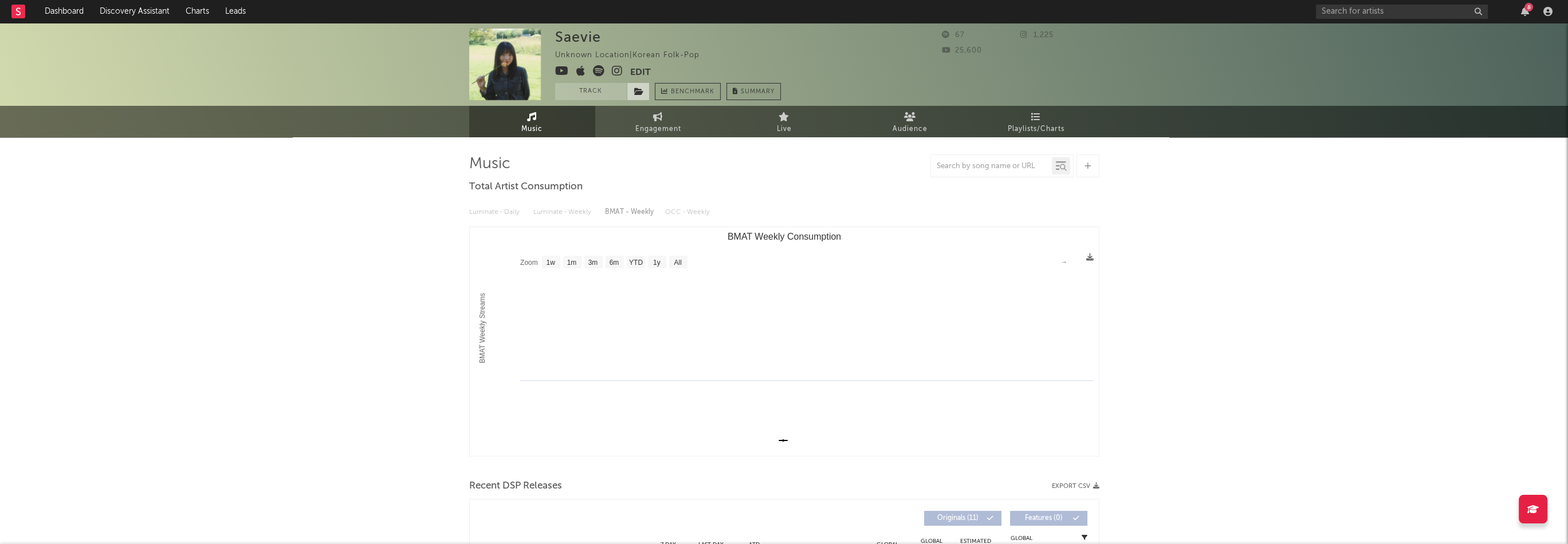
click at [640, 96] on icon at bounding box center [639, 91] width 10 height 8
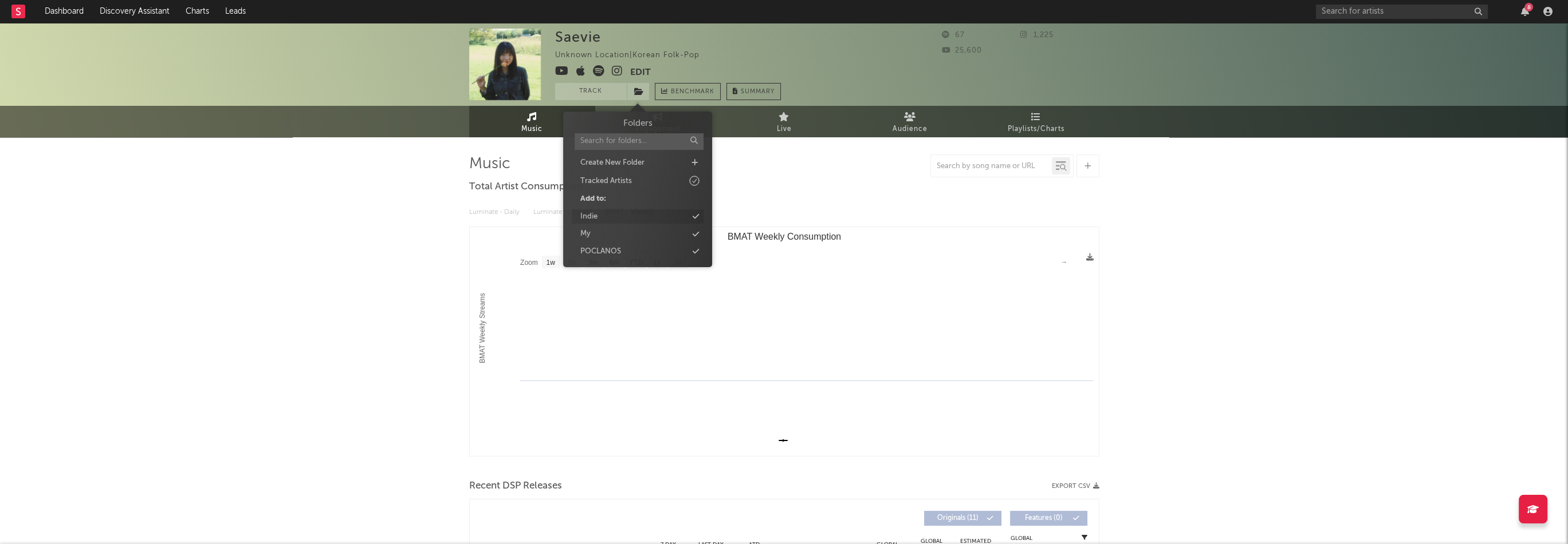
click at [616, 211] on div "Indie" at bounding box center [637, 216] width 132 height 15
